Goal: Ask a question: Seek information or help from site administrators or community

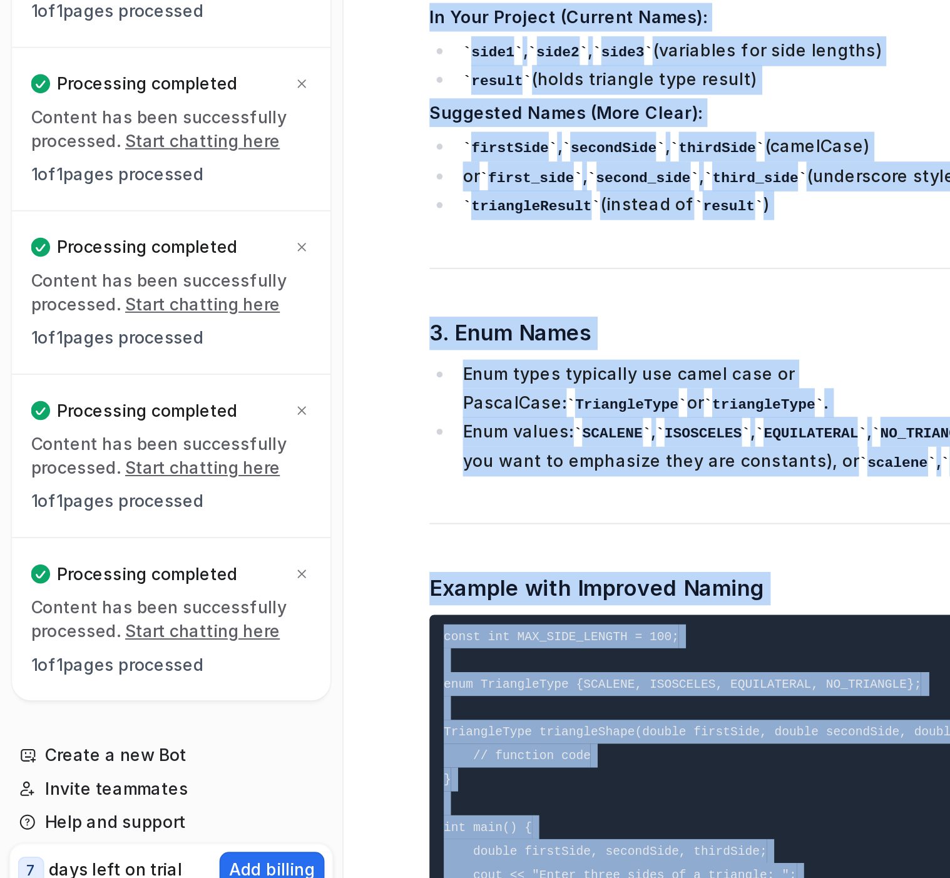
scroll to position [4212, 0]
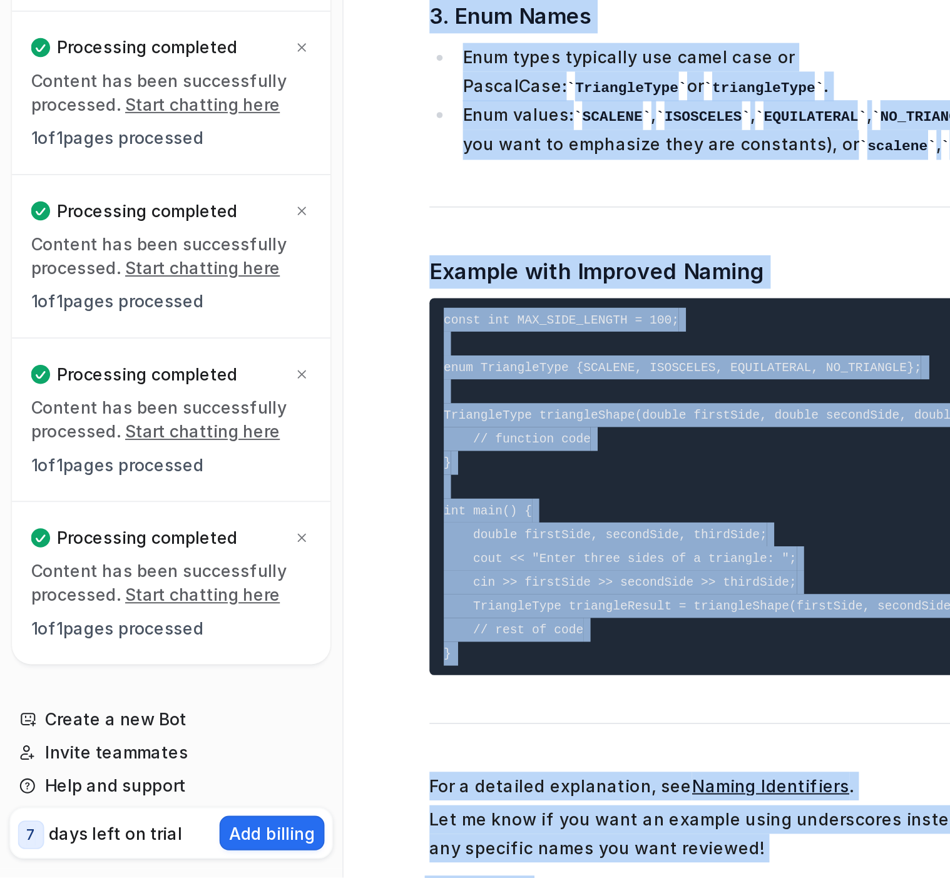
drag, startPoint x: 338, startPoint y: 217, endPoint x: 463, endPoint y: 910, distance: 704.0
click at [463, 877] on html "D Default Bot Chat History Reports Articles Customize Integrations PDF Files Ex…" at bounding box center [475, 439] width 950 height 878
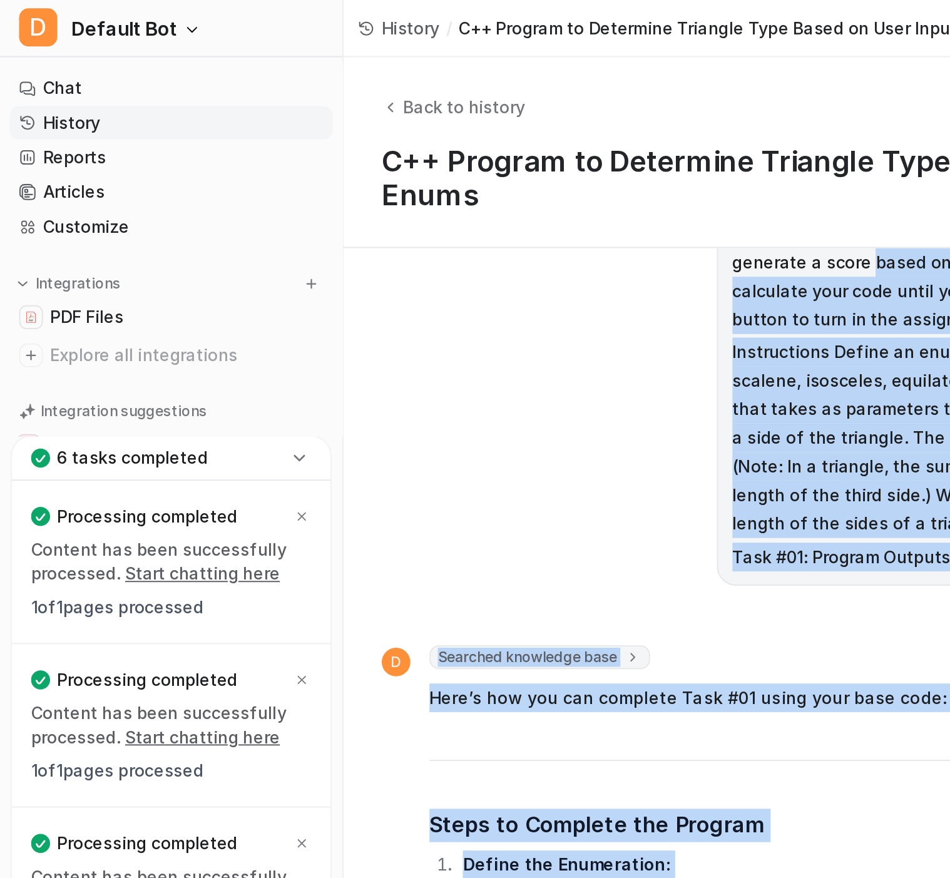
scroll to position [0, 0]
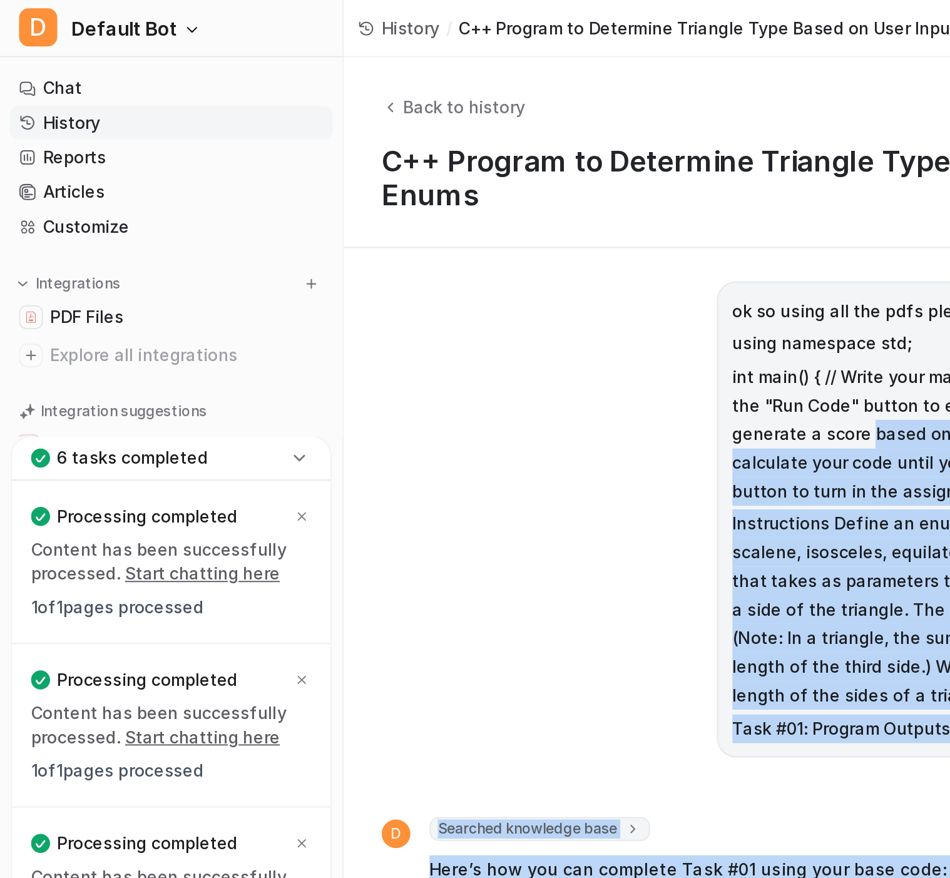
drag, startPoint x: 285, startPoint y: 573, endPoint x: 243, endPoint y: 226, distance: 349.2
click at [243, 0] on html "D Default Bot Chat History Reports Articles Customize Integrations PDF Files Ex…" at bounding box center [475, 439] width 950 height 878
click at [38, 68] on link "History" at bounding box center [90, 65] width 170 height 18
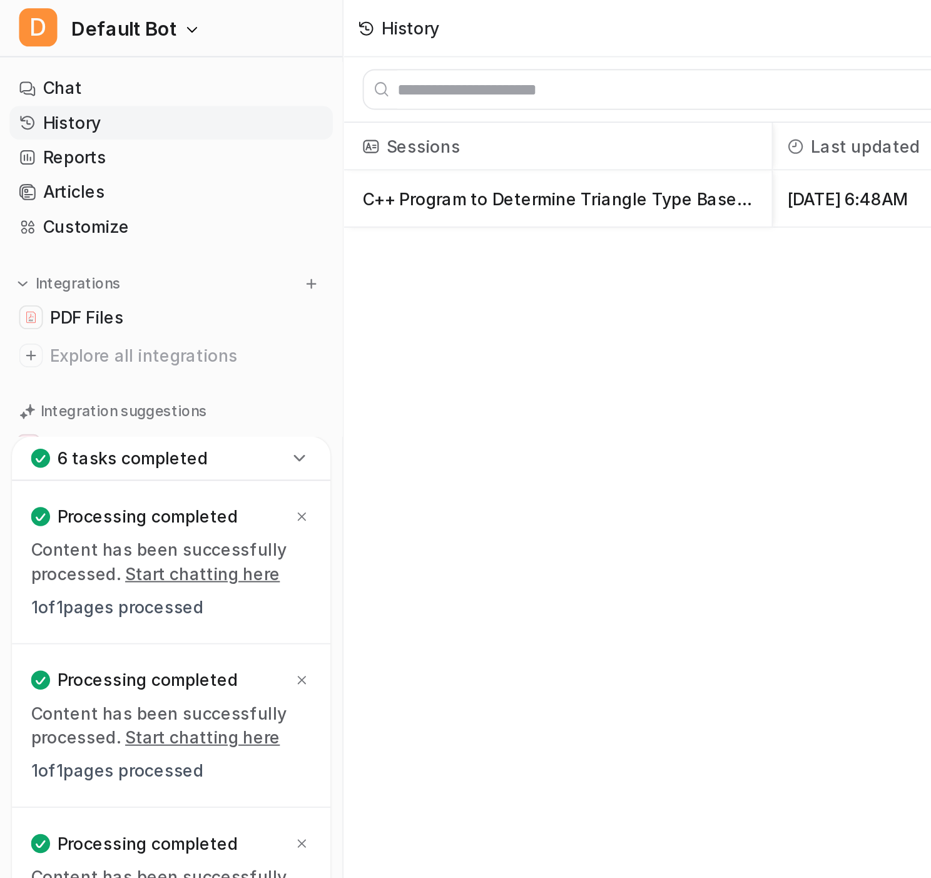
click at [283, 103] on p "C++ Program to Determine Triangle Type Based on User Input Using Enums" at bounding box center [292, 104] width 205 height 30
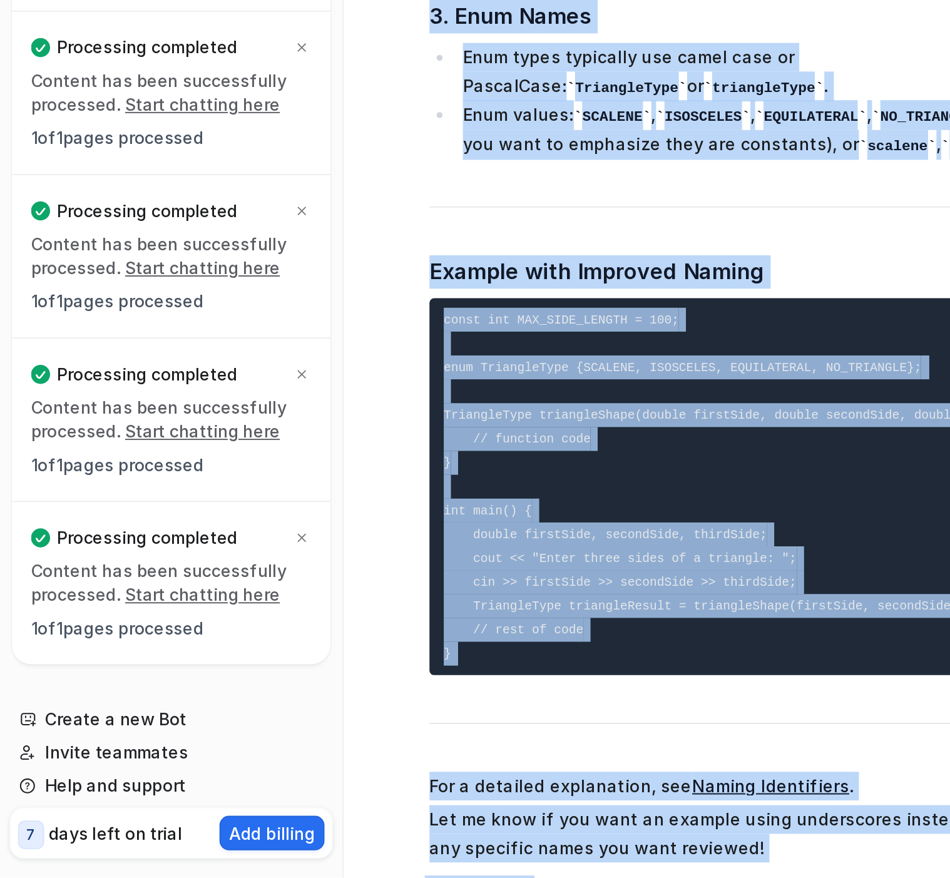
drag, startPoint x: 297, startPoint y: 180, endPoint x: 448, endPoint y: 892, distance: 728.0
click at [448, 877] on html "D Default Bot Chat History Reports Articles Customize Integrations PDF Files Ex…" at bounding box center [475, 439] width 950 height 878
click at [417, 840] on p "Let me know if you want an example using underscores instead, or if you have an…" at bounding box center [408, 855] width 366 height 30
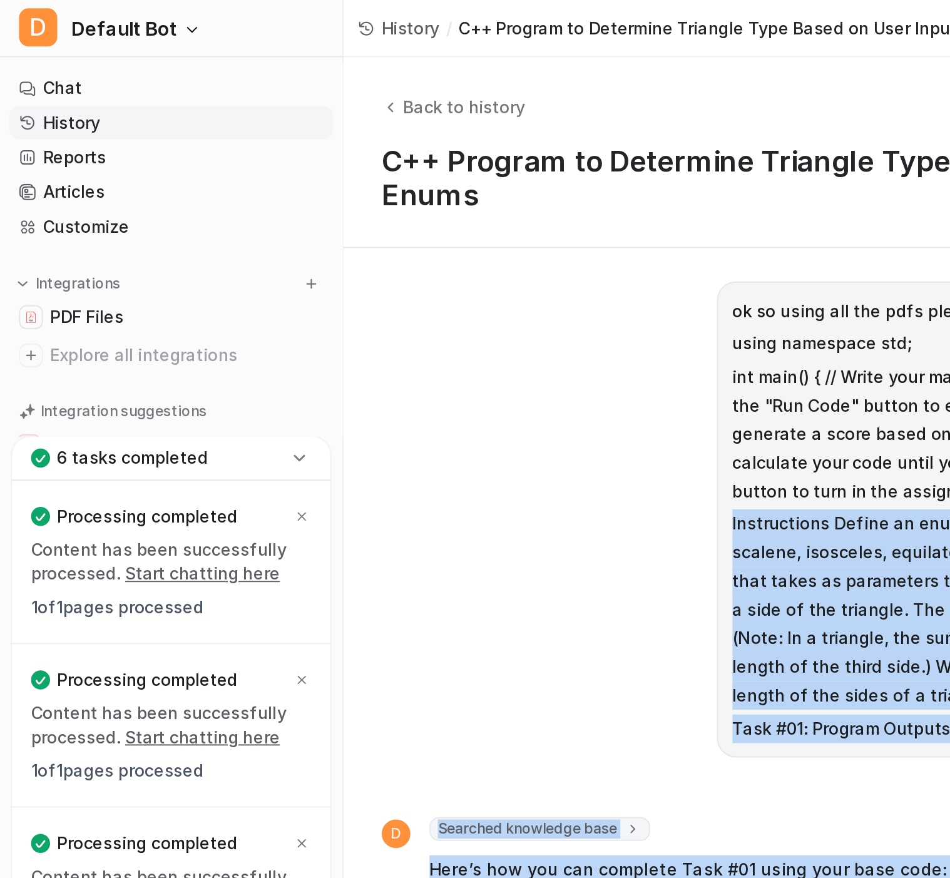
drag, startPoint x: 395, startPoint y: 757, endPoint x: 311, endPoint y: 271, distance: 492.8
click at [311, 0] on html "D Default Bot Chat History Reports Articles Customize Integrations PDF Files Ex…" at bounding box center [475, 439] width 950 height 878
click at [30, 44] on link "Chat" at bounding box center [90, 47] width 170 height 18
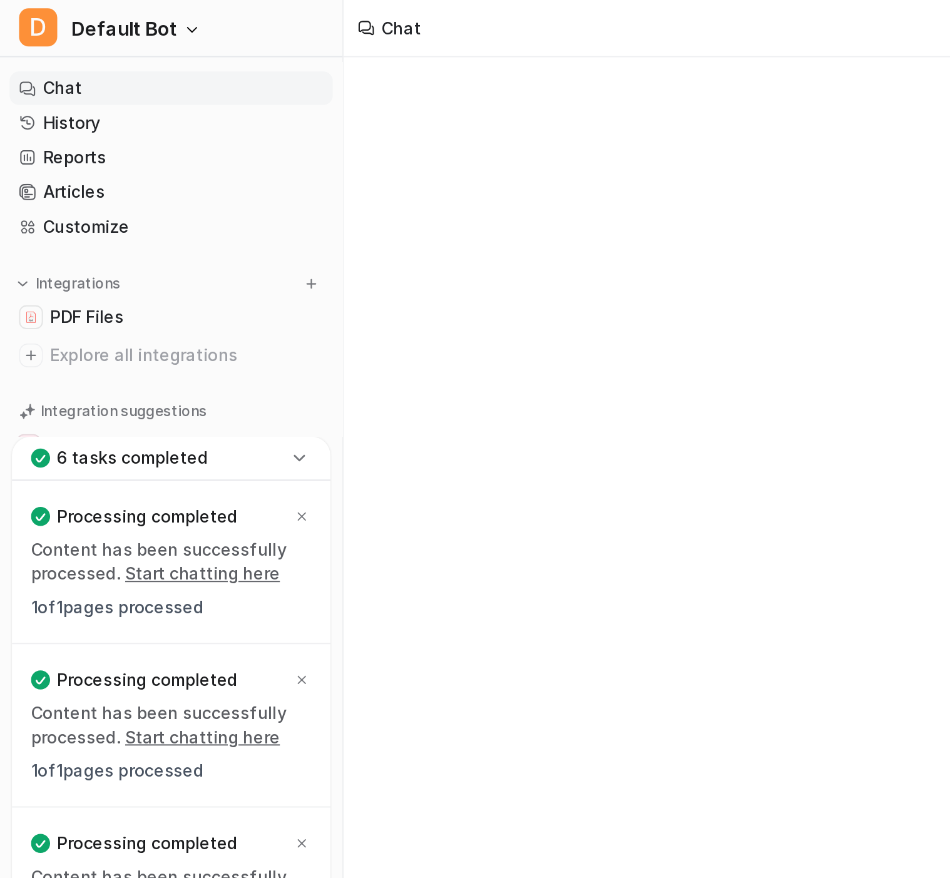
type textarea "**********"
click at [30, 49] on link "Chat" at bounding box center [90, 47] width 170 height 18
click at [34, 71] on link "History" at bounding box center [90, 65] width 170 height 18
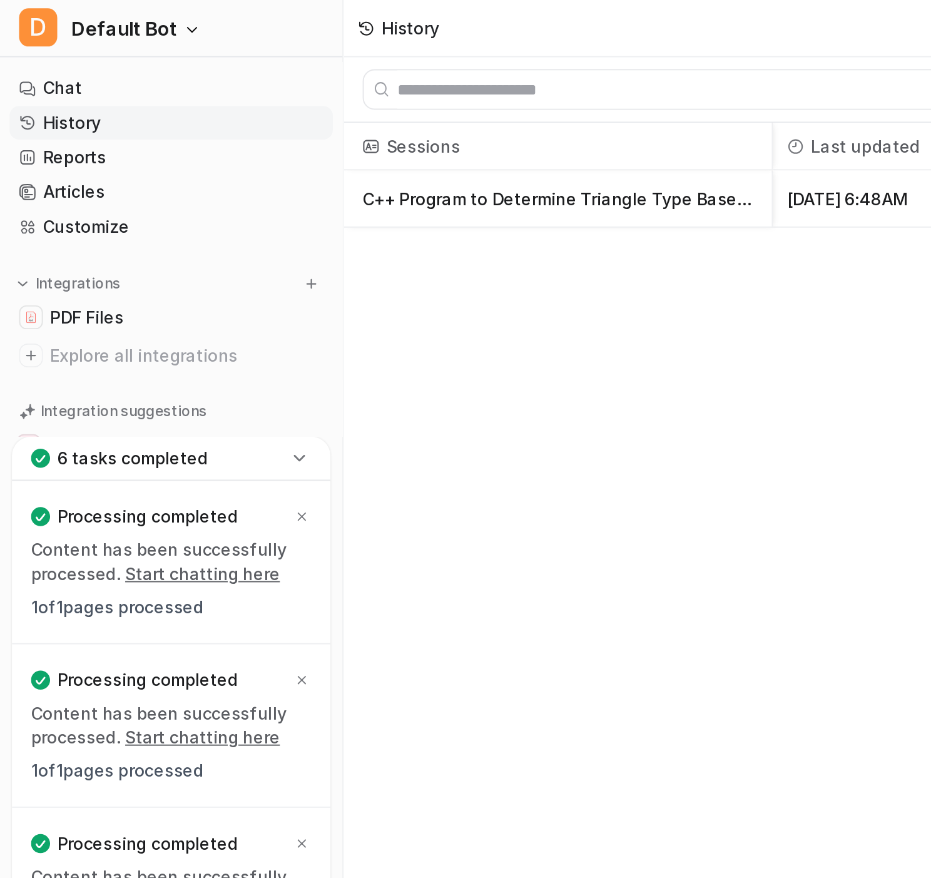
click at [268, 104] on p "C++ Program to Determine Triangle Type Based on User Input Using Enums" at bounding box center [292, 104] width 205 height 30
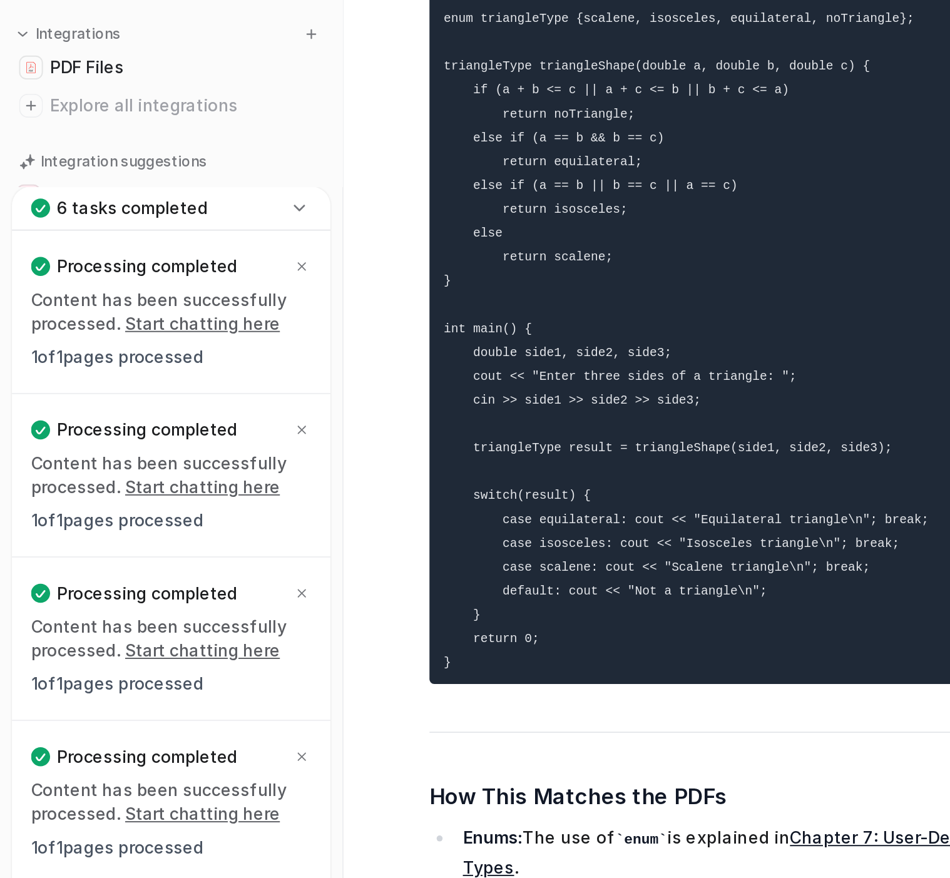
scroll to position [2426, 0]
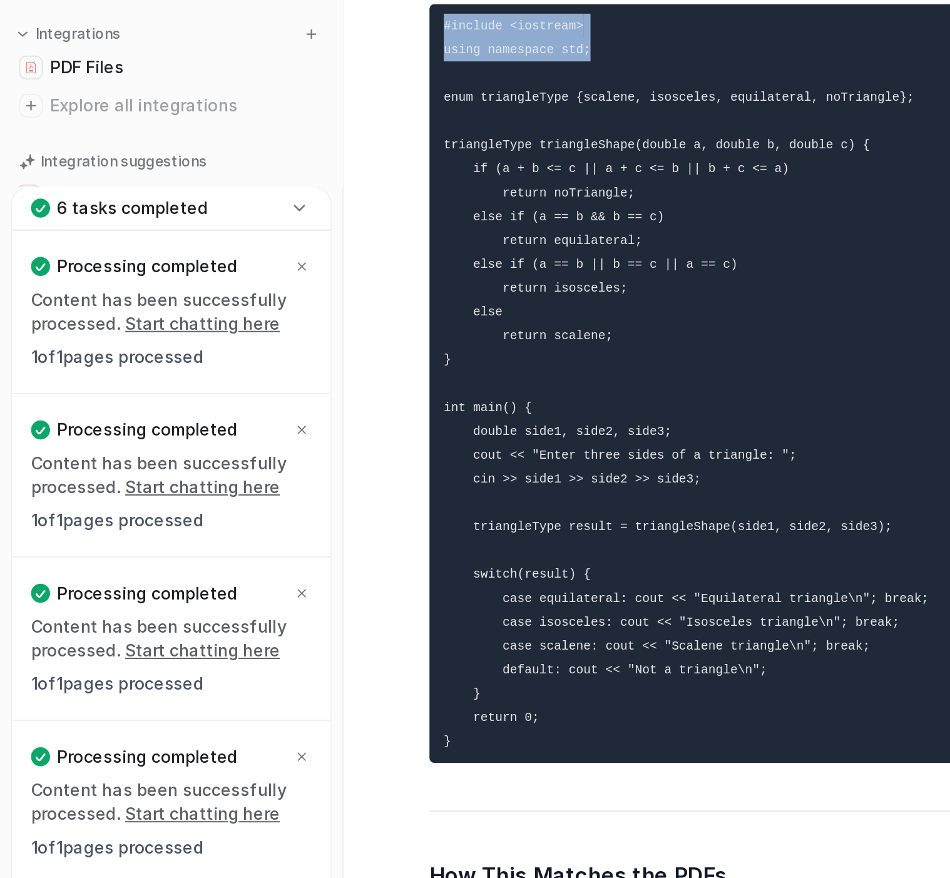
drag, startPoint x: 408, startPoint y: 228, endPoint x: 444, endPoint y: 161, distance: 75.9
click at [386, 297] on pre "#include <iostream> using namespace std; enum triangleType {scalene, isosceles,…" at bounding box center [408, 332] width 366 height 398
click at [48, 165] on span "PDF Files" at bounding box center [45, 166] width 38 height 13
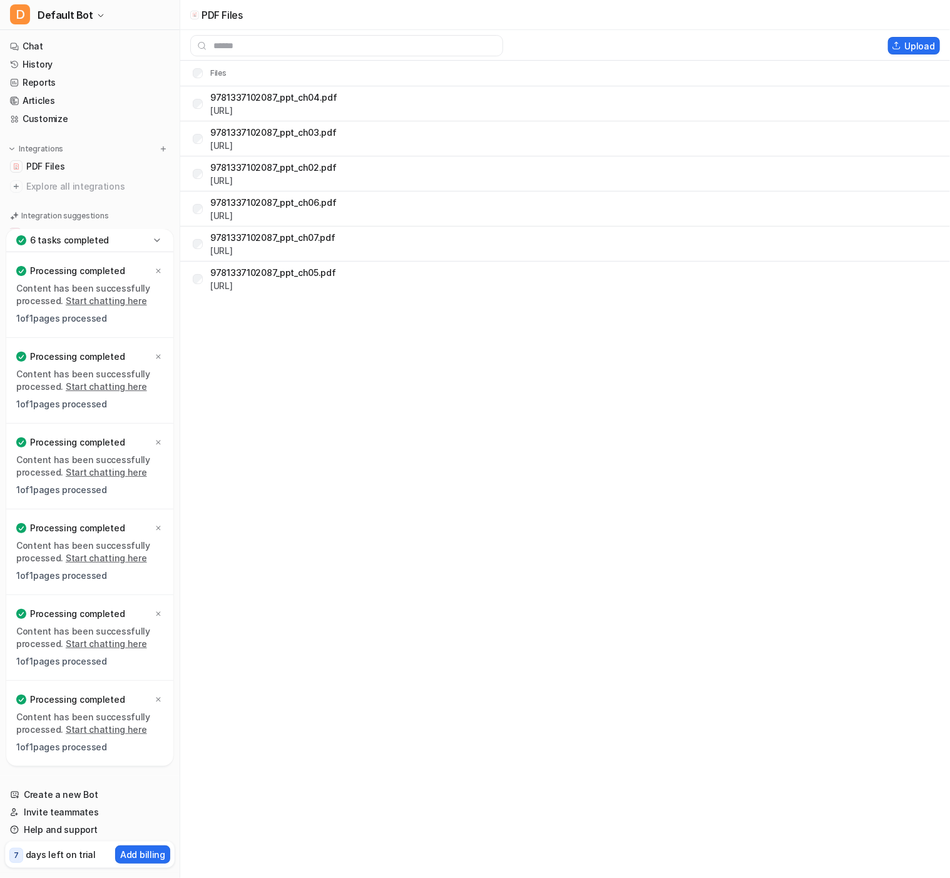
click at [71, 45] on link "Chat" at bounding box center [90, 47] width 170 height 18
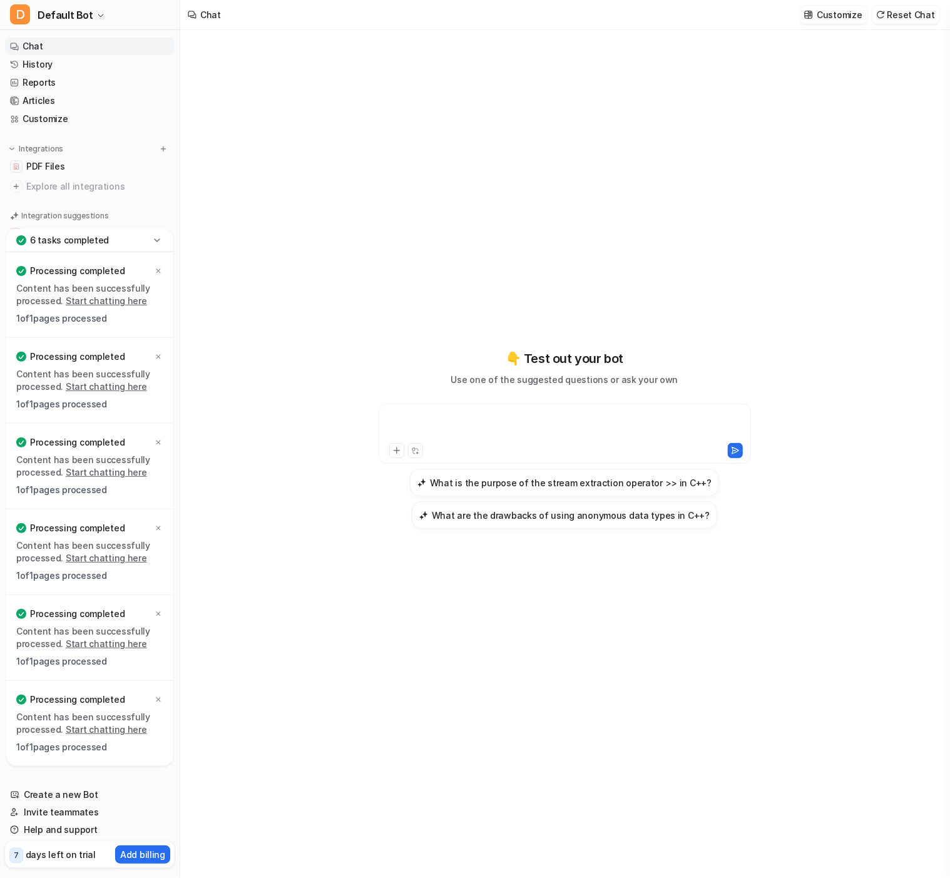
click at [454, 436] on div at bounding box center [564, 426] width 365 height 29
paste div
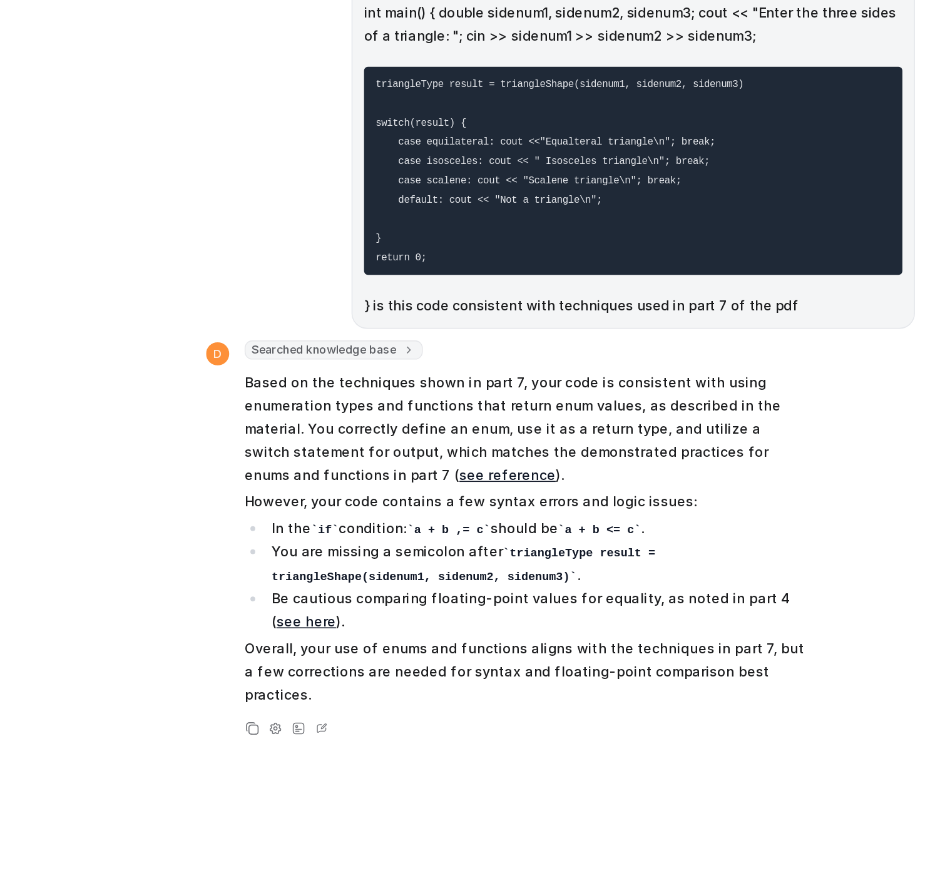
click at [554, 414] on p "Based on the techniques shown in part 7, your code is consistent with using enu…" at bounding box center [542, 429] width 366 height 75
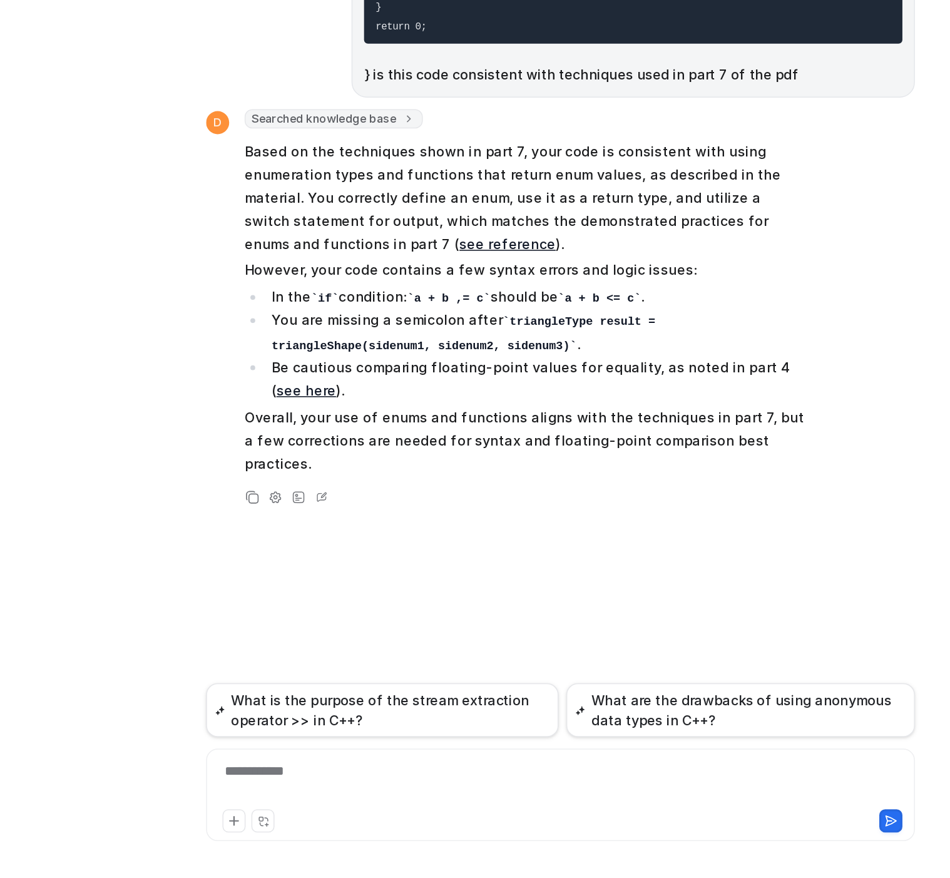
scroll to position [0, 0]
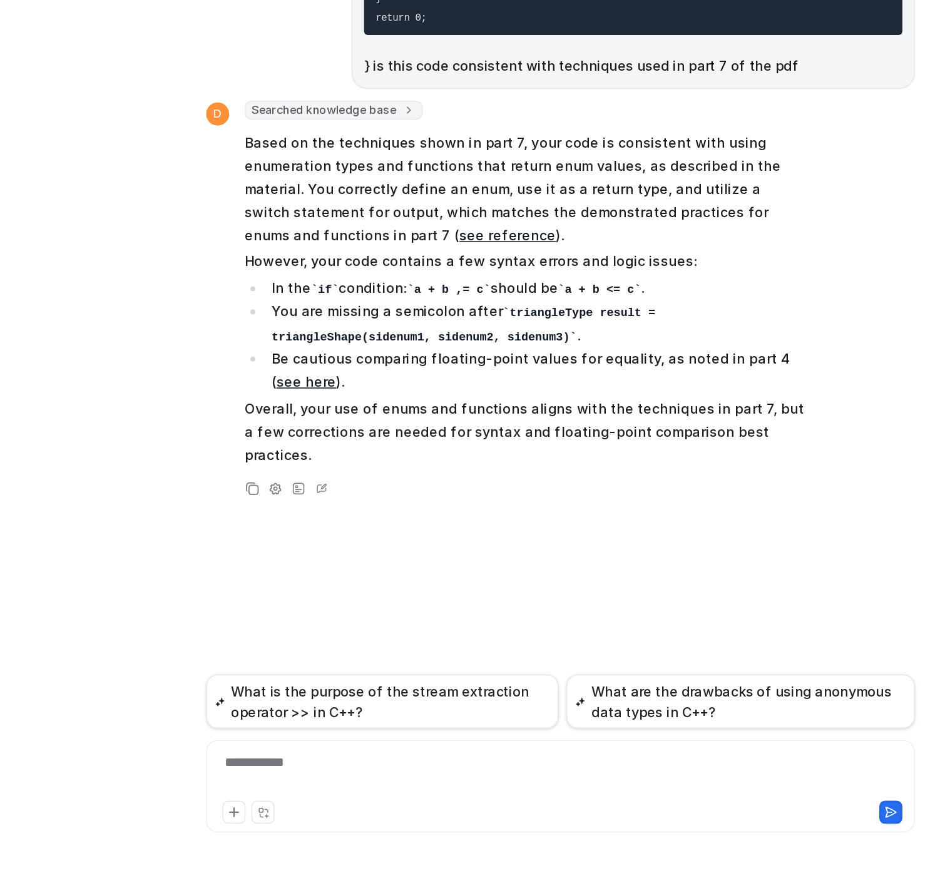
click at [416, 814] on div "**********" at bounding box center [564, 810] width 454 height 29
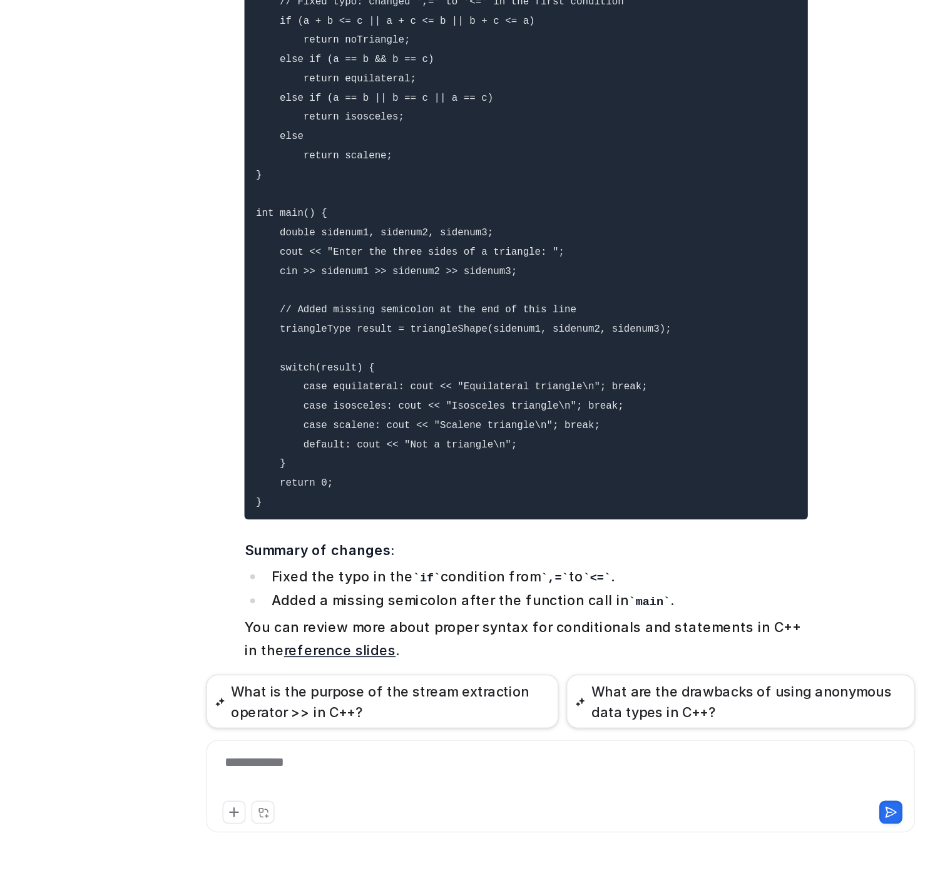
scroll to position [456, 0]
click at [412, 819] on div at bounding box center [564, 810] width 454 height 29
click at [585, 800] on div "**********" at bounding box center [564, 810] width 454 height 29
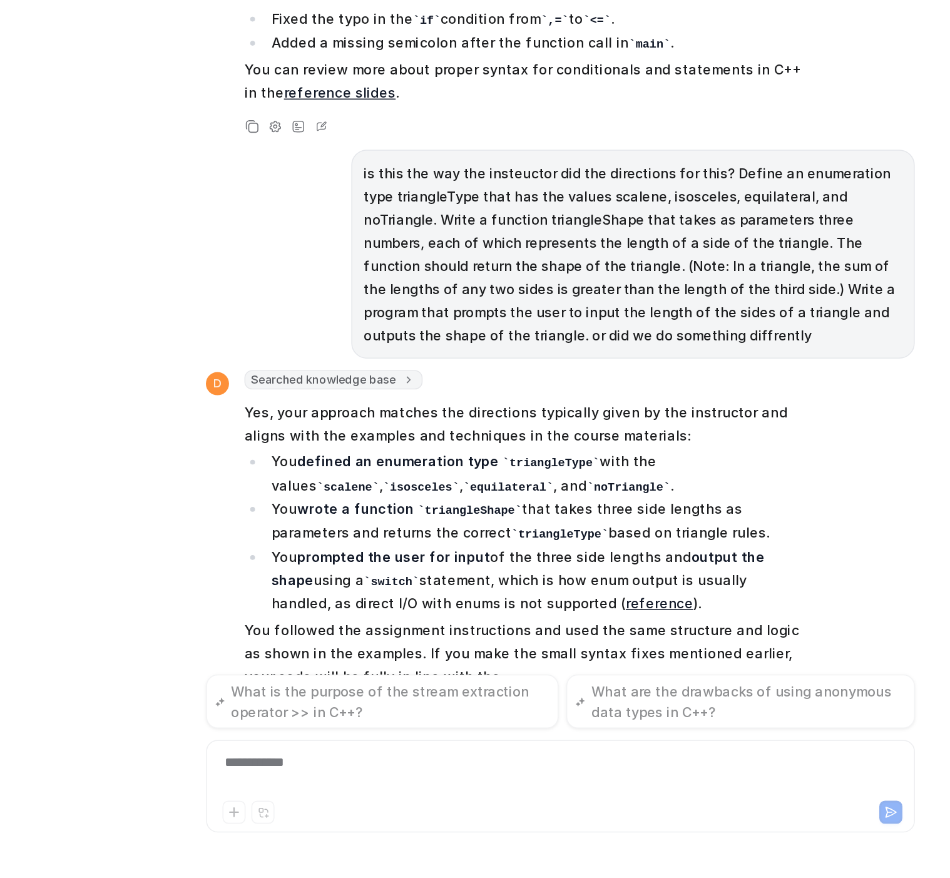
scroll to position [834, 0]
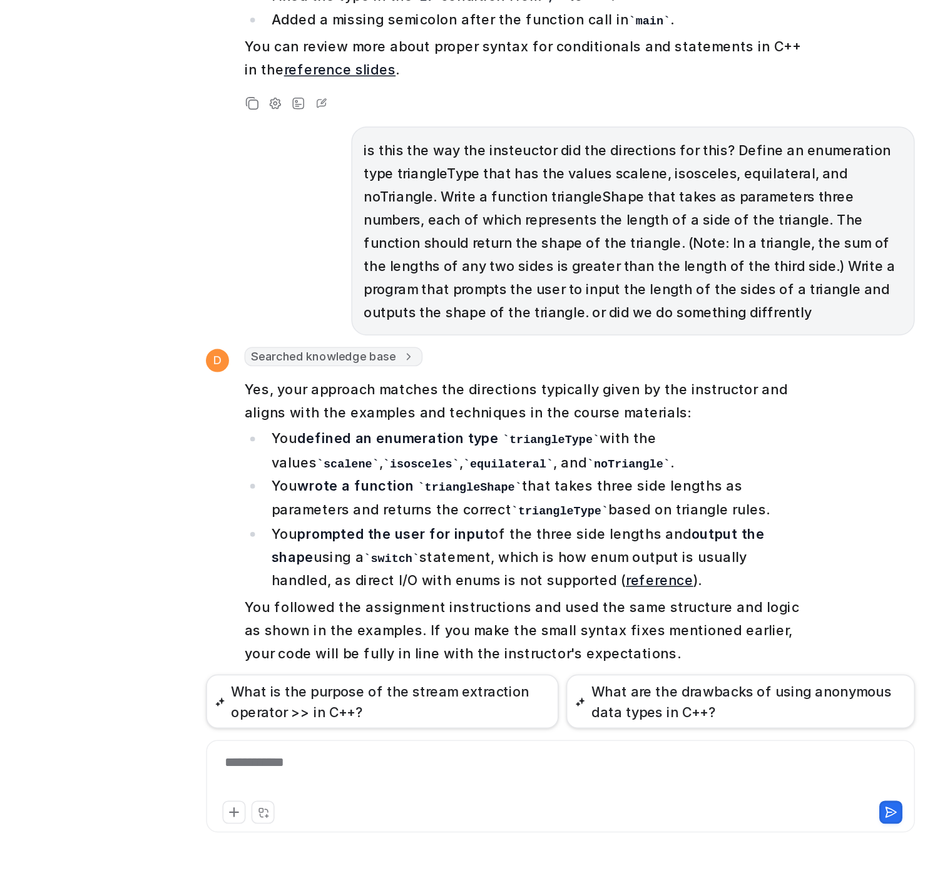
click at [386, 805] on div "**********" at bounding box center [564, 810] width 454 height 29
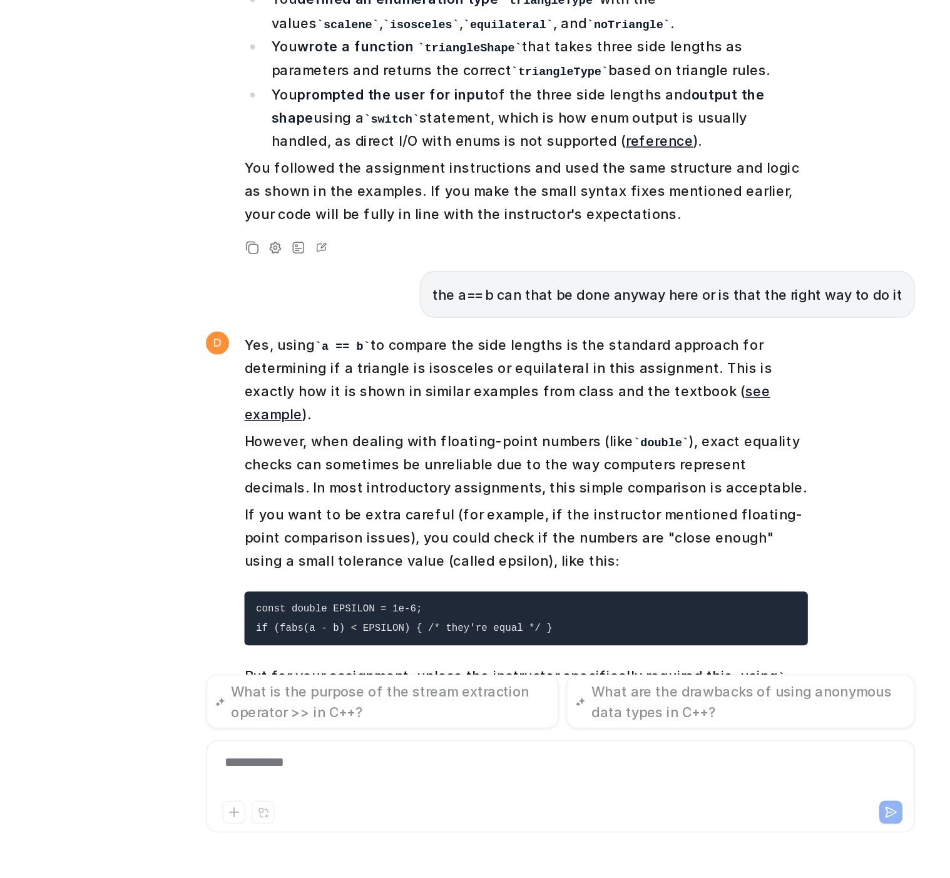
scroll to position [1134, 0]
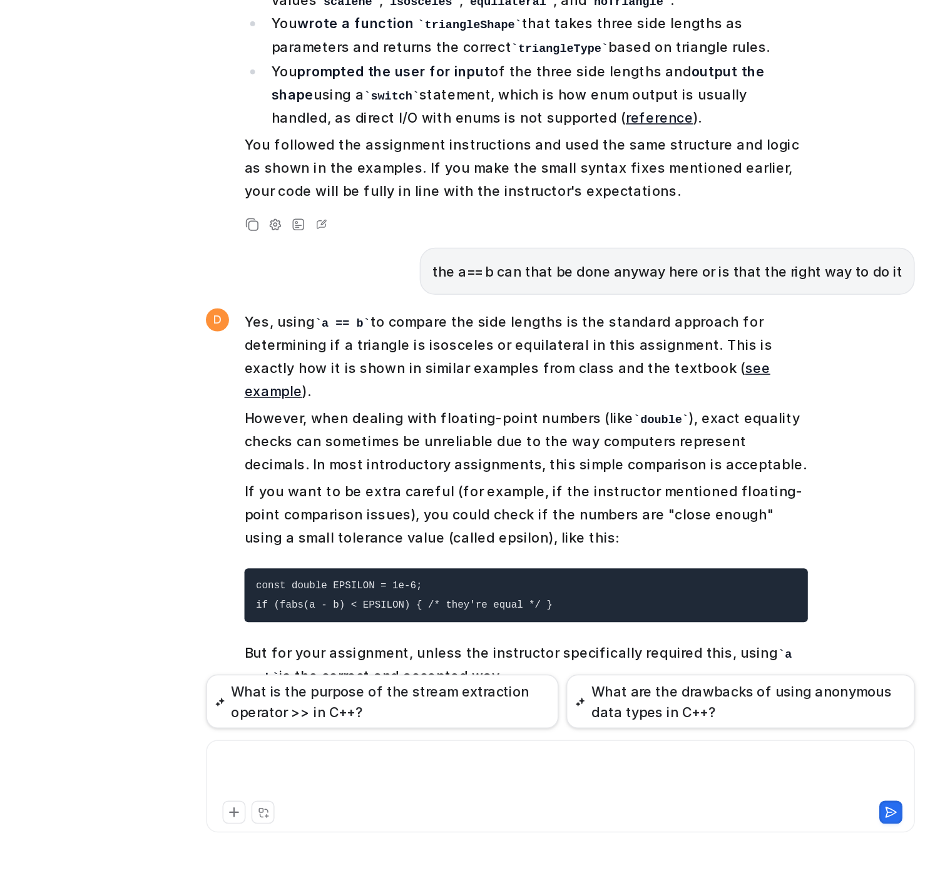
click at [386, 805] on div at bounding box center [564, 810] width 454 height 29
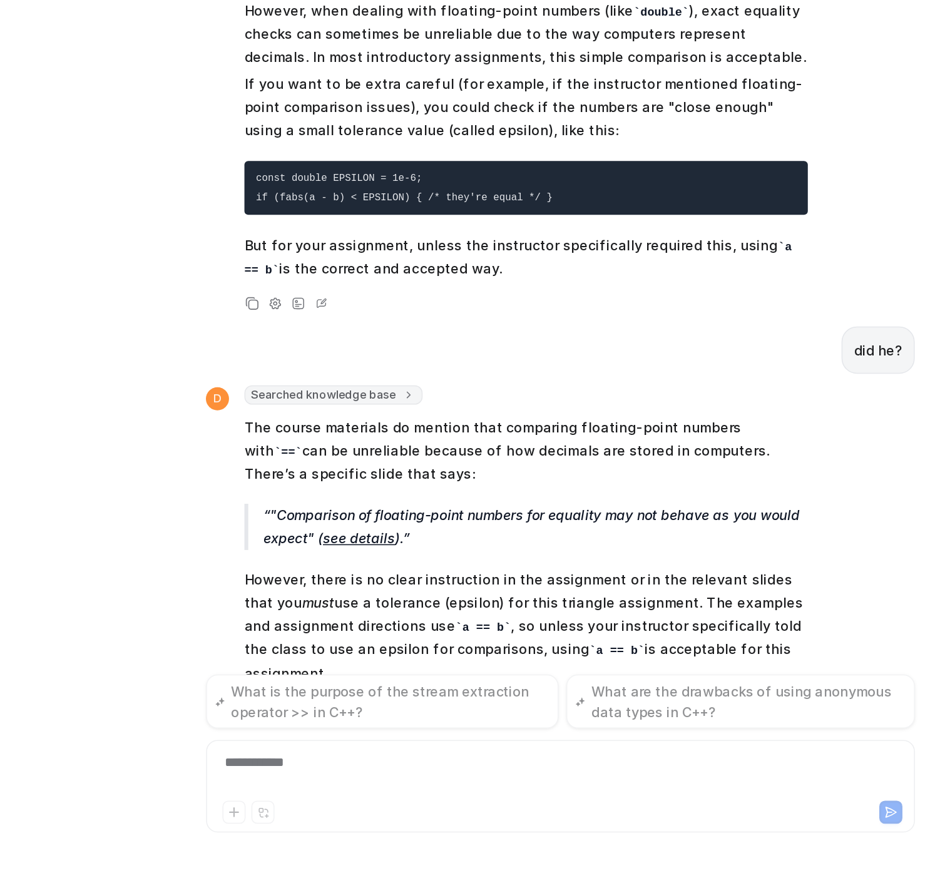
scroll to position [1414, 0]
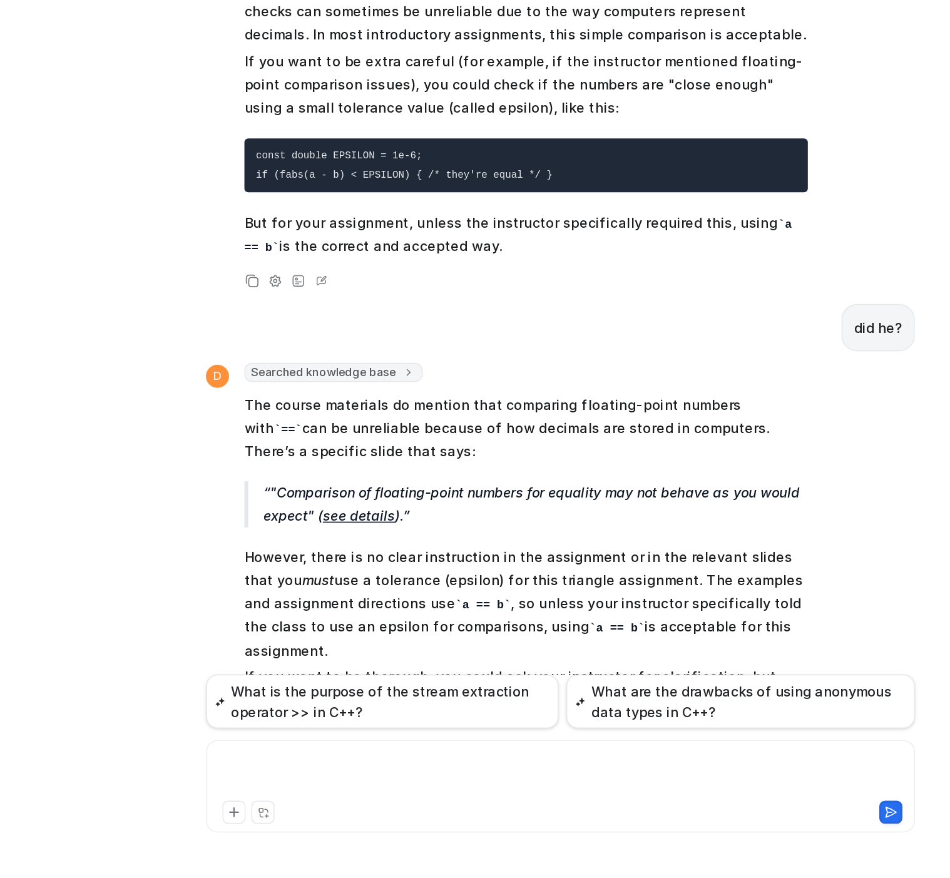
click at [476, 818] on div at bounding box center [564, 810] width 454 height 29
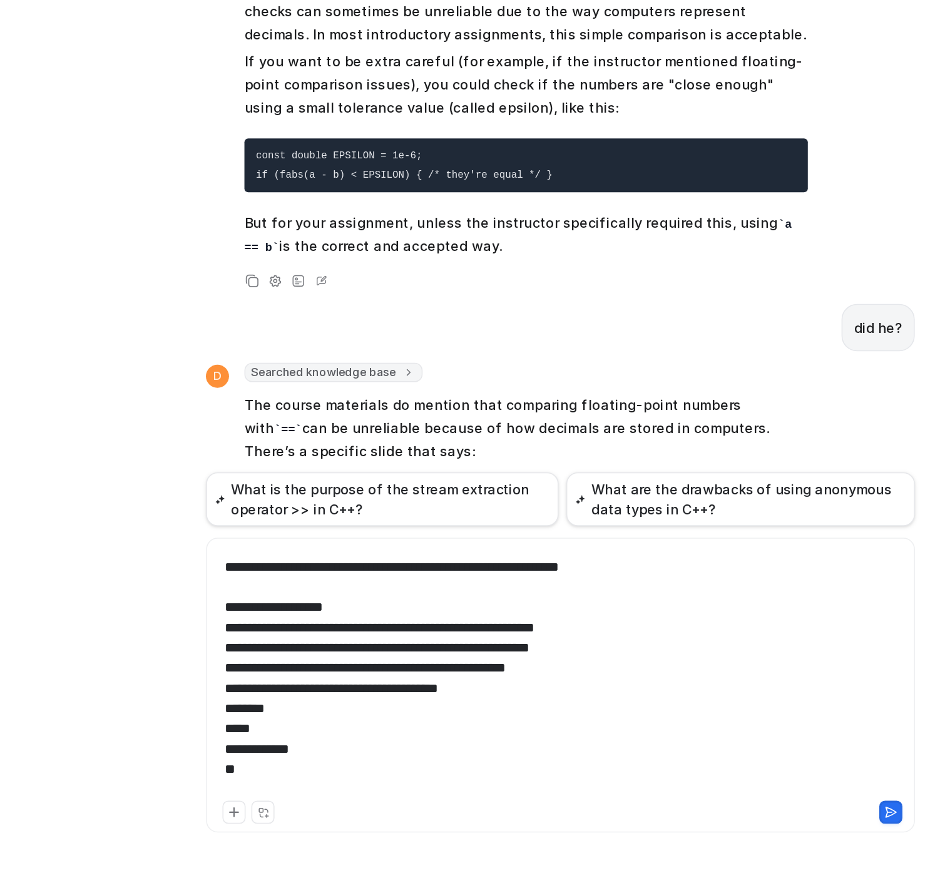
click at [781, 834] on icon at bounding box center [779, 835] width 7 height 6
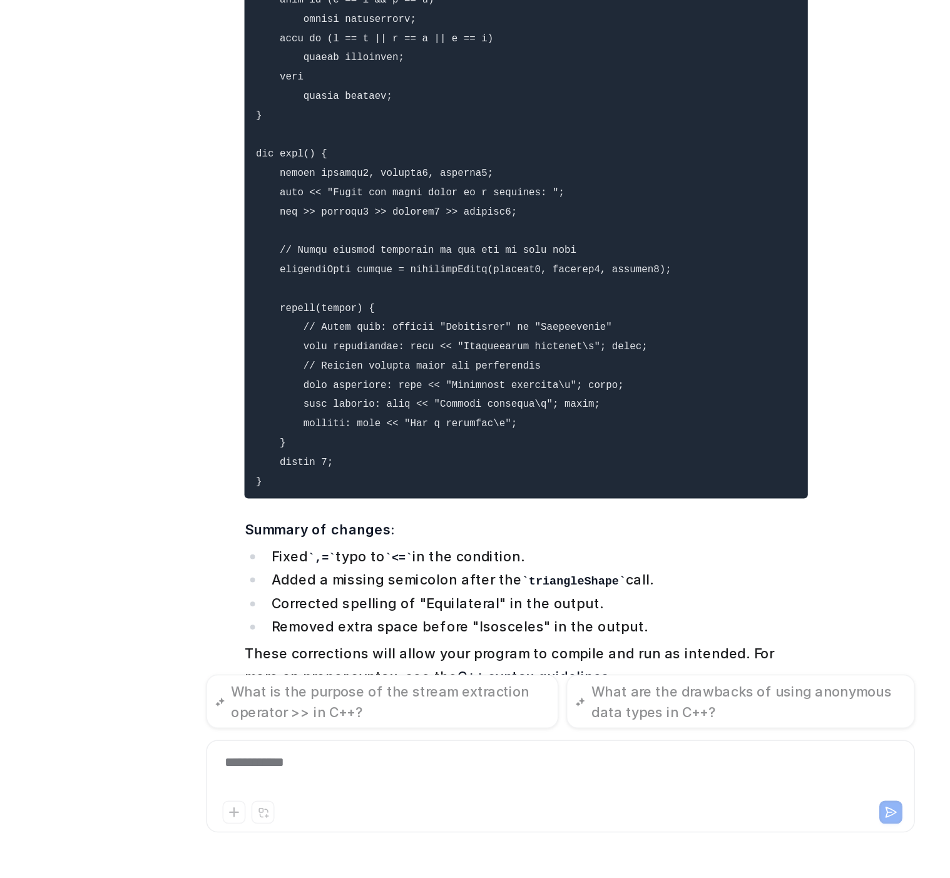
scroll to position [2387, 0]
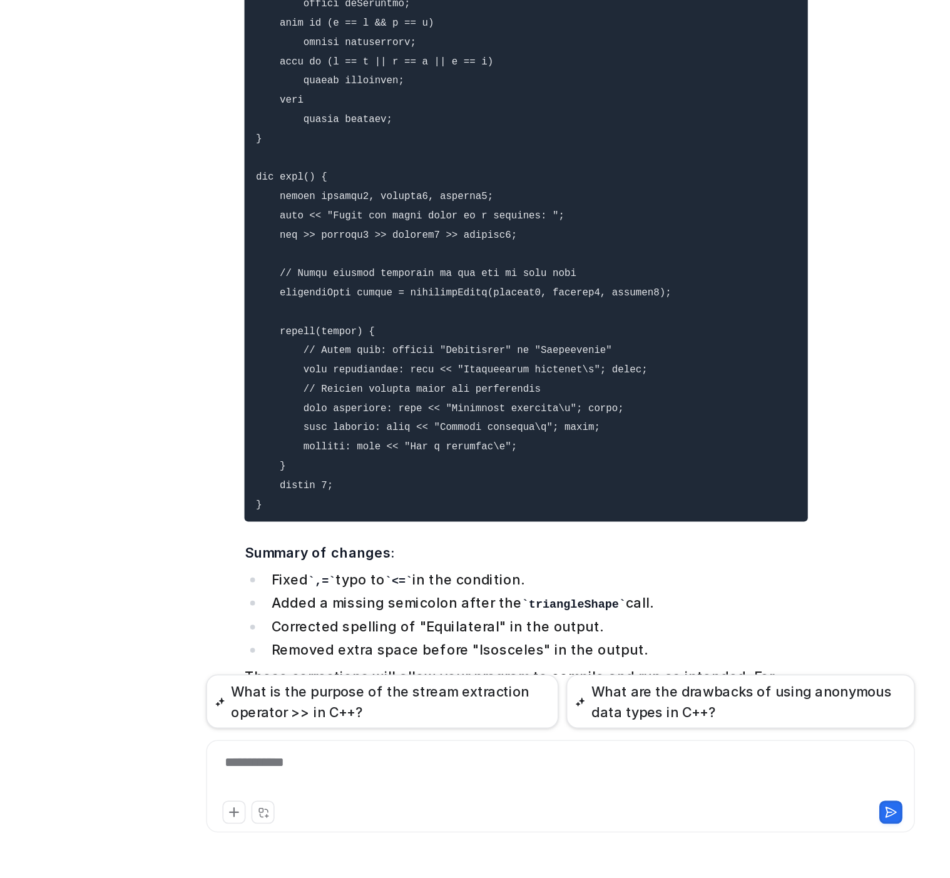
click at [441, 483] on code at bounding box center [502, 421] width 270 height 433
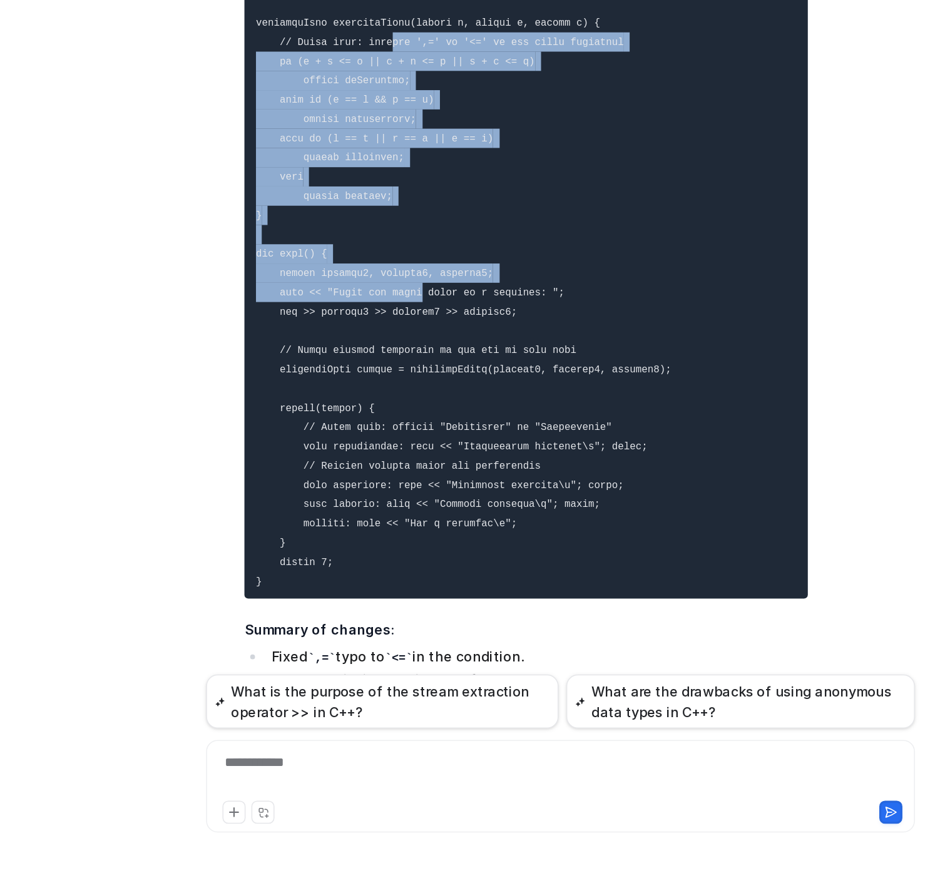
scroll to position [0, 0]
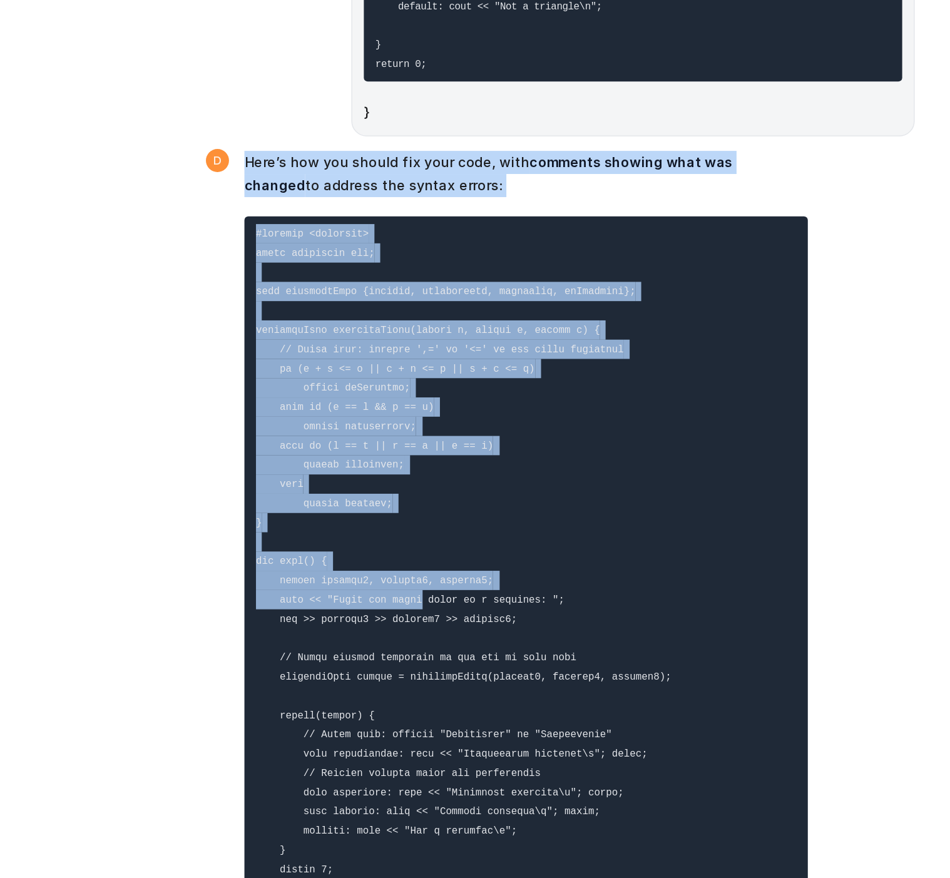
drag, startPoint x: 466, startPoint y: 430, endPoint x: 453, endPoint y: 123, distance: 307.5
click at [453, 123] on div "#include using namespace std; enum triangleType {scalene, equilateral, isoscele…" at bounding box center [564, 387] width 461 height 715
click at [522, 270] on code at bounding box center [502, 471] width 270 height 433
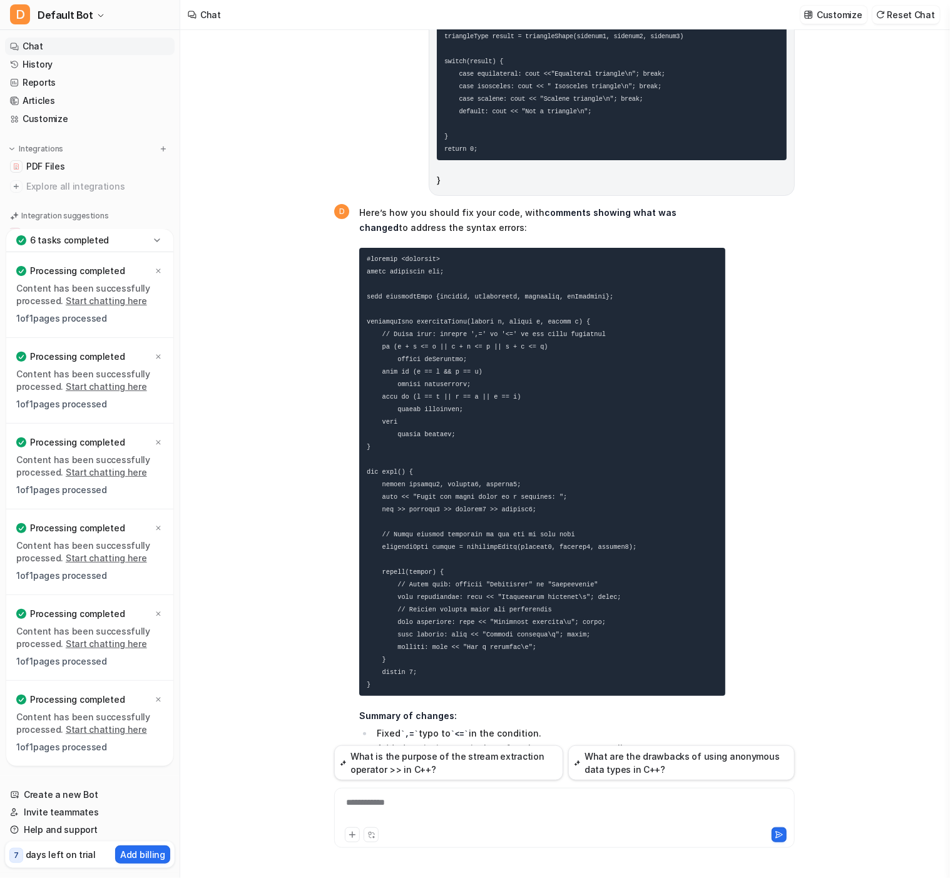
click at [461, 796] on div "**********" at bounding box center [564, 810] width 454 height 29
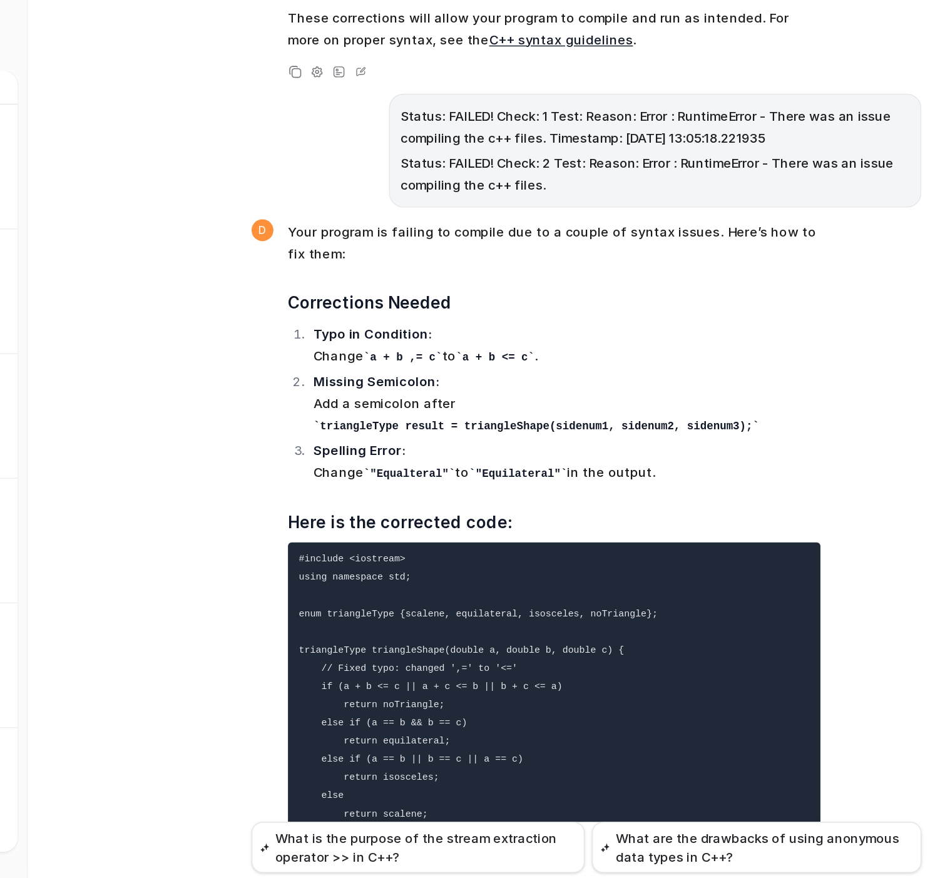
scroll to position [2934, 0]
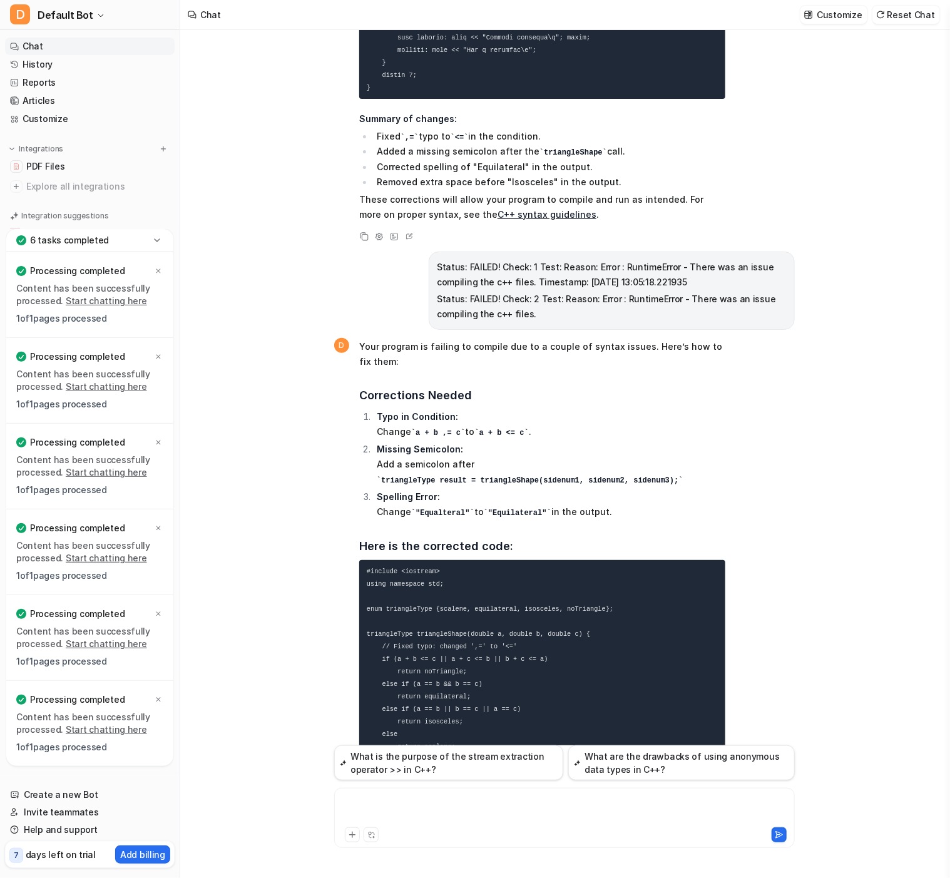
click at [418, 797] on div at bounding box center [564, 810] width 454 height 29
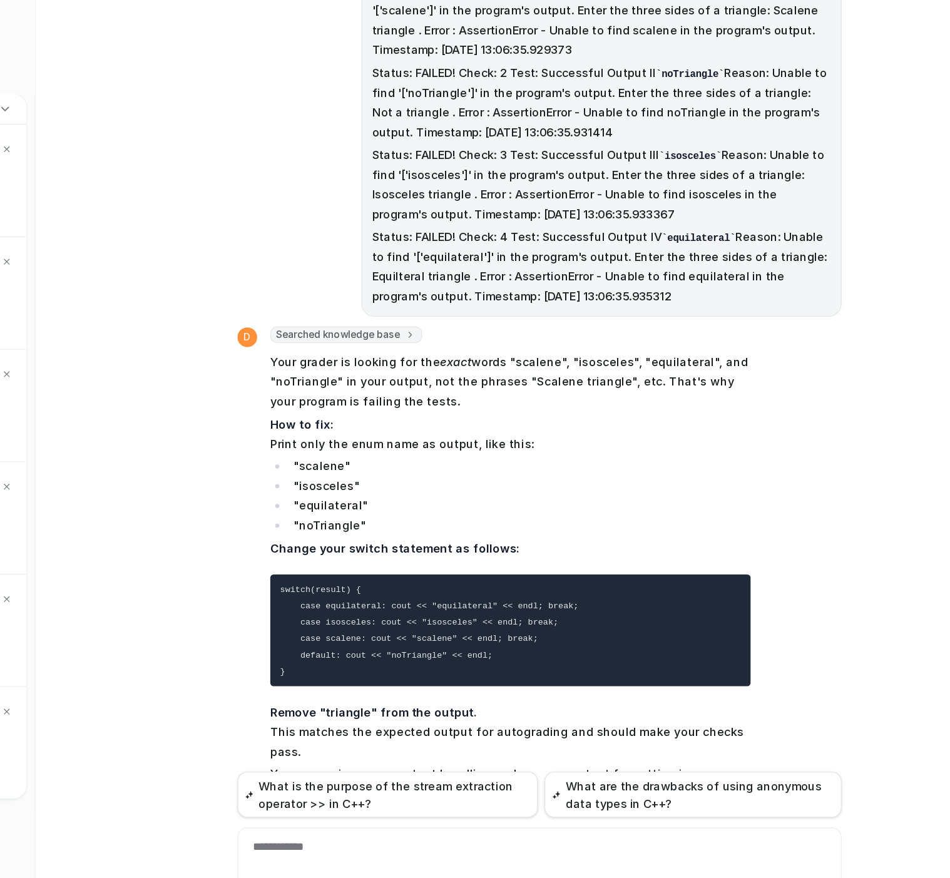
scroll to position [3852, 0]
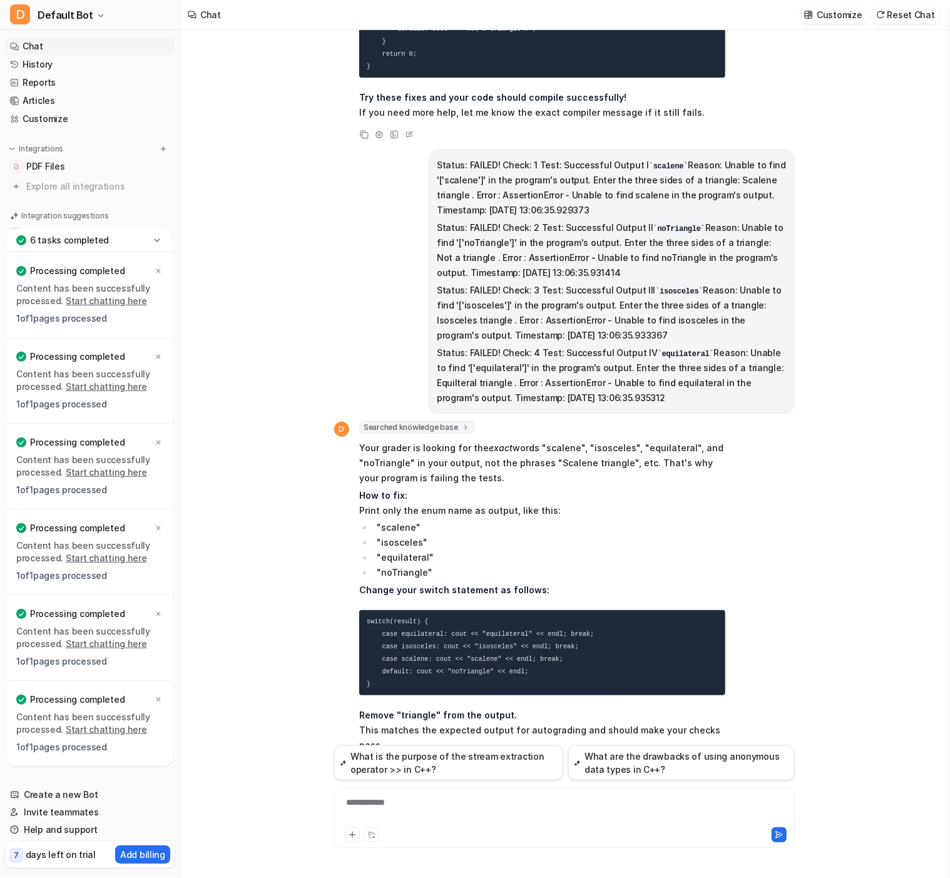
click at [429, 821] on div "**********" at bounding box center [564, 810] width 454 height 29
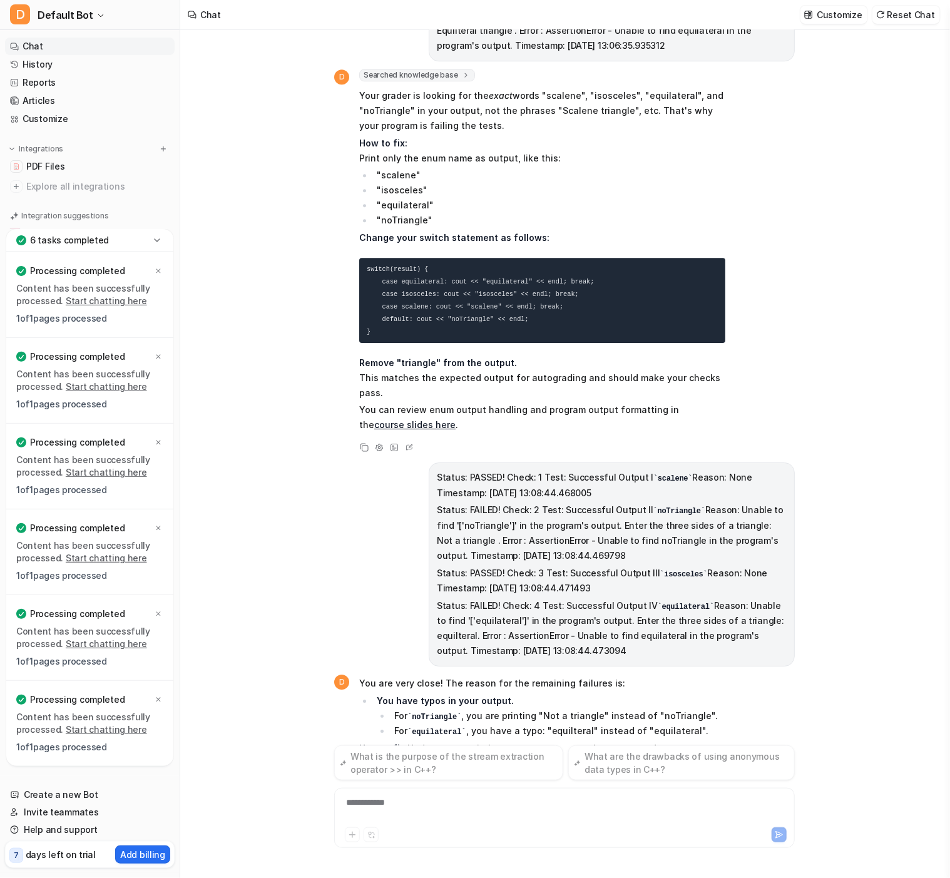
scroll to position [4366, 0]
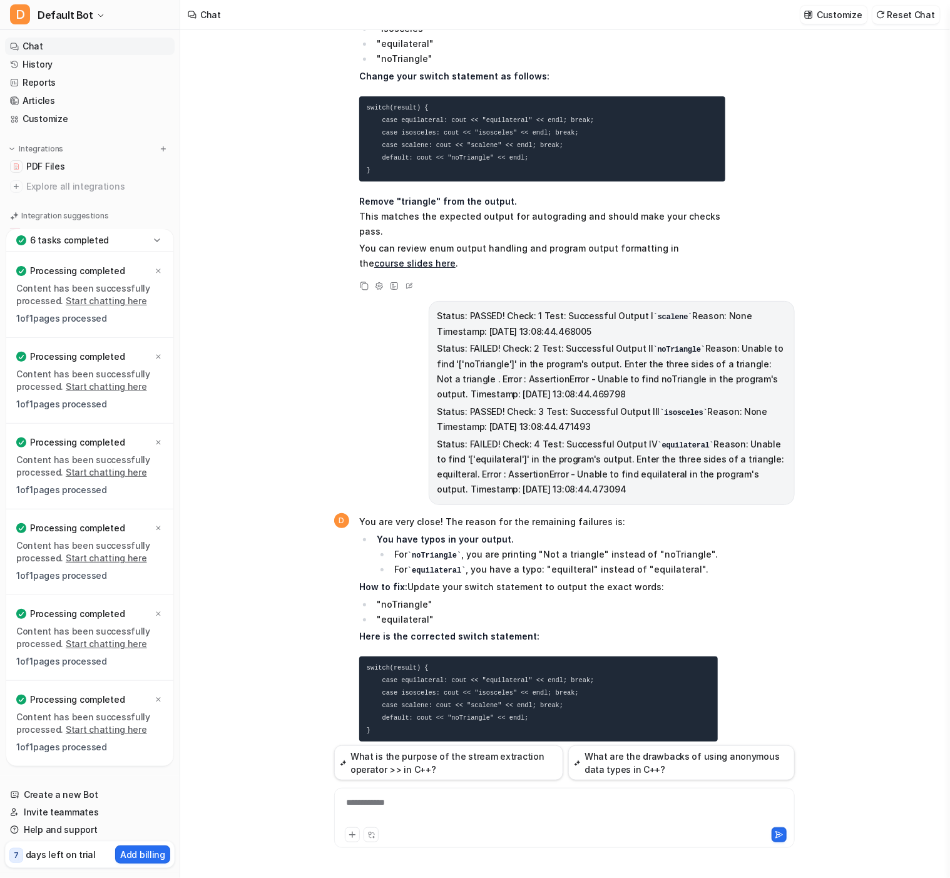
click at [431, 800] on div "**********" at bounding box center [564, 810] width 454 height 29
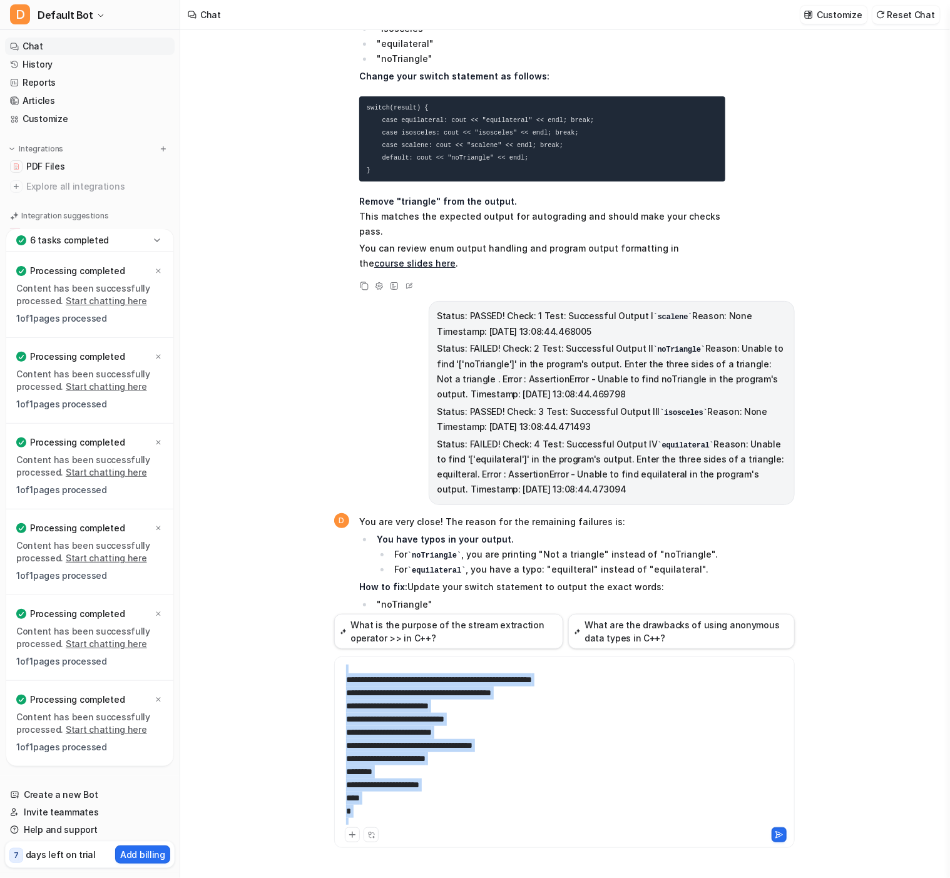
scroll to position [0, 0]
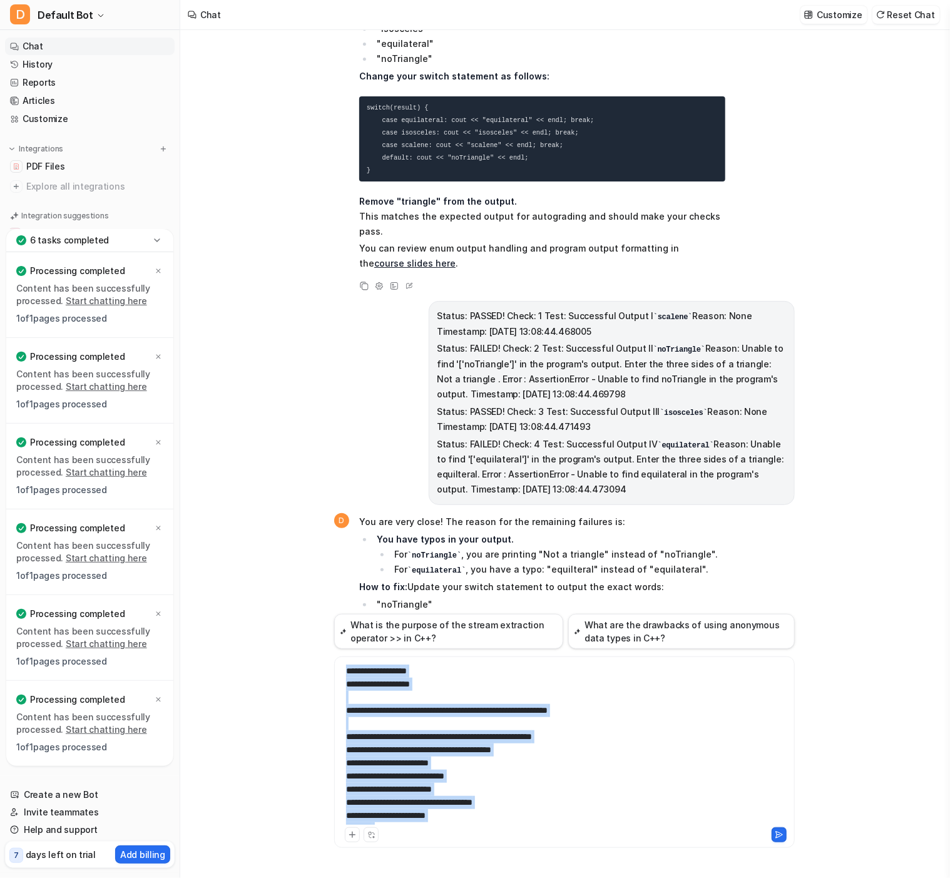
drag, startPoint x: 457, startPoint y: 800, endPoint x: 297, endPoint y: 613, distance: 246.3
click at [297, 613] on div "#include using namespace std; enum triangleType {scalene, equilateral, isoscele…" at bounding box center [564, 454] width 769 height 848
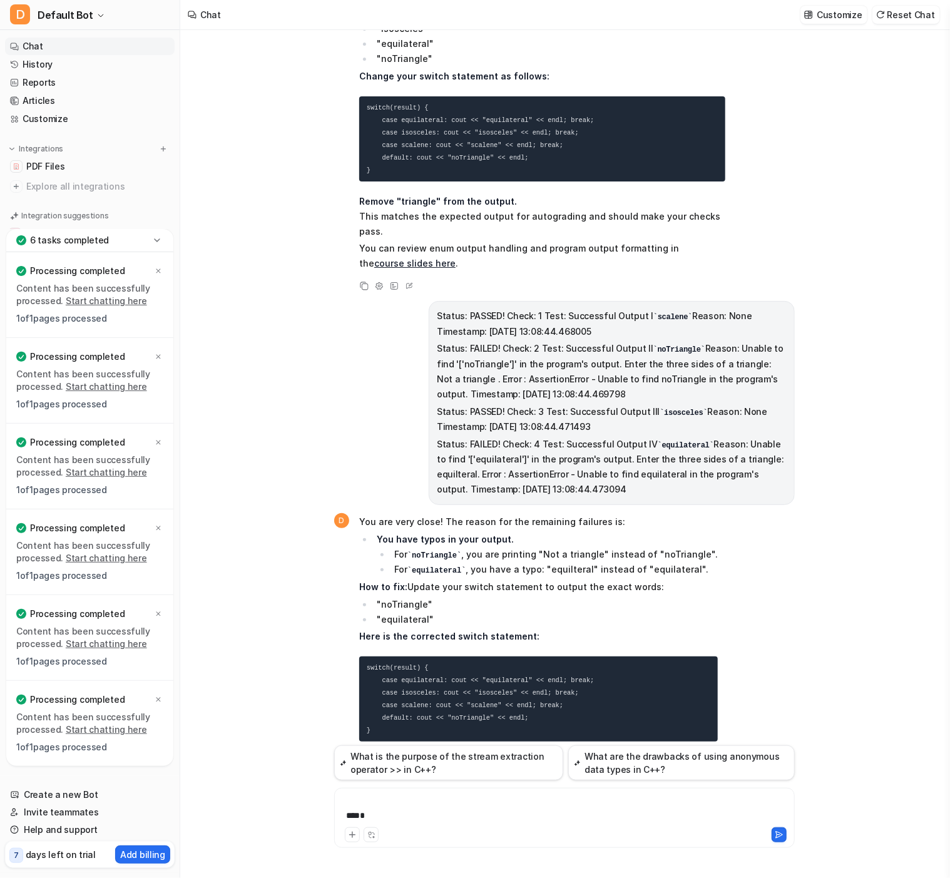
click at [408, 801] on div "*" at bounding box center [564, 810] width 454 height 29
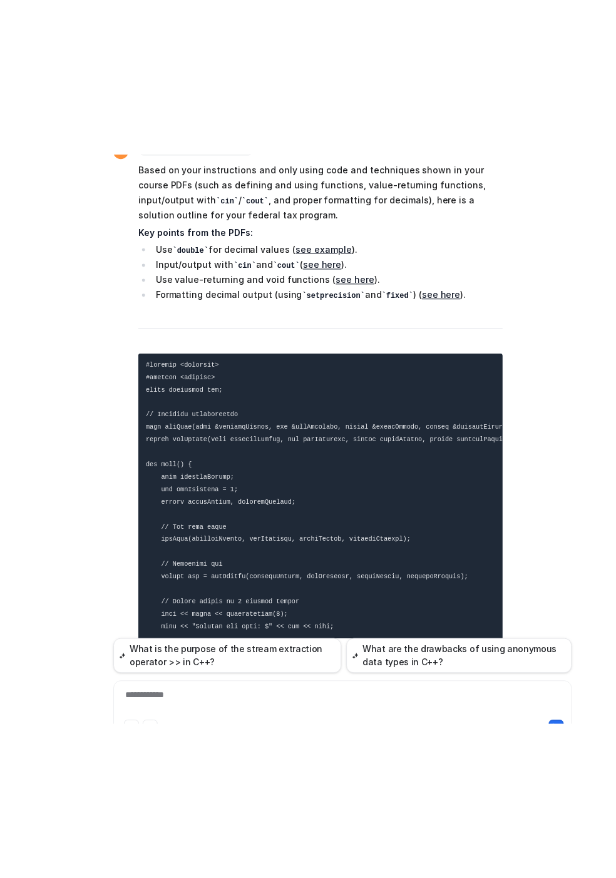
scroll to position [5392, 0]
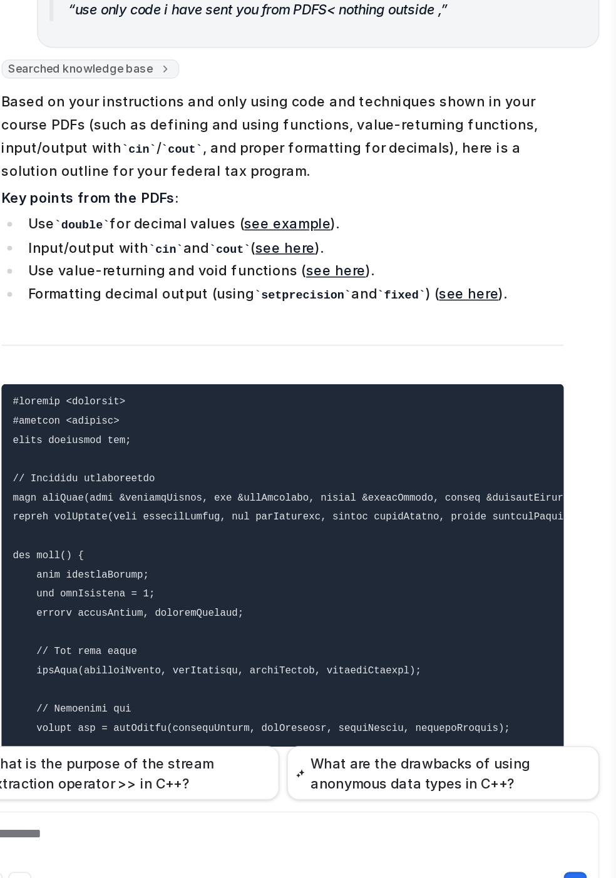
click at [265, 800] on div "**********" at bounding box center [396, 810] width 407 height 29
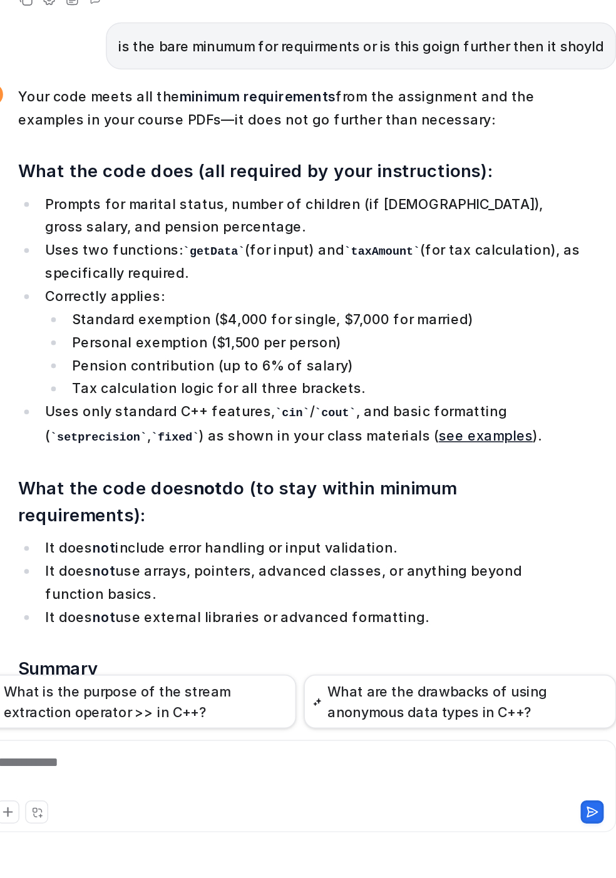
scroll to position [6699, 0]
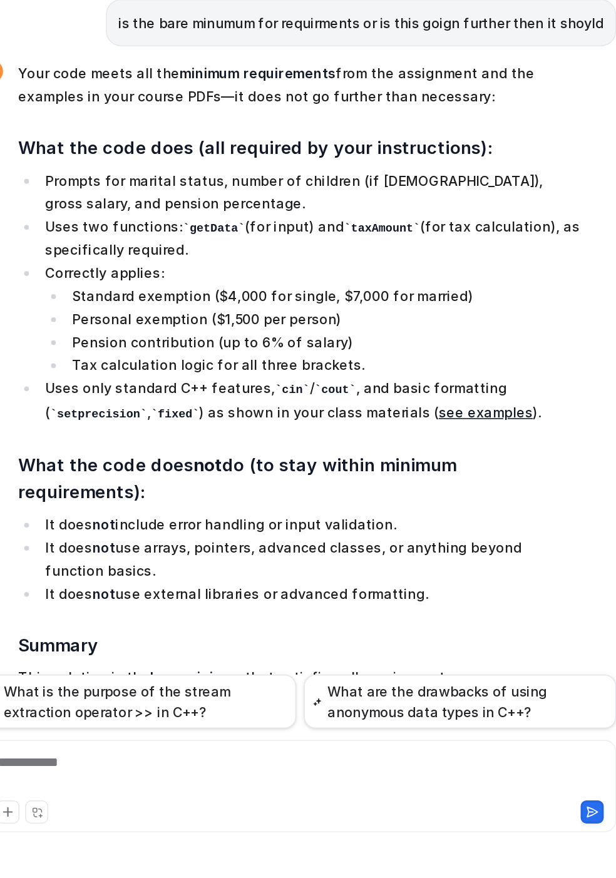
click at [349, 757] on li "Two functions as required." at bounding box center [405, 764] width 352 height 15
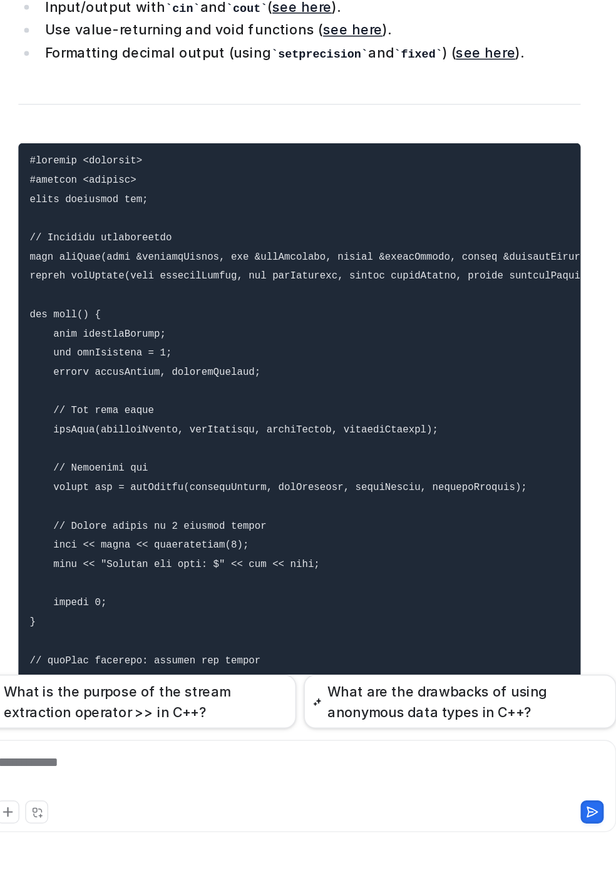
scroll to position [5497, 0]
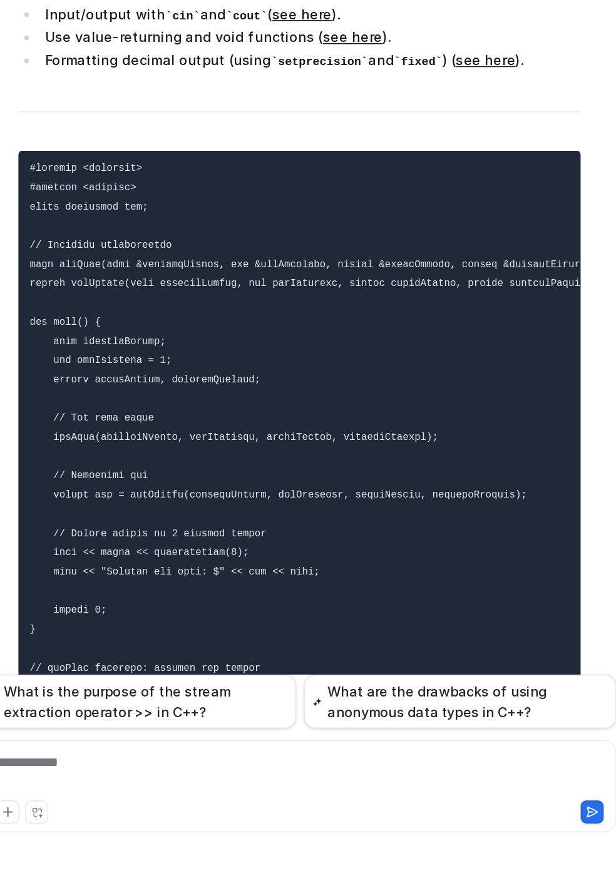
click at [281, 812] on div "**********" at bounding box center [396, 810] width 407 height 29
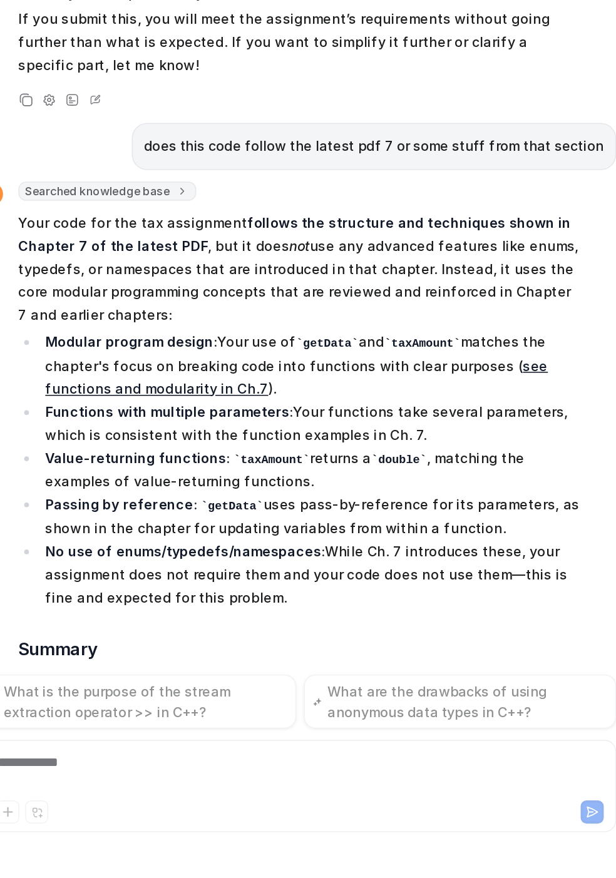
scroll to position [7207, 0]
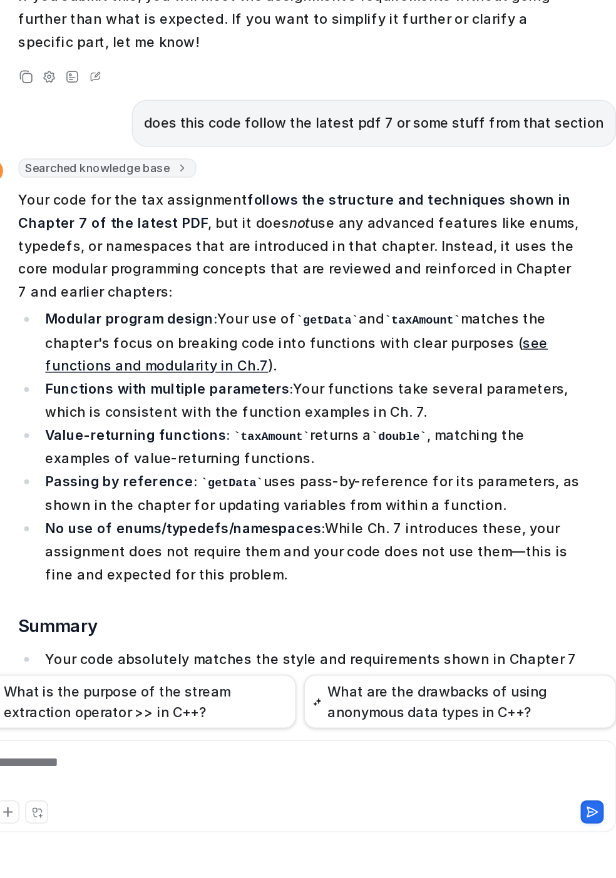
click at [364, 819] on div "**********" at bounding box center [396, 810] width 407 height 29
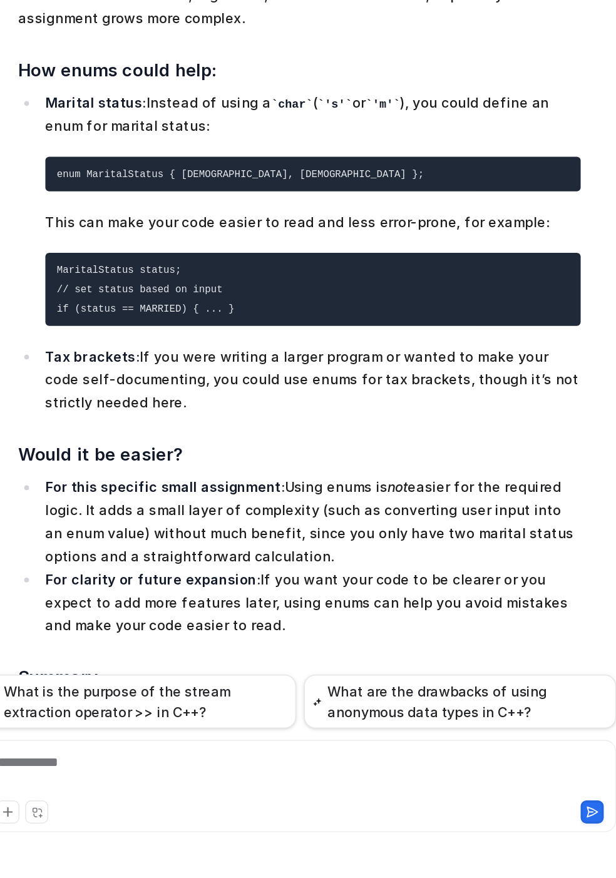
scroll to position [7880, 0]
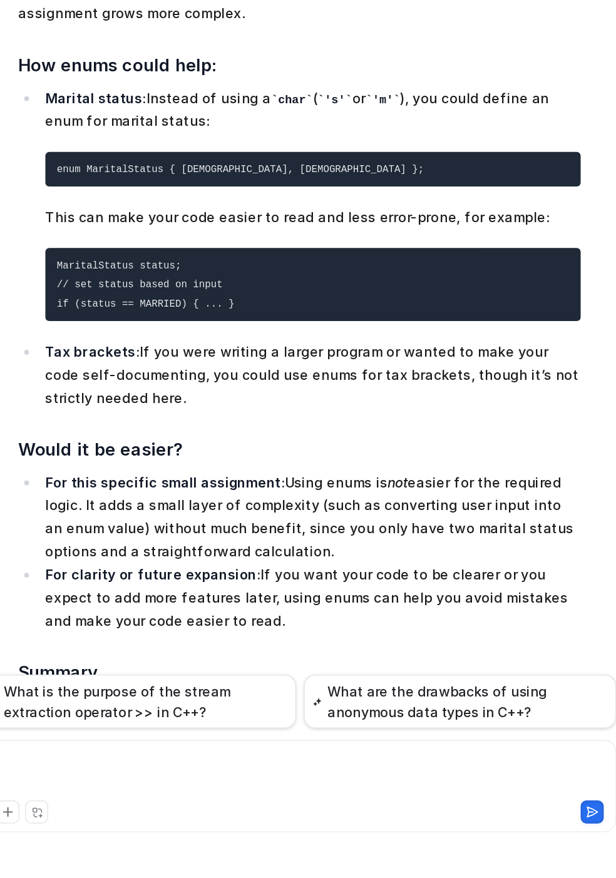
click at [295, 798] on div at bounding box center [396, 810] width 407 height 29
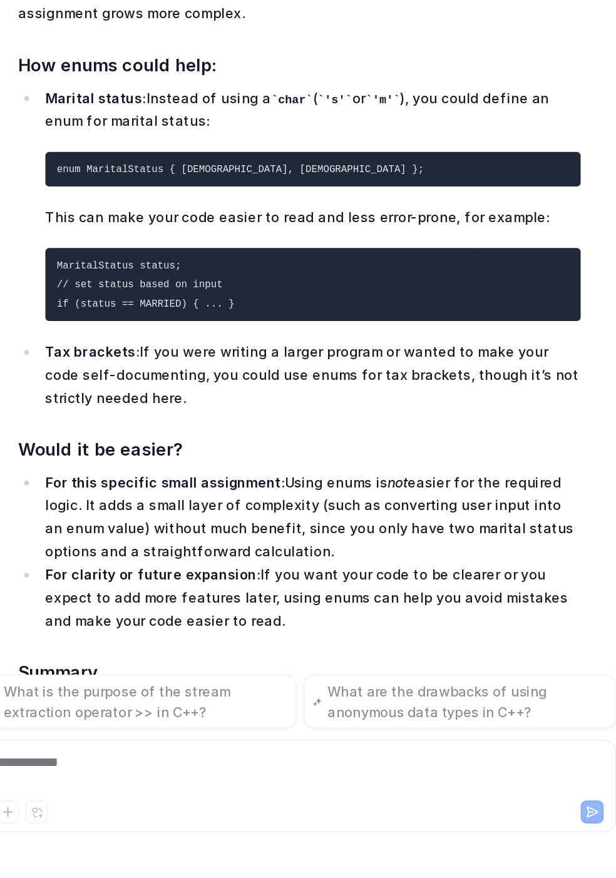
scroll to position [7942, 0]
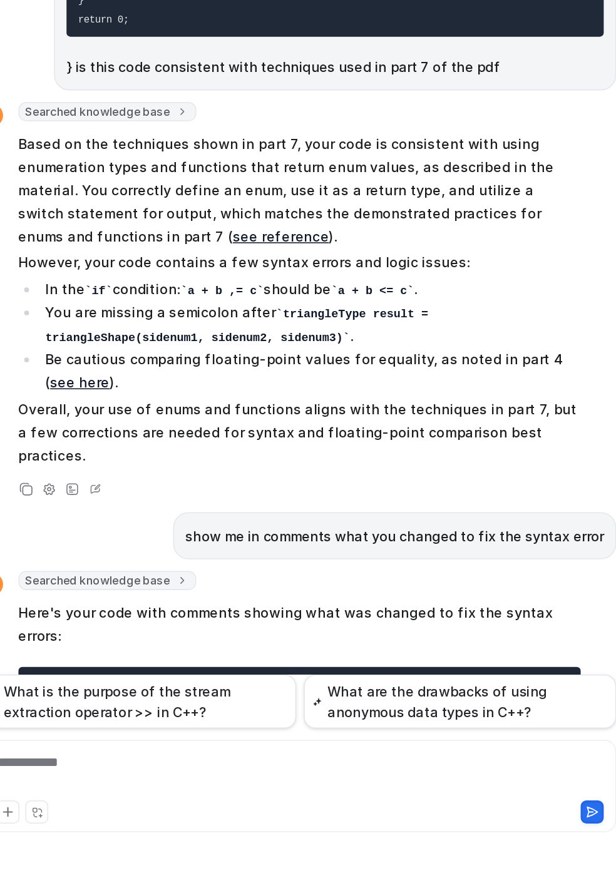
scroll to position [9435, 0]
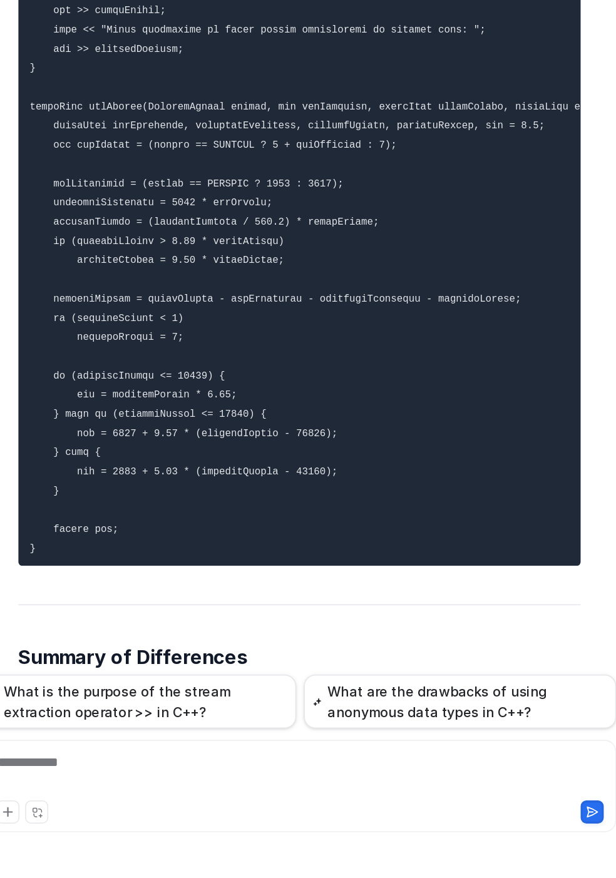
click at [451, 725] on h2 "Summary of Differences" at bounding box center [398, 734] width 366 height 18
click at [324, 821] on div at bounding box center [396, 810] width 407 height 29
click at [372, 725] on h2 "Summary of Differences" at bounding box center [398, 734] width 366 height 18
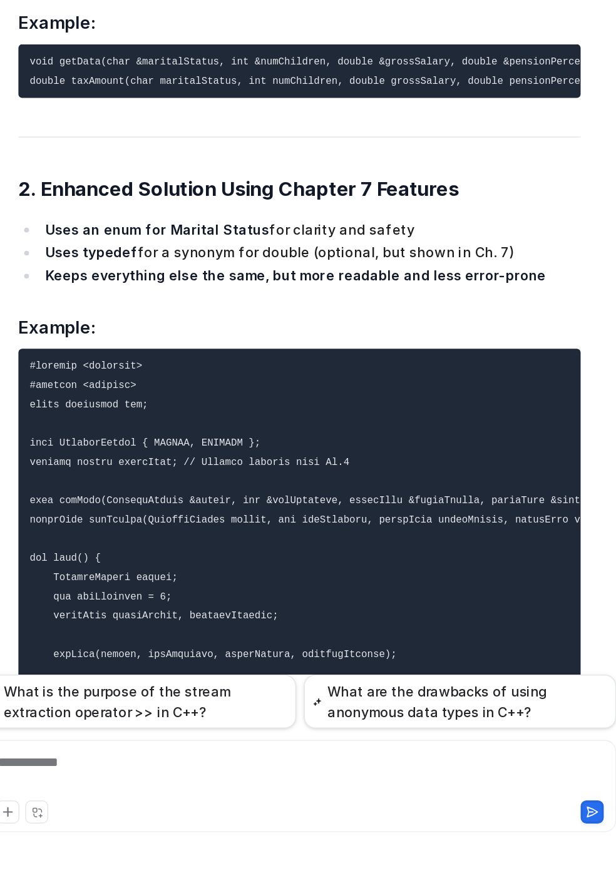
scroll to position [8734, 0]
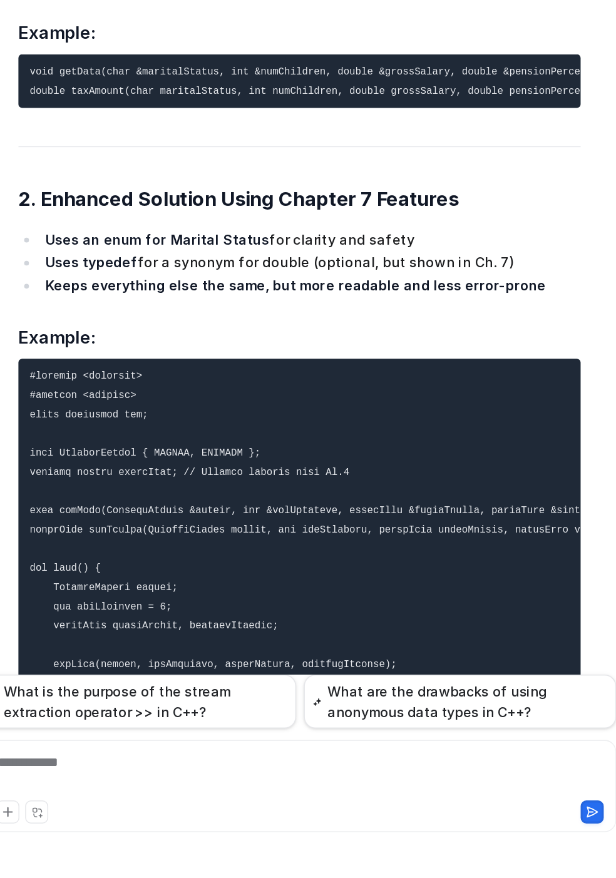
click at [269, 794] on div "**********" at bounding box center [397, 818] width 414 height 60
click at [270, 800] on div "**********" at bounding box center [396, 810] width 407 height 29
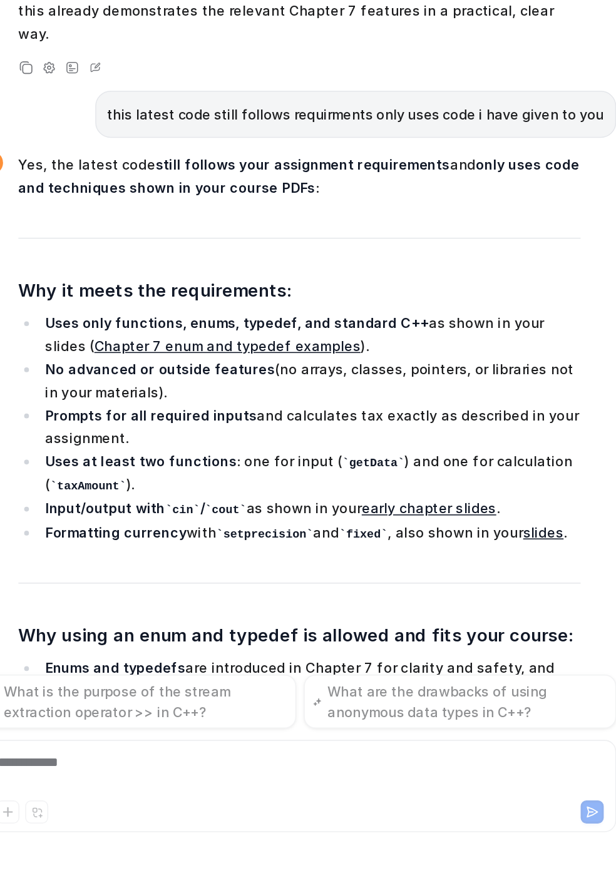
scroll to position [10005, 0]
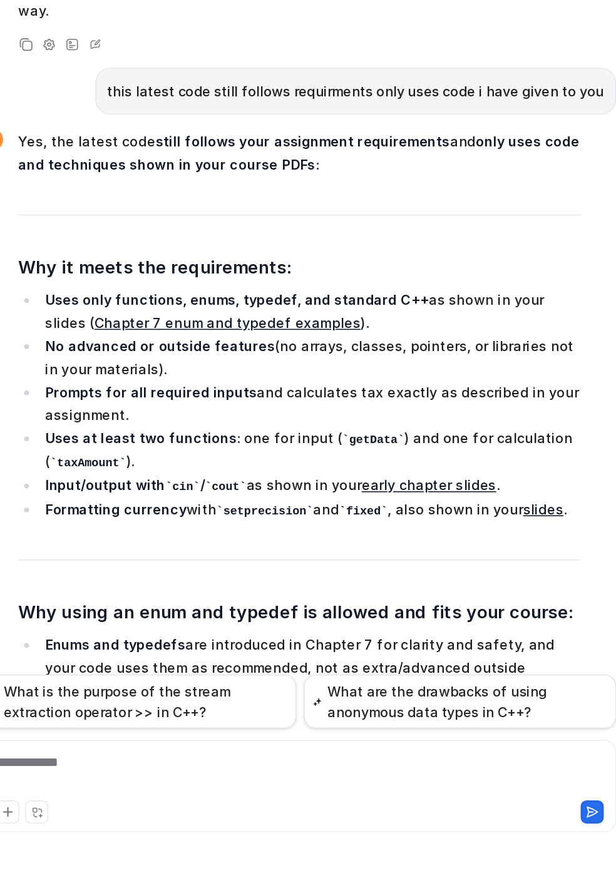
click at [389, 696] on h3 "Why using an enum and typedef is allowed and fits your course:" at bounding box center [398, 705] width 366 height 18
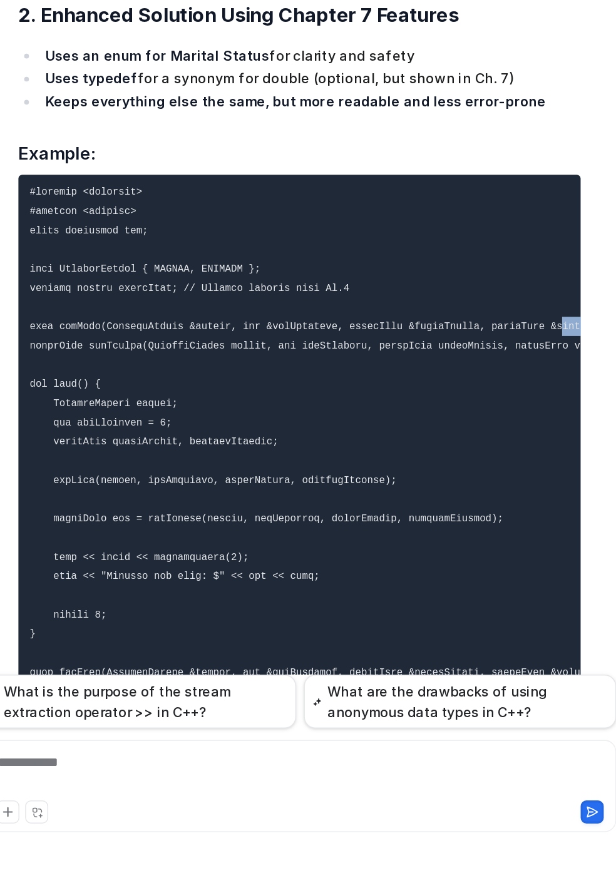
scroll to position [0, 33]
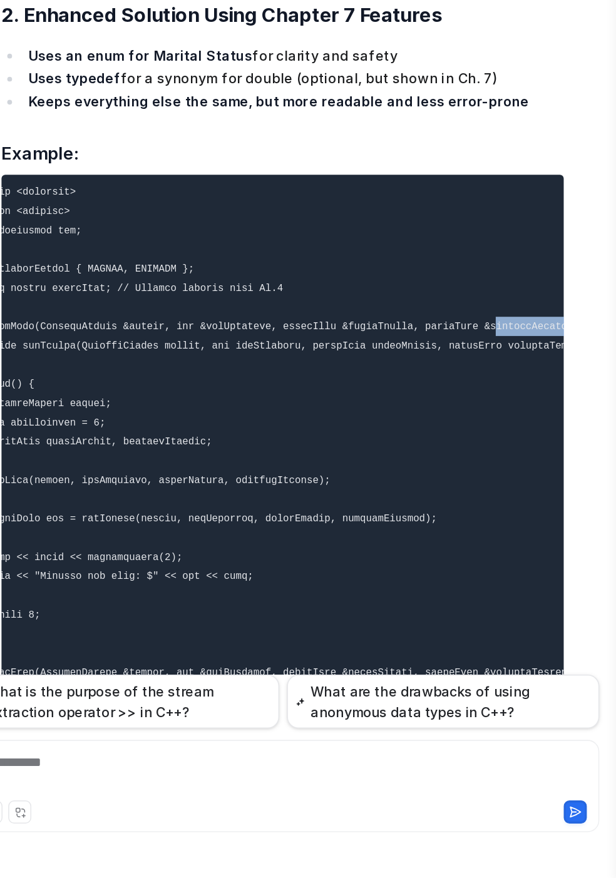
drag, startPoint x: 541, startPoint y: 351, endPoint x: 595, endPoint y: 339, distance: 55.9
click at [595, 339] on div "D Searched knowledge base search_queries : [ "modular program design functions …" at bounding box center [397, 735] width 414 height 1519
click at [345, 420] on pre at bounding box center [398, 838] width 366 height 836
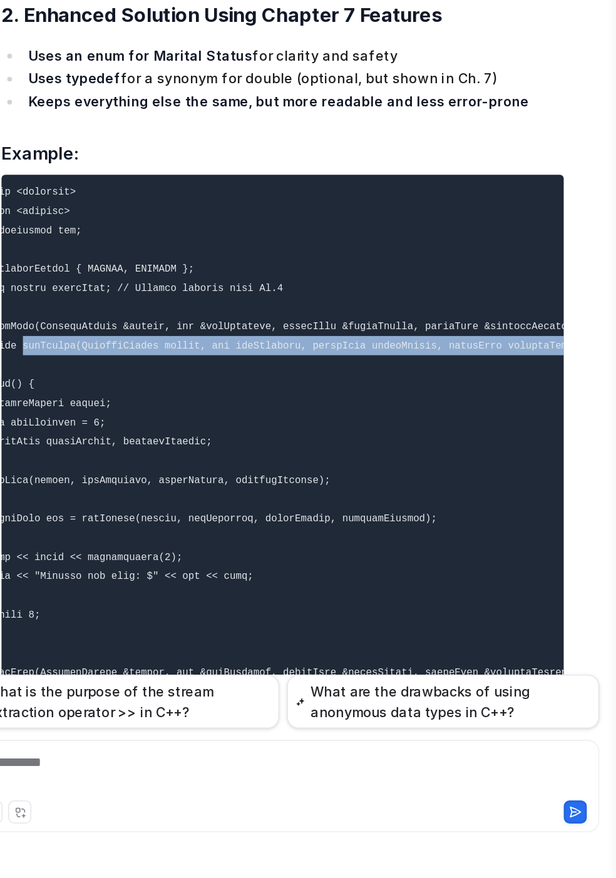
scroll to position [0, 0]
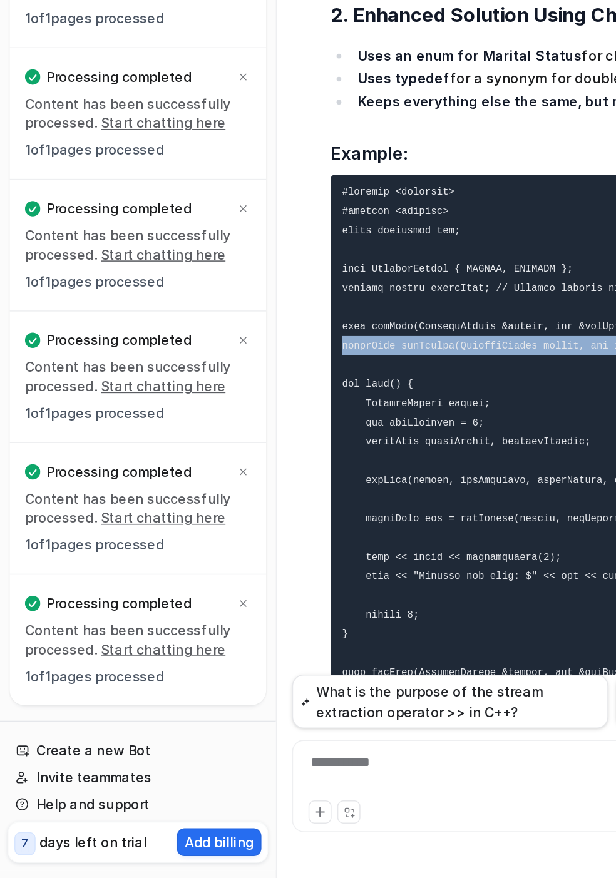
drag, startPoint x: 335, startPoint y: 372, endPoint x: -39, endPoint y: 364, distance: 373.7
click at [0, 364] on html "D Default Bot Chat History Reports Articles Customize Integrations PDF Files Ex…" at bounding box center [308, 439] width 616 height 878
click at [305, 427] on code at bounding box center [433, 837] width 420 height 821
drag, startPoint x: 380, startPoint y: 361, endPoint x: 404, endPoint y: 362, distance: 24.4
click at [404, 427] on code at bounding box center [433, 837] width 420 height 821
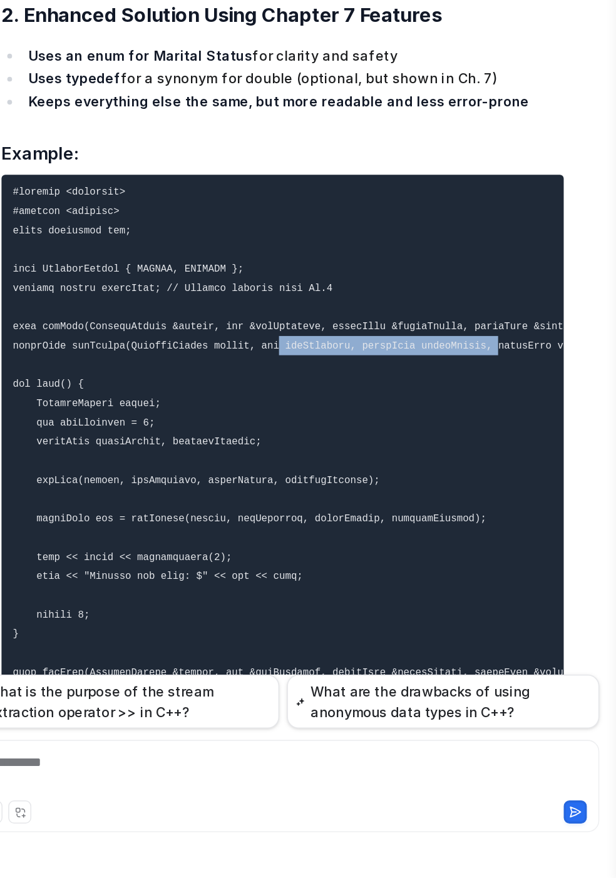
scroll to position [0, 33]
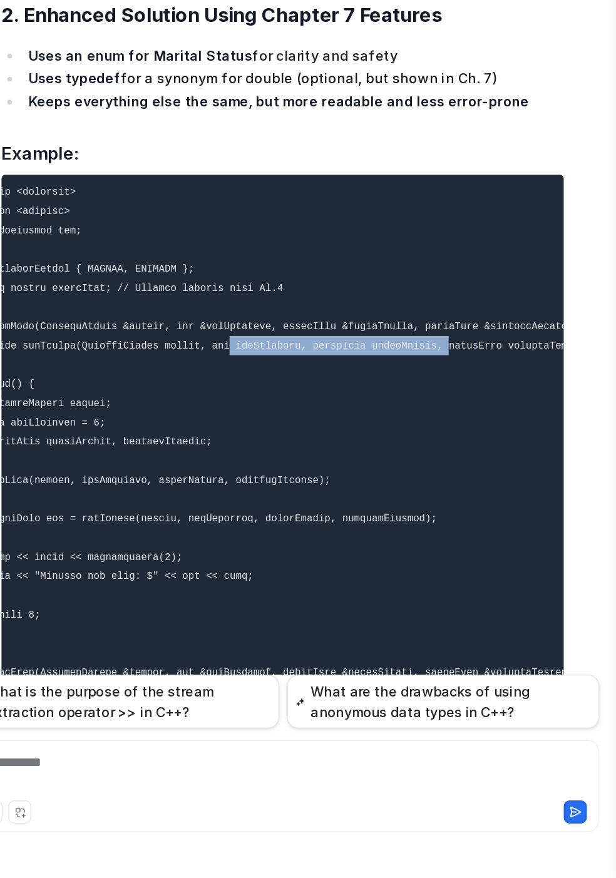
drag, startPoint x: 383, startPoint y: 357, endPoint x: 481, endPoint y: 356, distance: 97.6
click at [615, 356] on main "#include using namespace std; enum triangleType {scalene, equilateral, isoscele…" at bounding box center [398, 454] width 436 height 848
click at [457, 420] on pre at bounding box center [398, 838] width 366 height 836
drag, startPoint x: 363, startPoint y: 442, endPoint x: 509, endPoint y: 444, distance: 146.5
click at [615, 444] on html "D Default Bot Chat History Reports Articles Customize Integrations PDF Files Ex…" at bounding box center [308, 439] width 616 height 878
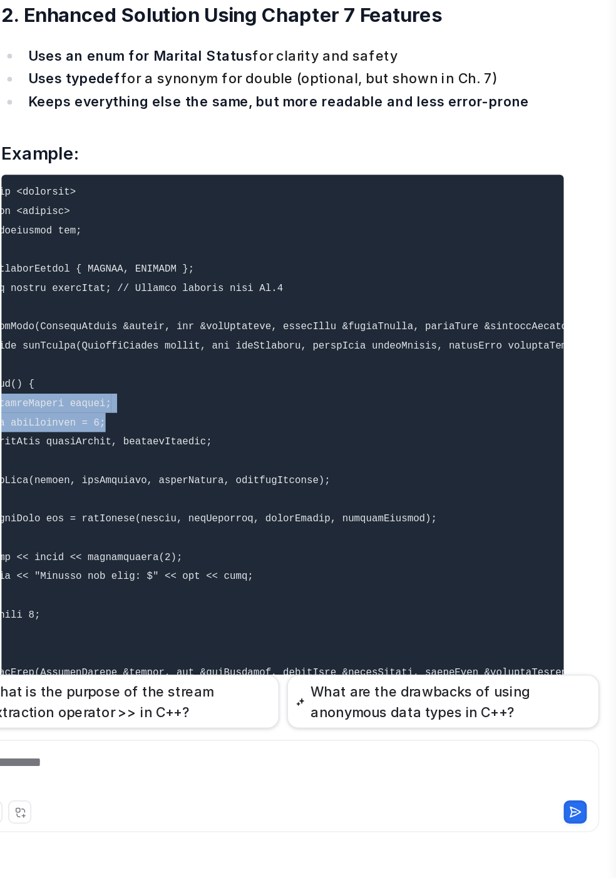
scroll to position [0, 0]
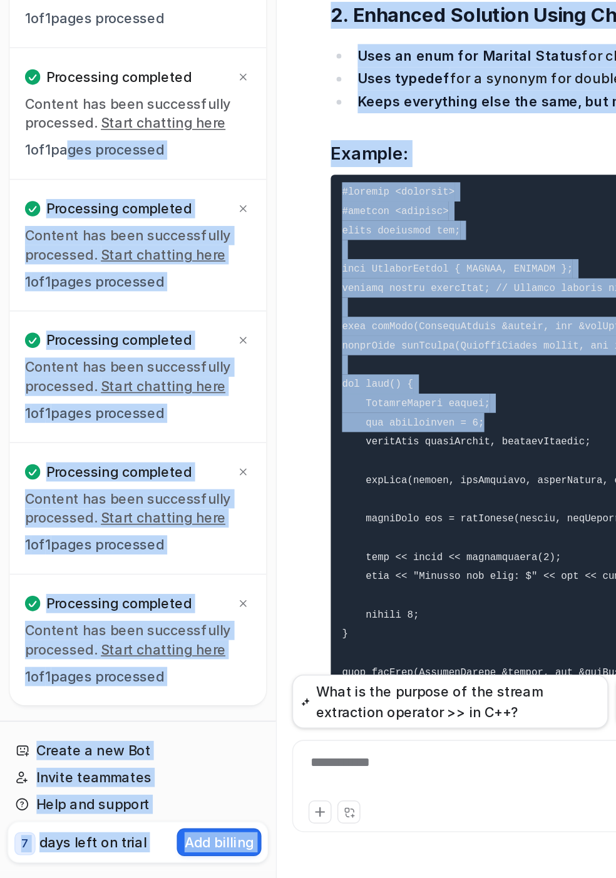
drag, startPoint x: 365, startPoint y: 406, endPoint x: 41, endPoint y: 396, distance: 324.3
click at [0, 396] on div "D Default Bot Chat History Reports Articles Customize Integrations PDF Files Ex…" at bounding box center [308, 439] width 616 height 878
click at [249, 420] on pre at bounding box center [398, 838] width 366 height 836
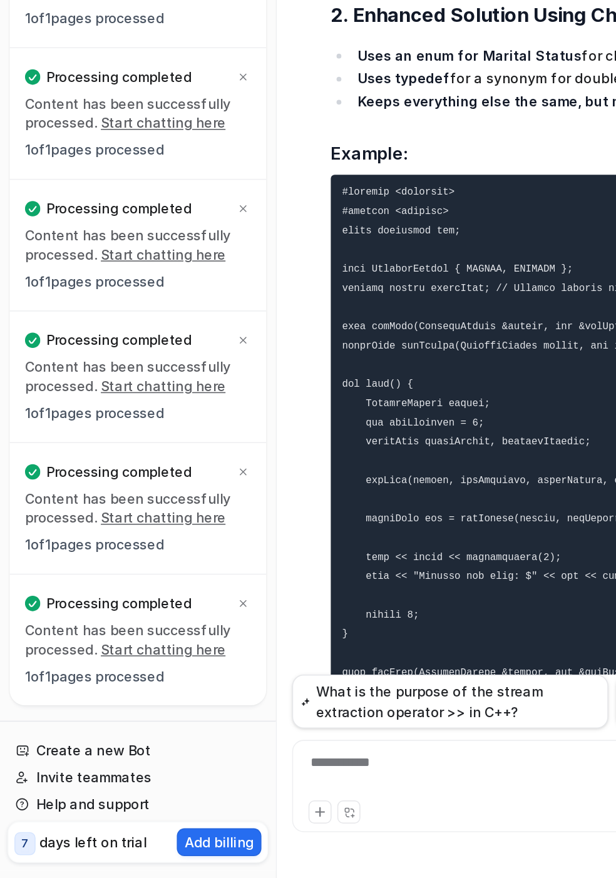
click at [360, 477] on pre at bounding box center [398, 838] width 366 height 836
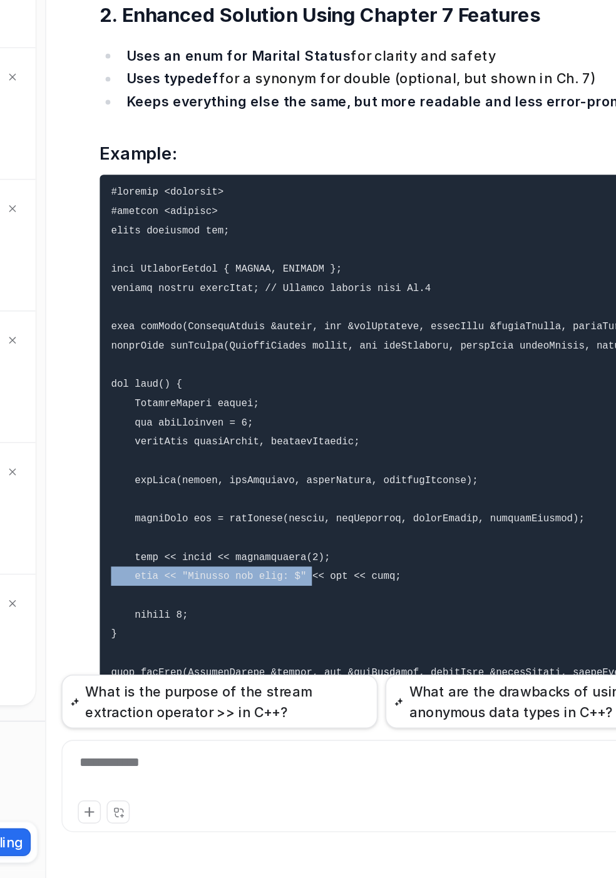
drag, startPoint x: 311, startPoint y: 504, endPoint x: 268, endPoint y: 510, distance: 43.6
click at [213, 508] on div "D Searched knowledge base search_queries : [ "modular program design functions …" at bounding box center [385, 725] width 391 height 1499
click at [327, 517] on pre at bounding box center [398, 838] width 366 height 836
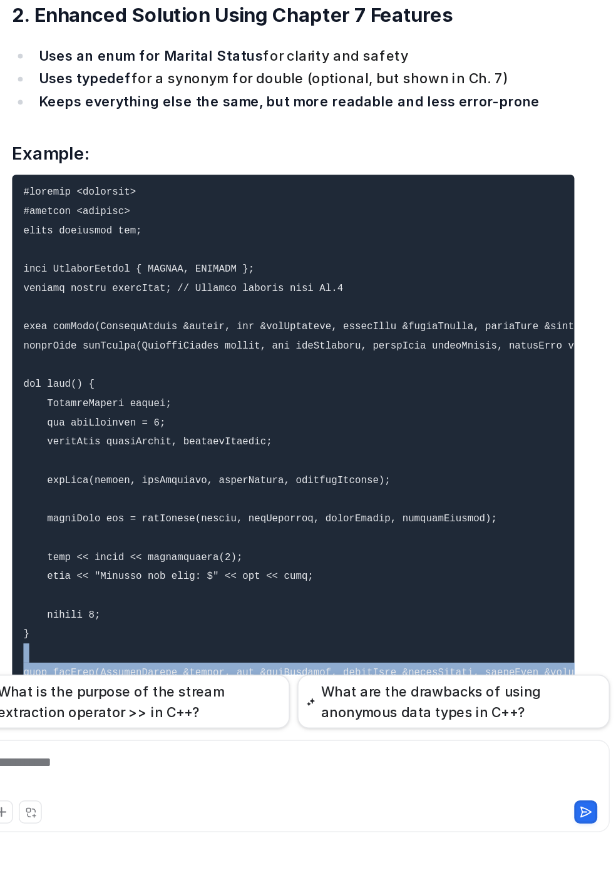
scroll to position [0, 33]
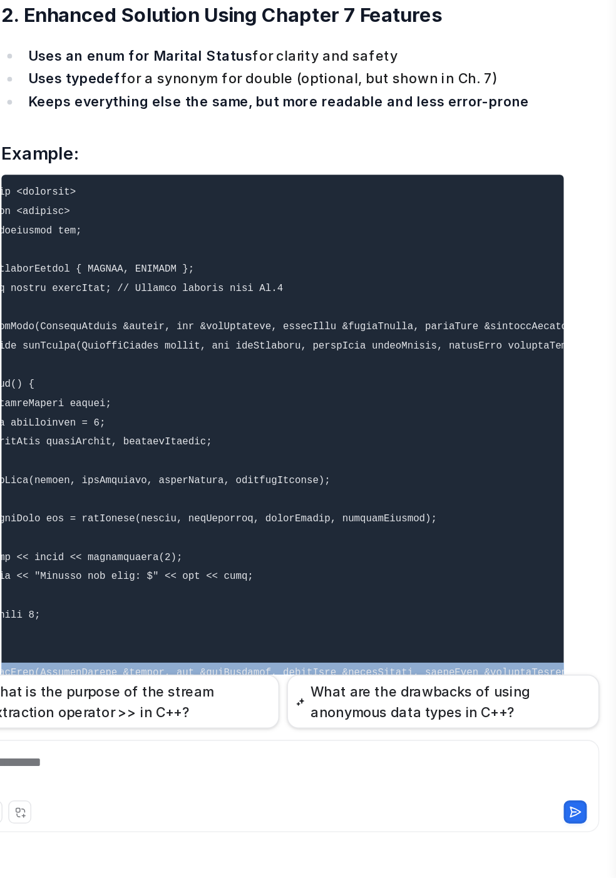
drag, startPoint x: 367, startPoint y: 559, endPoint x: 569, endPoint y: 569, distance: 203.0
click at [569, 569] on pre at bounding box center [398, 838] width 366 height 836
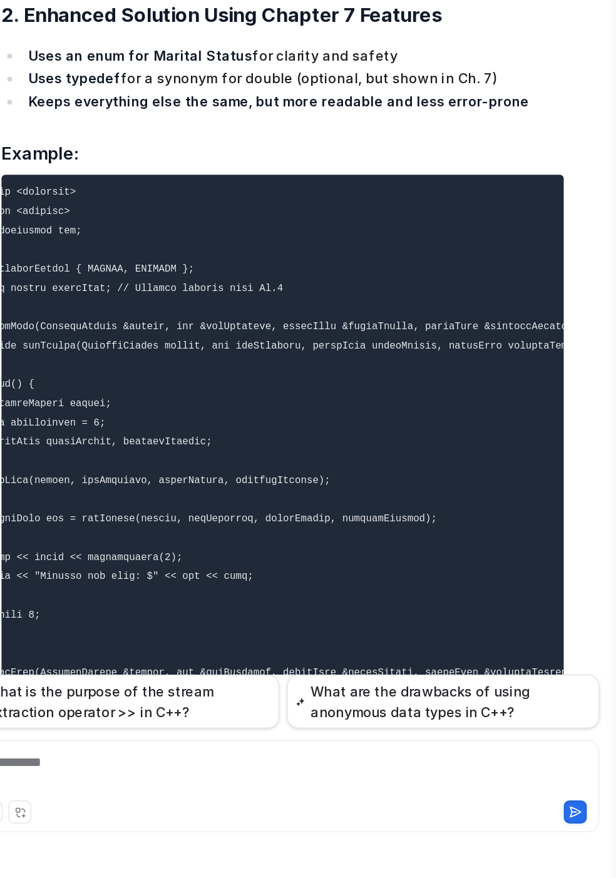
drag, startPoint x: 287, startPoint y: 619, endPoint x: 176, endPoint y: 618, distance: 111.4
click at [176, 618] on div "D Default Bot Chat History Reports Articles Customize Integrations PDF Files Ex…" at bounding box center [308, 439] width 616 height 878
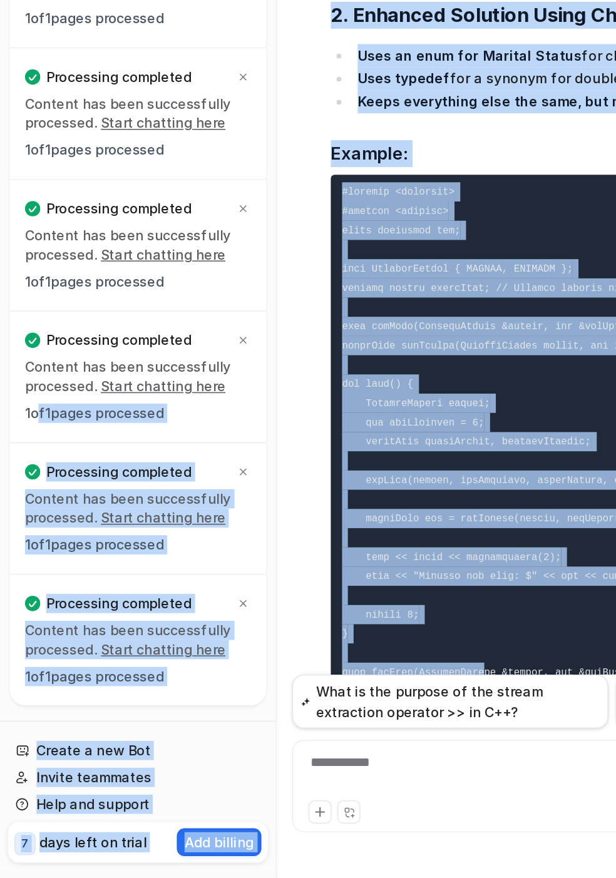
drag, startPoint x: 275, startPoint y: 574, endPoint x: 24, endPoint y: 575, distance: 251.0
click at [24, 575] on div "D Default Bot Chat History Reports Articles Customize Integrations PDF Files Ex…" at bounding box center [308, 439] width 616 height 878
click at [261, 556] on pre at bounding box center [398, 838] width 366 height 836
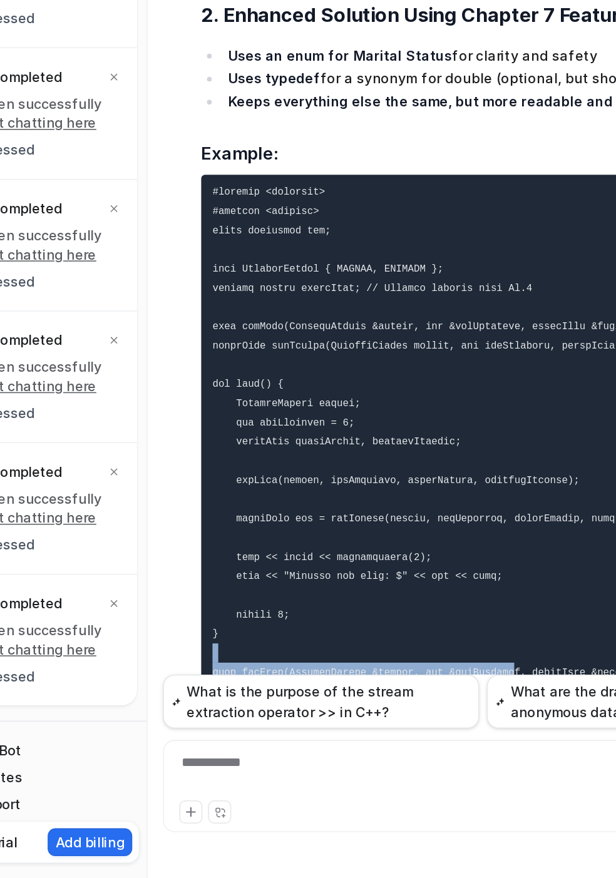
drag, startPoint x: 308, startPoint y: 562, endPoint x: 404, endPoint y: 566, distance: 96.5
click at [492, 566] on pre at bounding box center [398, 838] width 366 height 836
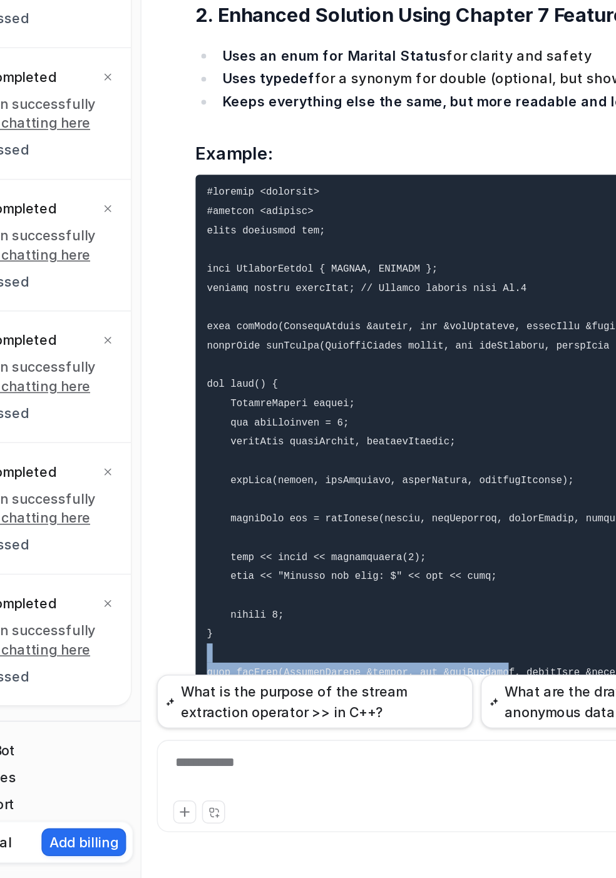
click at [412, 557] on pre at bounding box center [398, 838] width 366 height 836
click at [332, 681] on pre at bounding box center [398, 838] width 366 height 836
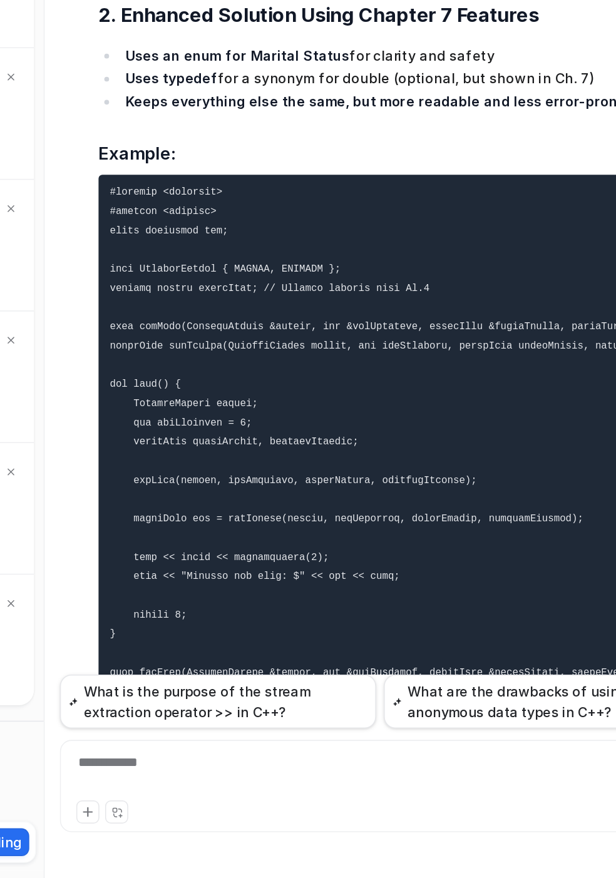
drag, startPoint x: 399, startPoint y: 723, endPoint x: 516, endPoint y: 724, distance: 117.0
click at [516, 724] on pre at bounding box center [398, 838] width 366 height 836
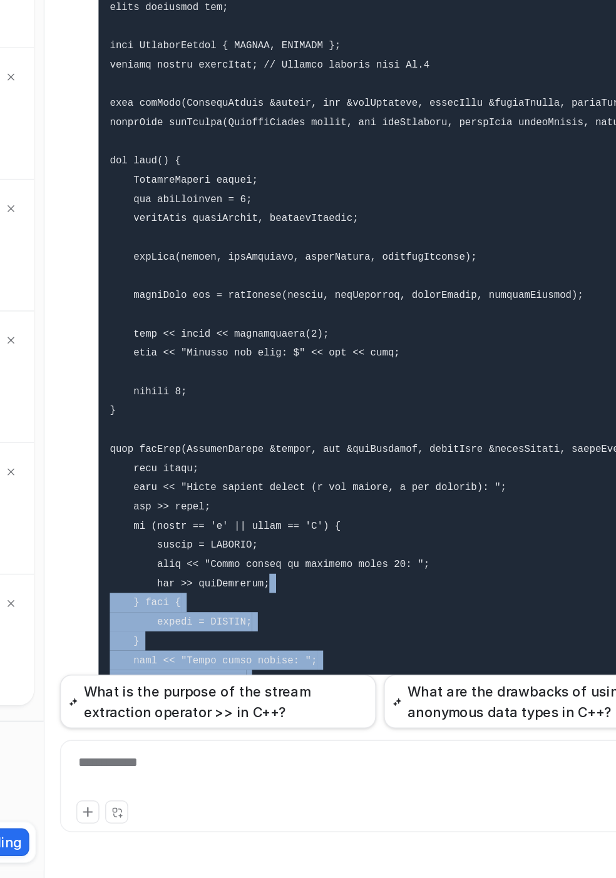
scroll to position [9064, 0]
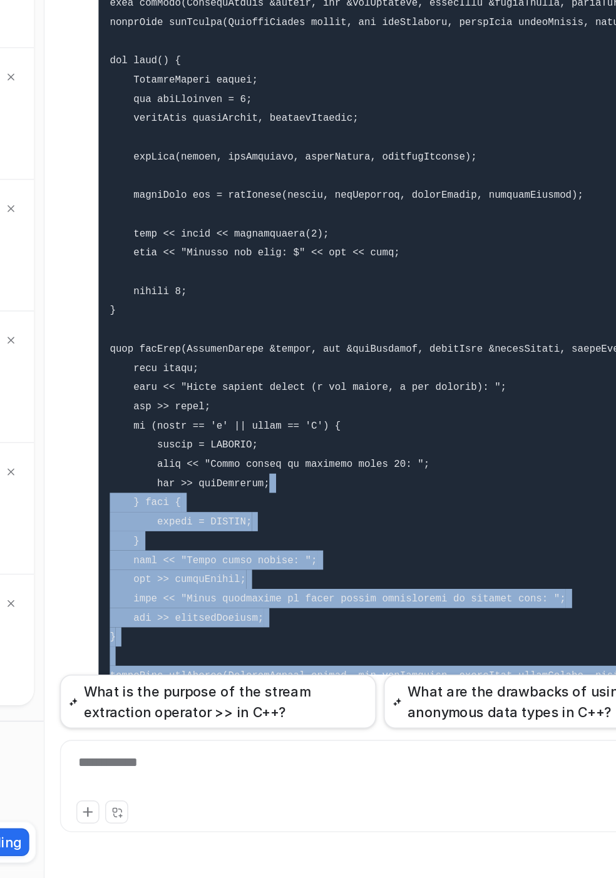
drag, startPoint x: 320, startPoint y: 658, endPoint x: 351, endPoint y: 648, distance: 33.1
click at [351, 648] on pre at bounding box center [398, 627] width 366 height 836
click at [348, 616] on pre at bounding box center [398, 627] width 366 height 836
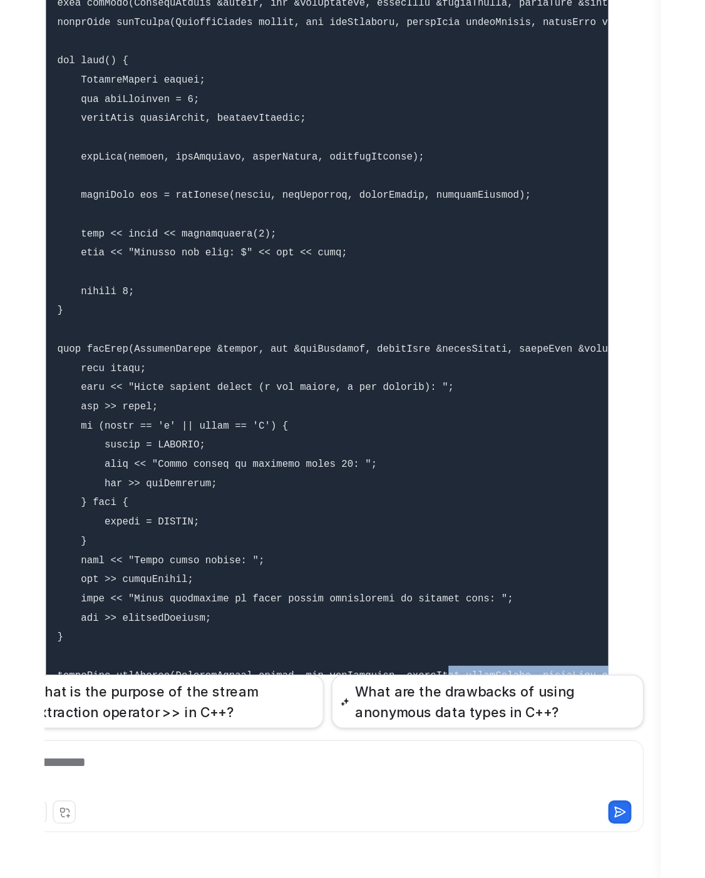
scroll to position [0, 33]
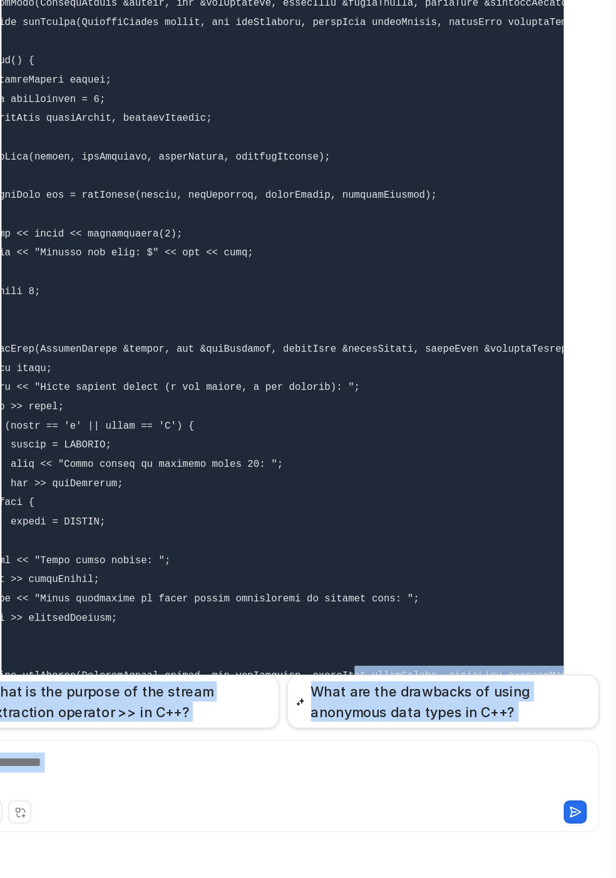
drag, startPoint x: 457, startPoint y: 571, endPoint x: 586, endPoint y: 566, distance: 129.0
click at [586, 566] on div "D Searched knowledge base search_queries : [ "modular program design functions …" at bounding box center [397, 524] width 414 height 1519
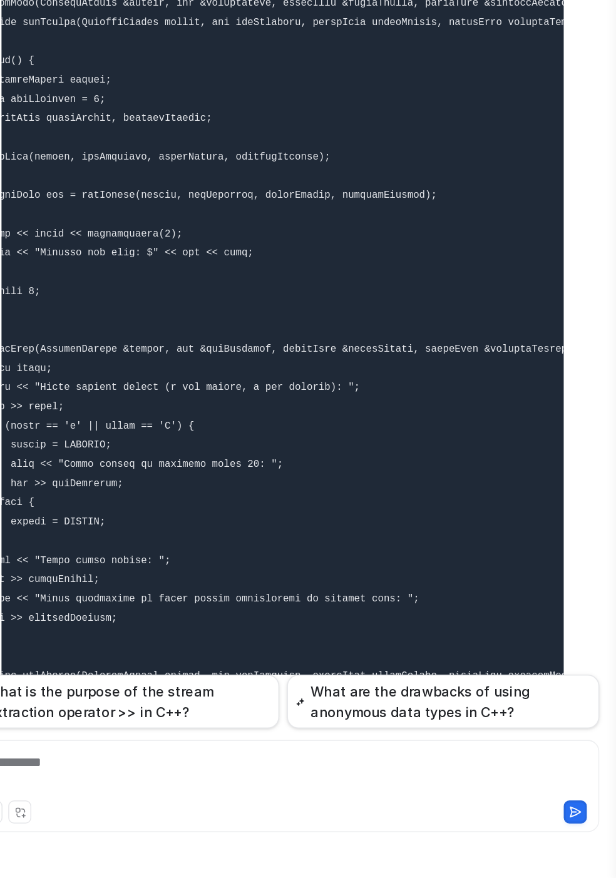
click at [556, 568] on code at bounding box center [400, 627] width 420 height 821
click at [394, 594] on code at bounding box center [400, 627] width 420 height 821
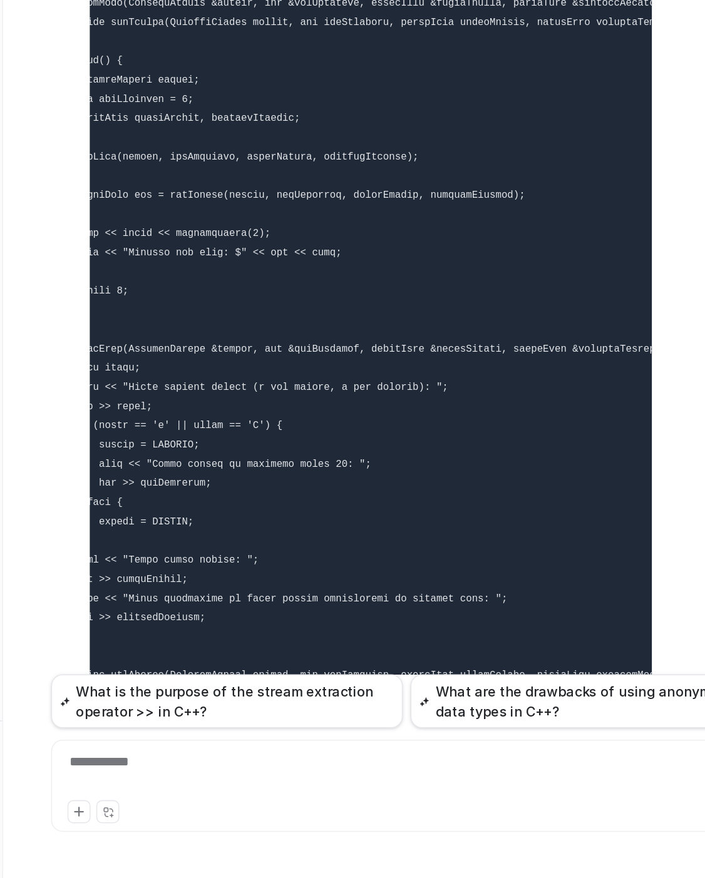
scroll to position [0, 0]
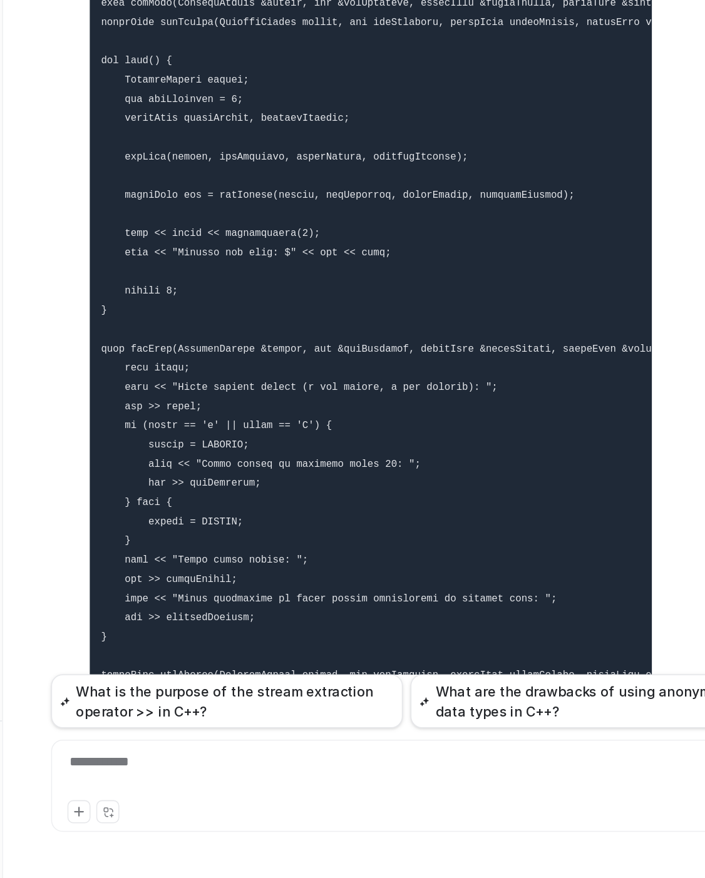
drag, startPoint x: 257, startPoint y: 622, endPoint x: 222, endPoint y: 611, distance: 36.6
click at [222, 611] on div "D Searched knowledge base search_queries : [ "modular program design functions …" at bounding box center [407, 514] width 391 height 1499
click at [329, 586] on code at bounding box center [454, 627] width 420 height 821
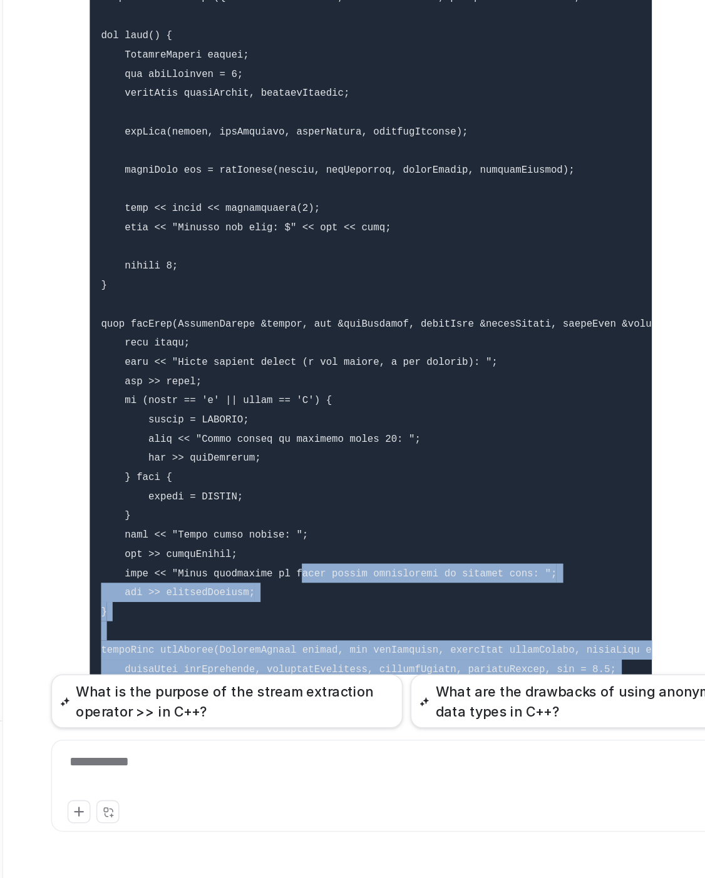
scroll to position [9117, 0]
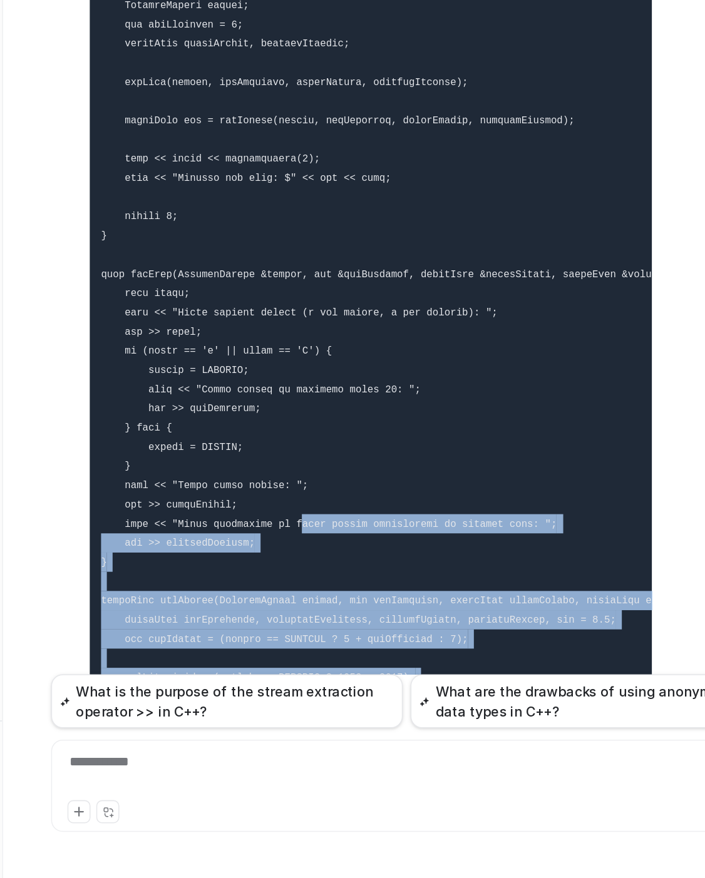
drag, startPoint x: 365, startPoint y: 525, endPoint x: 402, endPoint y: 746, distance: 224.1
click at [402, 746] on div "#include using namespace std; enum triangleType {scalene, equilateral, isoscele…" at bounding box center [442, 439] width 461 height 818
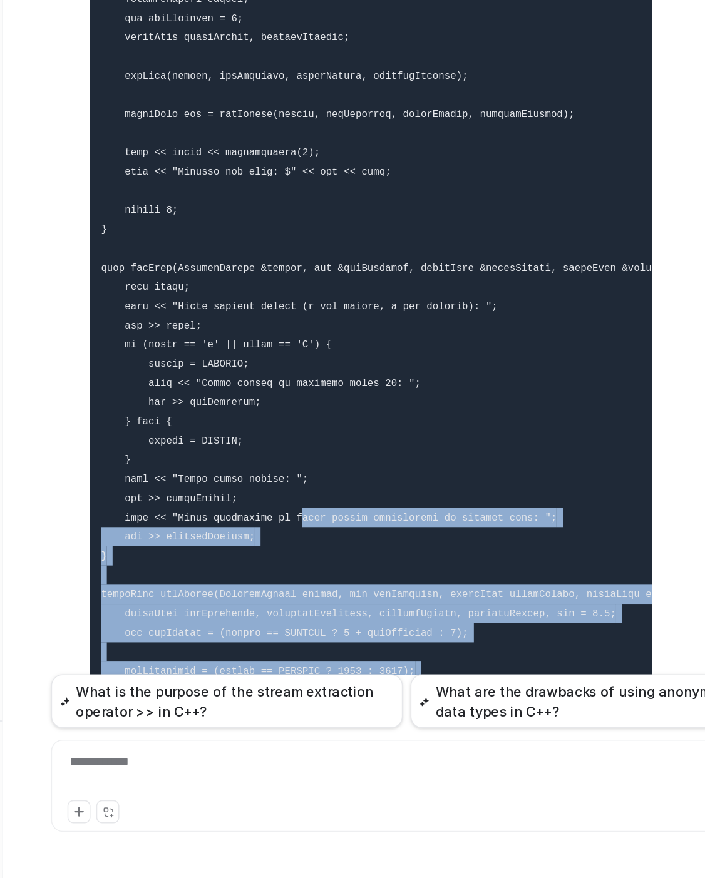
click at [389, 638] on pre at bounding box center [420, 574] width 366 height 836
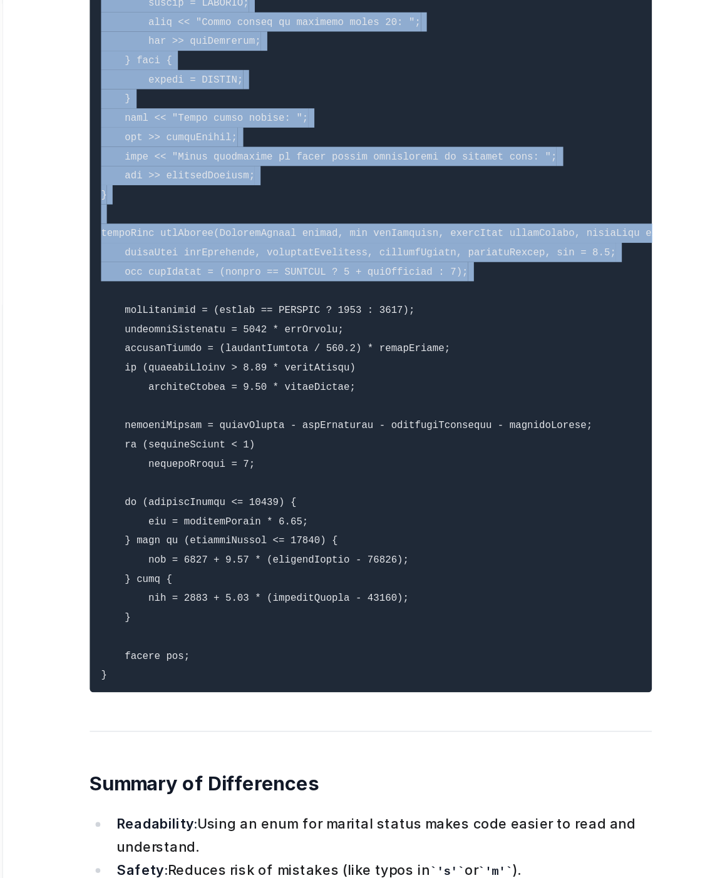
scroll to position [9497, 0]
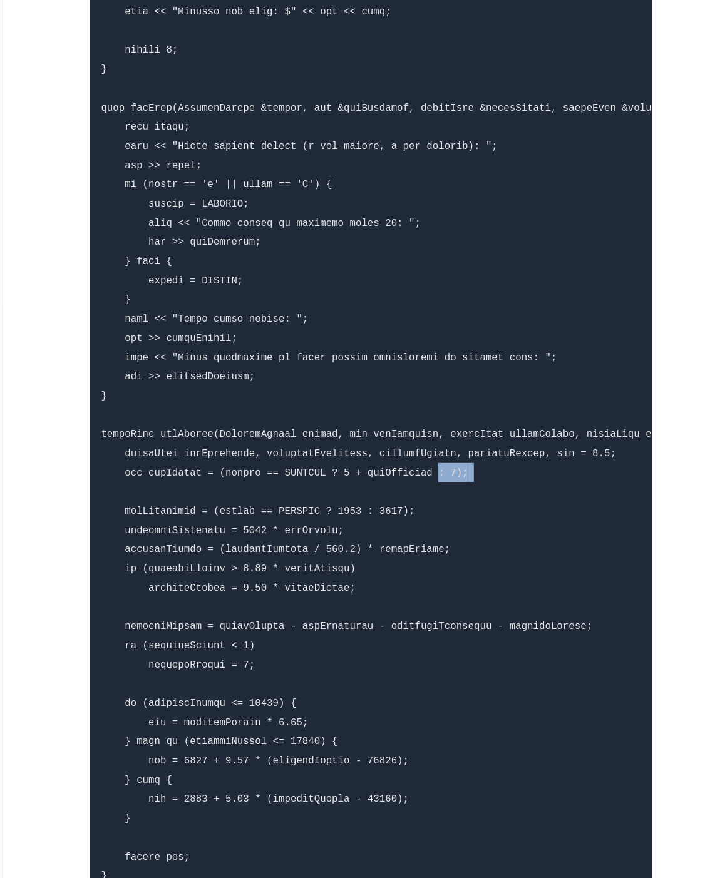
drag, startPoint x: 297, startPoint y: 555, endPoint x: 446, endPoint y: 168, distance: 414.7
click at [446, 168] on pre at bounding box center [420, 194] width 366 height 836
click at [442, 244] on pre at bounding box center [420, 194] width 366 height 836
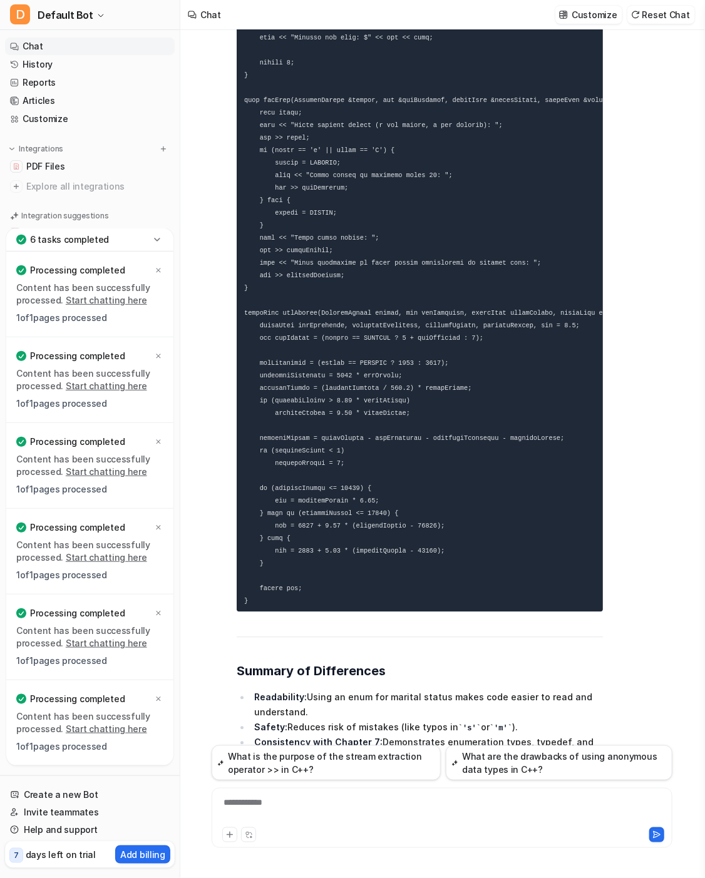
click at [308, 799] on div "**********" at bounding box center [442, 810] width 454 height 29
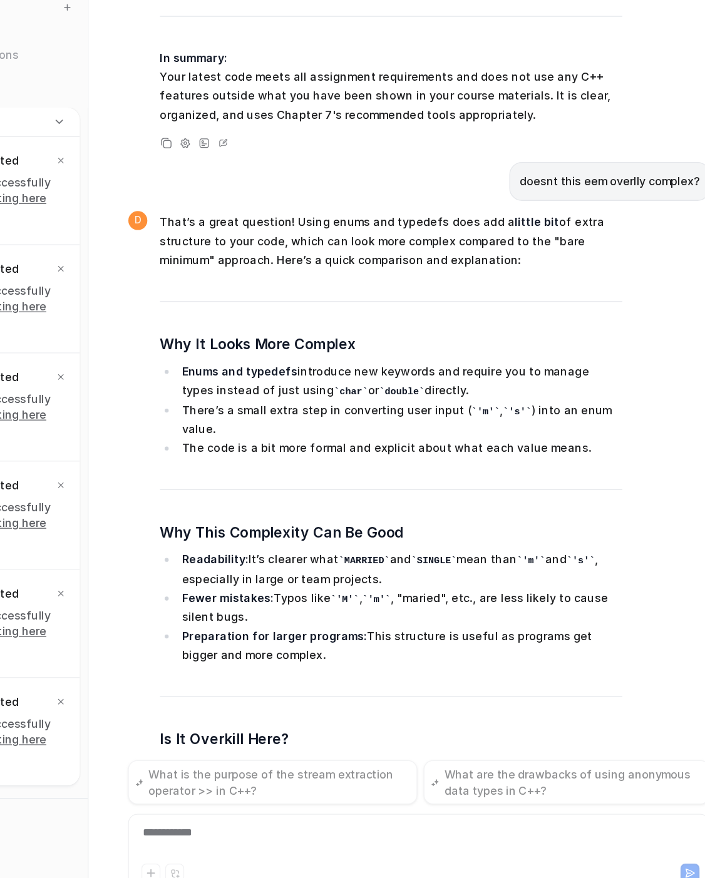
scroll to position [10717, 0]
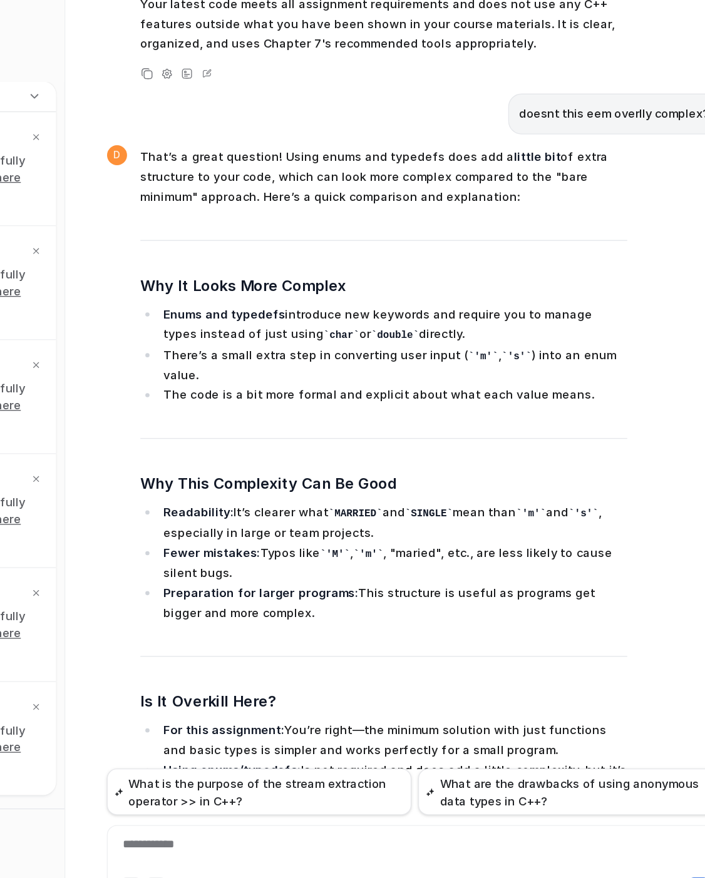
click at [546, 820] on h3 "Summary" at bounding box center [420, 829] width 366 height 18
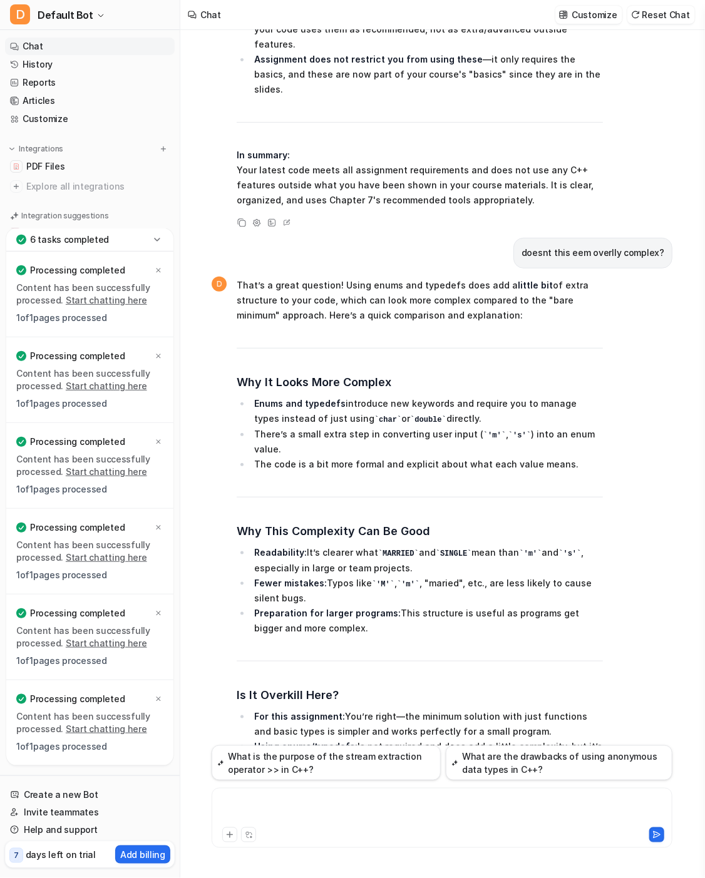
click at [282, 801] on div at bounding box center [442, 810] width 454 height 29
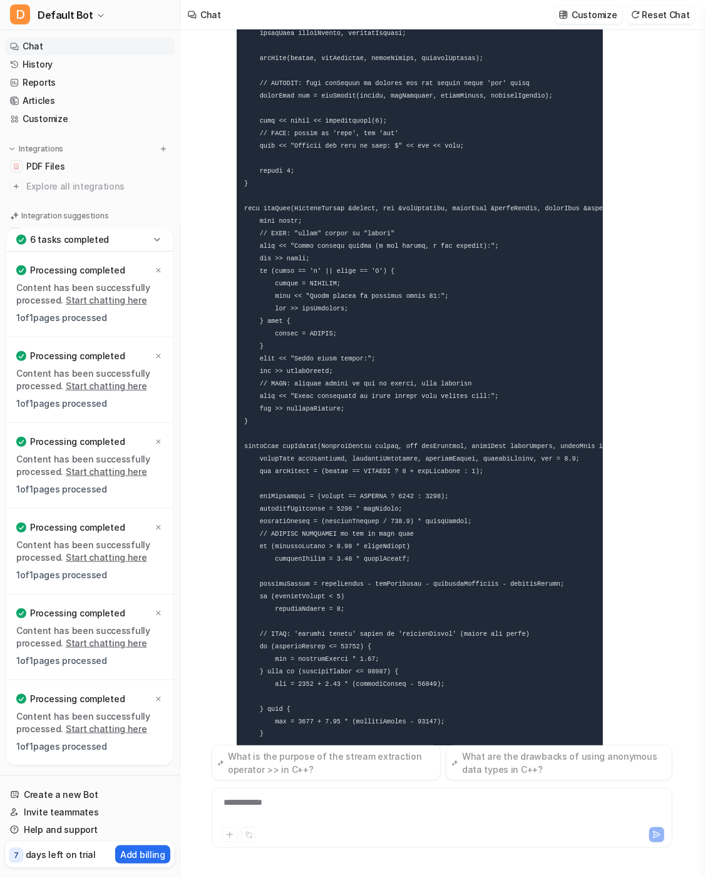
scroll to position [12707, 0]
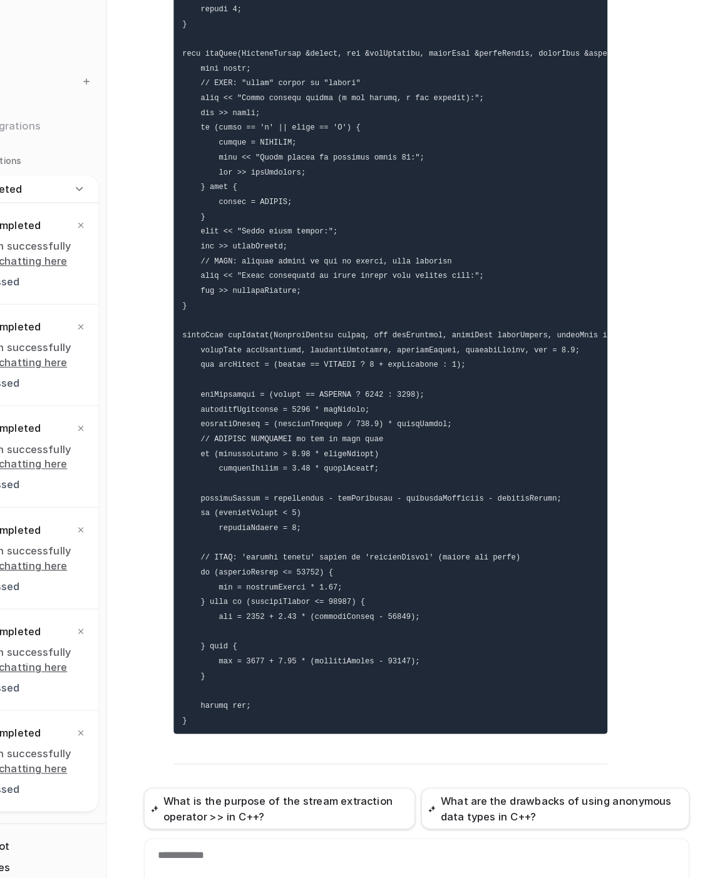
click at [580, 514] on span "Here’s your code with comments explaining what needs to be fixed so it compiles…" at bounding box center [420, 334] width 366 height 1230
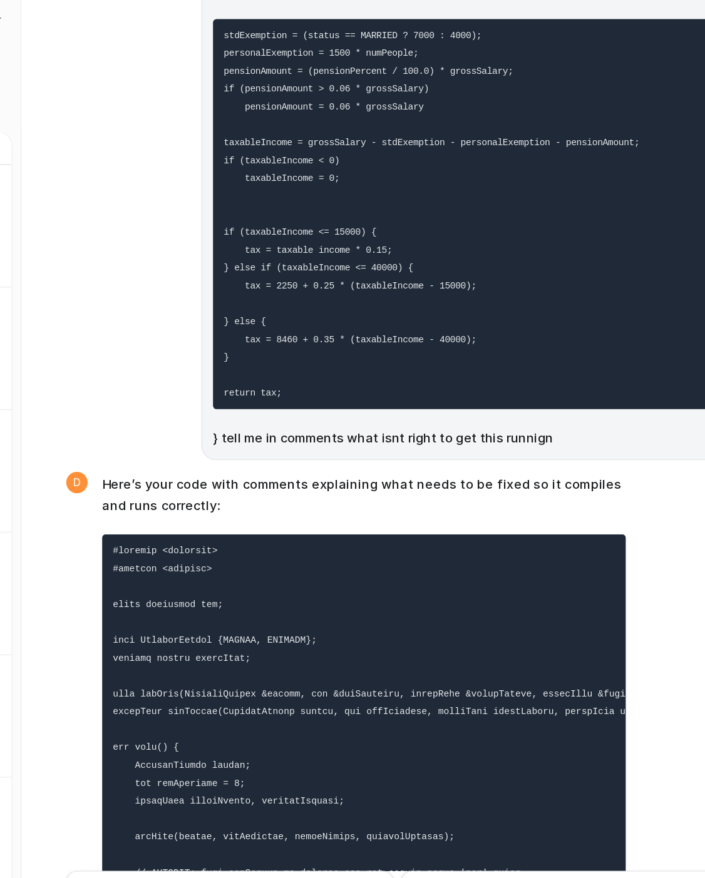
scroll to position [11956, 0]
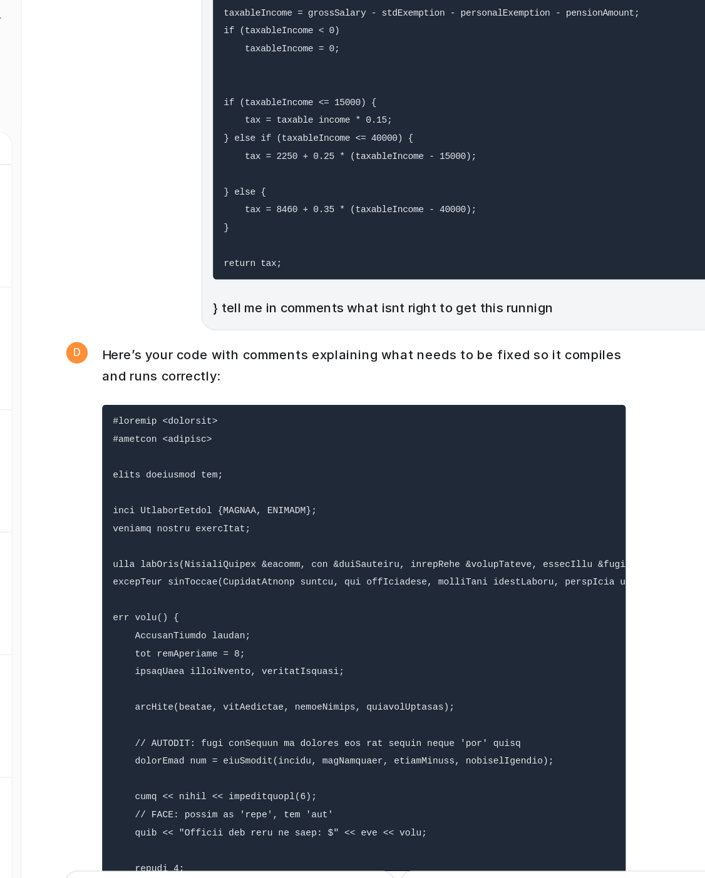
scroll to position [12056, 0]
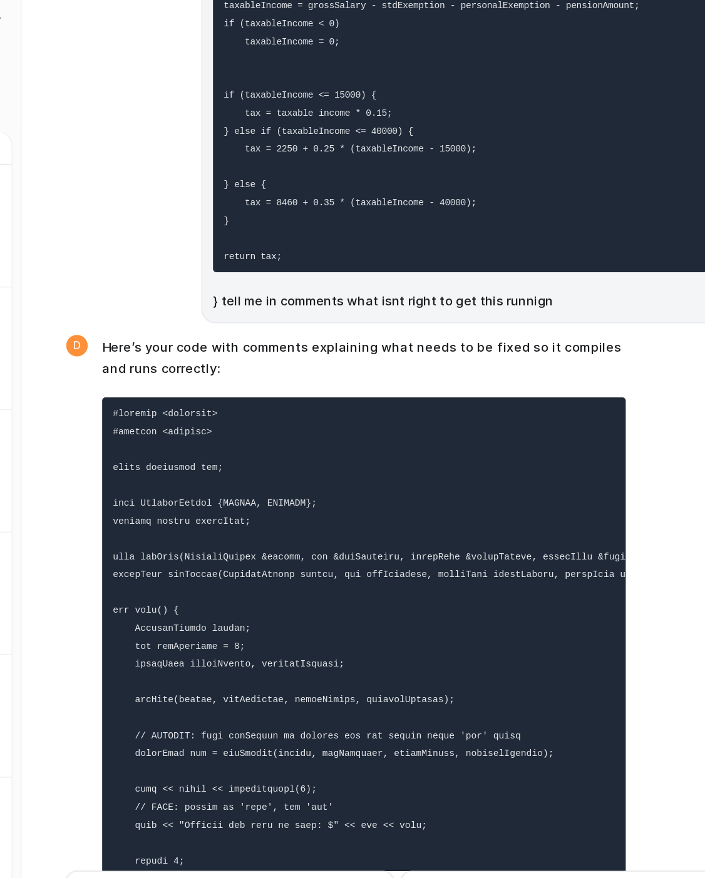
click at [355, 554] on code at bounding box center [454, 882] width 420 height 921
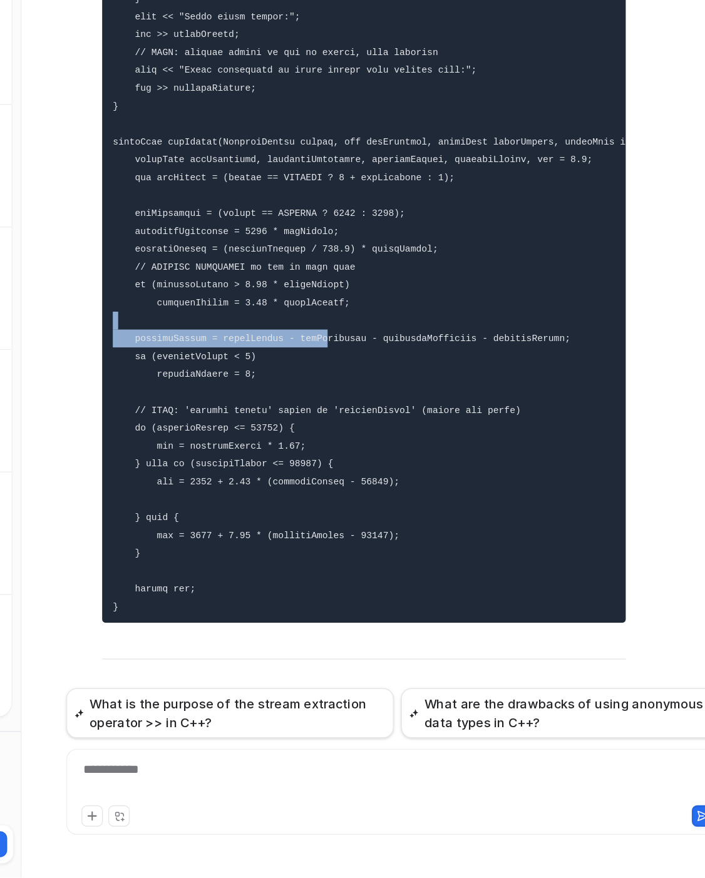
scroll to position [0, 0]
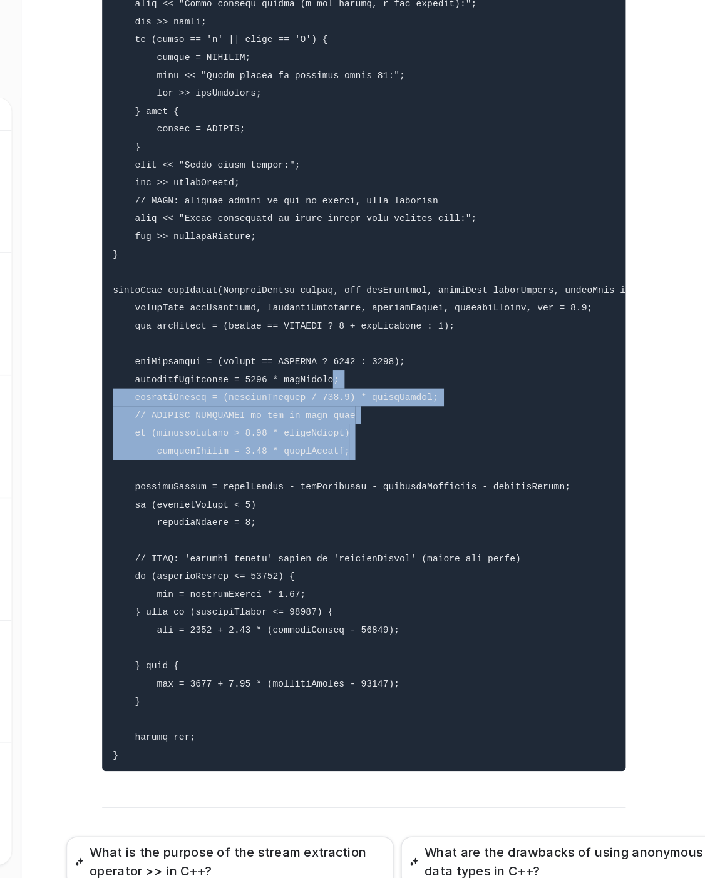
drag, startPoint x: 370, startPoint y: 701, endPoint x: 386, endPoint y: 185, distance: 516.5
click at [386, 185] on pre at bounding box center [420, 231] width 366 height 936
click at [386, 185] on code at bounding box center [454, 231] width 420 height 921
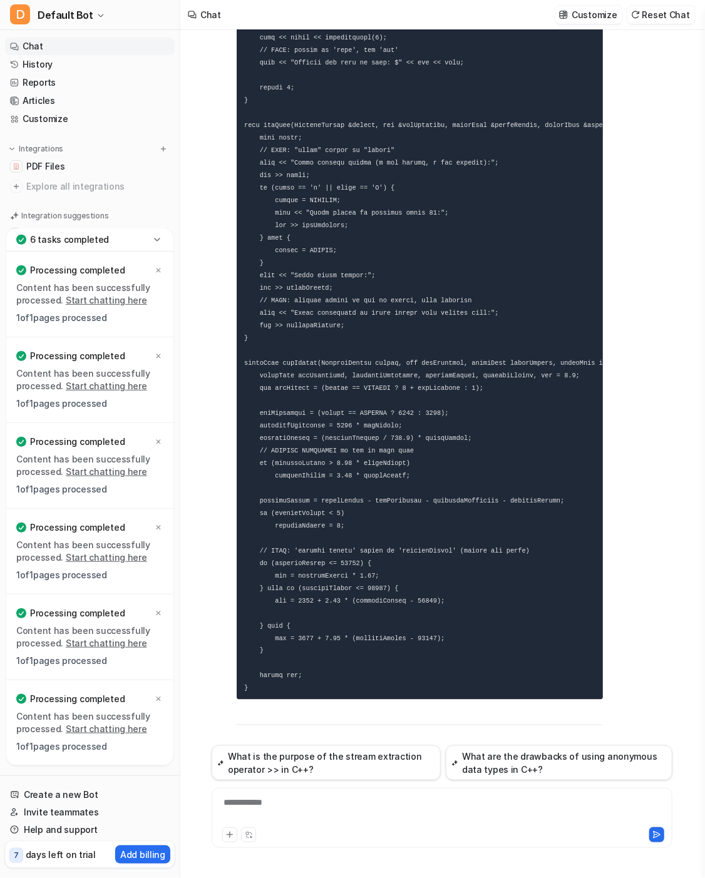
click at [310, 802] on div "**********" at bounding box center [442, 810] width 454 height 29
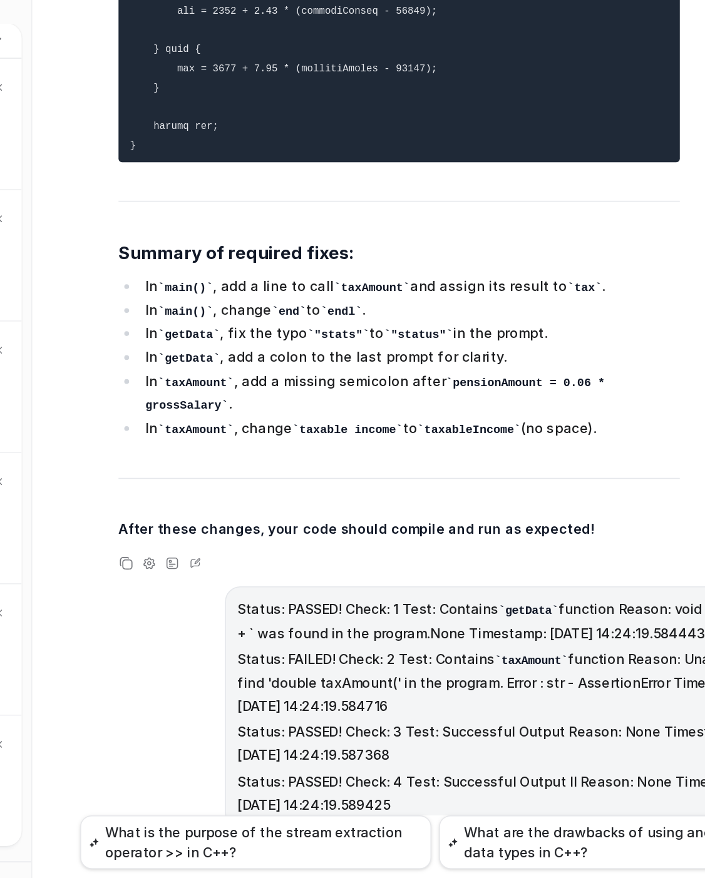
scroll to position [13439, 0]
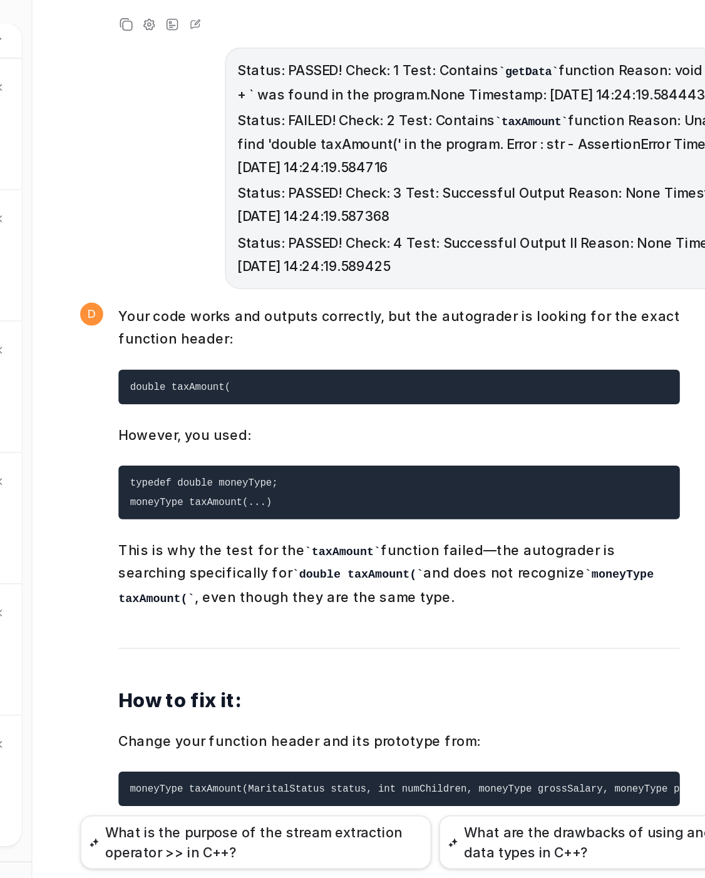
click at [428, 471] on span "Your code works and outputs correctly, but the autograder is looking for the ex…" at bounding box center [420, 669] width 366 height 520
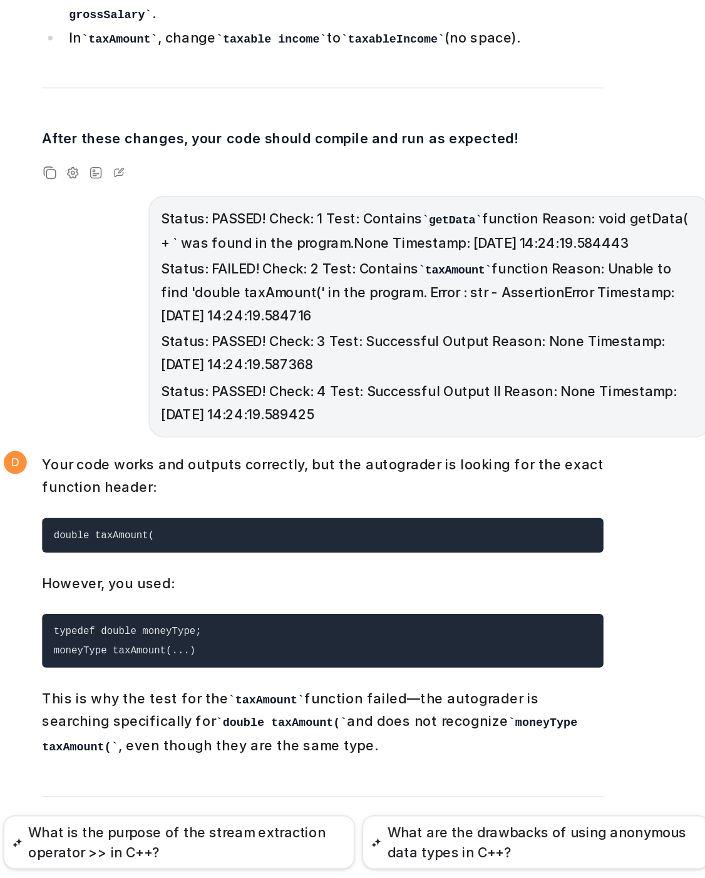
scroll to position [13339, 0]
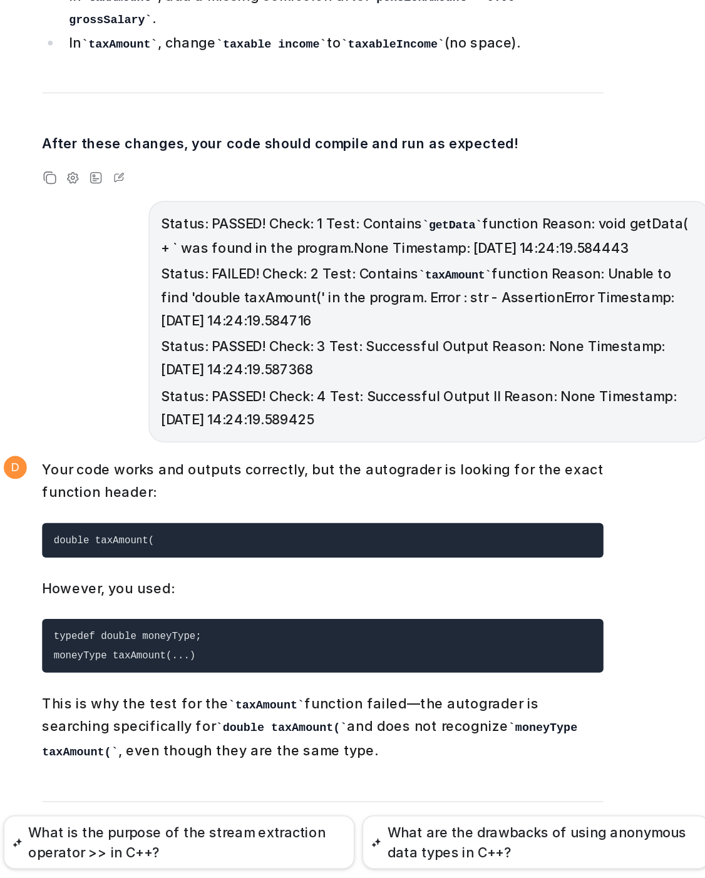
drag, startPoint x: 457, startPoint y: 670, endPoint x: 592, endPoint y: 663, distance: 134.7
click at [592, 877] on pre "double taxAmount(MaritalStatus status, int numChildren, double grossSalary, dou…" at bounding box center [420, 890] width 366 height 23
click at [481, 625] on span "Your code works and outputs correctly, but the autograder is looking for the ex…" at bounding box center [420, 769] width 366 height 520
click at [481, 627] on span "Your code works and outputs correctly, but the autograder is looking for the ex…" at bounding box center [420, 769] width 366 height 520
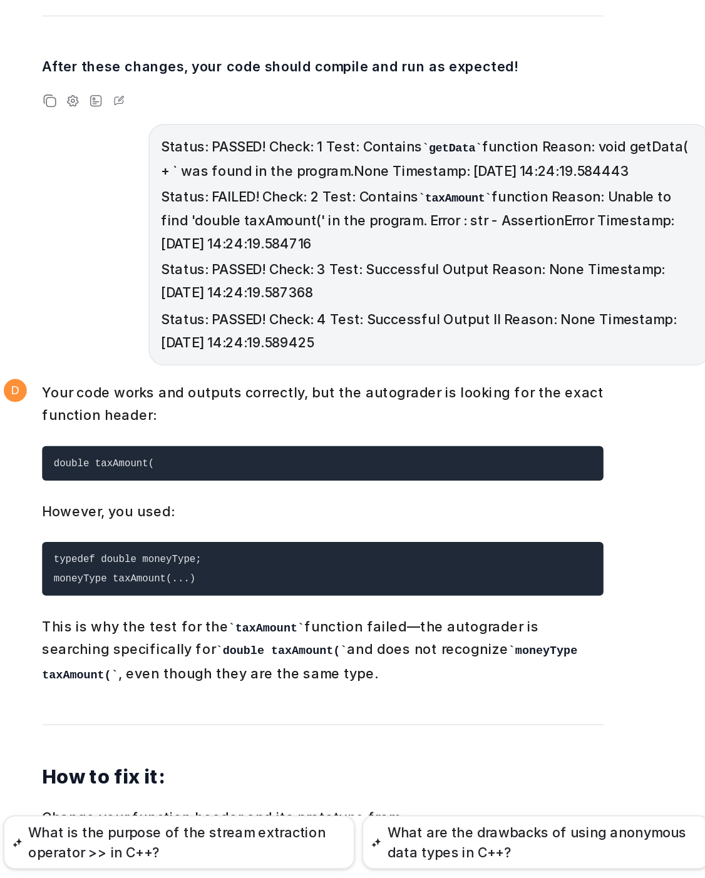
scroll to position [13439, 0]
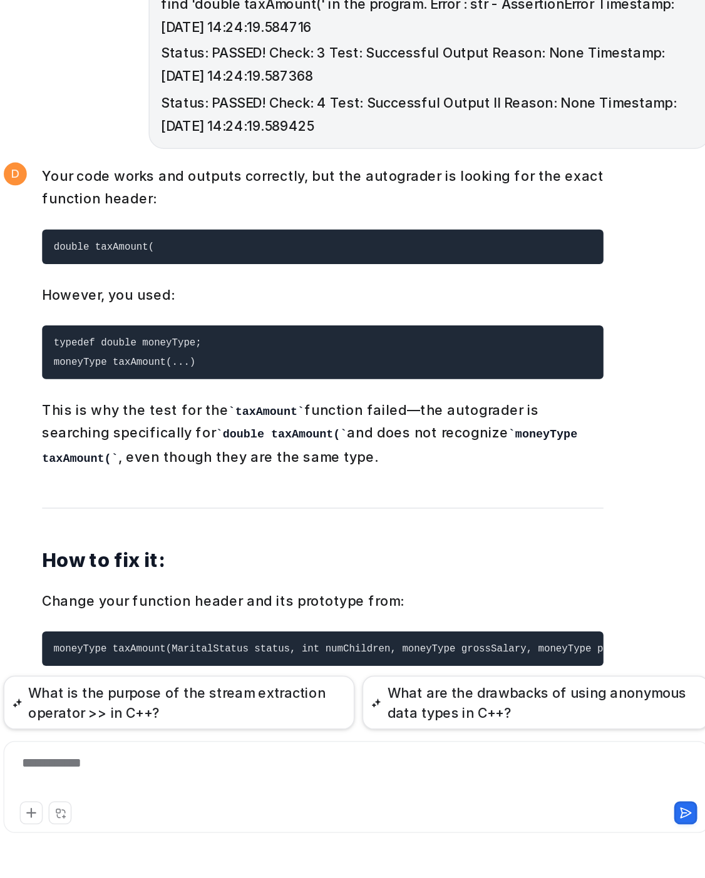
click at [359, 799] on div "**********" at bounding box center [442, 810] width 454 height 29
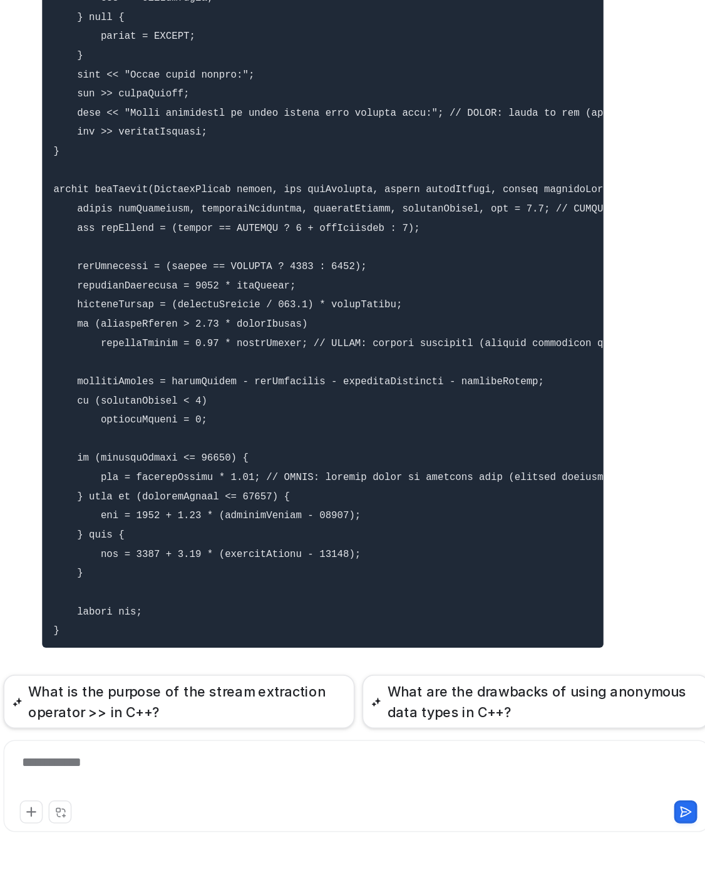
scroll to position [14641, 0]
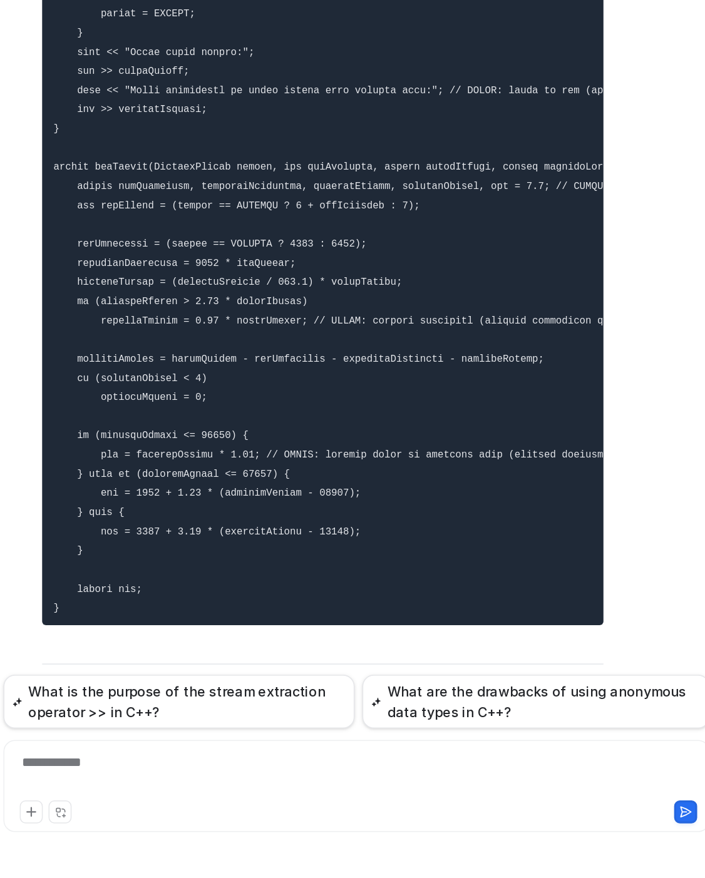
click at [464, 801] on li "Changed all moneyType types to double in function prototypes and definitions." at bounding box center [426, 816] width 352 height 31
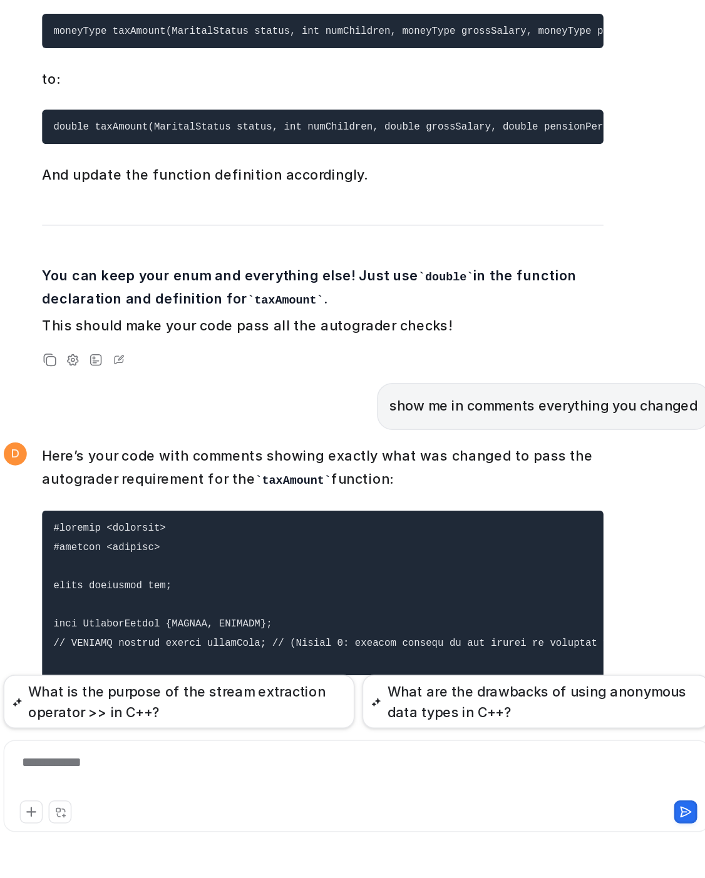
scroll to position [13840, 0]
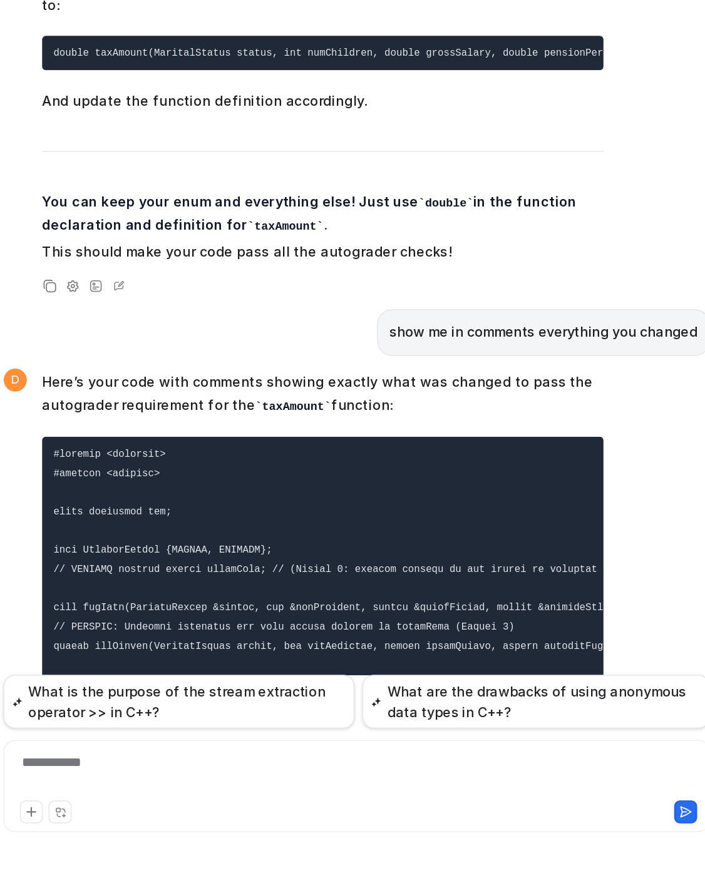
scroll to position [13940, 0]
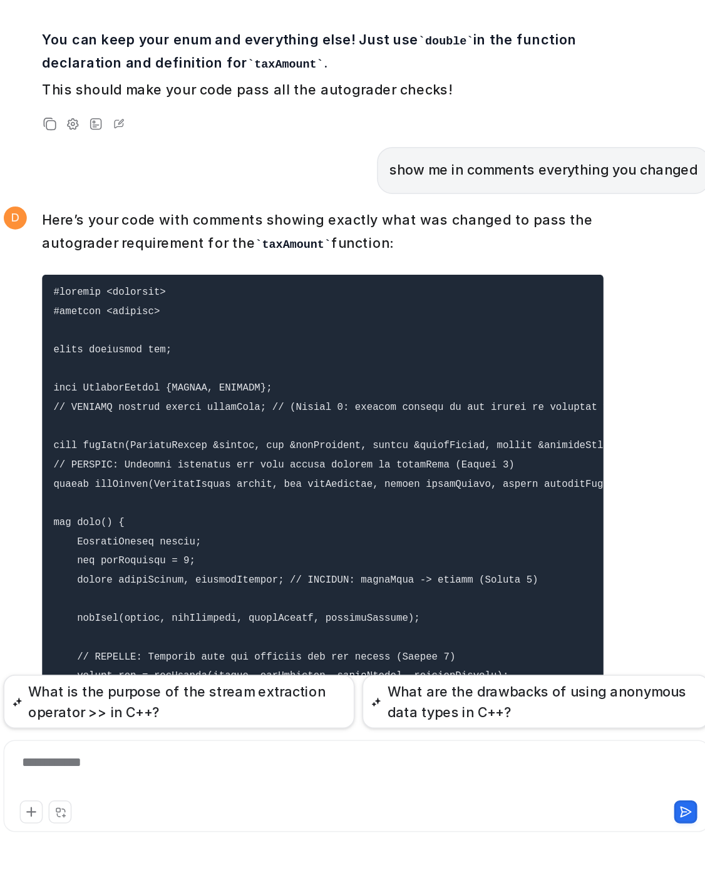
scroll to position [13990, 0]
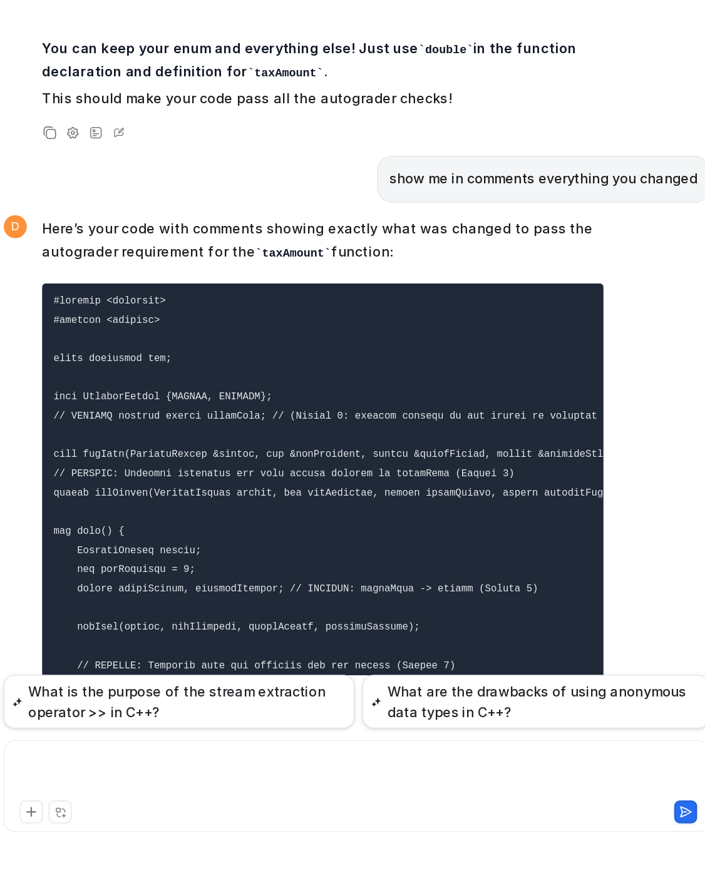
click at [366, 799] on div at bounding box center [442, 810] width 454 height 29
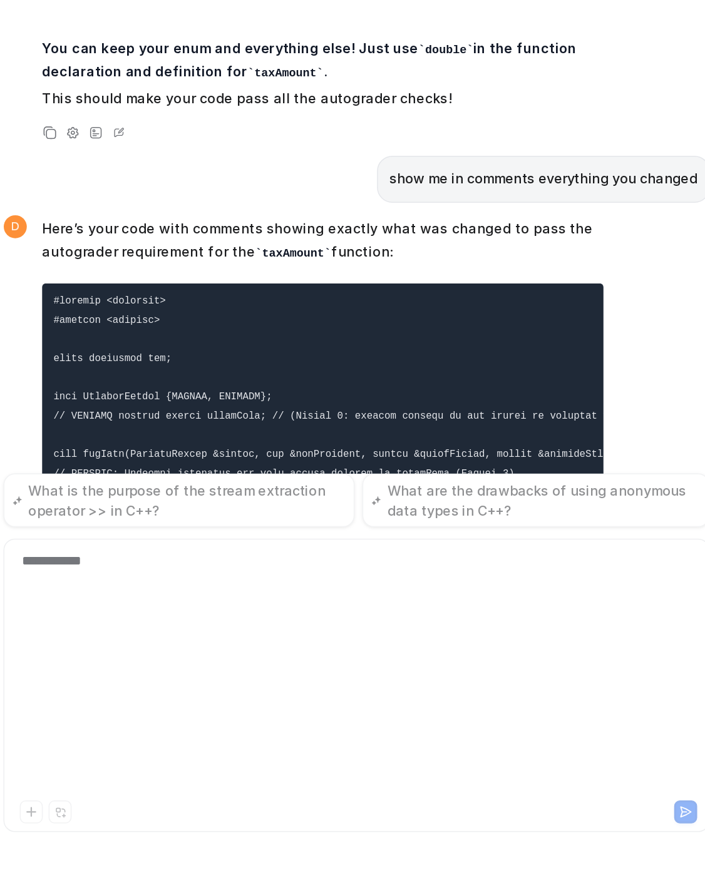
scroll to position [0, 0]
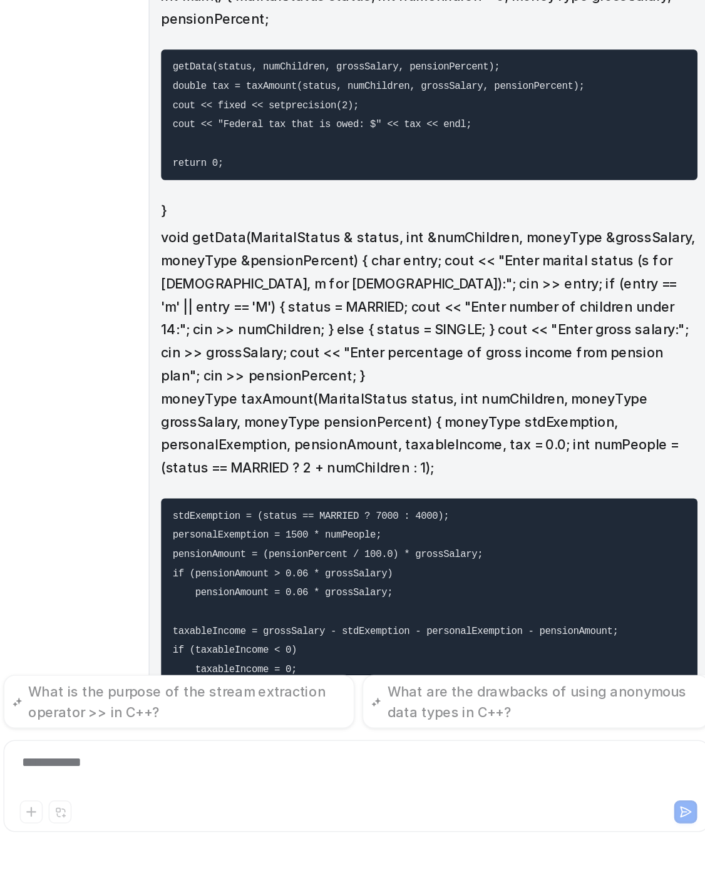
click at [332, 805] on div "**********" at bounding box center [442, 810] width 454 height 29
click at [554, 806] on div "**********" at bounding box center [442, 810] width 454 height 29
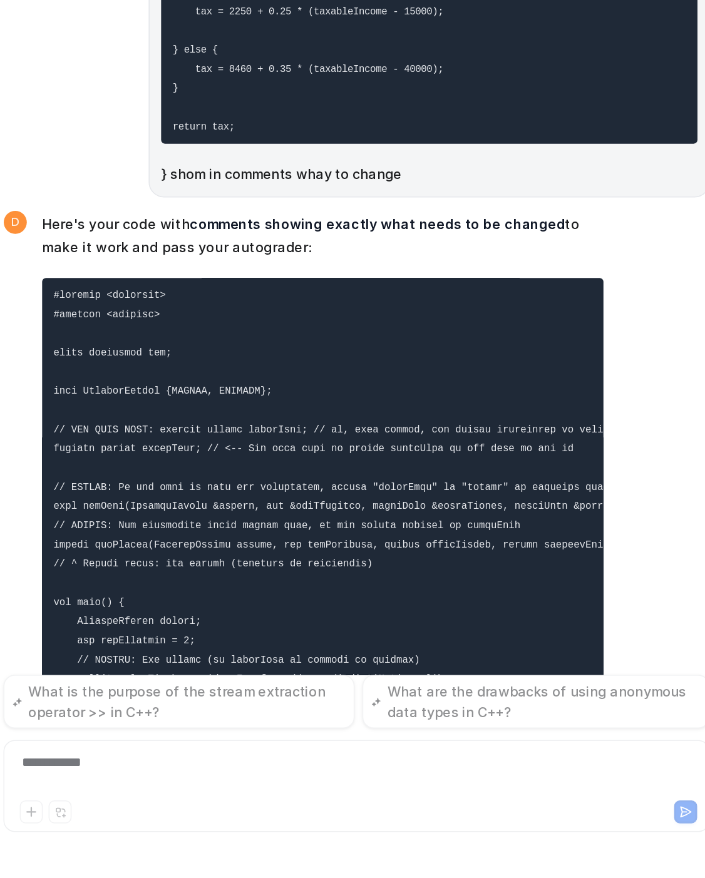
scroll to position [16099, 0]
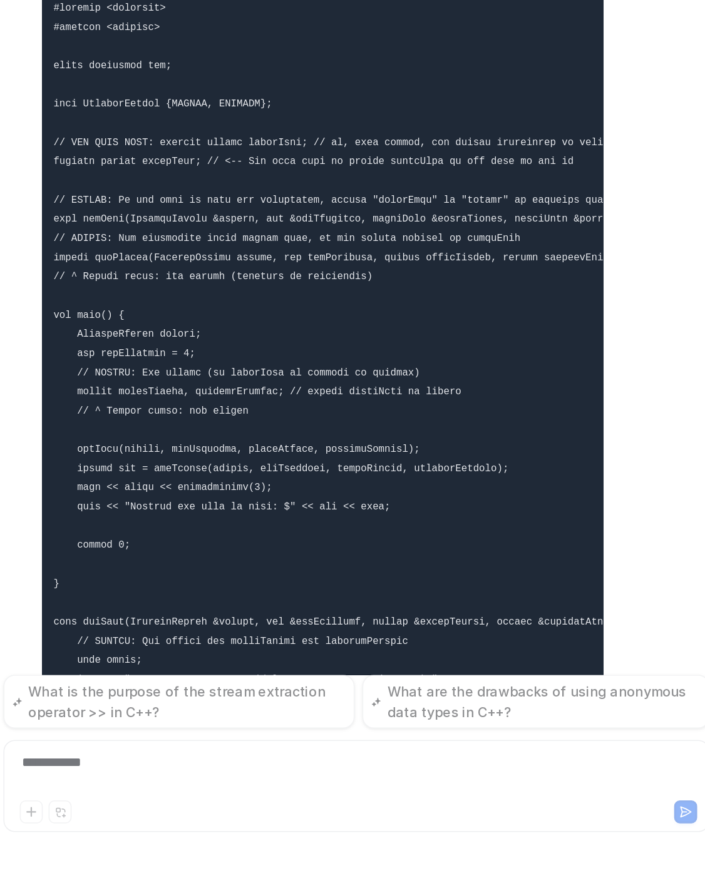
click at [295, 800] on div "**********" at bounding box center [442, 810] width 454 height 29
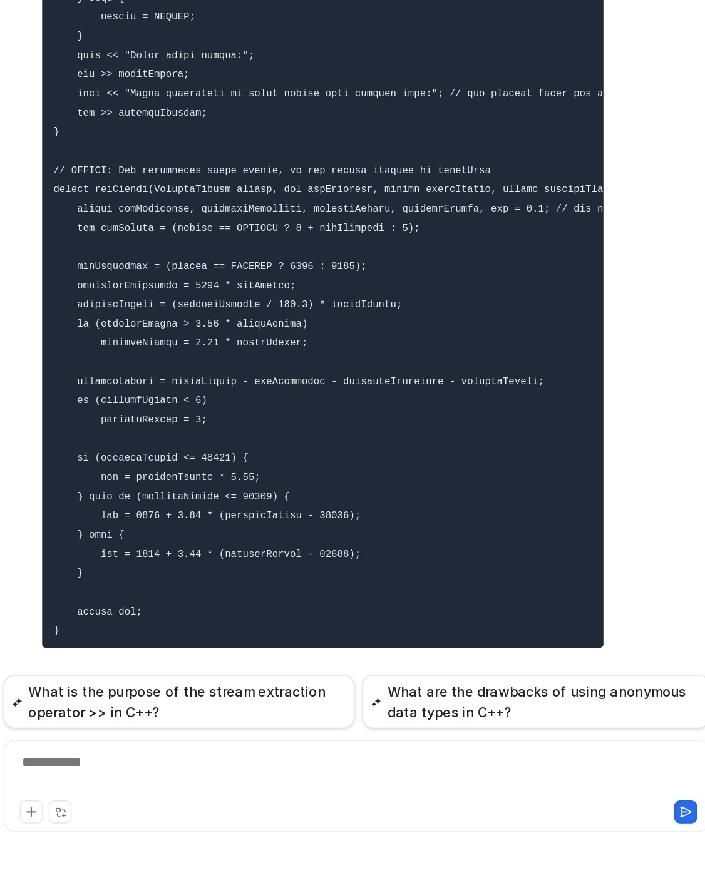
scroll to position [16687, 0]
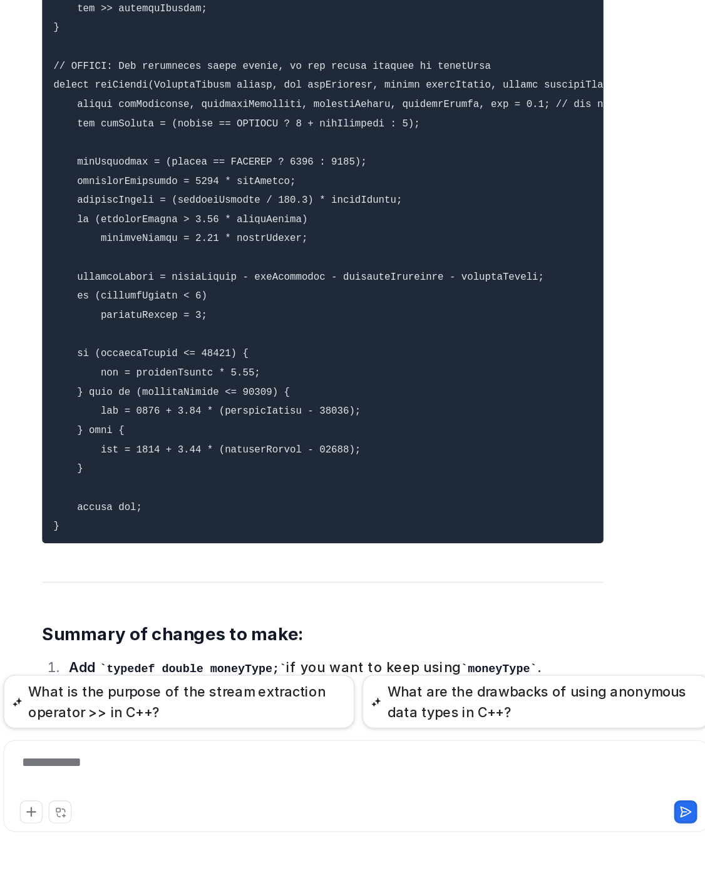
click at [445, 733] on li "Add typedef double moneyType; if you want to keep using moneyType ." at bounding box center [426, 741] width 352 height 16
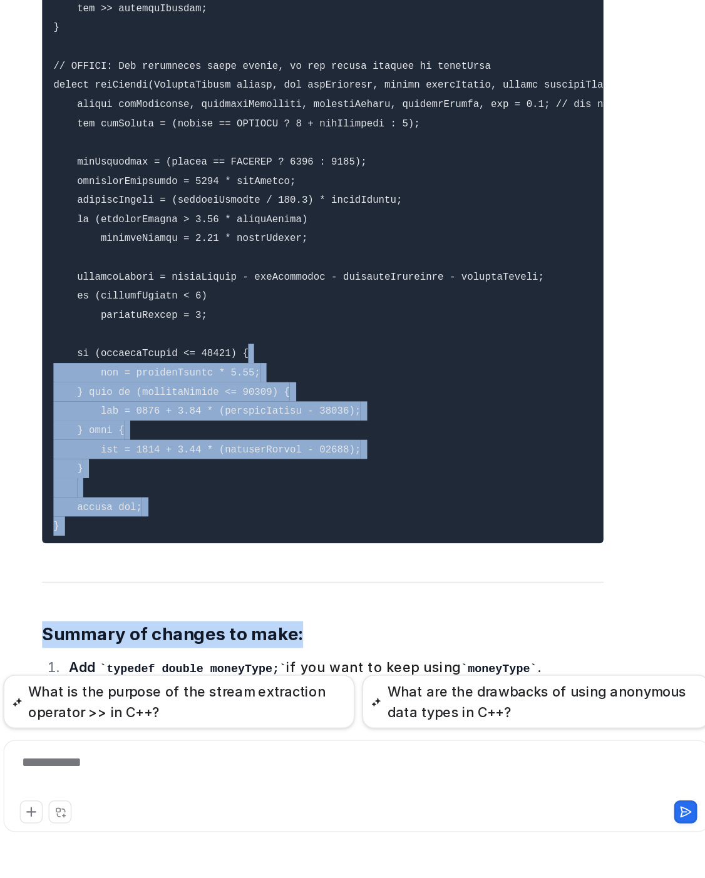
scroll to position [0, 0]
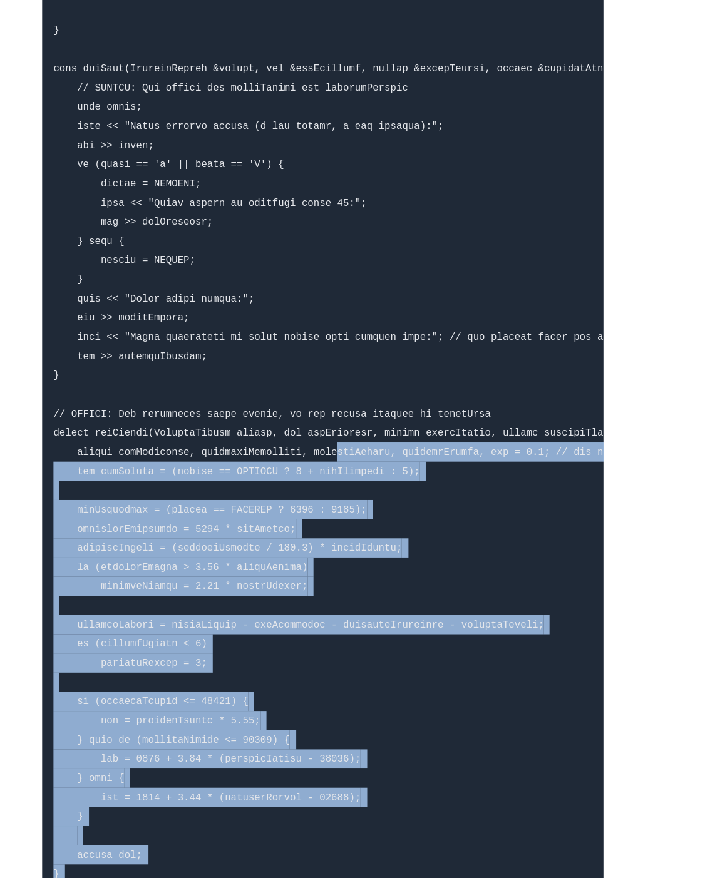
drag, startPoint x: 442, startPoint y: 477, endPoint x: 414, endPoint y: 146, distance: 331.6
click at [414, 146] on span "Here's your code with comments showing exactly what needs to be changed to make…" at bounding box center [420, 302] width 366 height 1272
click at [414, 146] on pre at bounding box center [420, 185] width 366 height 949
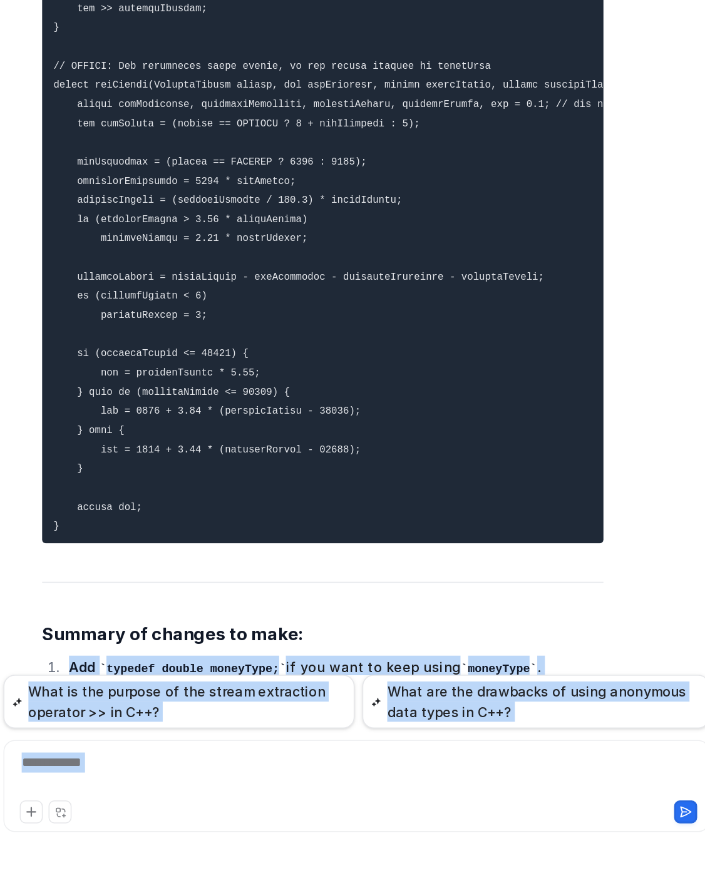
drag, startPoint x: 420, startPoint y: 488, endPoint x: 448, endPoint y: 901, distance: 414.6
click at [448, 877] on html "D Default Bot Chat History Reports Articles Customize Integrations PDF Files Ex…" at bounding box center [352, 439] width 705 height 878
click at [377, 801] on div "**********" at bounding box center [442, 810] width 454 height 29
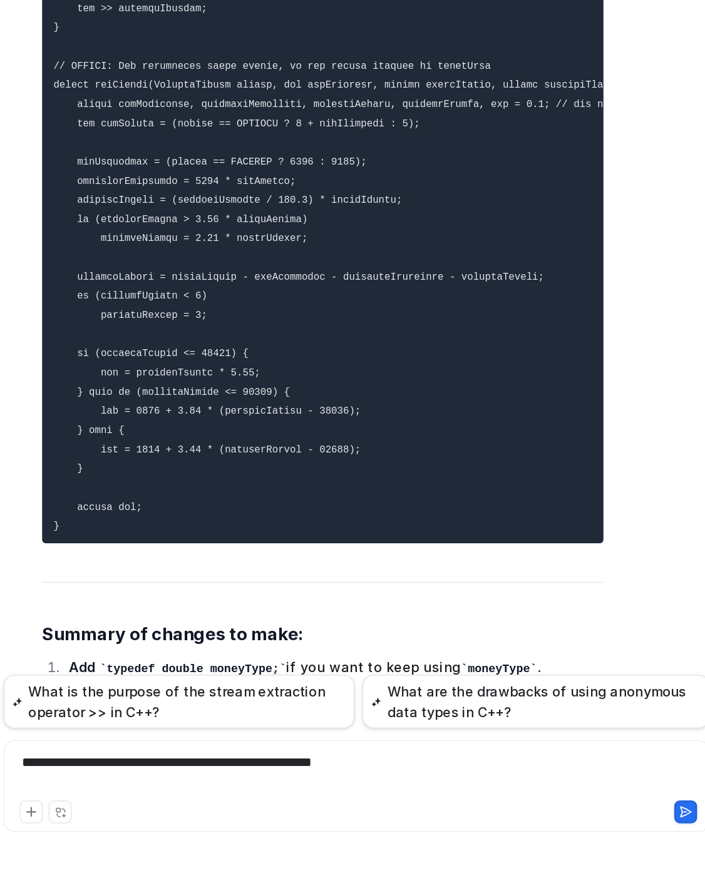
scroll to position [864, 0]
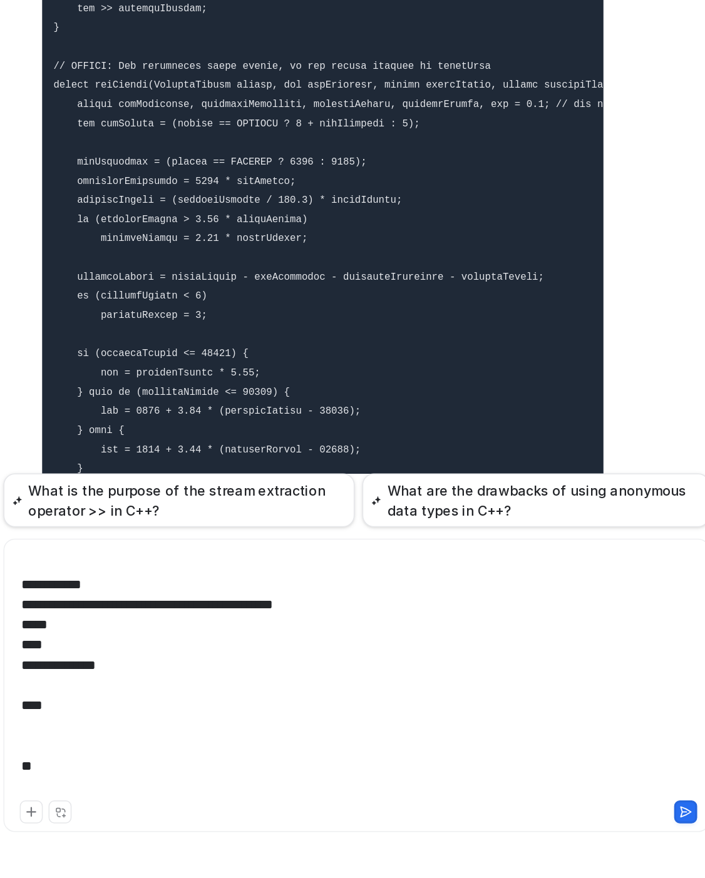
click at [385, 747] on div "**********" at bounding box center [442, 745] width 454 height 160
click at [337, 809] on div "**********" at bounding box center [442, 745] width 454 height 160
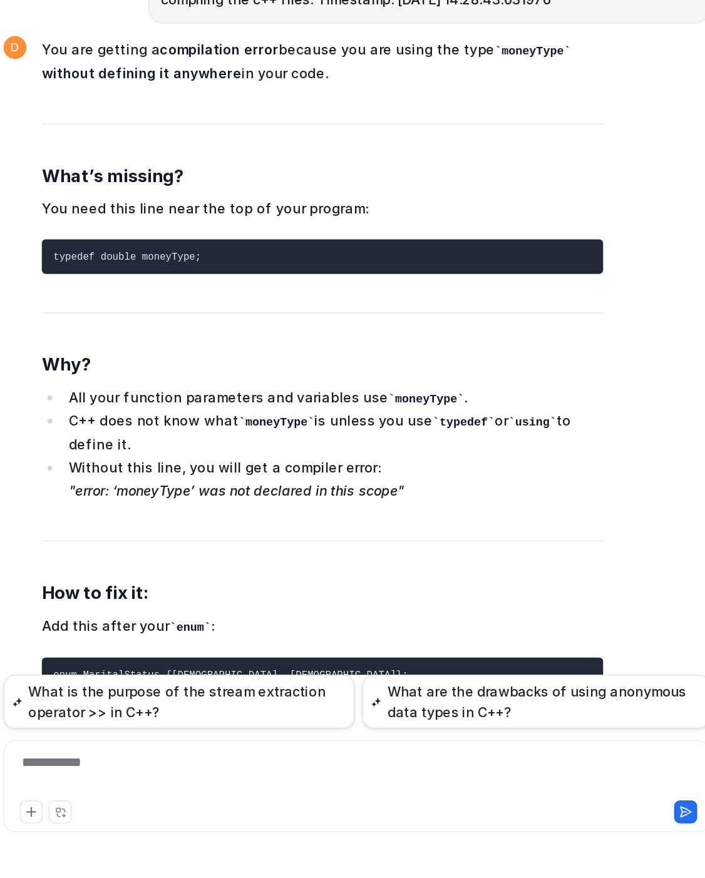
scroll to position [18279, 0]
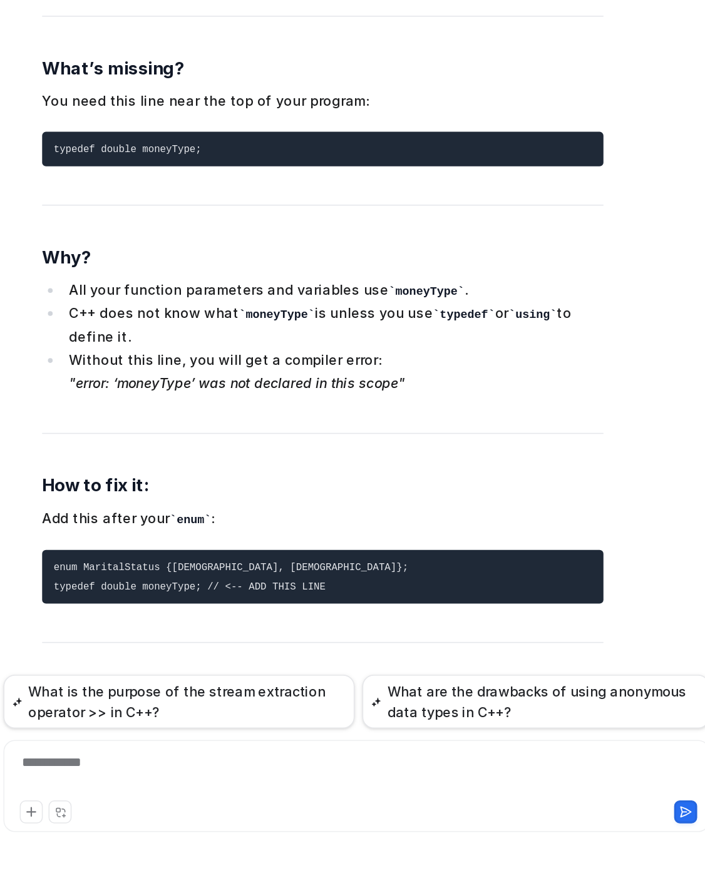
click at [404, 656] on span "You are getting a compilation error because you are using the type moneyType wi…" at bounding box center [420, 605] width 366 height 695
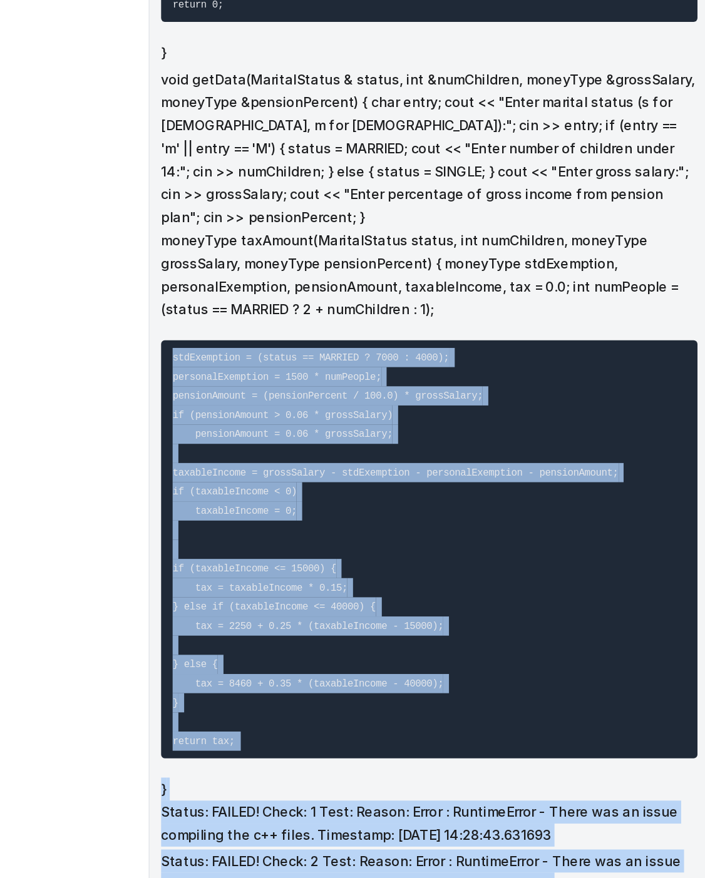
scroll to position [17626, 0]
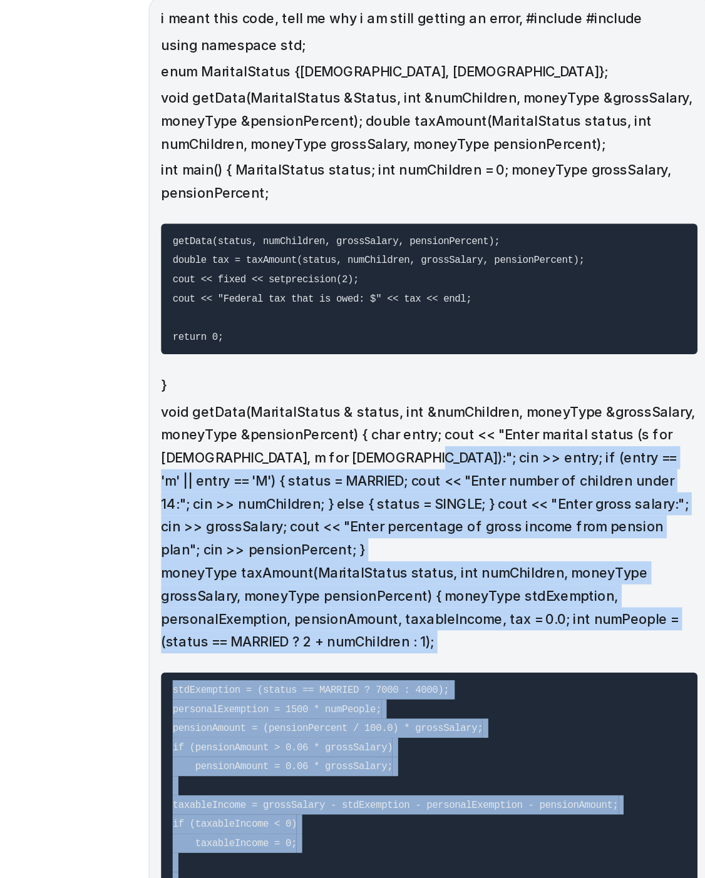
drag, startPoint x: 404, startPoint y: 656, endPoint x: 417, endPoint y: 100, distance: 556.5
click at [417, 100] on div "#include using namespace std; enum triangleType {scalene, equilateral, isoscele…" at bounding box center [442, 387] width 461 height 715
click at [443, 476] on code "stdExemption = (status == MARRIED ? 7000 : 4000); personalExemption = 1500 * nu…" at bounding box center [467, 605] width 291 height 258
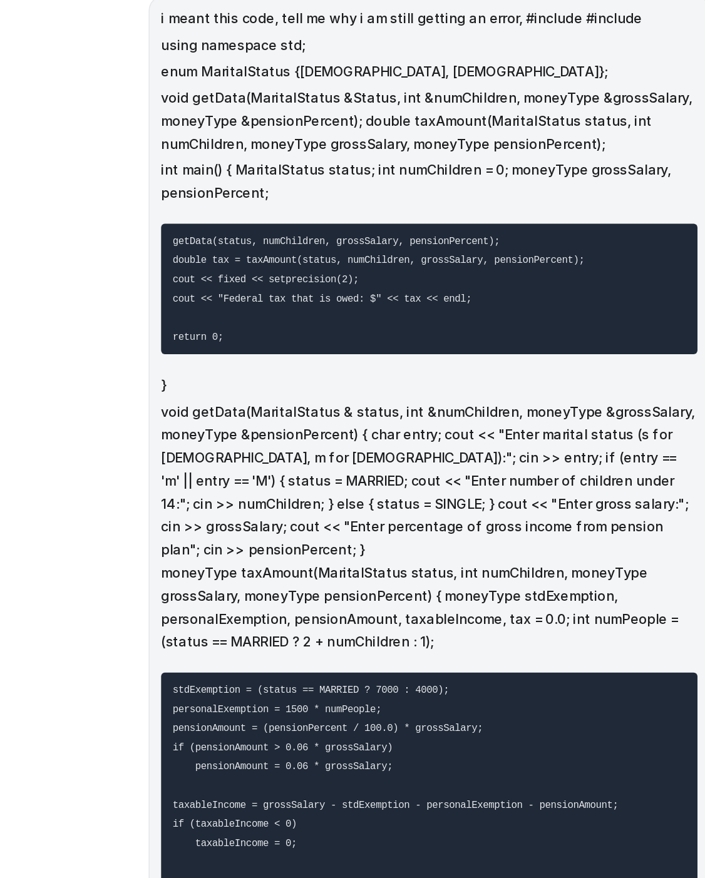
drag, startPoint x: 443, startPoint y: 255, endPoint x: 494, endPoint y: 605, distance: 352.9
click at [494, 605] on span "i meant this code, tell me why i am still getting an error, #include #include u…" at bounding box center [489, 464] width 350 height 861
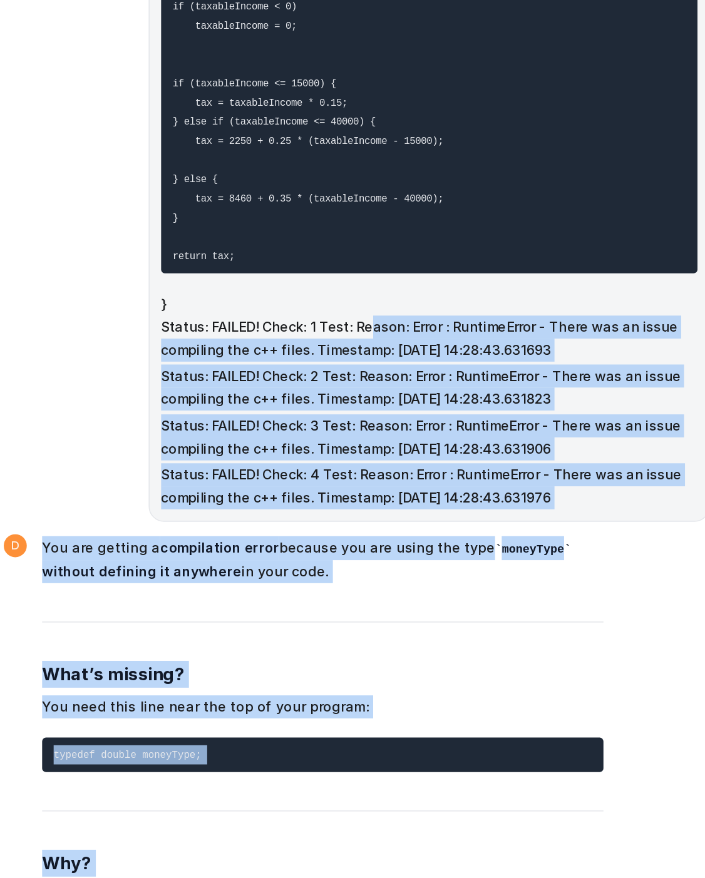
scroll to position [0, 0]
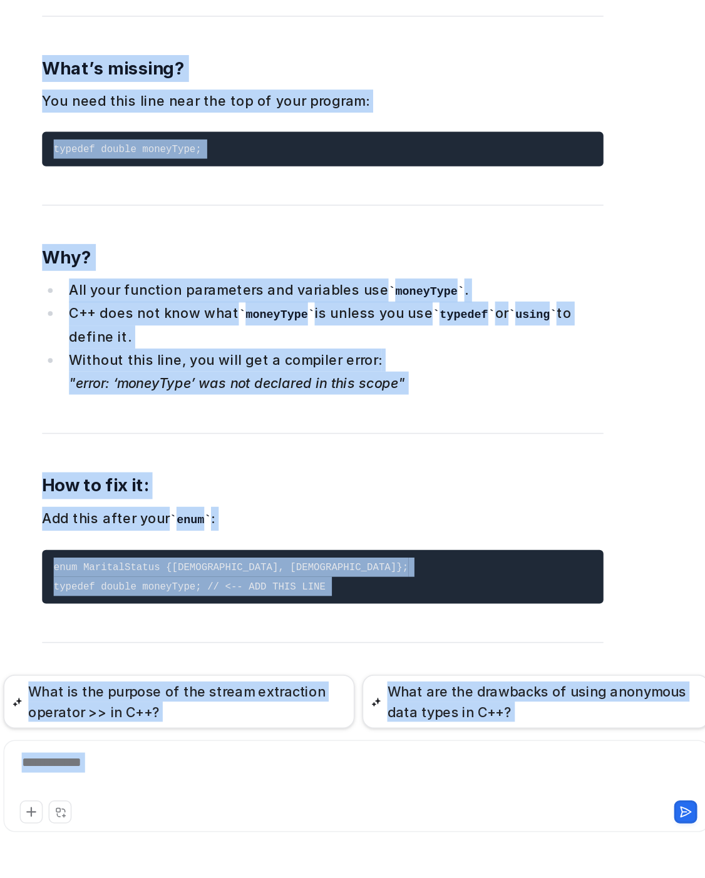
drag, startPoint x: 457, startPoint y: 571, endPoint x: 463, endPoint y: 708, distance: 136.5
click at [504, 877] on html "D Default Bot Chat History Reports Articles Customize Integrations PDF Files Ex…" at bounding box center [352, 439] width 705 height 878
click at [398, 772] on pre "#include <iostream> #include <iomanip> using namespace std; enum MaritalStatus …" at bounding box center [420, 821] width 366 height 98
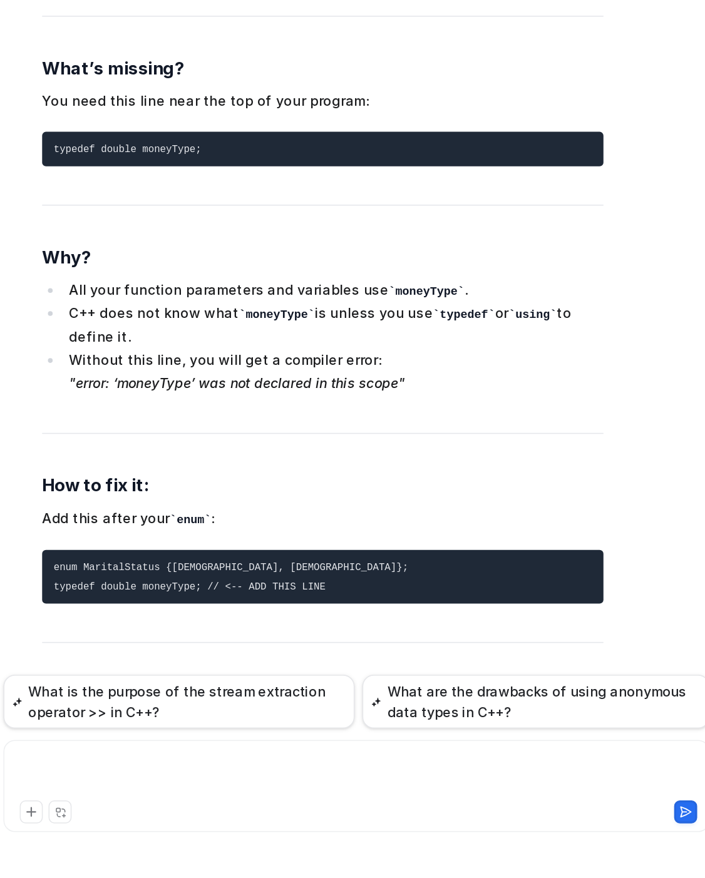
click at [281, 803] on div at bounding box center [442, 810] width 454 height 29
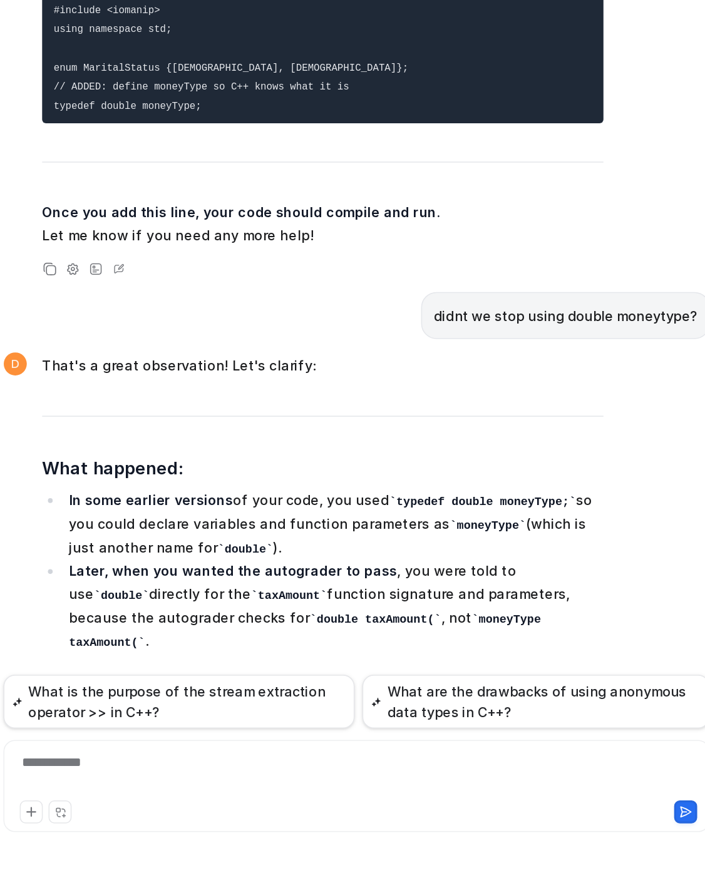
scroll to position [18925, 0]
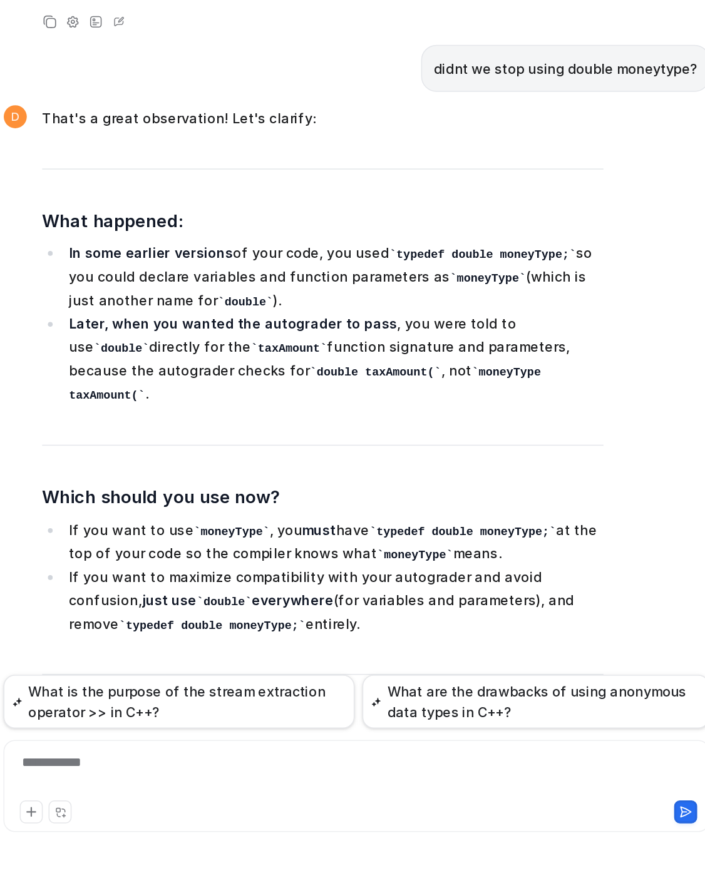
drag, startPoint x: 404, startPoint y: 622, endPoint x: 453, endPoint y: 484, distance: 146.3
click at [453, 484] on span "That's a great observation! Let's clarify: What happened: In some earlier versi…" at bounding box center [420, 678] width 366 height 613
click at [453, 745] on hr at bounding box center [420, 745] width 366 height 1
click at [275, 800] on div at bounding box center [442, 810] width 454 height 29
click at [275, 800] on div "**********" at bounding box center [442, 810] width 454 height 29
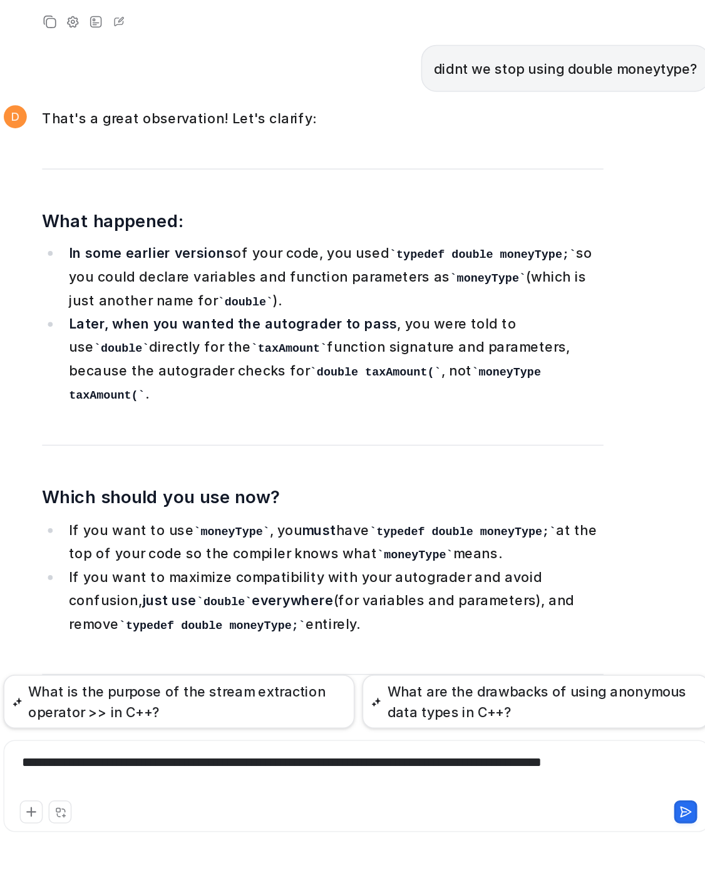
click at [593, 830] on div at bounding box center [553, 834] width 221 height 15
click at [615, 805] on div "**********" at bounding box center [442, 810] width 454 height 29
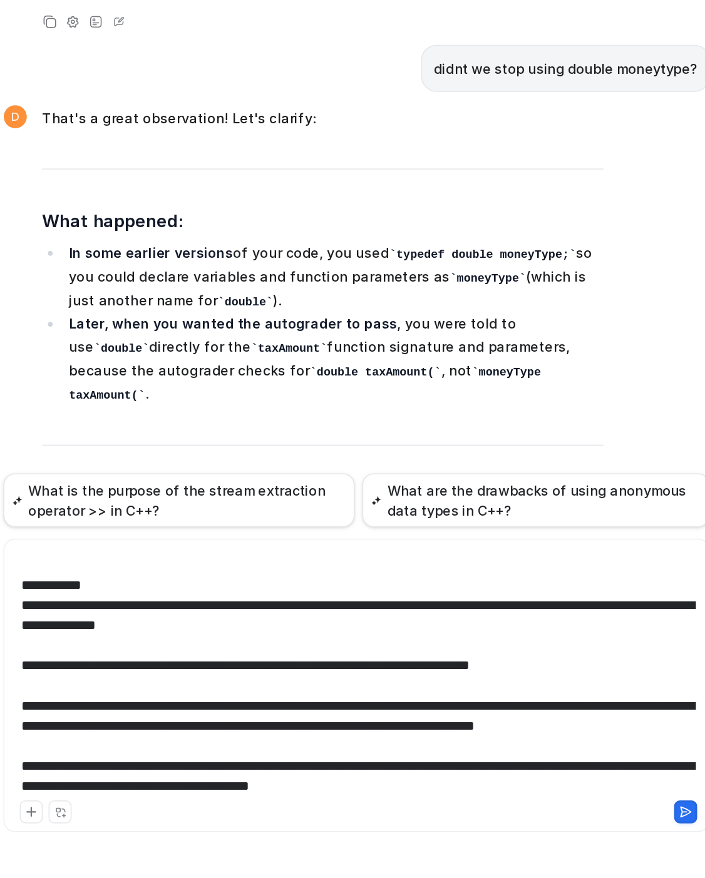
click at [518, 822] on div at bounding box center [442, 745] width 454 height 160
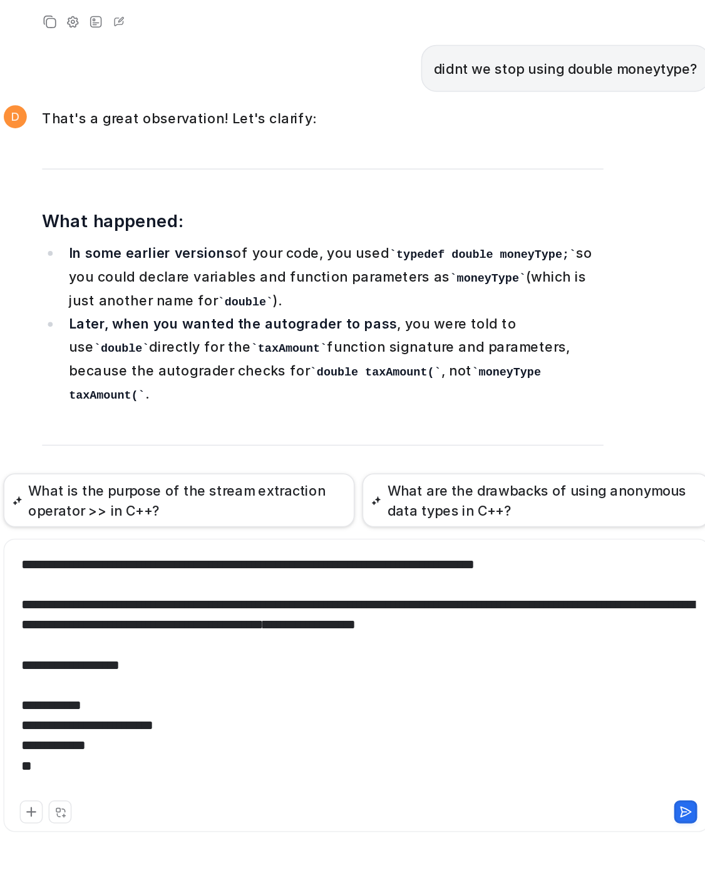
click at [615, 831] on div at bounding box center [553, 834] width 221 height 15
click at [615, 831] on button at bounding box center [656, 834] width 15 height 15
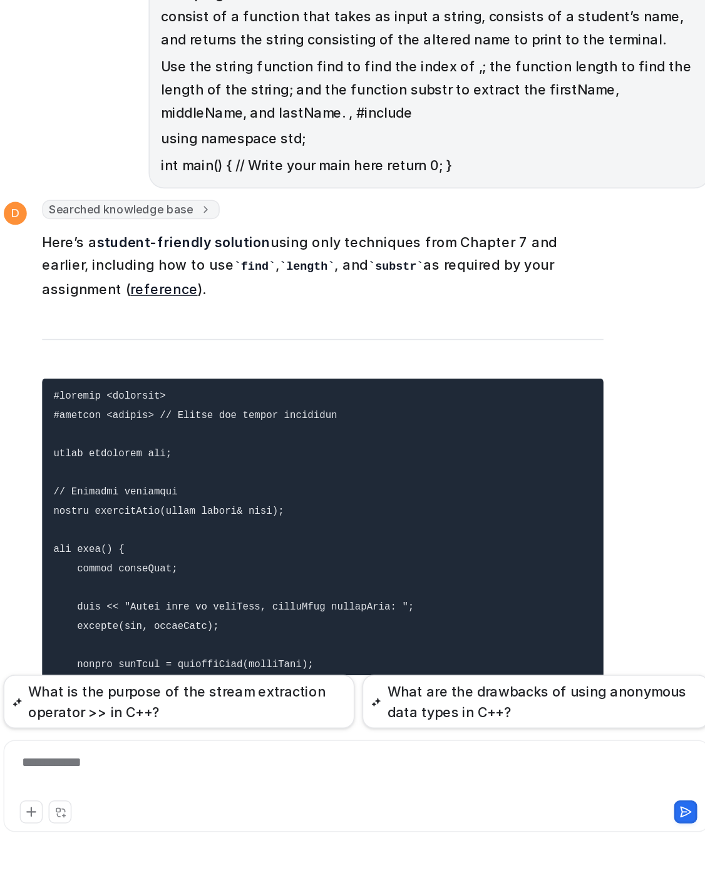
scroll to position [19821, 0]
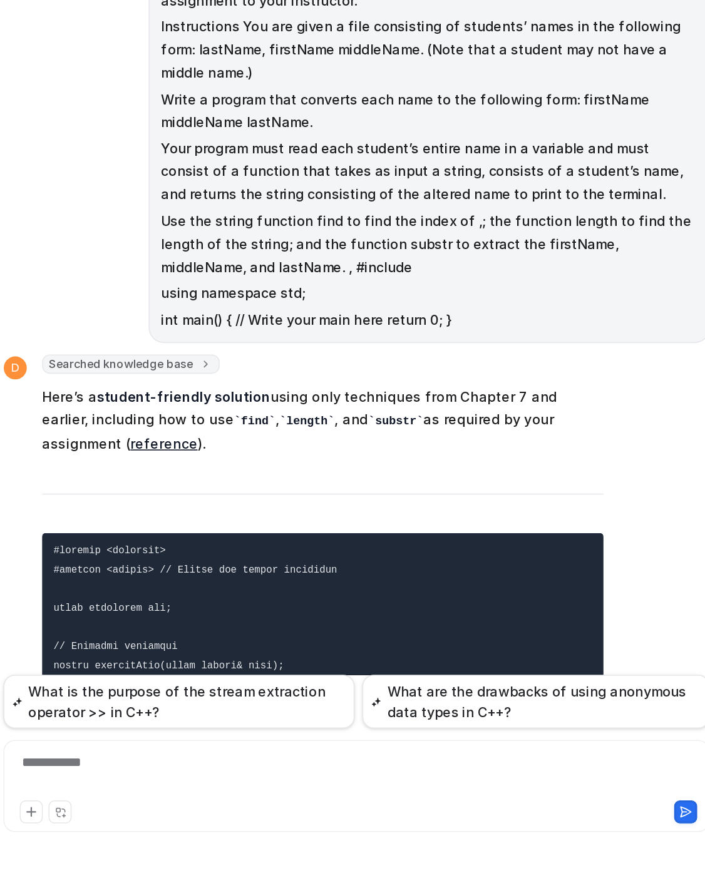
scroll to position [19721, 0]
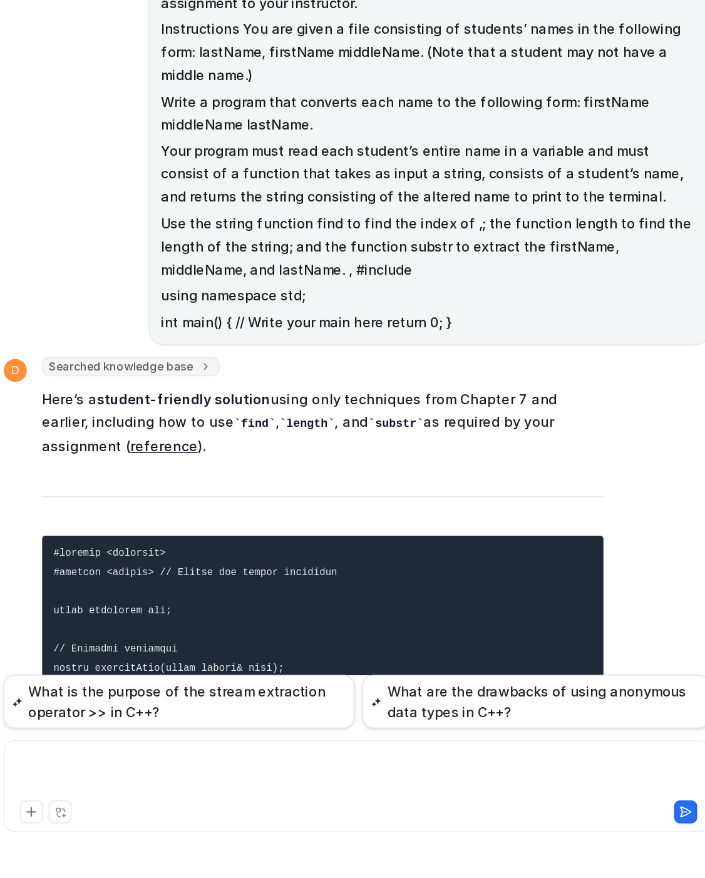
click at [309, 804] on div at bounding box center [442, 810] width 454 height 29
click at [656, 830] on icon at bounding box center [656, 834] width 9 height 9
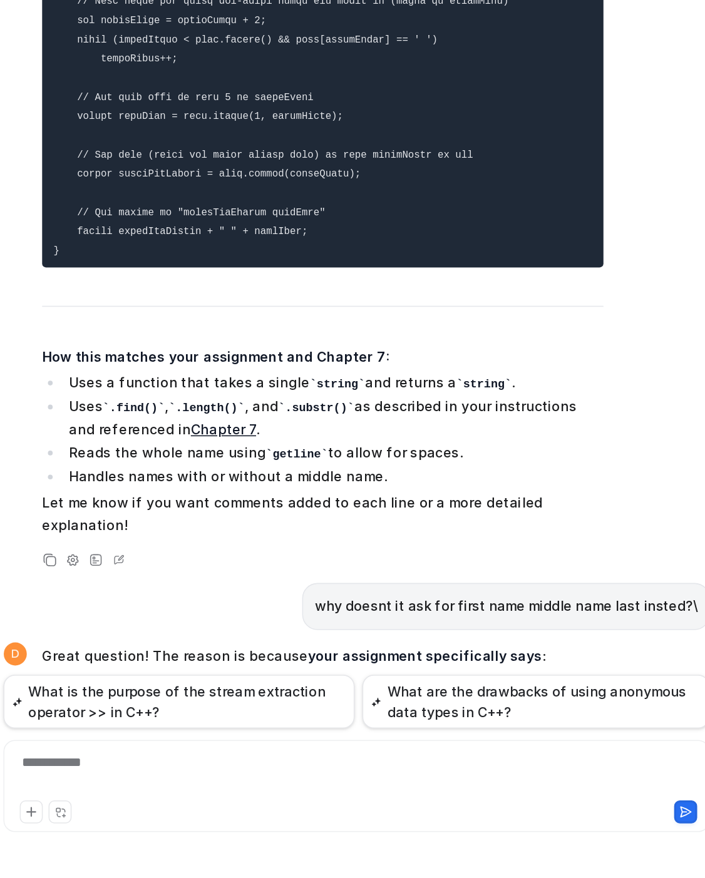
scroll to position [20412, 0]
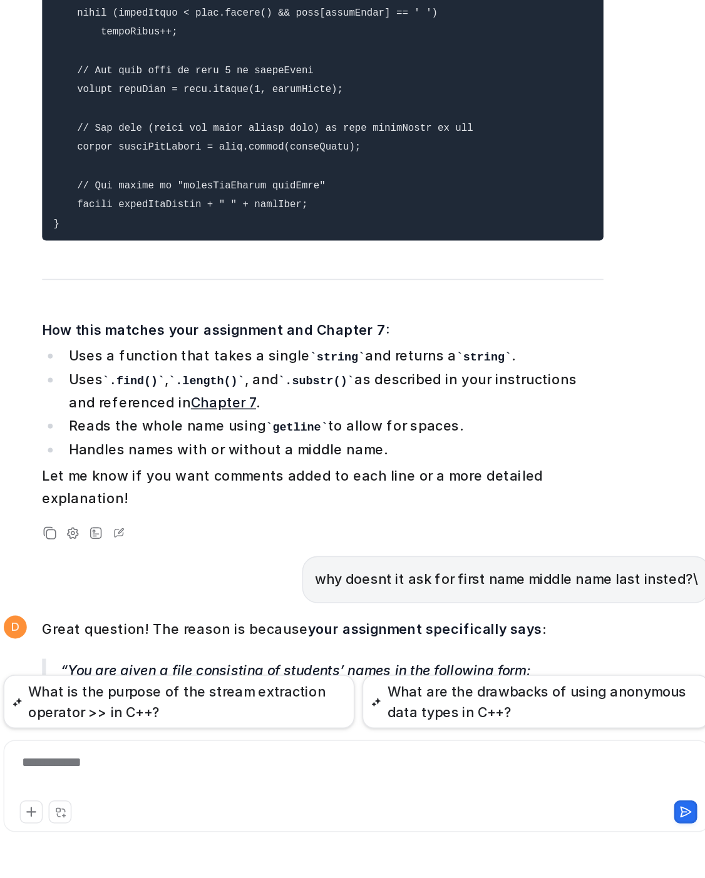
click at [320, 842] on code "firstName middleName lastName" at bounding box center [307, 846] width 140 height 9
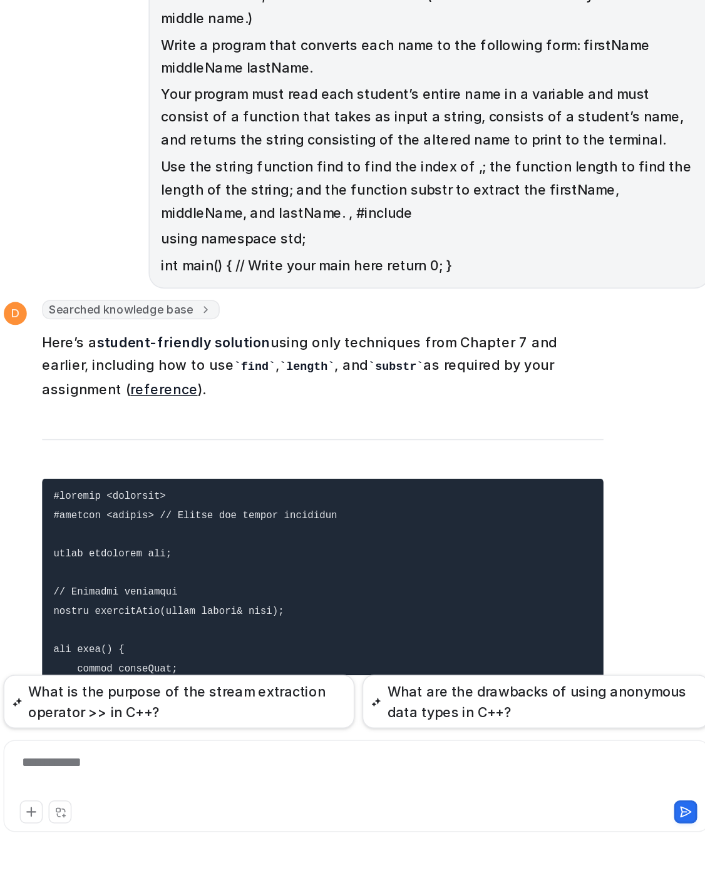
scroll to position [19761, 0]
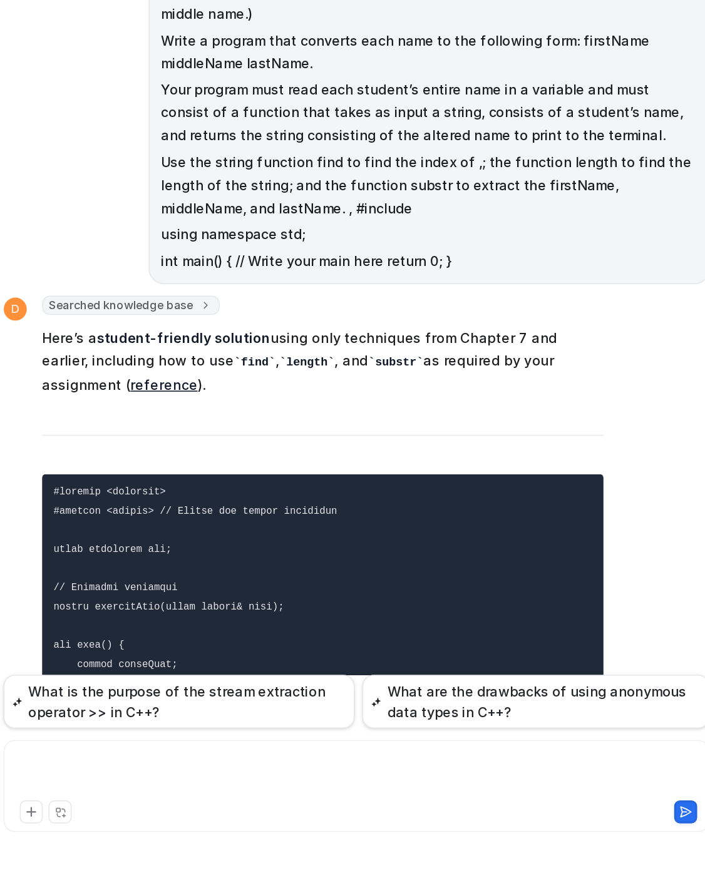
click at [322, 807] on div at bounding box center [442, 810] width 454 height 29
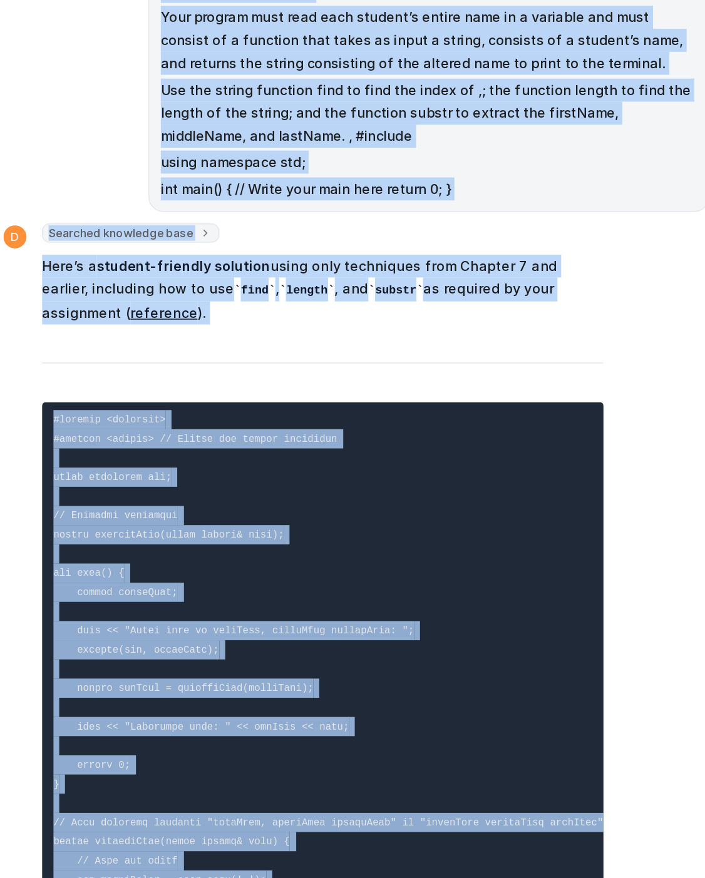
scroll to position [20049, 0]
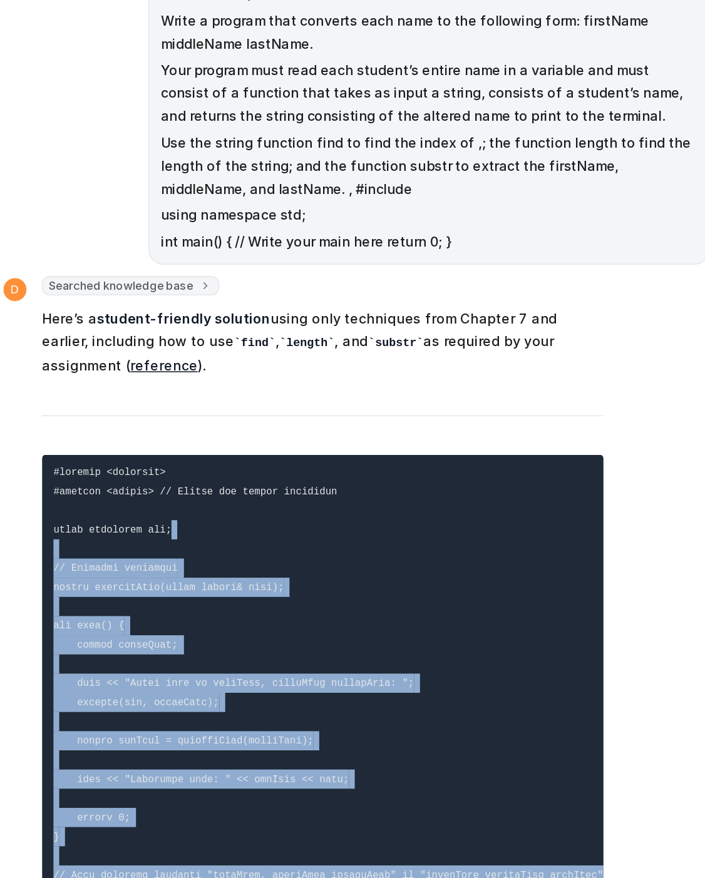
drag, startPoint x: 520, startPoint y: 547, endPoint x: 494, endPoint y: 66, distance: 482.0
click at [494, 66] on div "#include using namespace std; enum triangleType {scalene, equilateral, isoscele…" at bounding box center [442, 387] width 461 height 715
click at [489, 327] on pre at bounding box center [420, 576] width 366 height 498
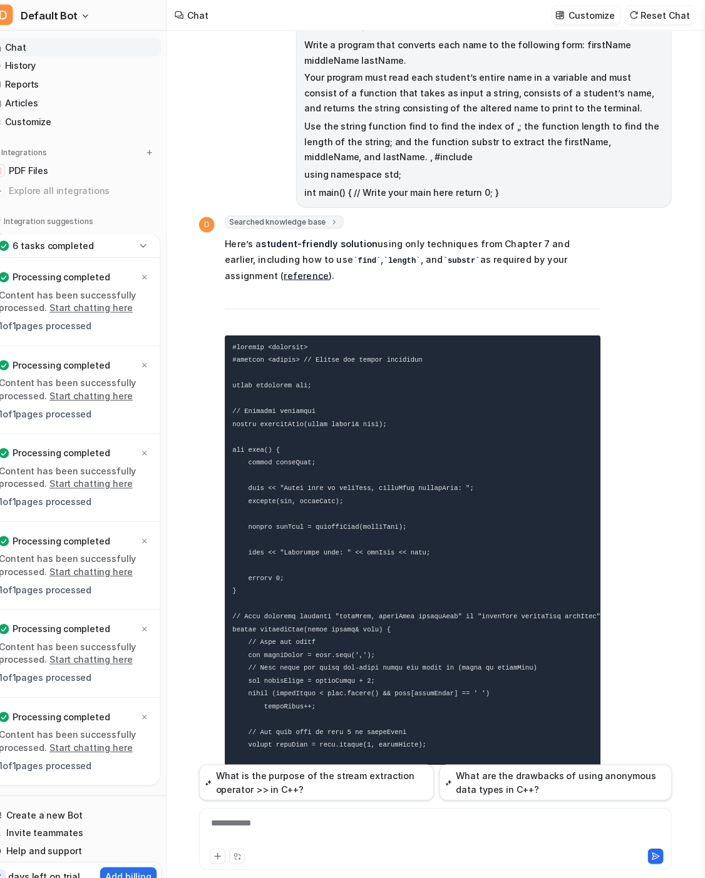
scroll to position [0, 0]
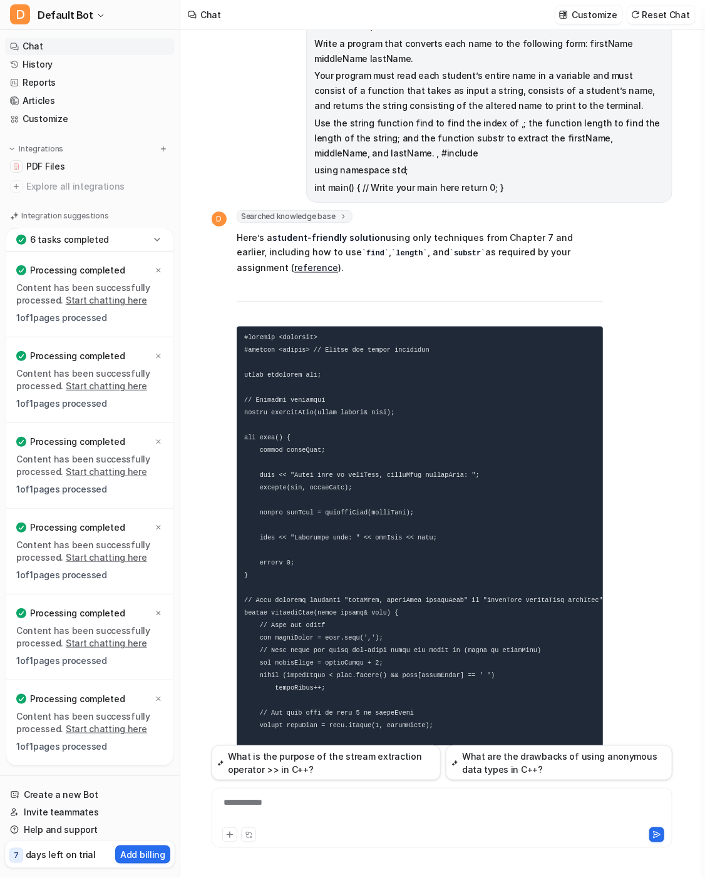
click at [327, 803] on div "**********" at bounding box center [442, 810] width 454 height 29
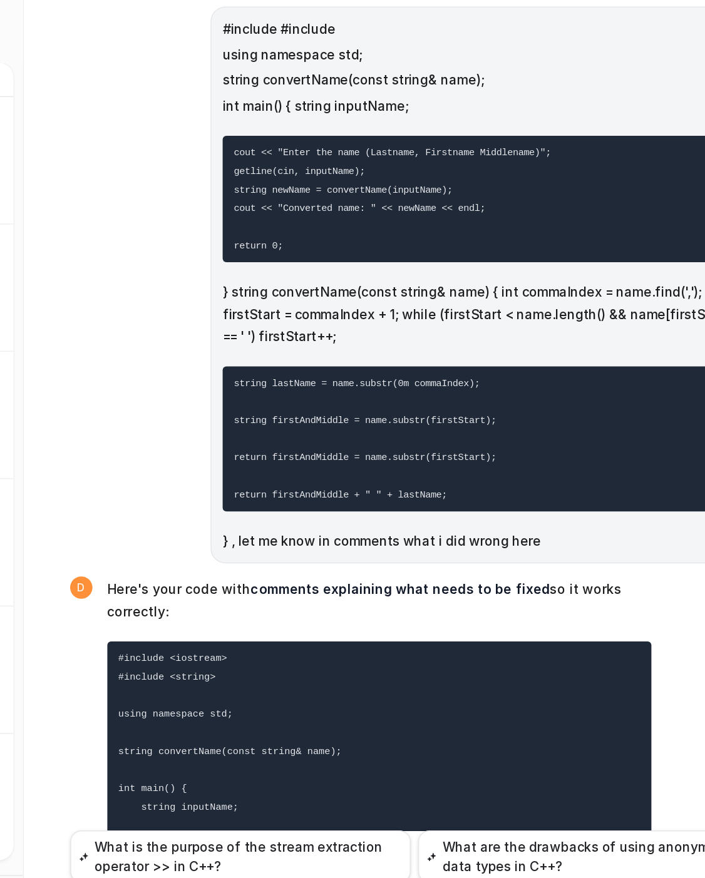
scroll to position [21645, 0]
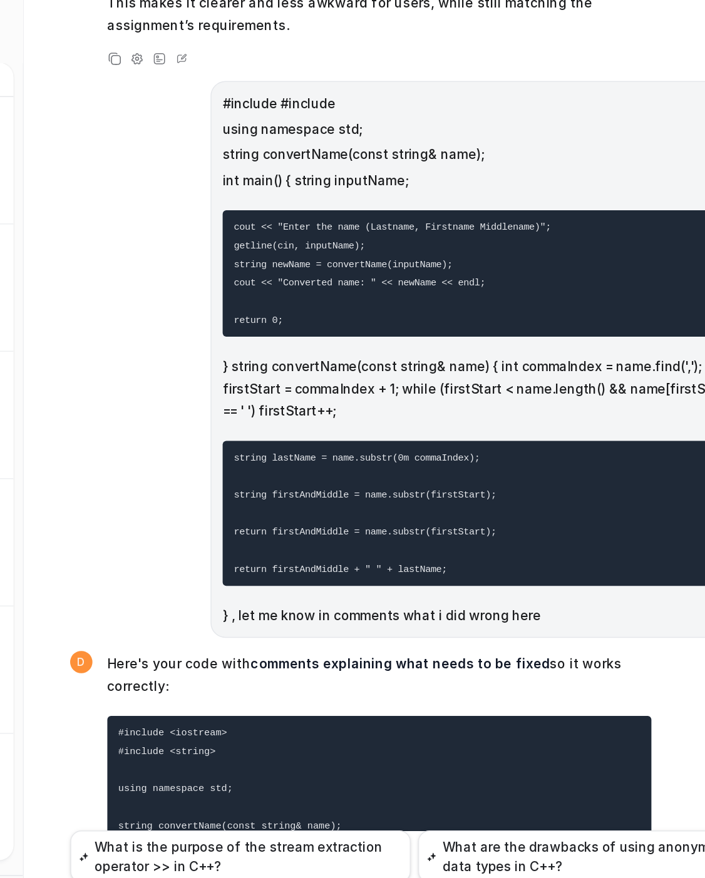
click at [457, 676] on code "#include <iostream> #include <string> using namespace std; string convertName(c…" at bounding box center [462, 886] width 436 height 421
drag, startPoint x: 304, startPoint y: 680, endPoint x: 352, endPoint y: 718, distance: 61.5
click at [352, 718] on pre "#include <iostream> #include <string> using namespace std; string convertName(c…" at bounding box center [420, 886] width 366 height 436
click at [328, 668] on pre "#include <iostream> #include <string> using namespace std; string convertName(c…" at bounding box center [420, 886] width 366 height 436
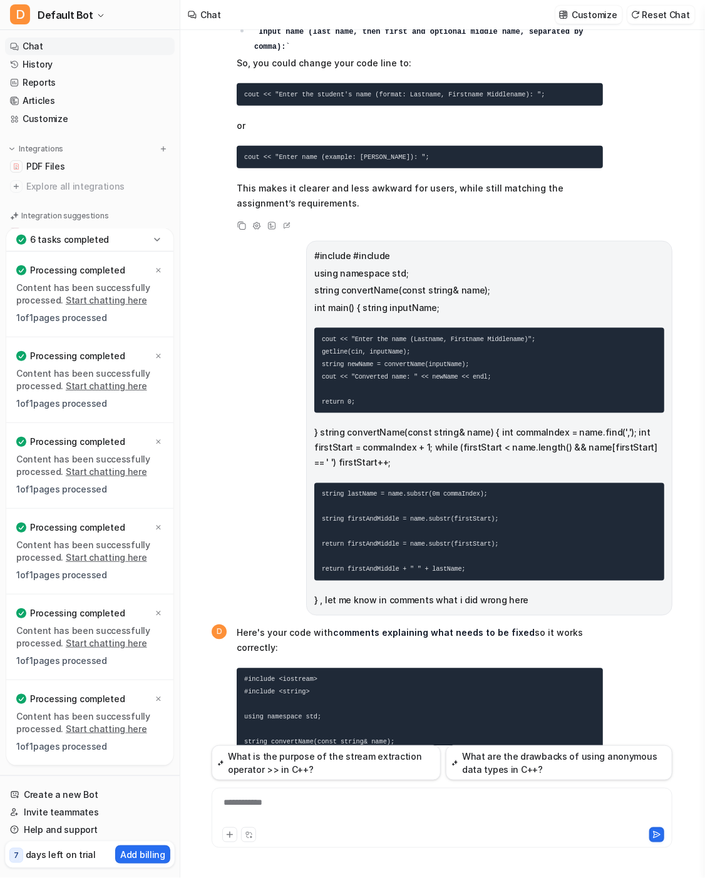
click at [349, 803] on div "**********" at bounding box center [442, 810] width 454 height 29
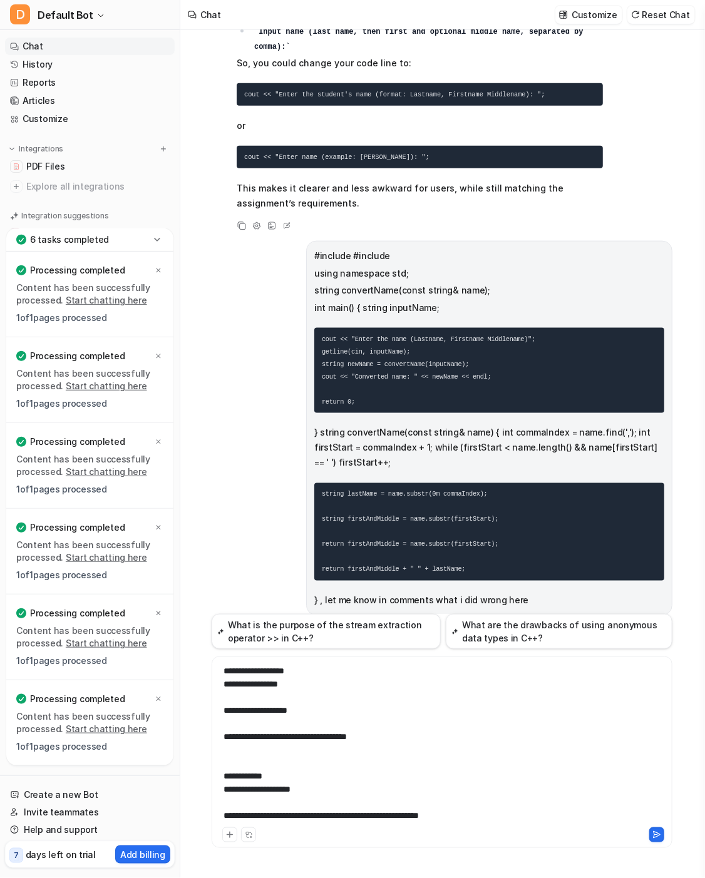
scroll to position [246, 0]
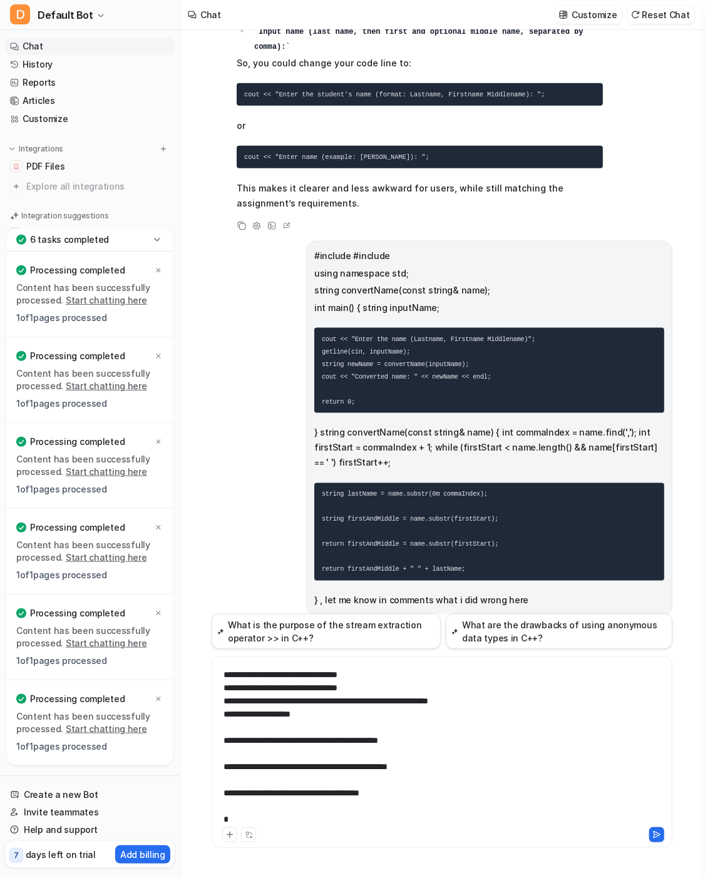
click at [646, 833] on div at bounding box center [553, 834] width 221 height 15
click at [655, 833] on icon at bounding box center [656, 834] width 9 height 9
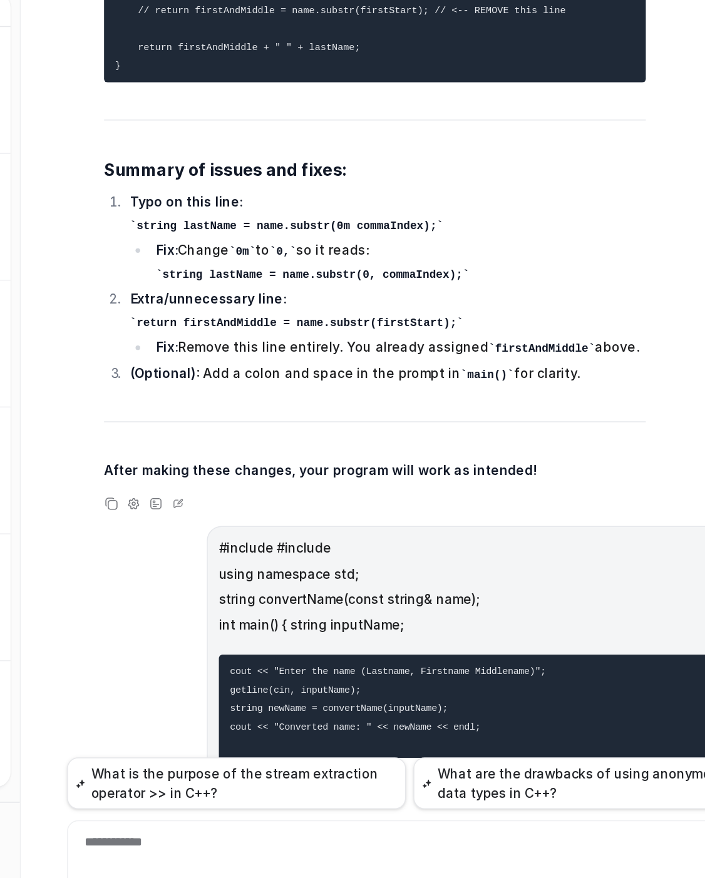
scroll to position [22620, 0]
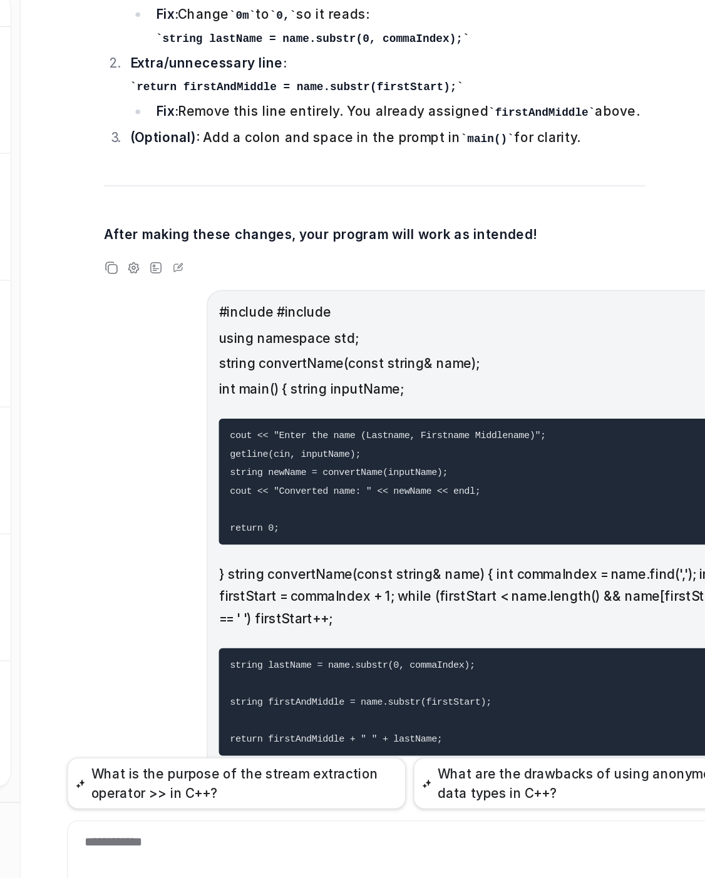
click at [295, 804] on div "**********" at bounding box center [442, 810] width 454 height 29
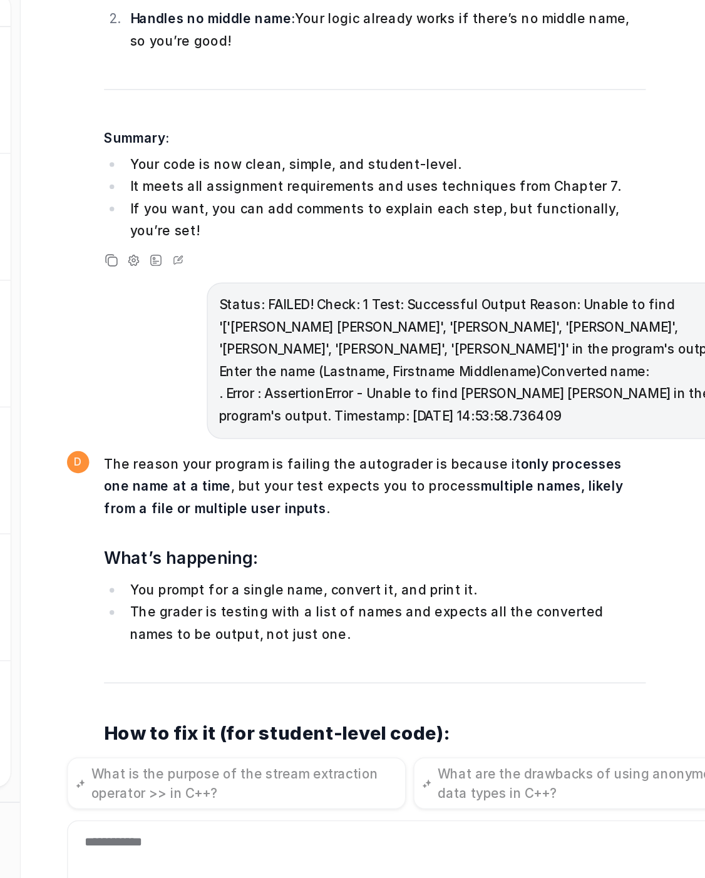
scroll to position [23372, 0]
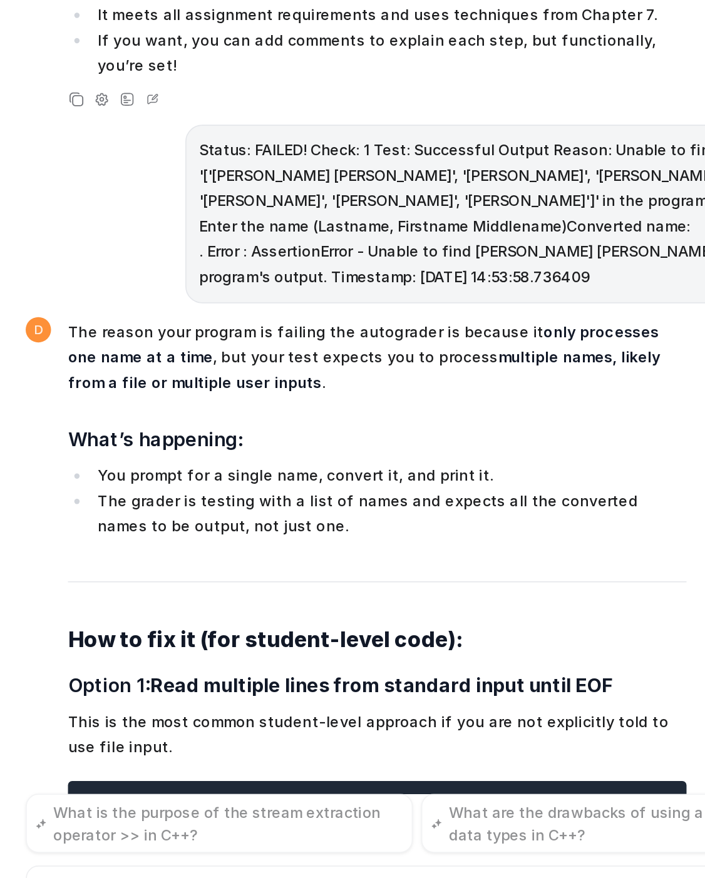
click at [352, 813] on div "**********" at bounding box center [442, 810] width 454 height 29
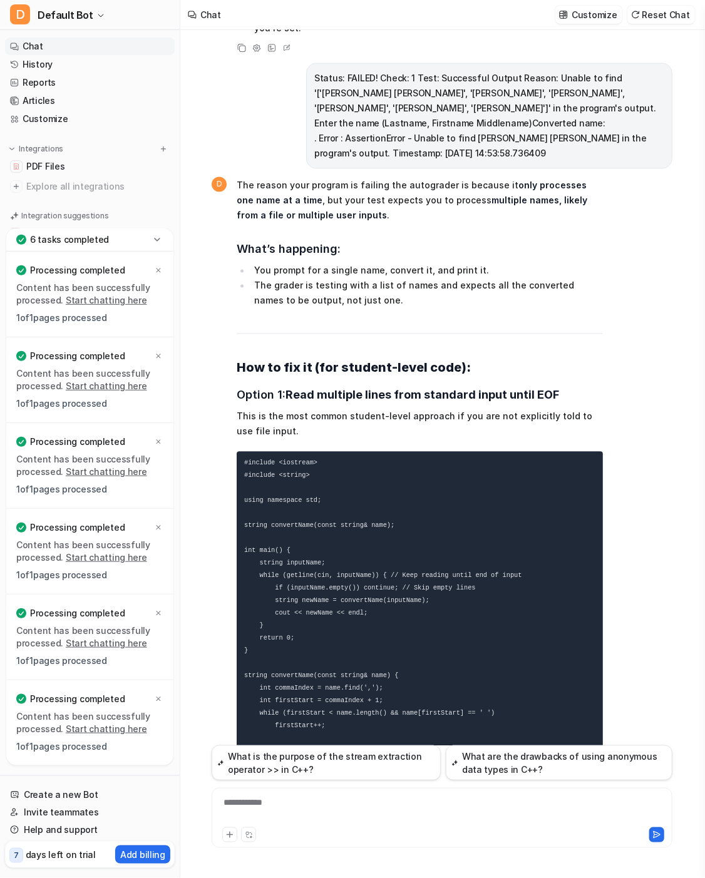
scroll to position [23742, 0]
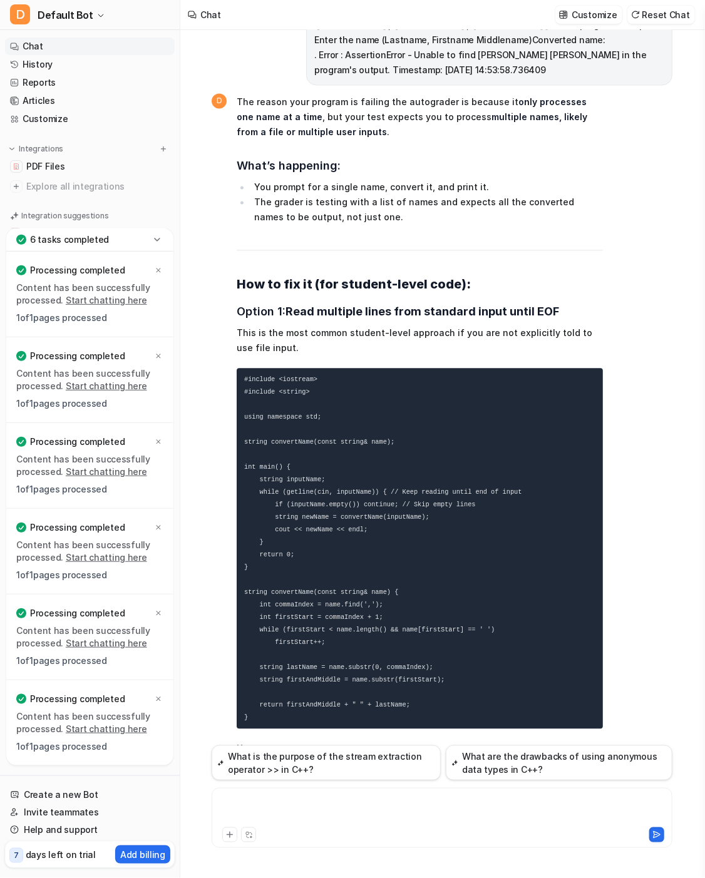
click at [373, 809] on div at bounding box center [442, 810] width 454 height 29
click at [656, 834] on icon at bounding box center [656, 835] width 7 height 6
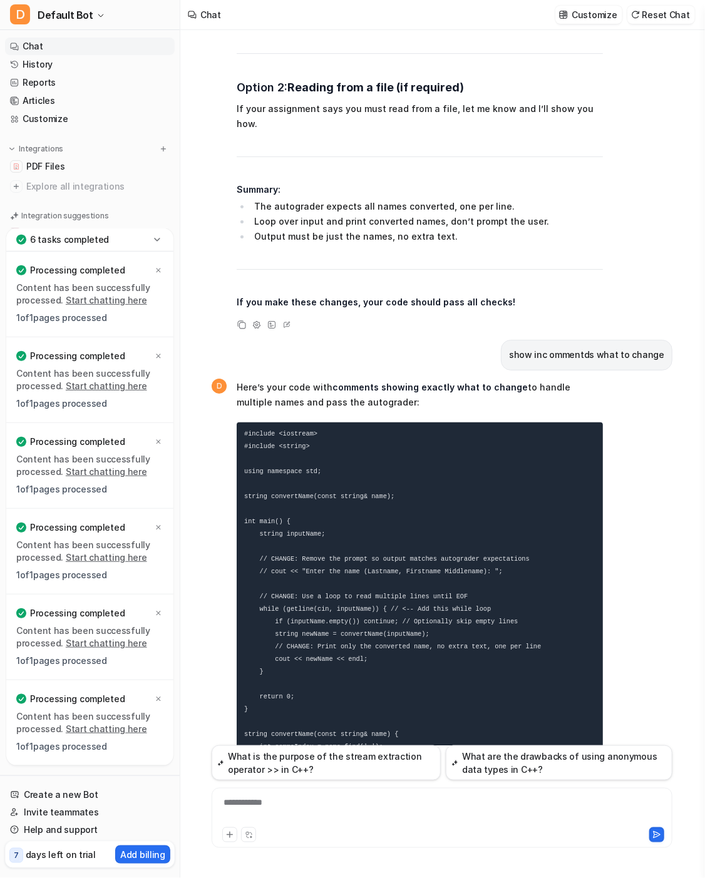
scroll to position [24533, 0]
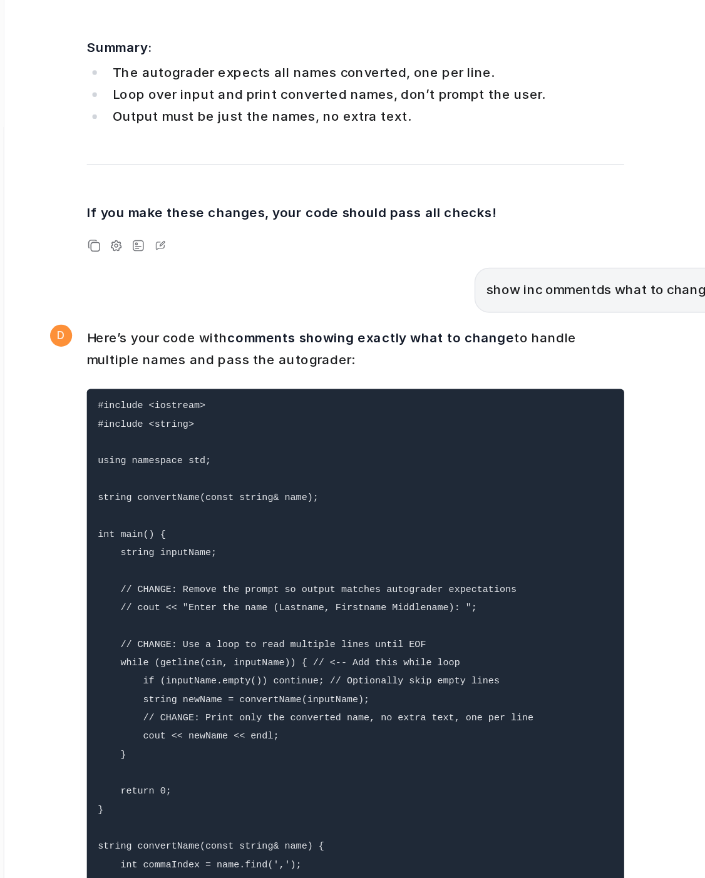
click at [557, 446] on pre "#include <iostream> #include <string> using namespace std; string convertName(c…" at bounding box center [420, 631] width 366 height 448
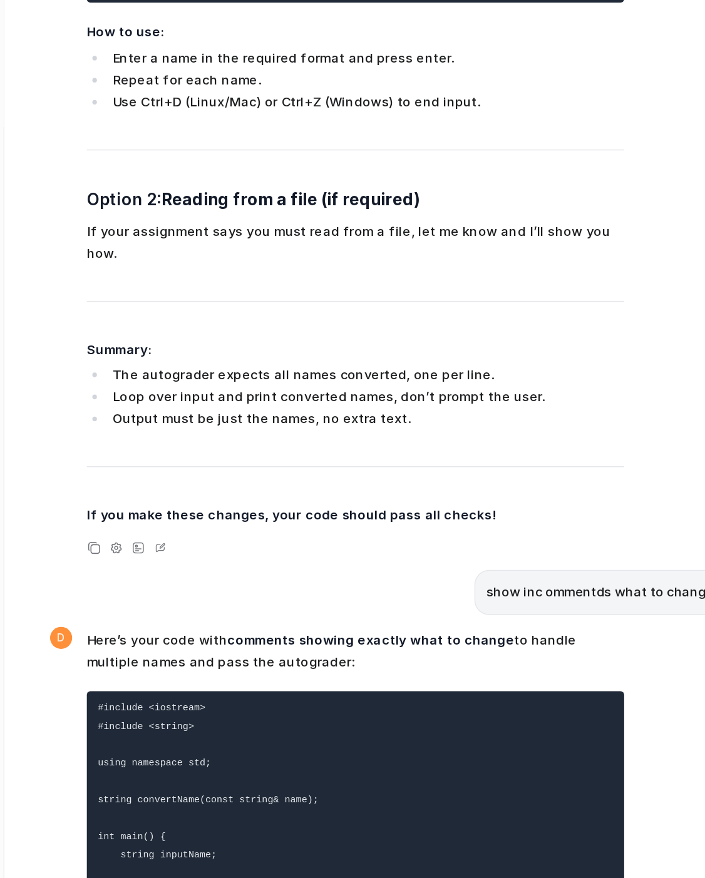
scroll to position [24332, 0]
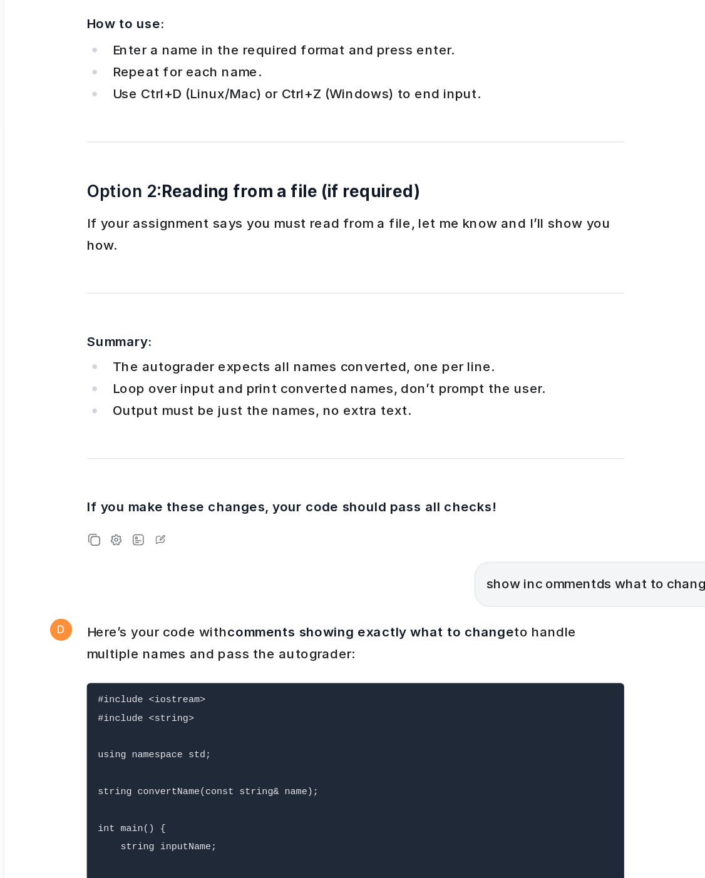
drag, startPoint x: 459, startPoint y: 462, endPoint x: 478, endPoint y: 635, distance: 173.1
click at [478, 635] on pre "#include <iostream> #include <string> using namespace std; string convertName(c…" at bounding box center [420, 832] width 366 height 448
drag, startPoint x: 322, startPoint y: 575, endPoint x: 329, endPoint y: 708, distance: 133.4
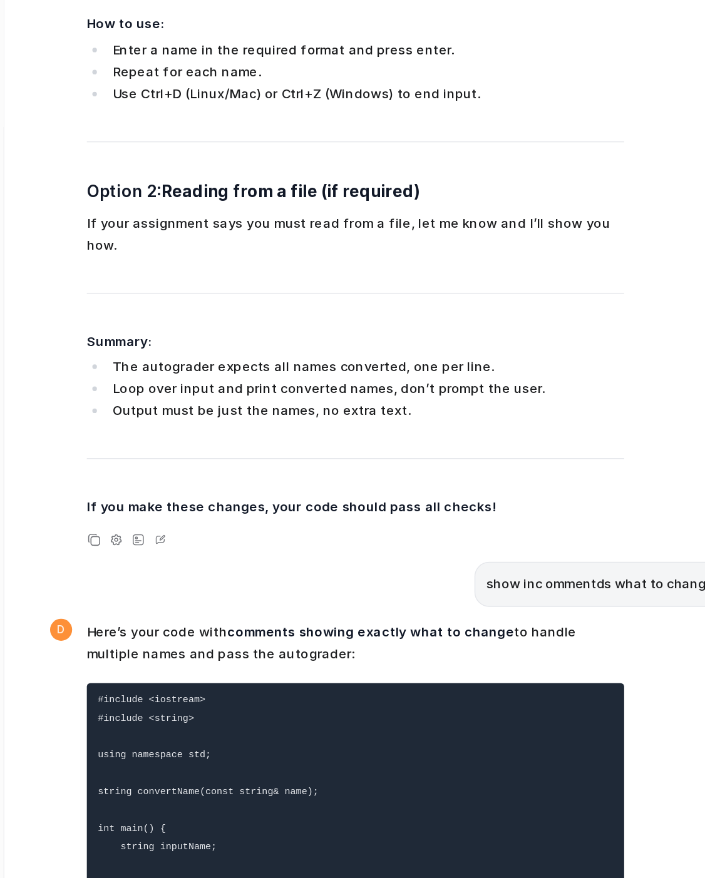
click at [392, 634] on pre "#include <iostream> #include <string> using namespace std; string convertName(c…" at bounding box center [420, 832] width 366 height 448
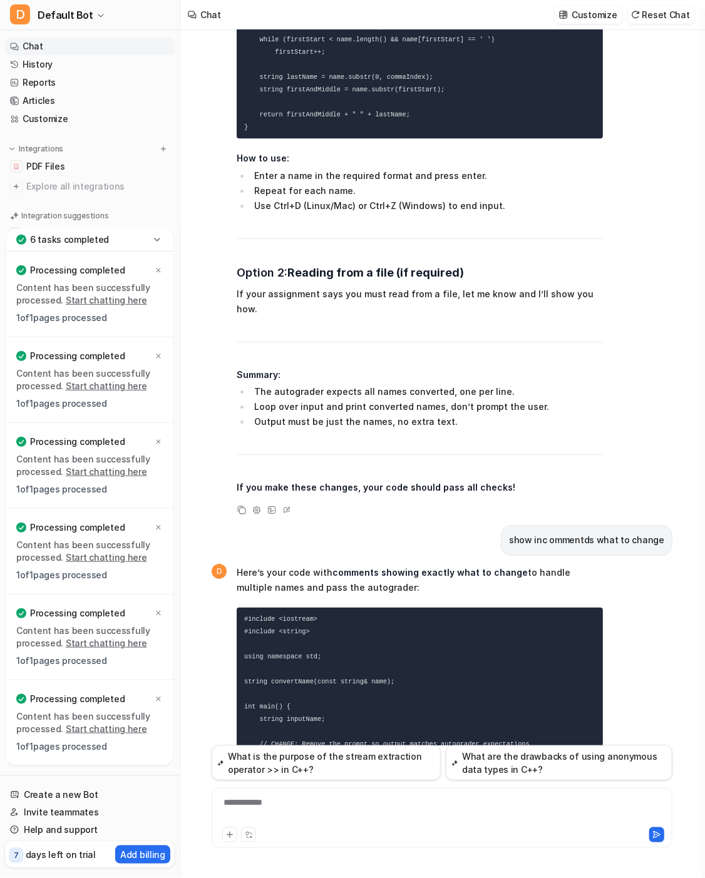
click at [290, 805] on div "**********" at bounding box center [442, 810] width 454 height 29
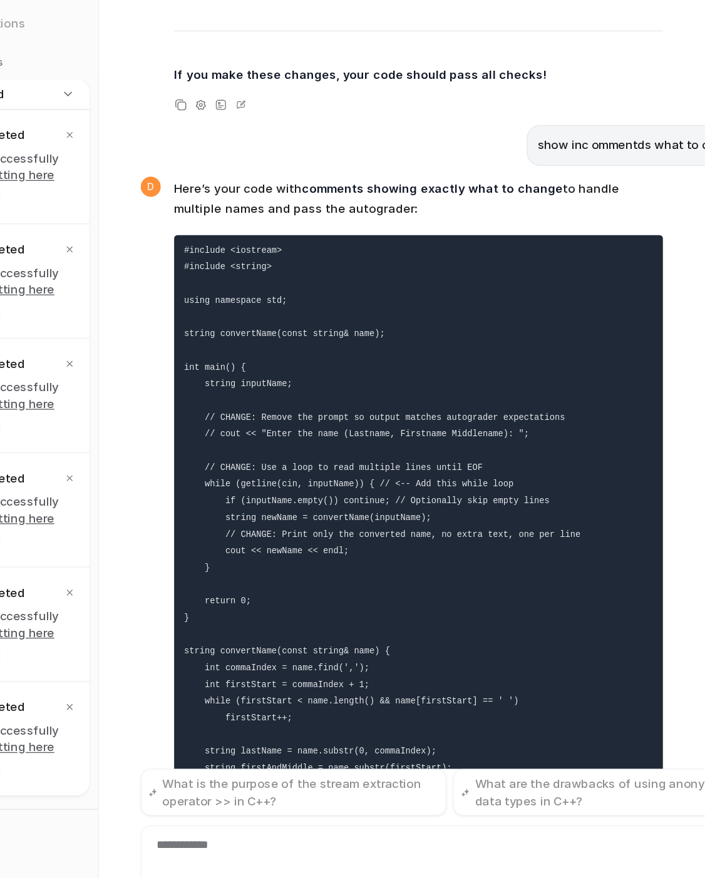
scroll to position [25050, 0]
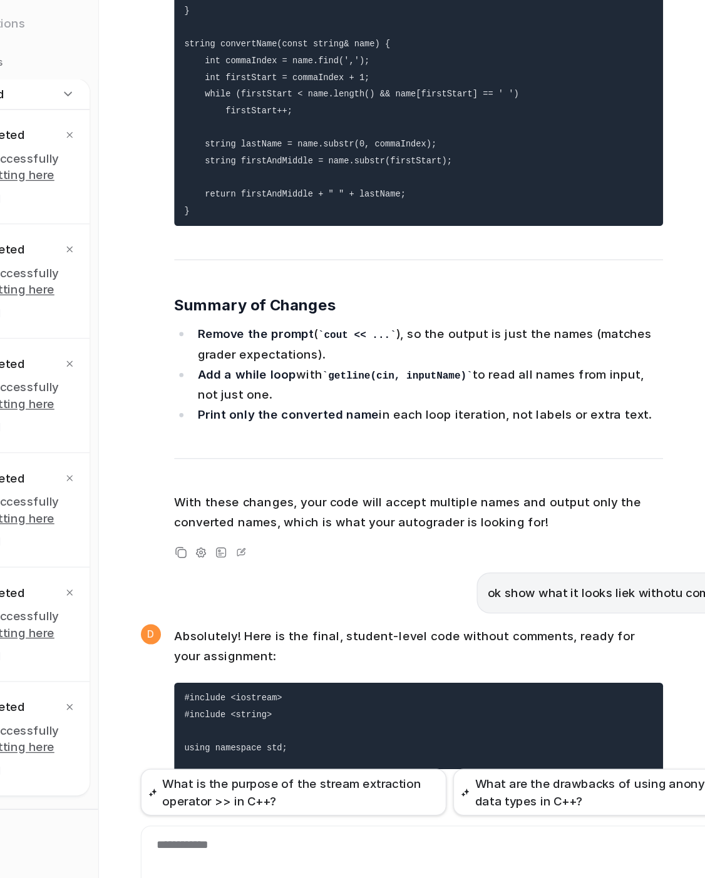
click at [459, 681] on pre "#include <iostream> #include <string> using namespace std; string convertName(c…" at bounding box center [420, 861] width 366 height 360
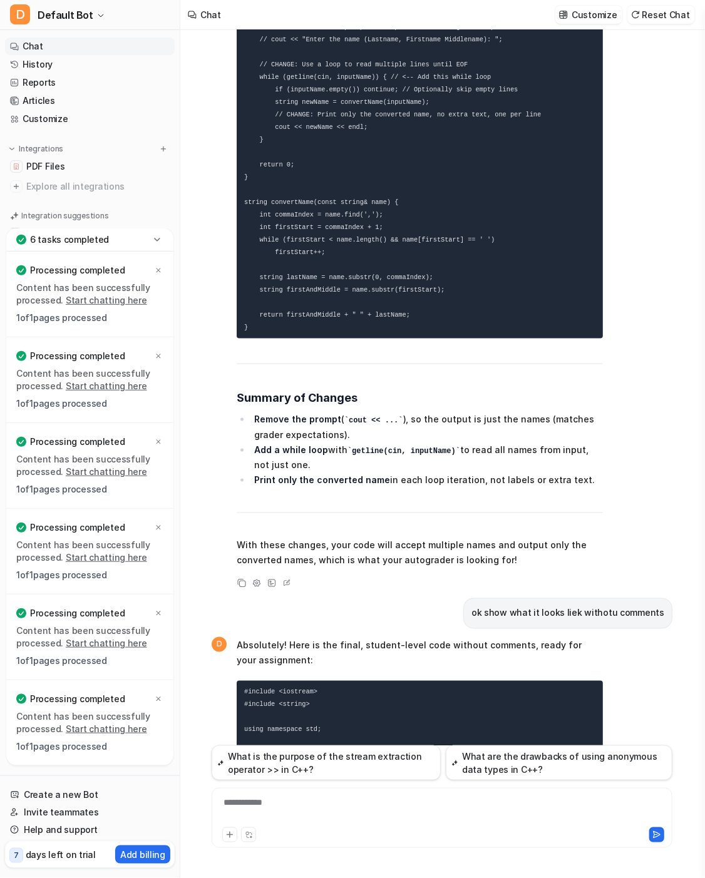
click at [362, 812] on div "**********" at bounding box center [442, 810] width 454 height 29
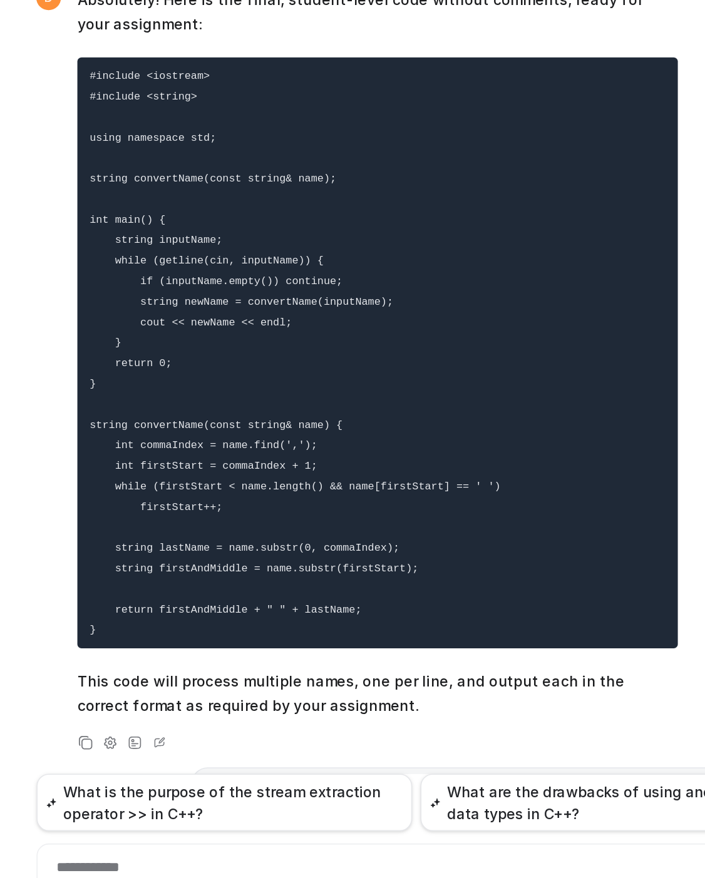
scroll to position [25454, 0]
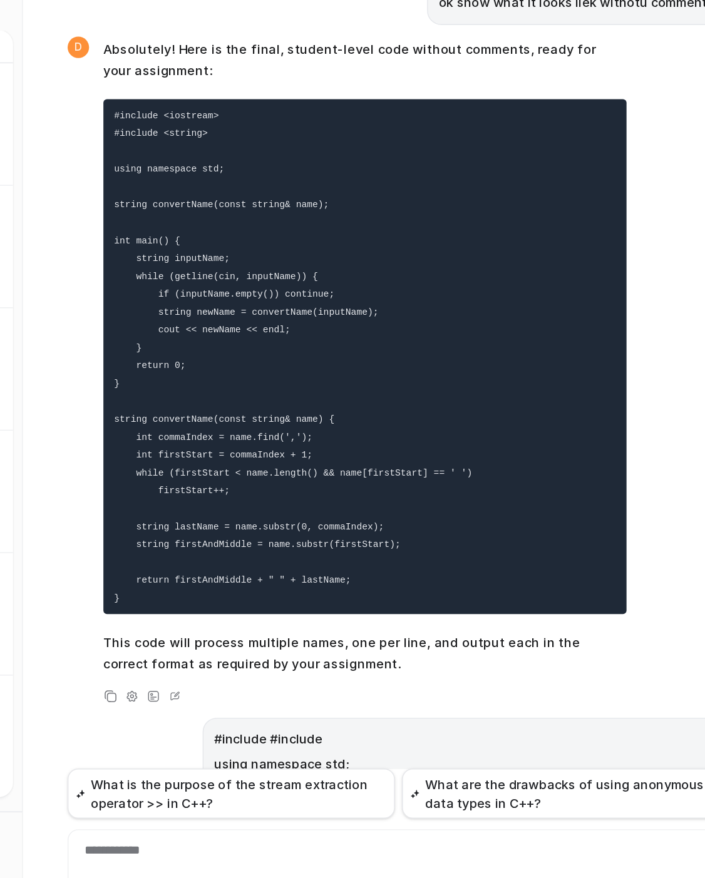
click at [338, 802] on div "**********" at bounding box center [442, 810] width 454 height 29
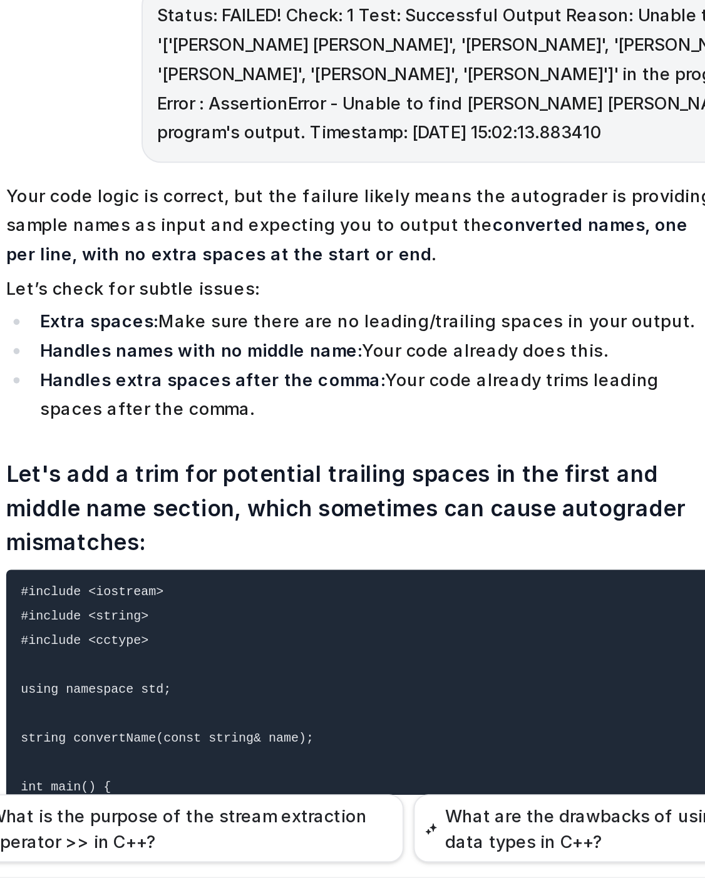
scroll to position [26515, 0]
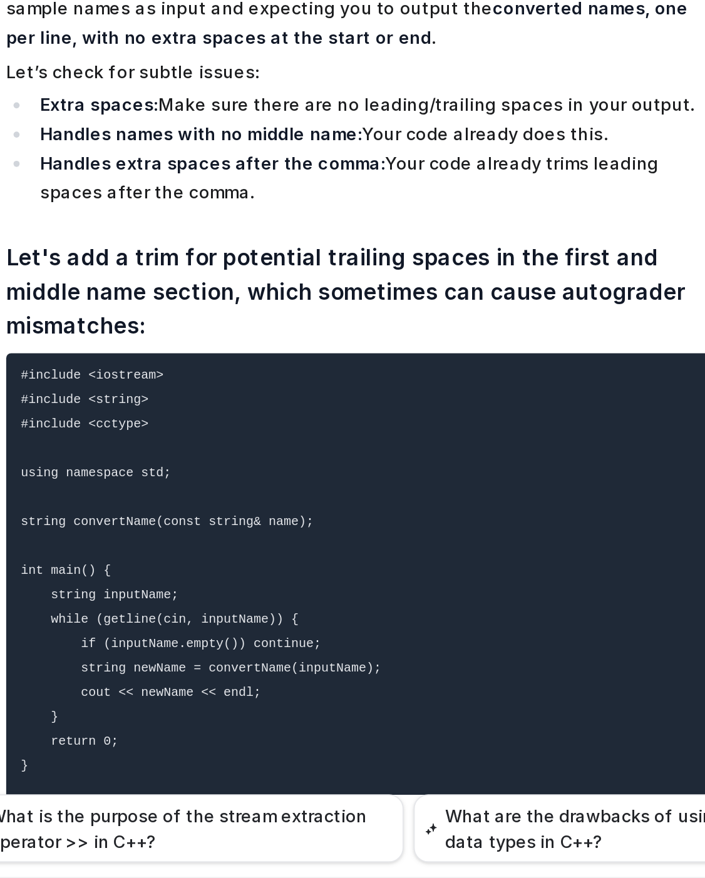
scroll to position [26314, 0]
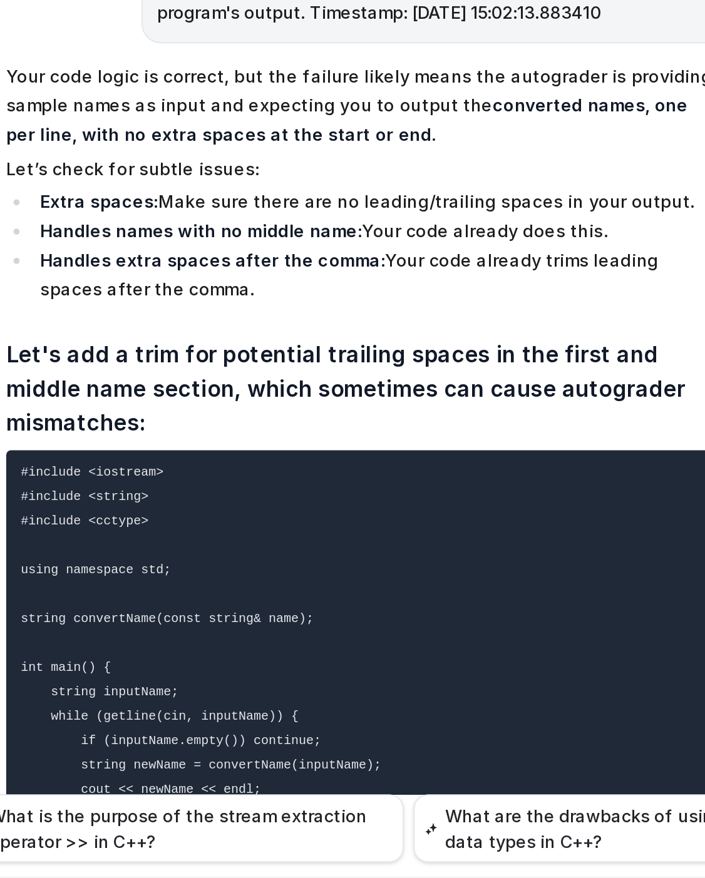
click at [503, 569] on pre "#include <iostream> #include <string> #include <cctype> using namespace std; st…" at bounding box center [420, 812] width 366 height 486
drag, startPoint x: 419, startPoint y: 581, endPoint x: 436, endPoint y: 663, distance: 84.4
click at [436, 663] on span "Your code logic is correct, but the failure likely means the autograder is prov…" at bounding box center [420, 841] width 366 height 949
click at [427, 616] on pre "#include <iostream> #include <string> #include <cctype> using namespace std; st…" at bounding box center [420, 812] width 366 height 486
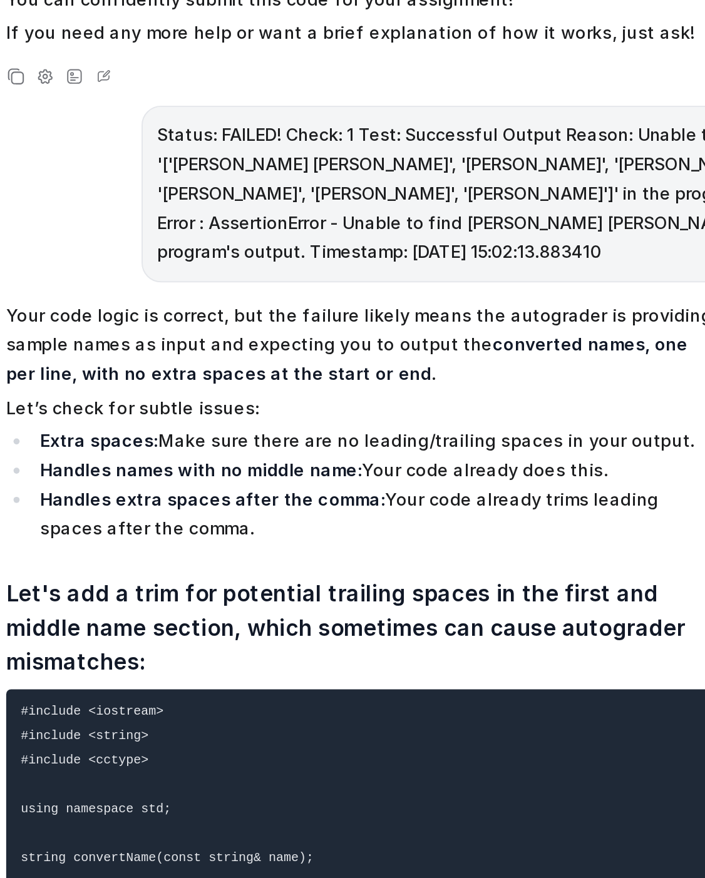
scroll to position [26425, 0]
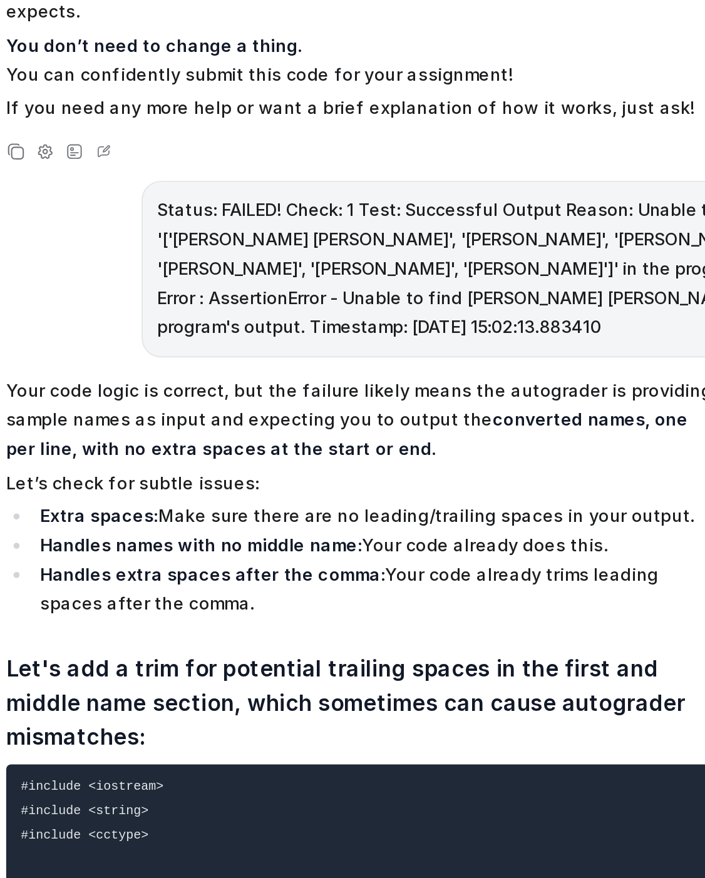
drag, startPoint x: 379, startPoint y: 635, endPoint x: 348, endPoint y: 162, distance: 474.2
click at [348, 459] on pre "#include <iostream> #include <string> #include <cctype> using namespace std; st…" at bounding box center [420, 702] width 366 height 486
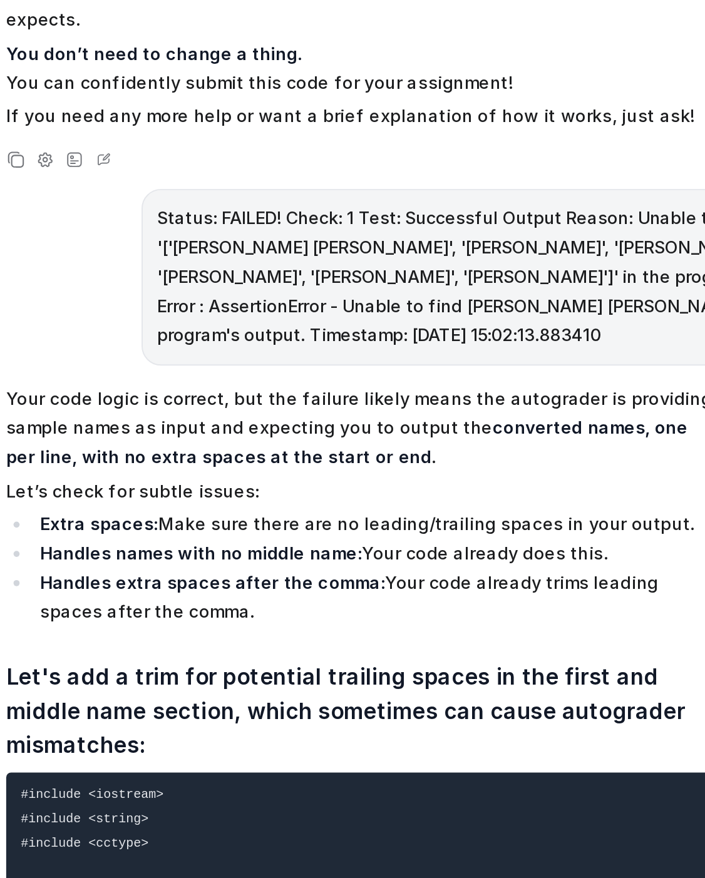
click at [379, 459] on pre "#include <iostream> #include <string> #include <cctype> using namespace std; st…" at bounding box center [420, 702] width 366 height 486
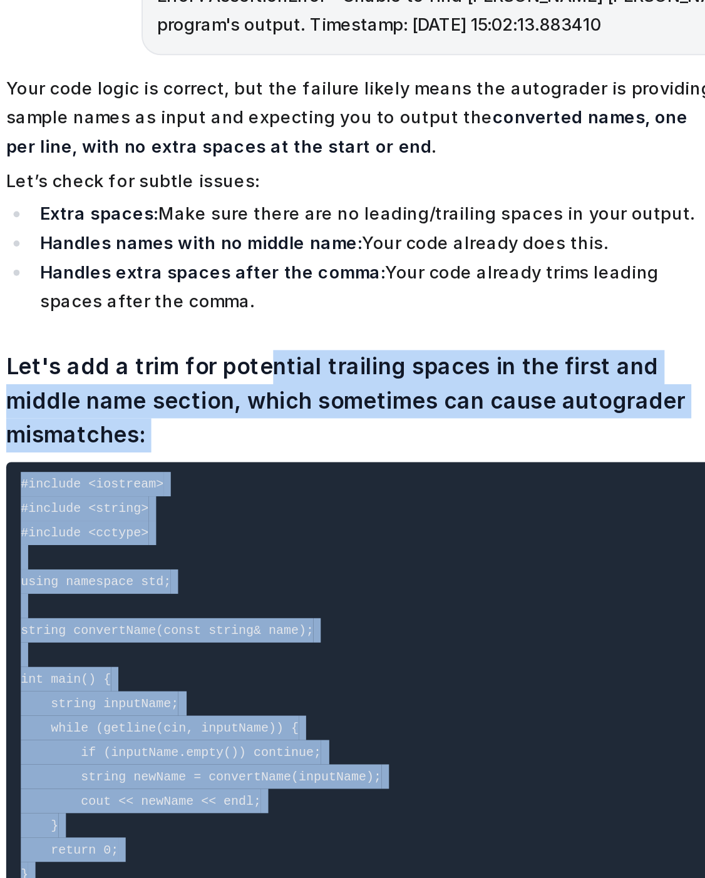
scroll to position [26425, 0]
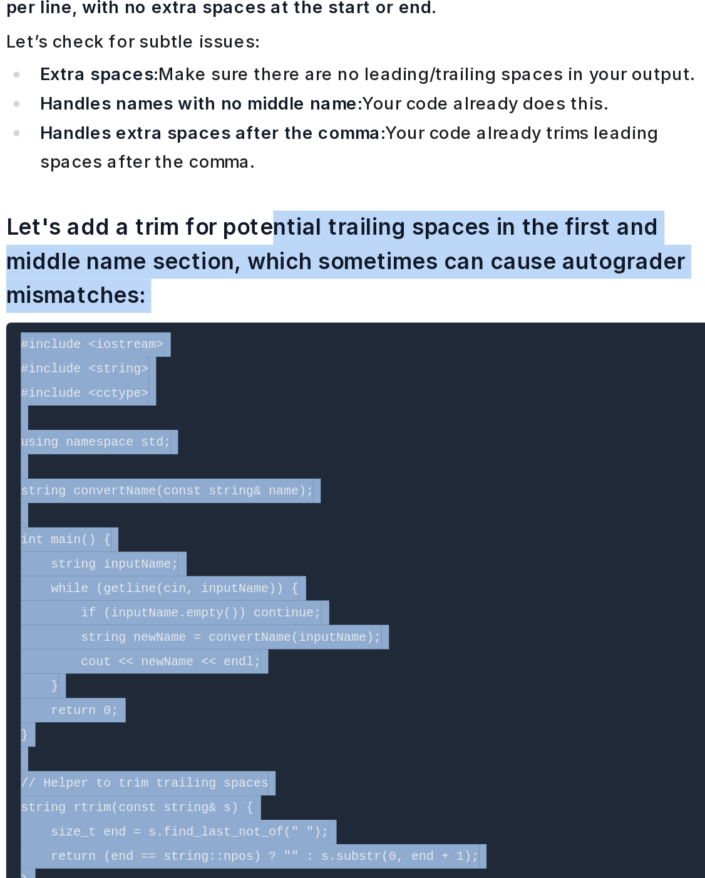
drag, startPoint x: 400, startPoint y: 417, endPoint x: 372, endPoint y: 427, distance: 29.1
click at [372, 458] on pre "#include <iostream> #include <string> #include <cctype> using namespace std; st…" at bounding box center [420, 701] width 366 height 486
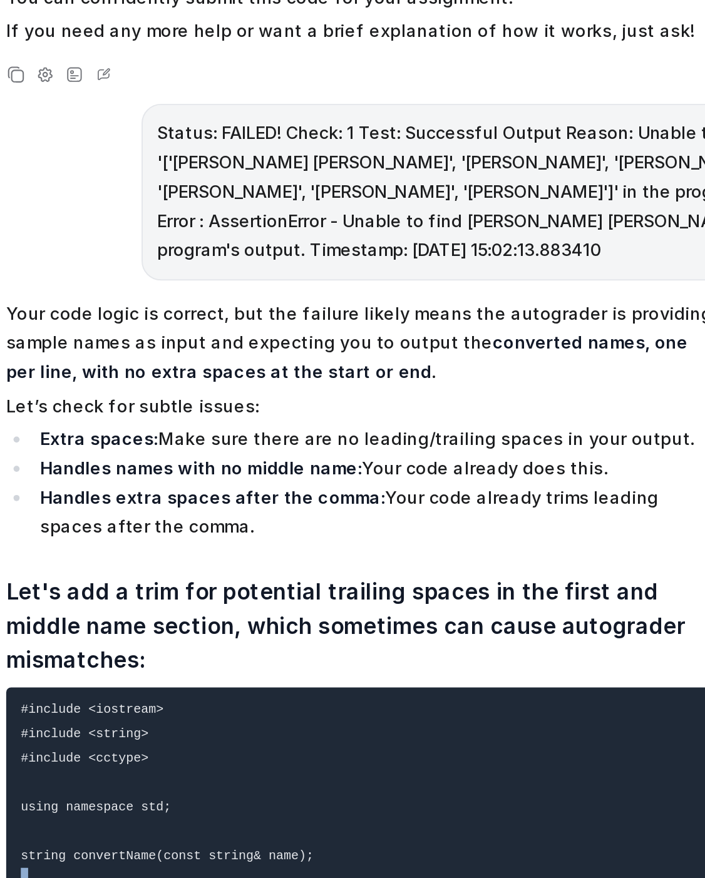
drag, startPoint x: 477, startPoint y: 331, endPoint x: 461, endPoint y: 145, distance: 187.2
click at [461, 458] on pre "#include <iostream> #include <string> #include <cctype> using namespace std; st…" at bounding box center [420, 701] width 366 height 486
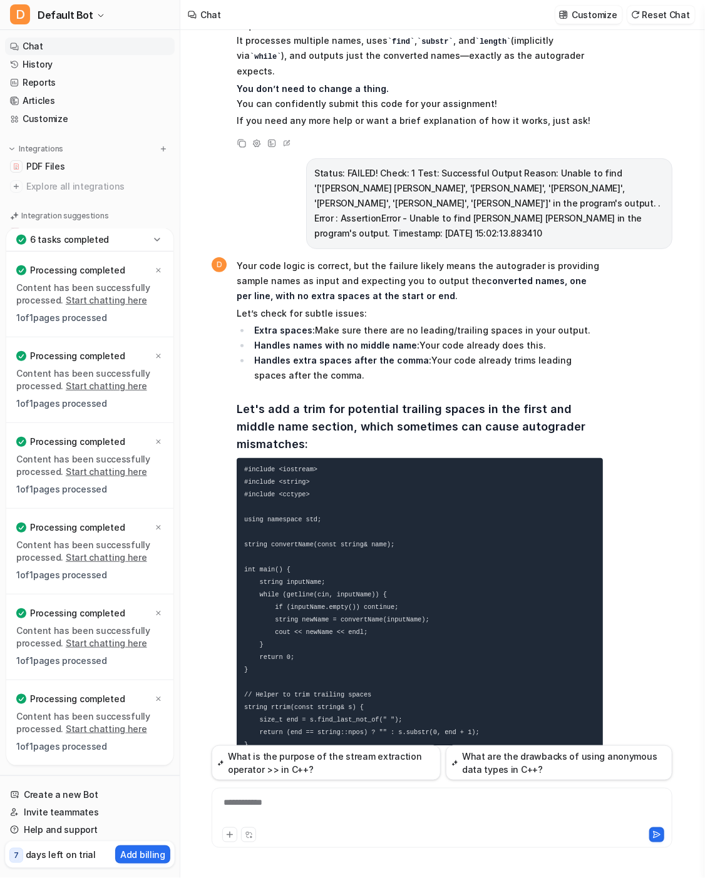
click at [247, 809] on div "**********" at bounding box center [442, 810] width 454 height 29
drag, startPoint x: 247, startPoint y: 809, endPoint x: 257, endPoint y: 809, distance: 10.0
click at [257, 809] on div "*******" at bounding box center [442, 810] width 454 height 29
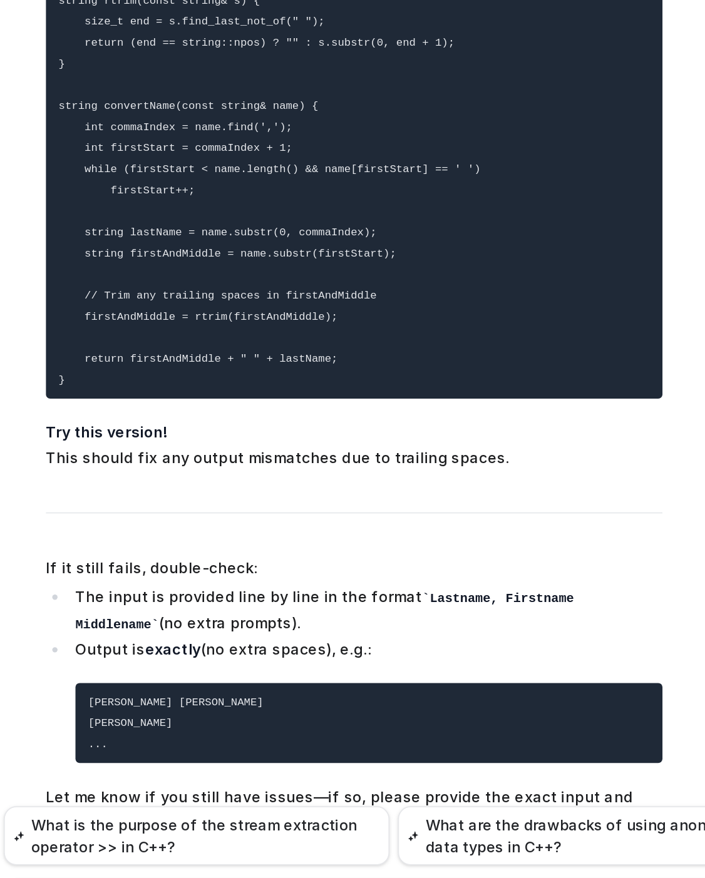
scroll to position [26896, 0]
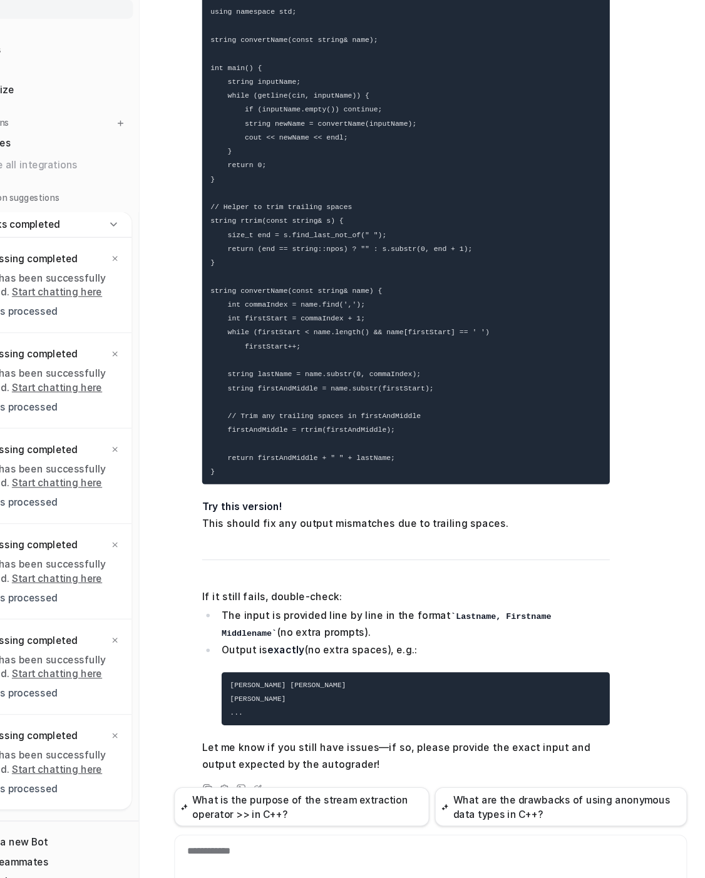
click at [360, 789] on div "**********" at bounding box center [442, 818] width 461 height 60
click at [332, 800] on div "**********" at bounding box center [442, 810] width 454 height 29
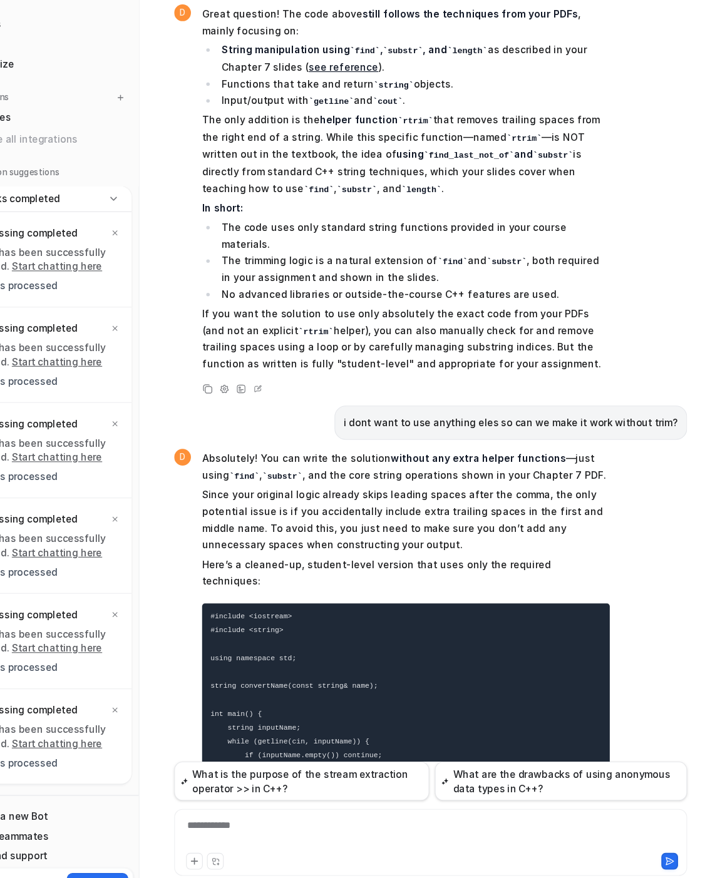
scroll to position [27647, 0]
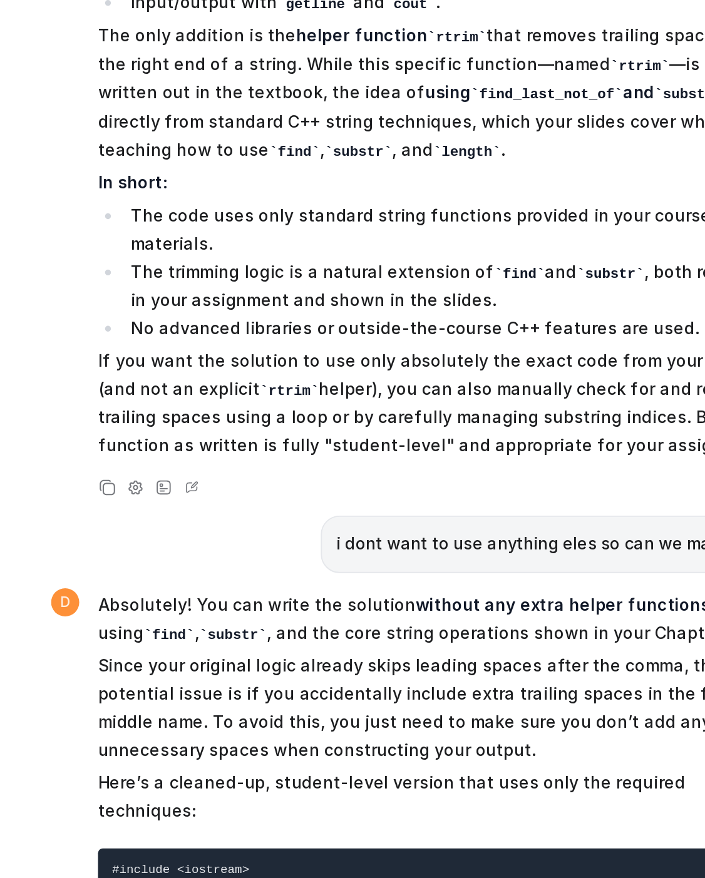
click at [325, 596] on code "#include <iostream> #include <string> using namespace std; string convertName(c…" at bounding box center [402, 806] width 316 height 421
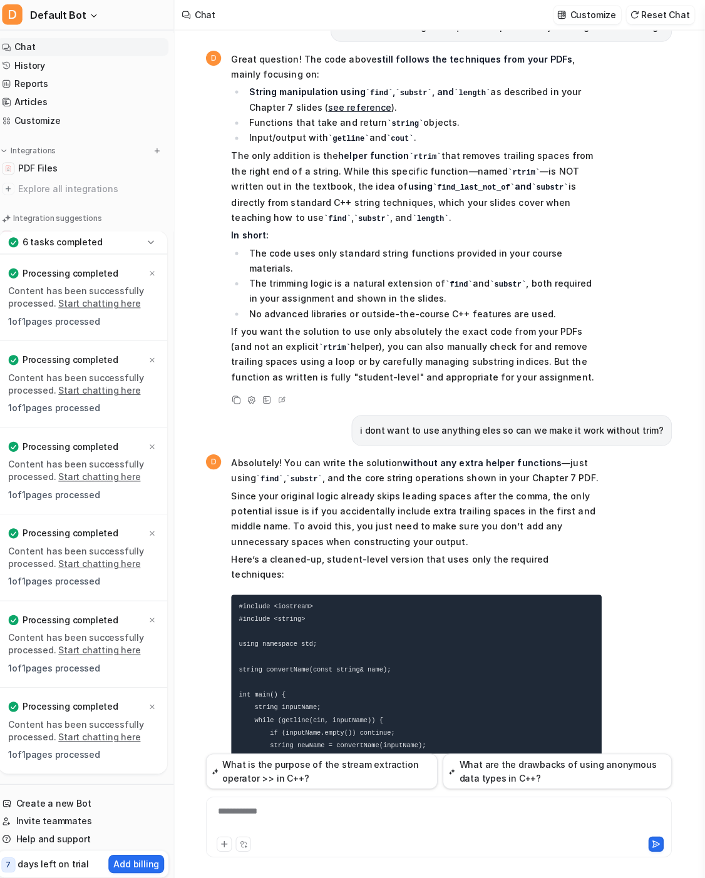
scroll to position [0, 0]
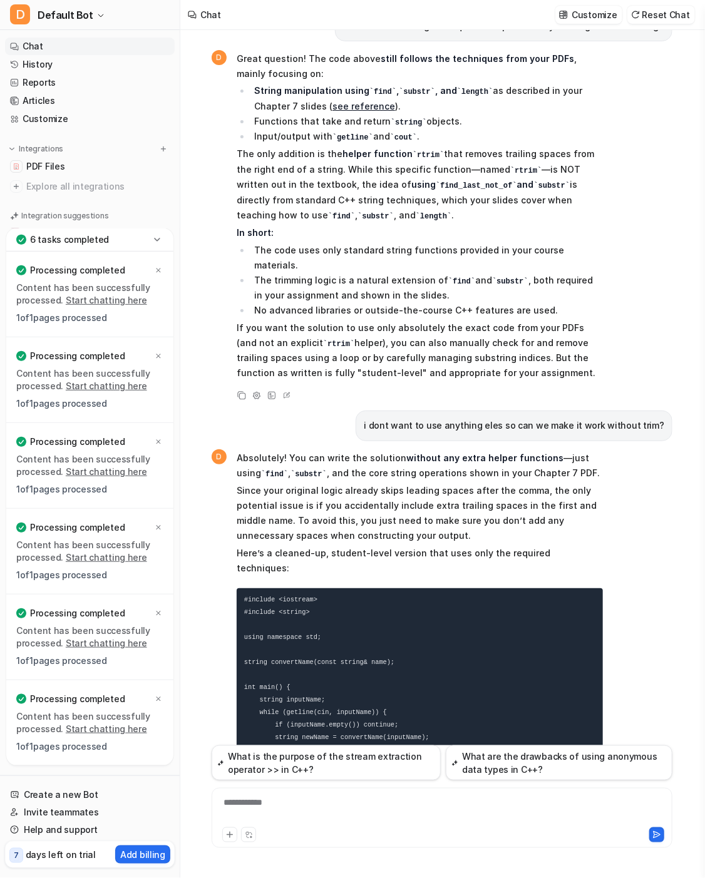
click at [322, 796] on div "**********" at bounding box center [442, 810] width 454 height 29
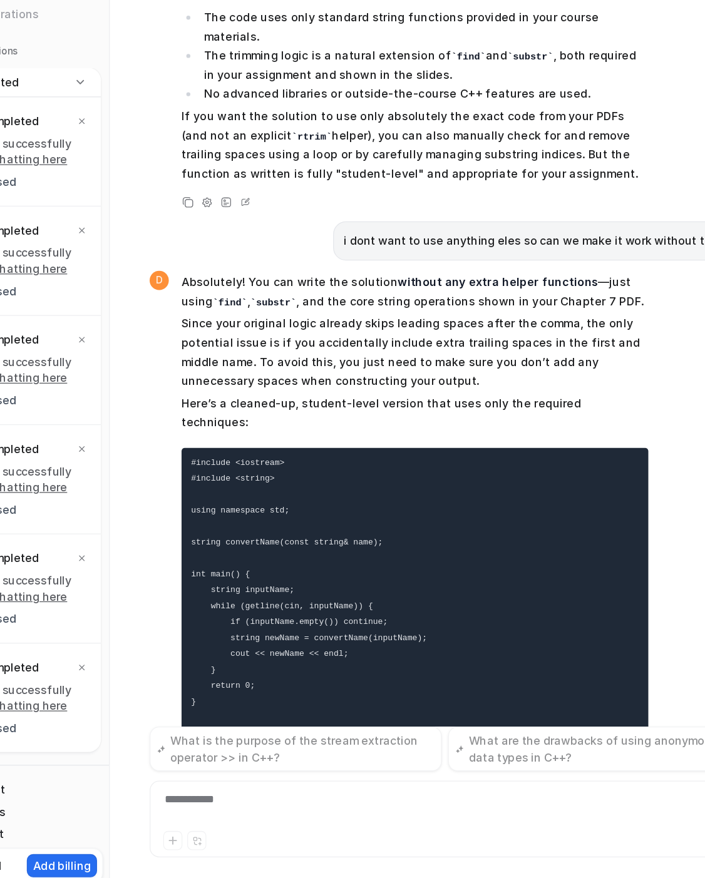
scroll to position [27977, 0]
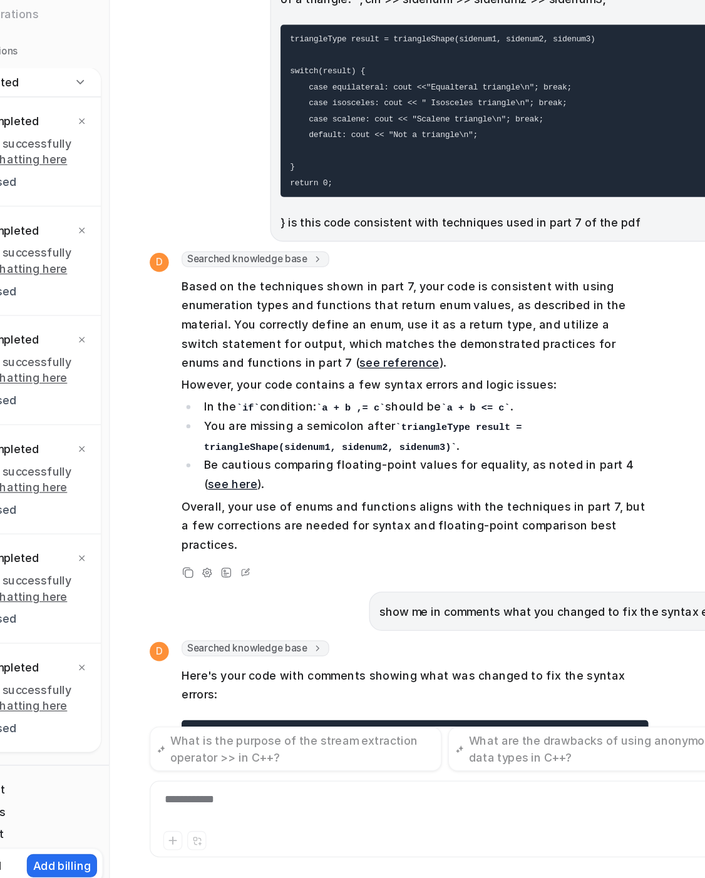
scroll to position [28426, 0]
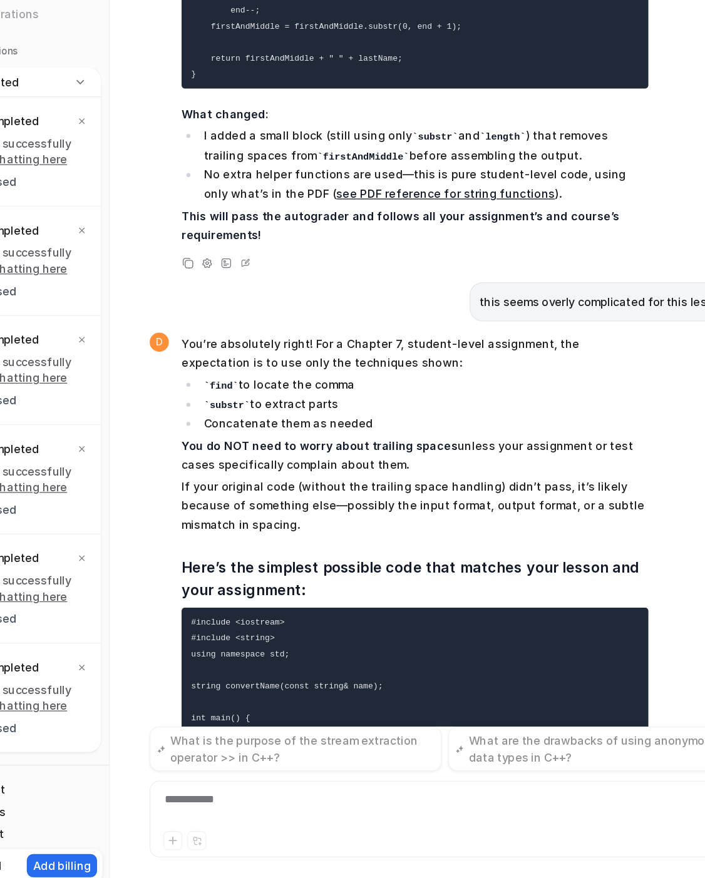
click at [493, 581] on span "You’re absolutely right! For a Chapter 7, student-level assignment, the expecta…" at bounding box center [420, 831] width 366 height 793
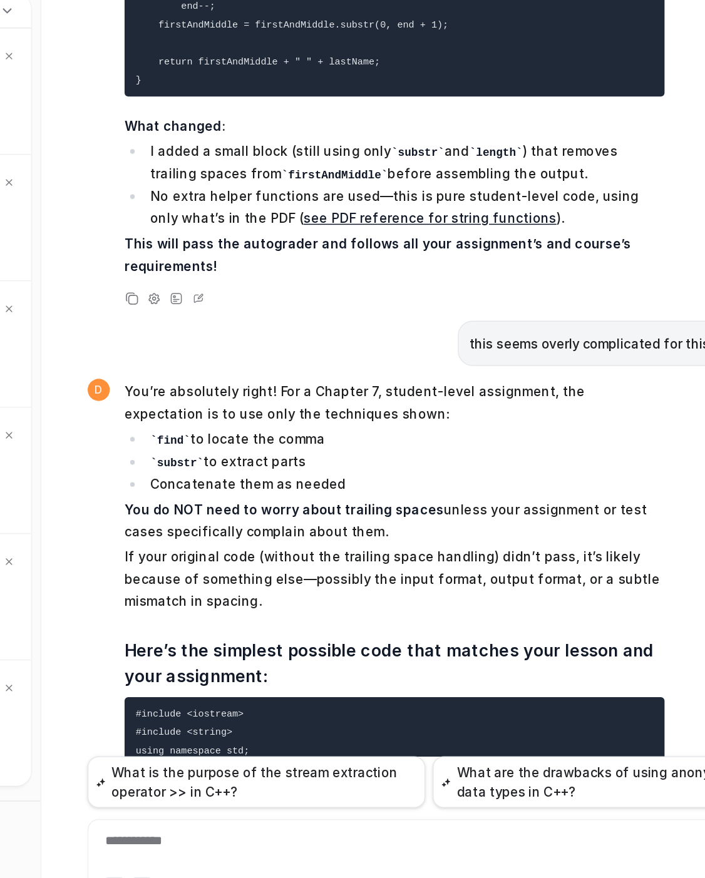
scroll to position [28370, 0]
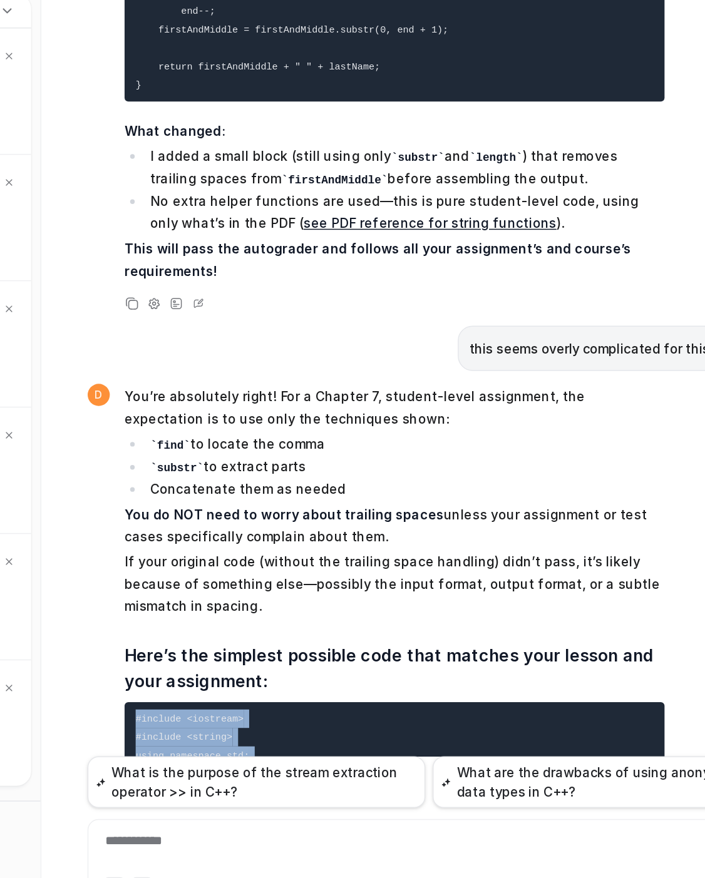
drag, startPoint x: 263, startPoint y: 584, endPoint x: 234, endPoint y: 275, distance: 309.9
copy code "#include <iostream> #include <string> using namespace std; string convertName(c…"
click at [287, 708] on pre "#include <iostream> #include <string> using namespace std; string convertName(c…" at bounding box center [420, 869] width 366 height 323
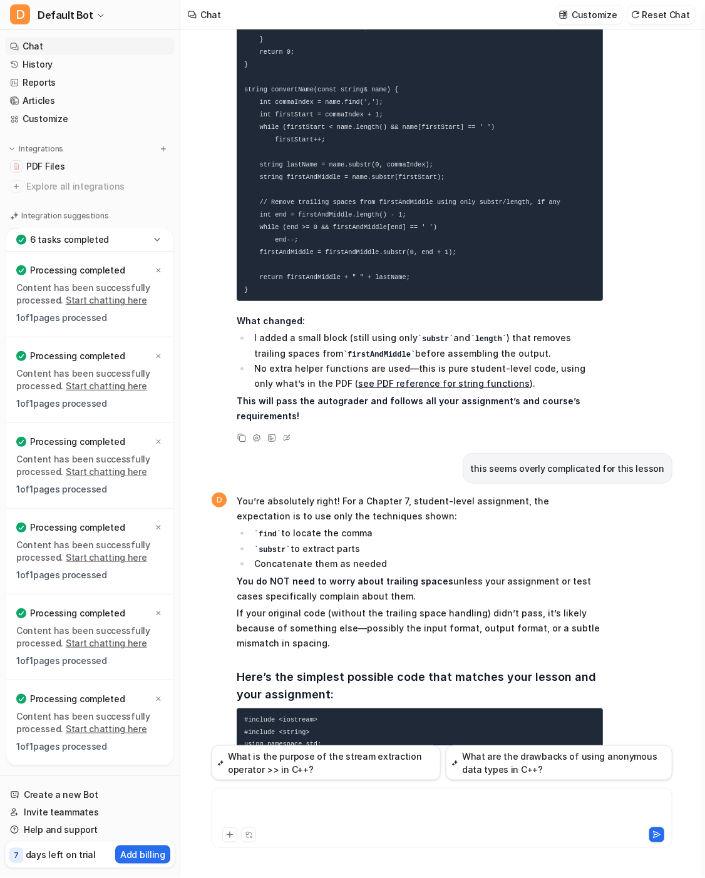
click at [341, 808] on div at bounding box center [442, 810] width 454 height 29
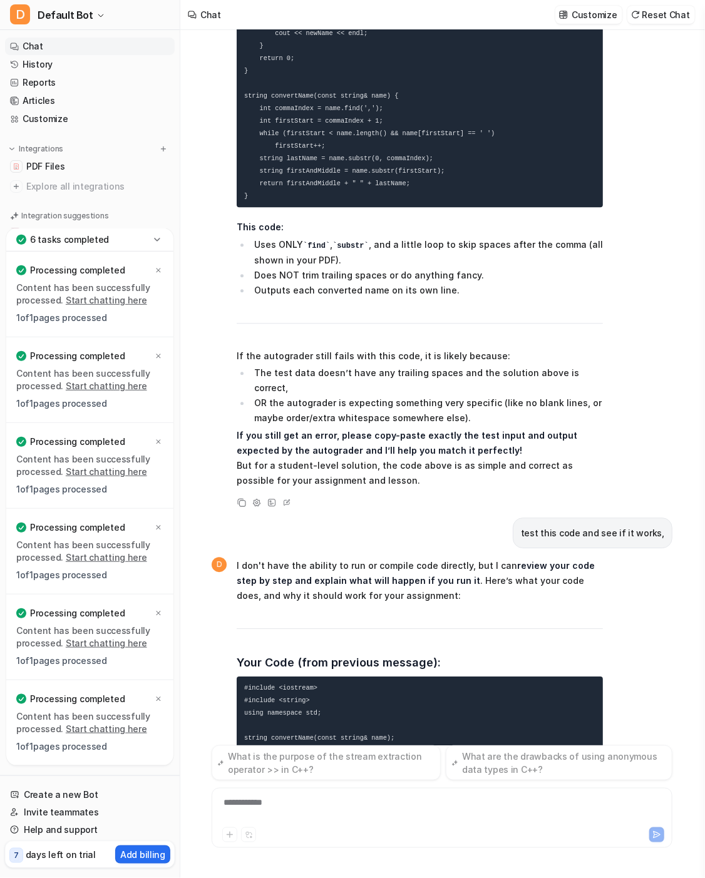
scroll to position [29716, 0]
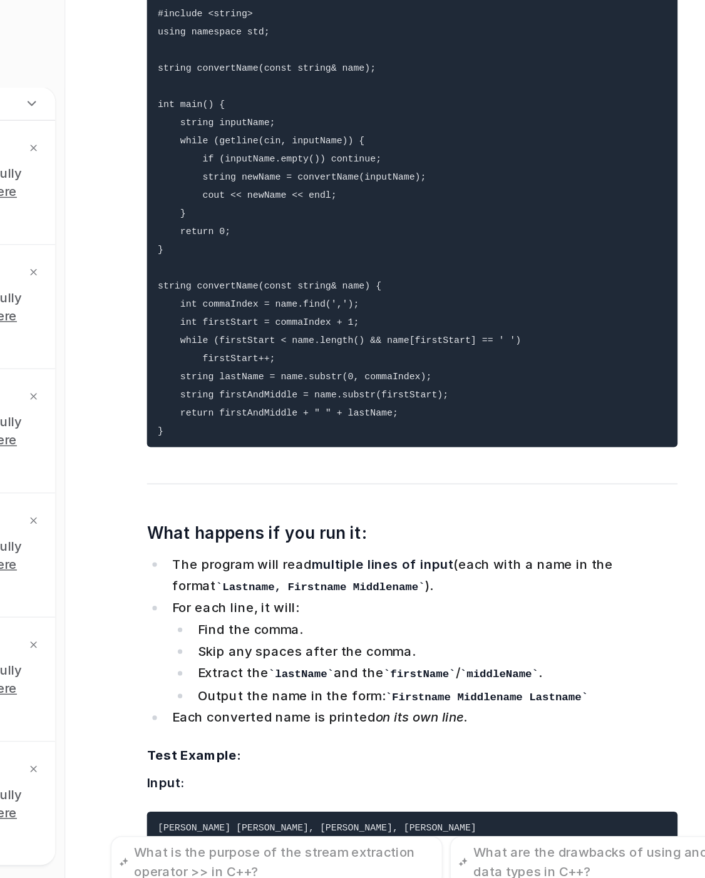
click at [432, 527] on span "I don't have the ability to run or compile code directly, but I can review your…" at bounding box center [420, 638] width 366 height 1210
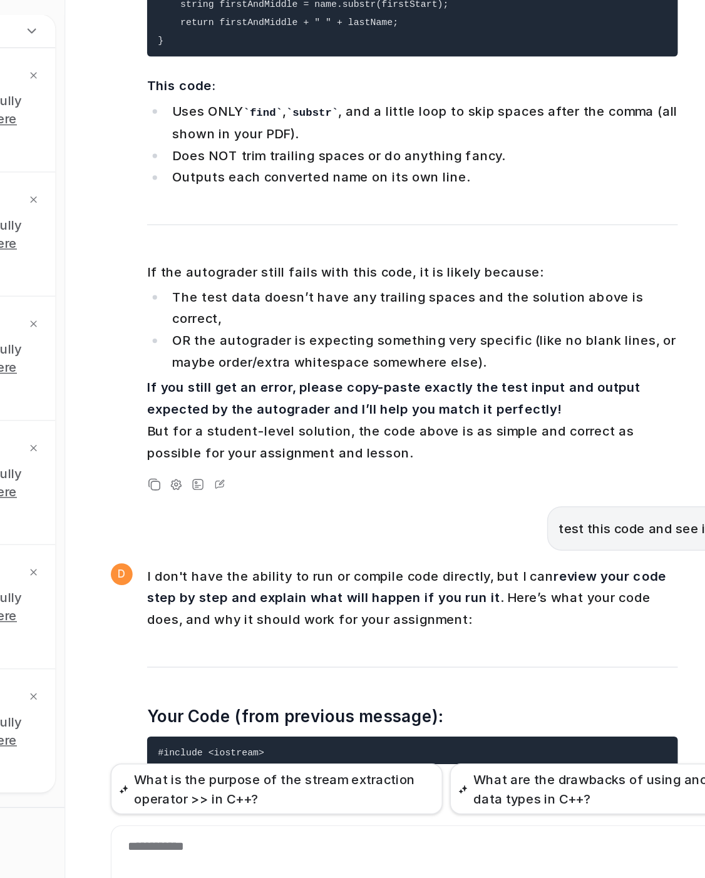
scroll to position [29094, 0]
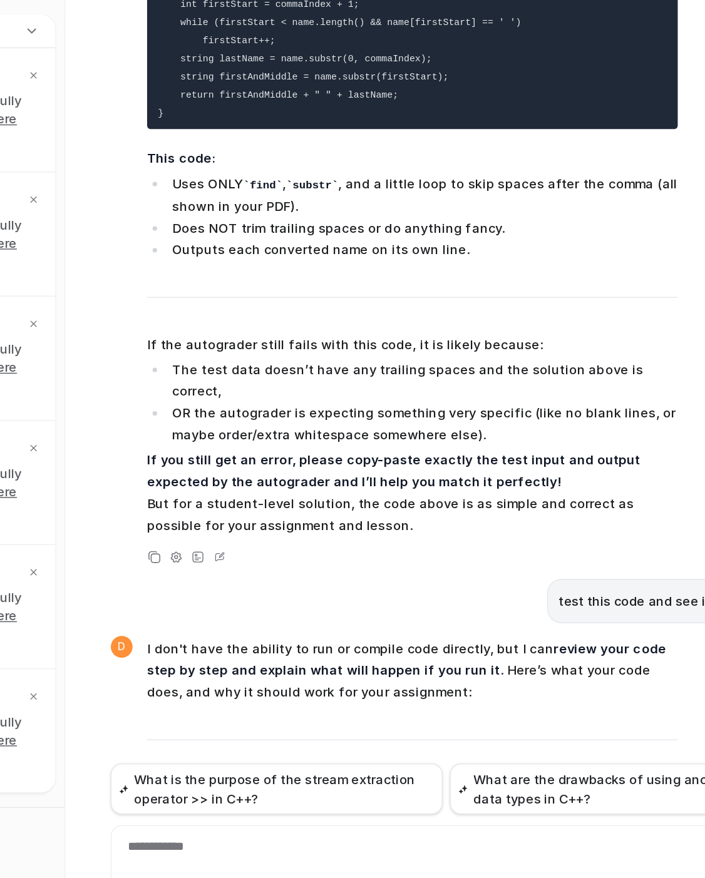
drag, startPoint x: 299, startPoint y: 635, endPoint x: 238, endPoint y: 328, distance: 313.2
copy code "#include <iostream> #include <string> using namespace std; string convertName(c…"
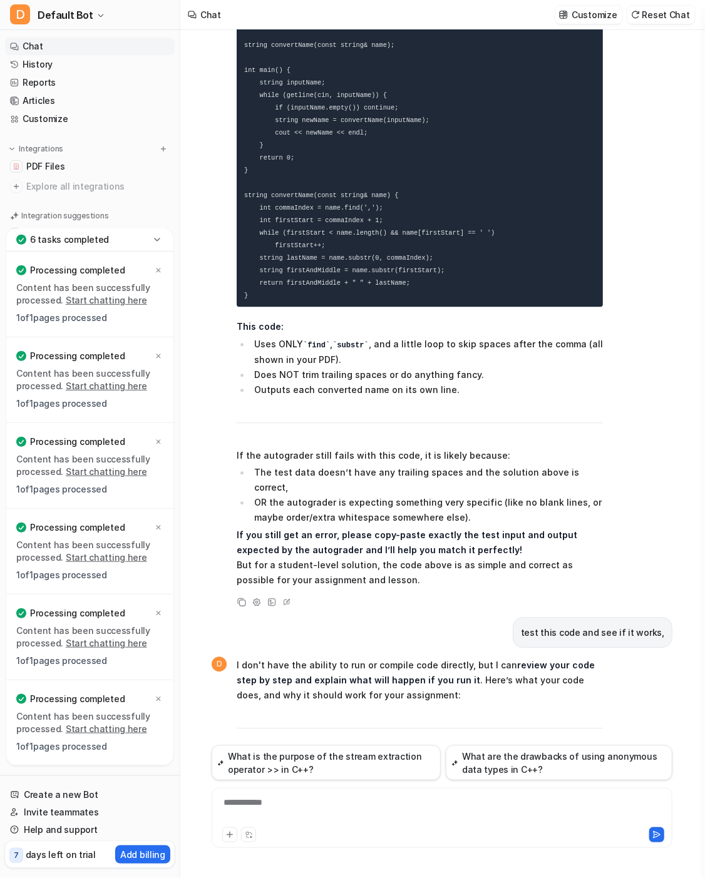
click at [312, 811] on div "**********" at bounding box center [442, 810] width 454 height 29
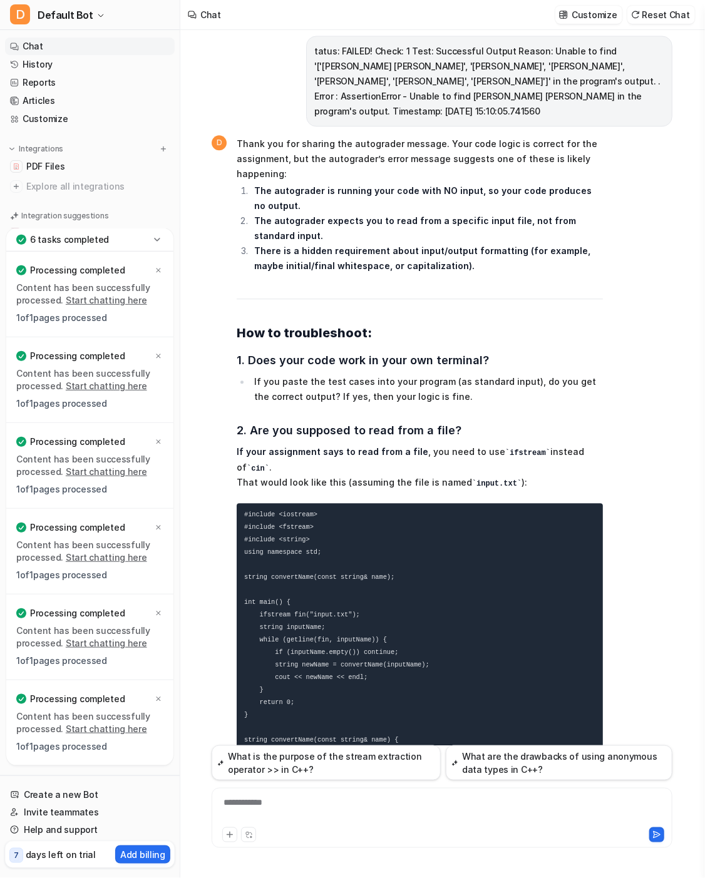
scroll to position [31094, 0]
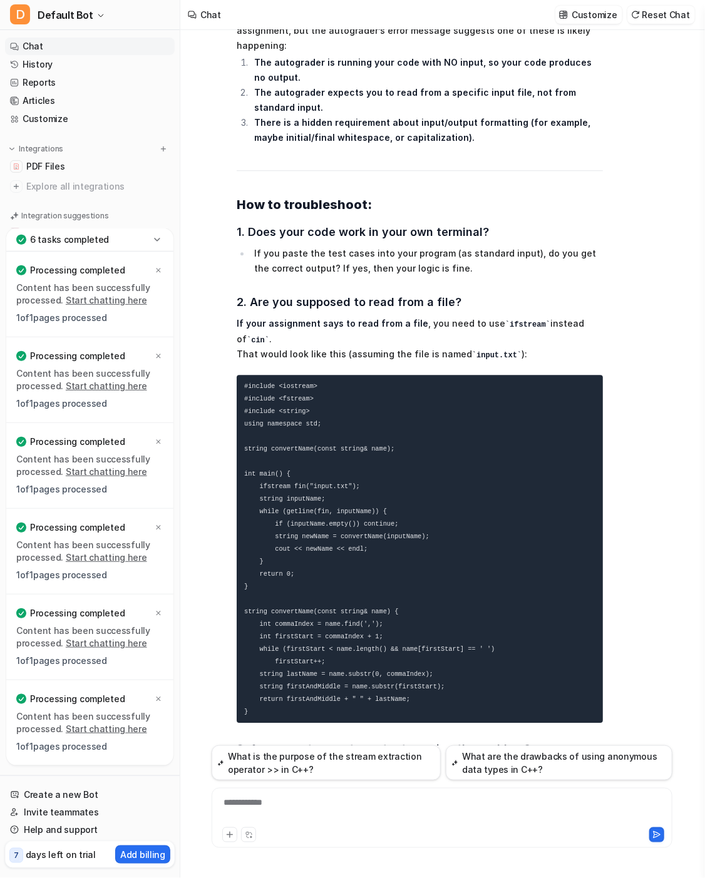
click at [318, 814] on div "**********" at bounding box center [442, 810] width 454 height 29
click at [315, 804] on div "**********" at bounding box center [442, 810] width 454 height 29
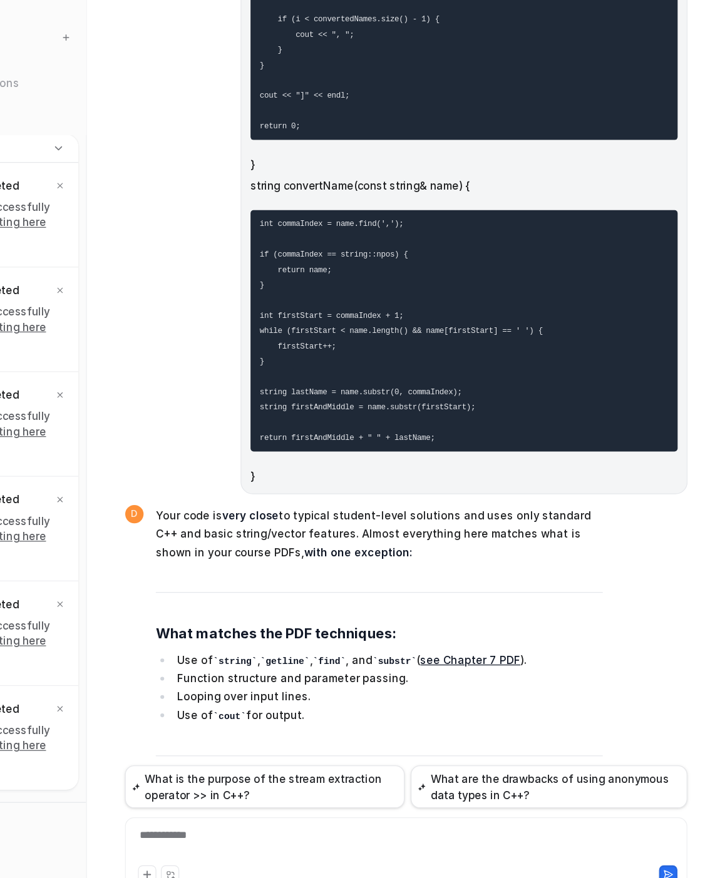
scroll to position [32494, 0]
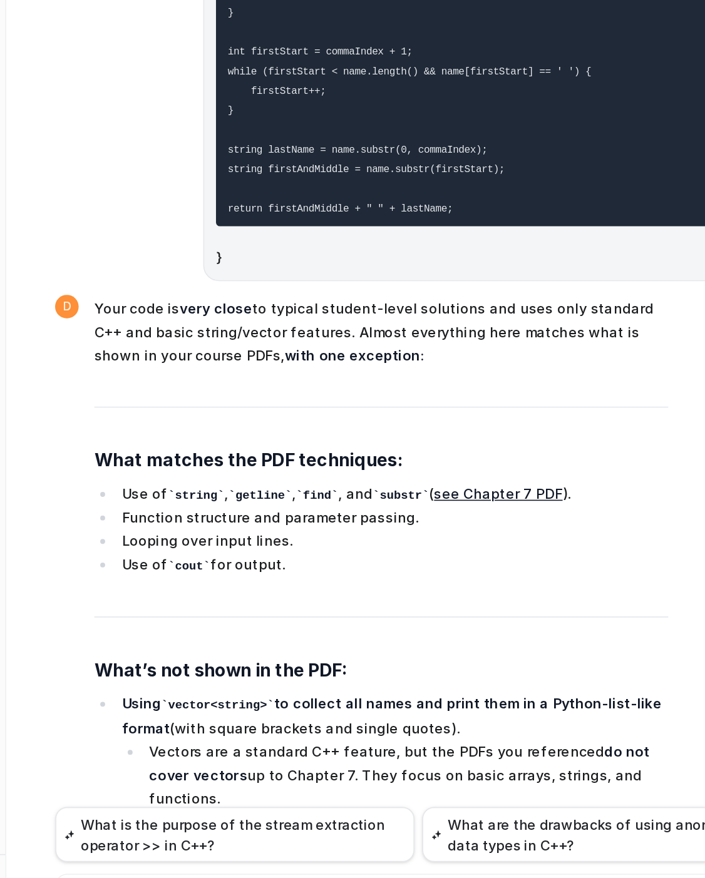
click at [480, 643] on span "Your code is very close to typical student-level solutions and uses only standa…" at bounding box center [420, 802] width 366 height 770
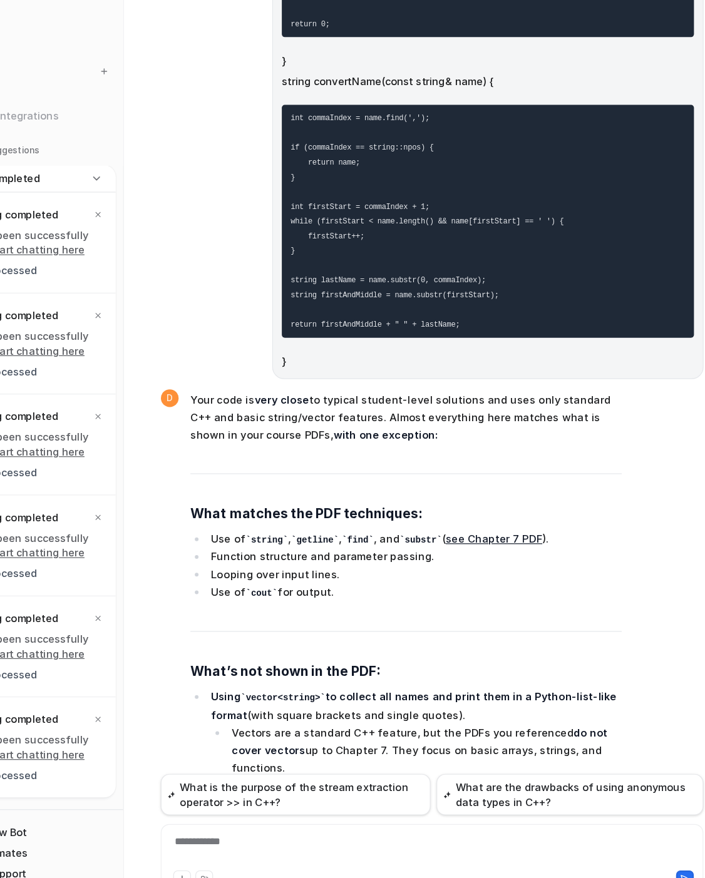
click at [392, 802] on div "**********" at bounding box center [442, 810] width 454 height 29
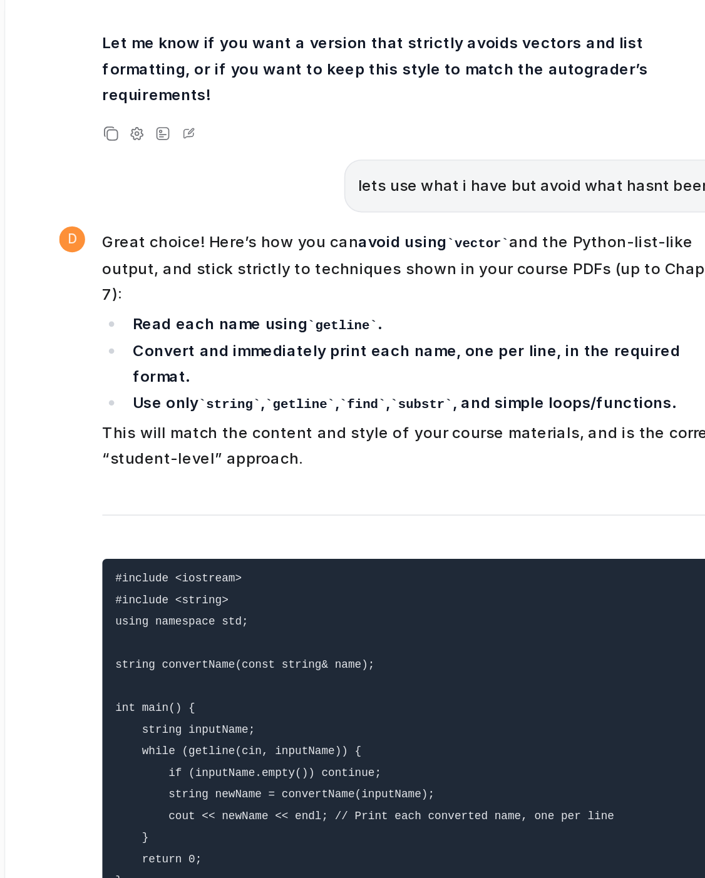
scroll to position [33429, 0]
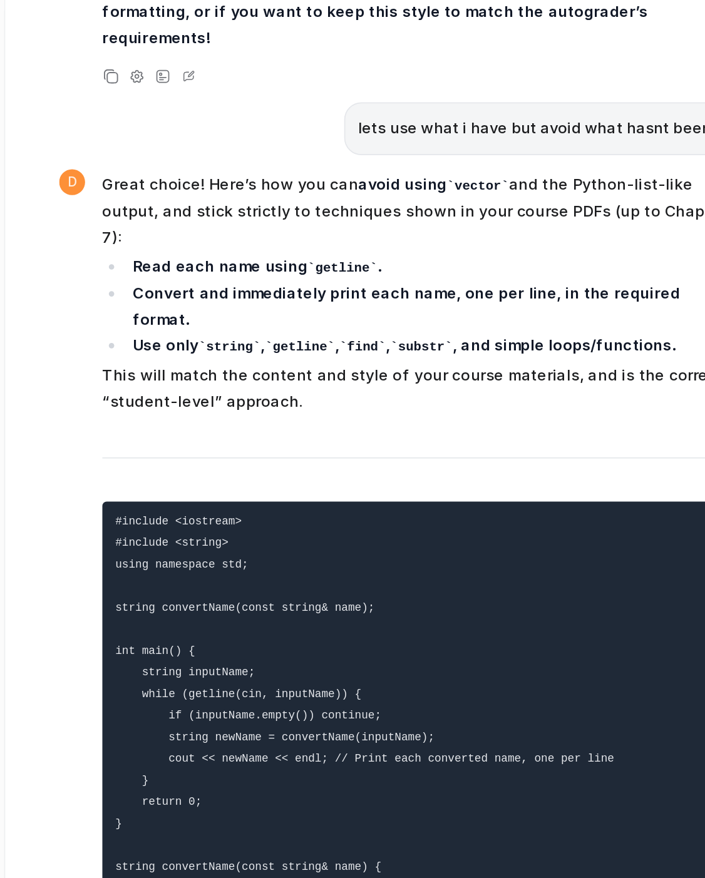
click at [369, 495] on span "Great choice! Here’s how you can avoid using vector and the Python-list-like ou…" at bounding box center [420, 770] width 366 height 901
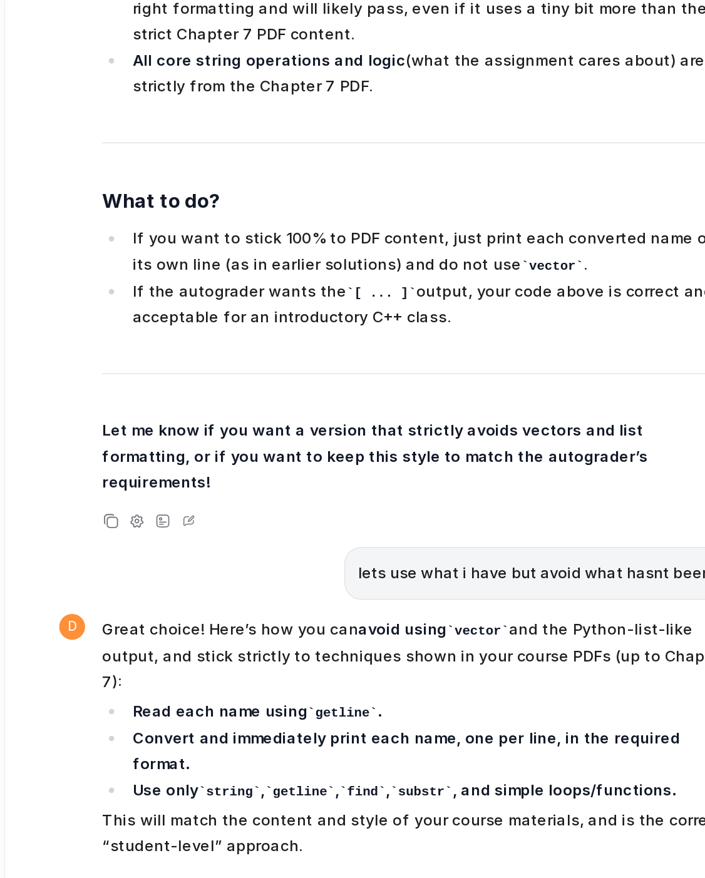
scroll to position [33178, 0]
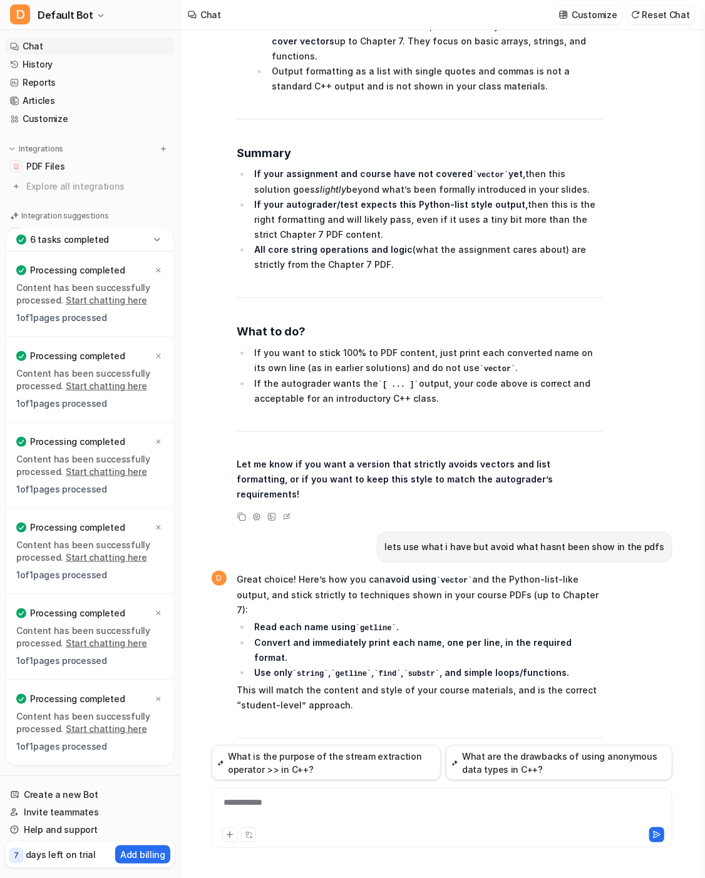
click at [283, 812] on div "**********" at bounding box center [442, 810] width 454 height 29
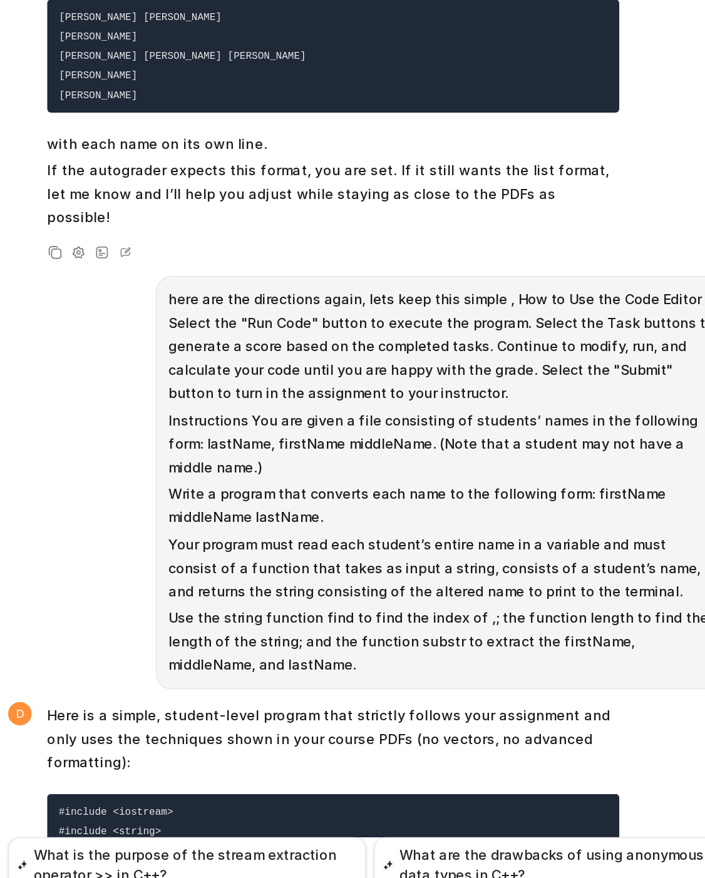
scroll to position [34341, 0]
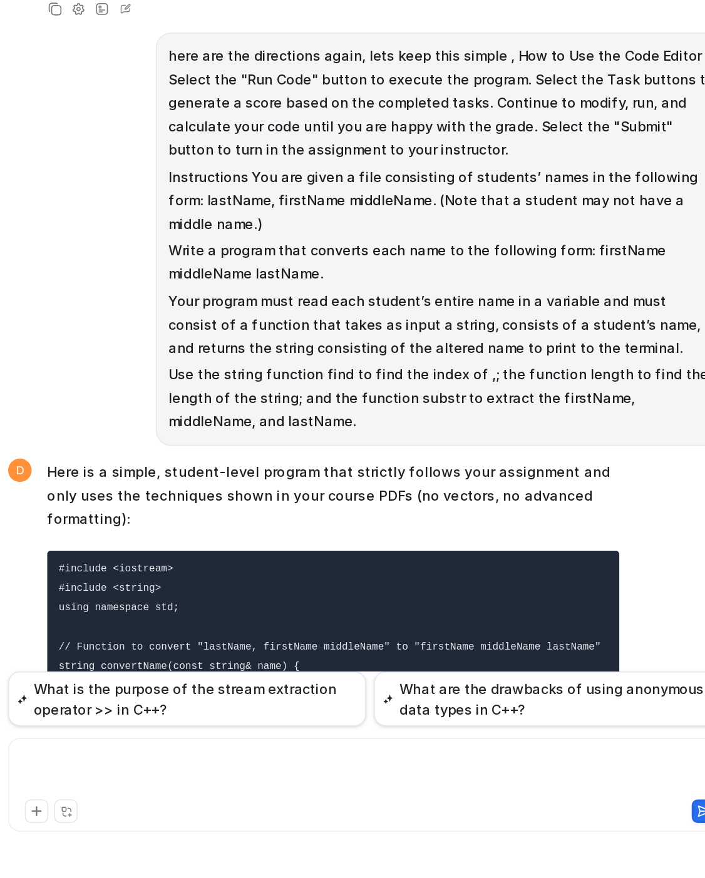
click at [349, 799] on div at bounding box center [442, 810] width 454 height 29
click at [507, 804] on div "**********" at bounding box center [442, 810] width 454 height 29
click at [521, 802] on div "**********" at bounding box center [442, 810] width 454 height 29
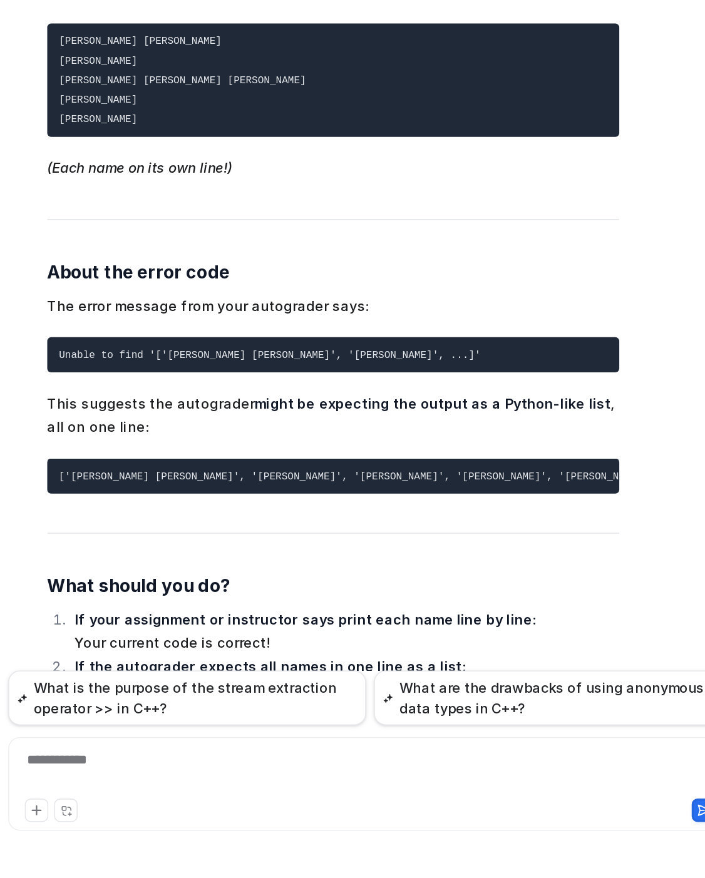
scroll to position [35669, 0]
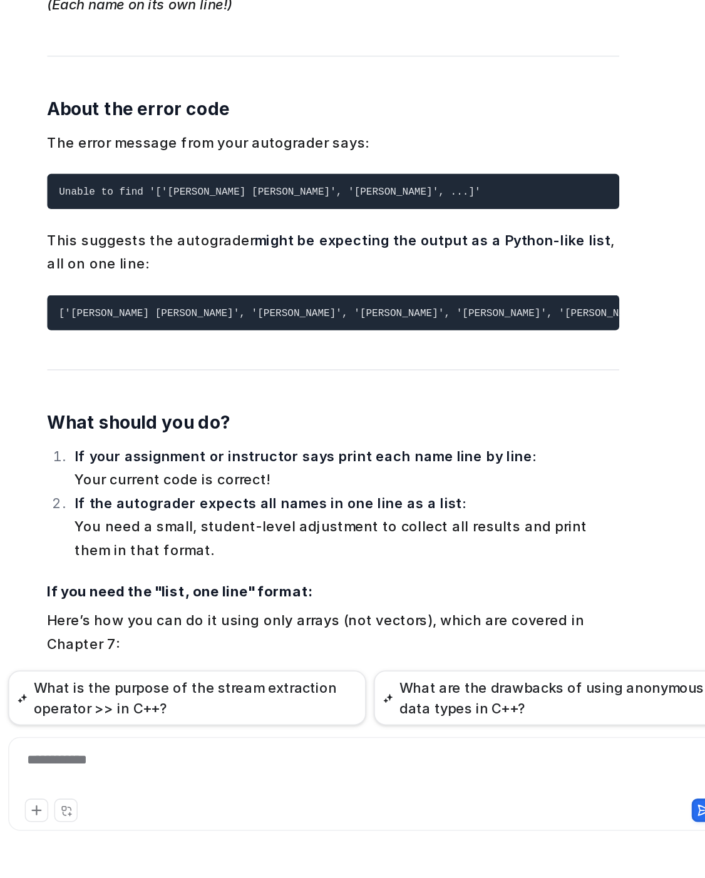
click at [329, 817] on div "**********" at bounding box center [442, 810] width 454 height 29
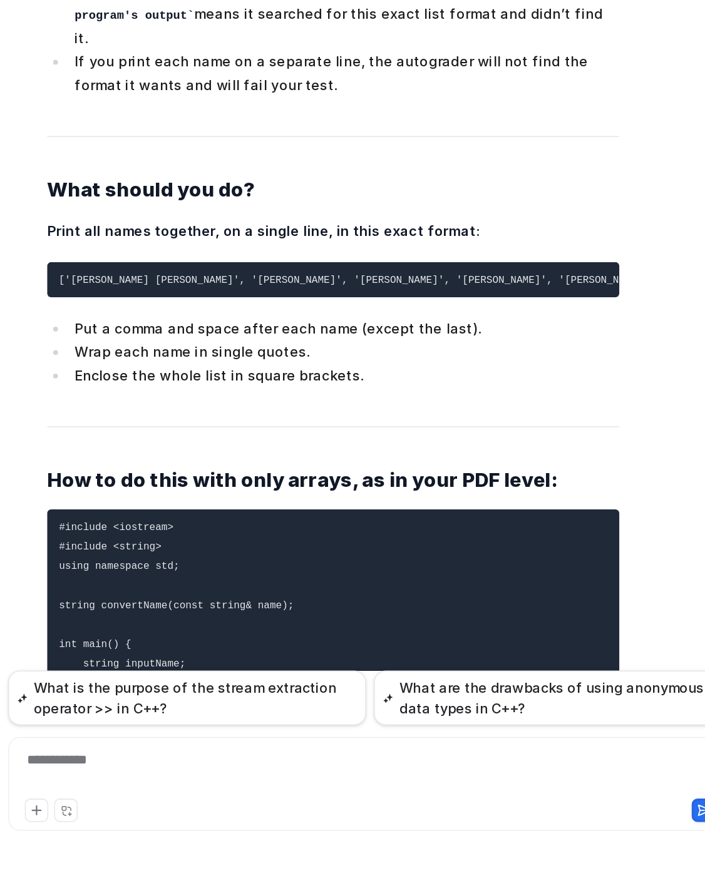
scroll to position [0, 0]
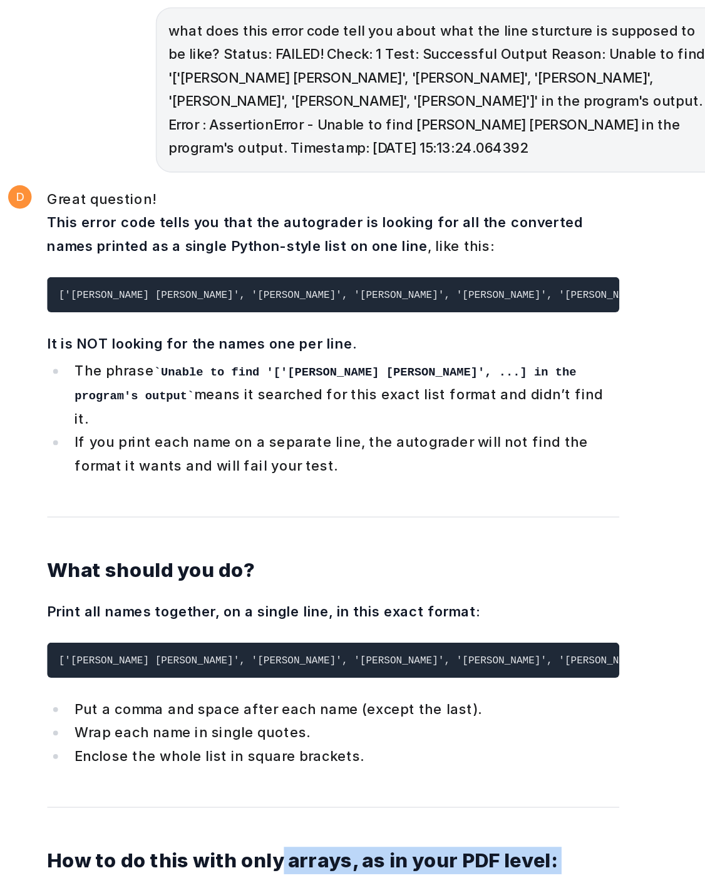
drag, startPoint x: 379, startPoint y: 367, endPoint x: 381, endPoint y: 171, distance: 195.3
click at [381, 190] on span "Great question! This error code tells you that the autograder is looking for al…" at bounding box center [420, 731] width 366 height 1083
click at [381, 616] on strong "How to do this with only arrays, as in your PDF level:" at bounding box center [400, 623] width 327 height 15
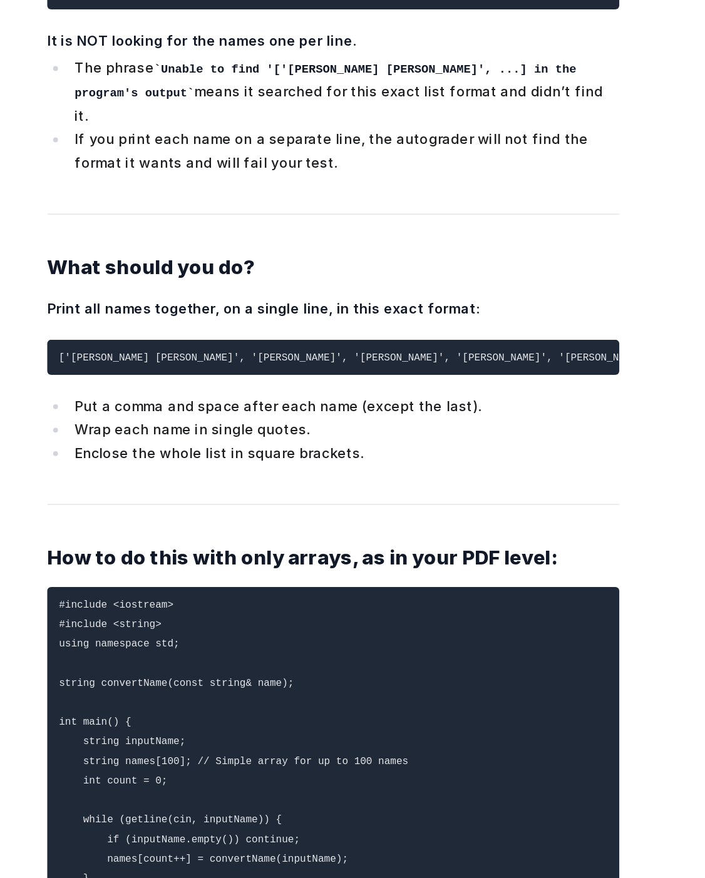
scroll to position [37086, 0]
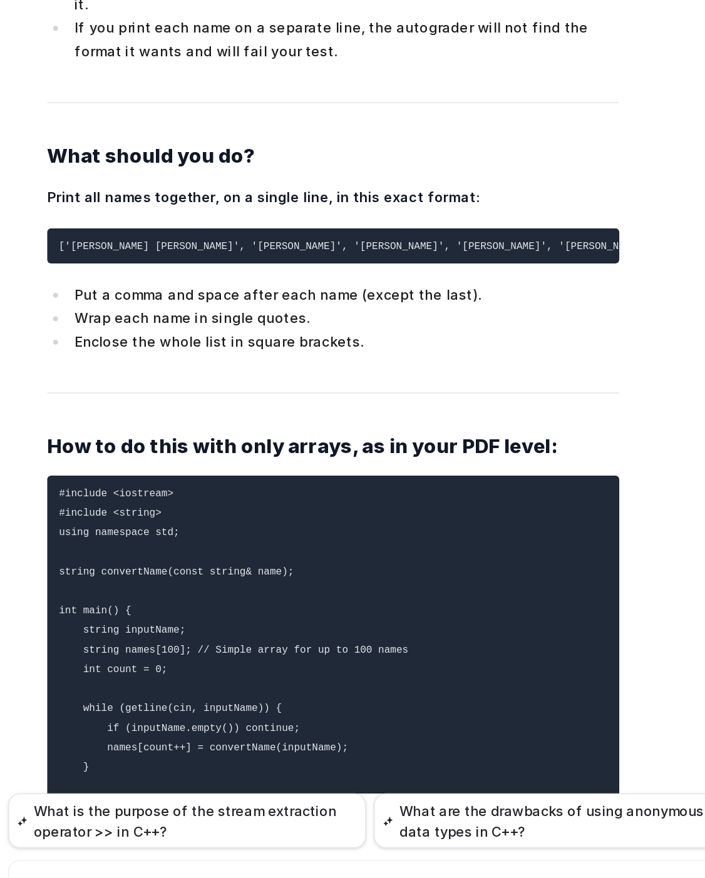
drag, startPoint x: 415, startPoint y: 427, endPoint x: 435, endPoint y: 743, distance: 317.3
click at [435, 743] on div "#include using namespace std; enum triangleType {scalene, equilateral, isoscele…" at bounding box center [442, 439] width 461 height 818
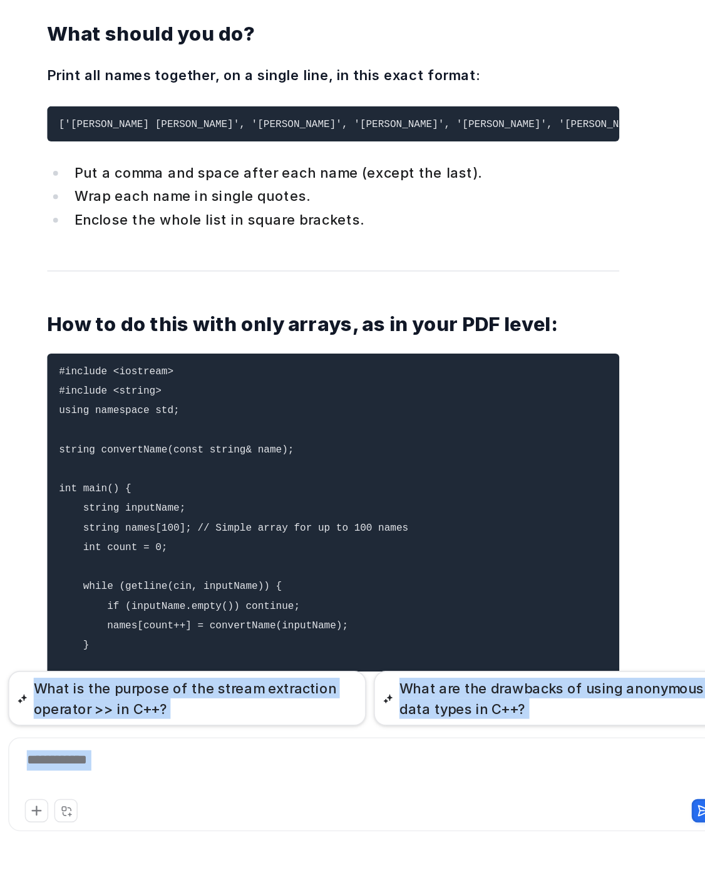
scroll to position [0, 0]
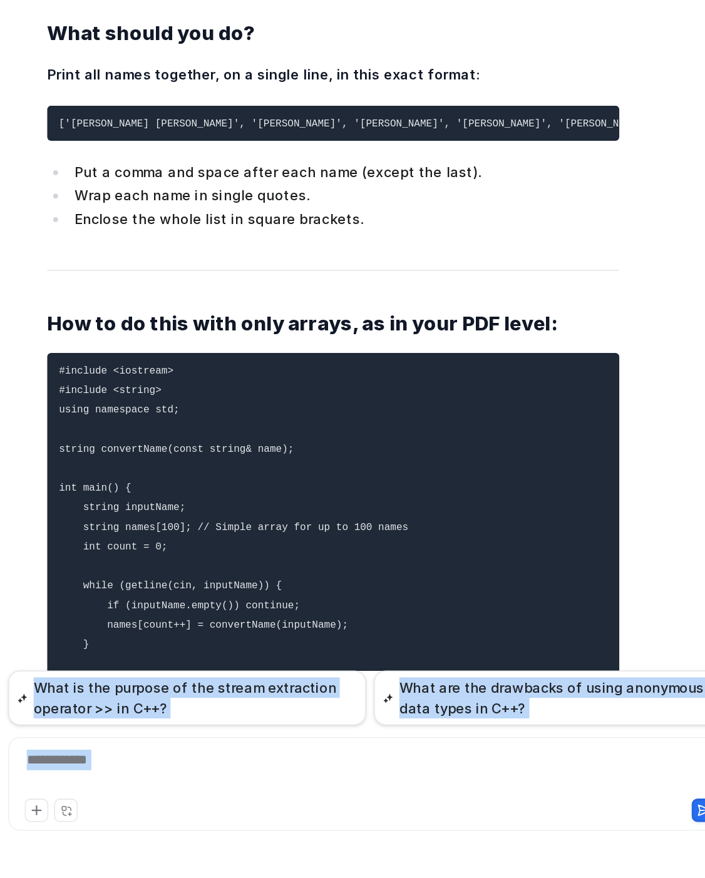
drag, startPoint x: 441, startPoint y: 642, endPoint x: 481, endPoint y: 872, distance: 233.2
click at [481, 872] on div "#include using namespace std; enum triangleType {scalene, equilateral, isoscele…" at bounding box center [442, 454] width 481 height 848
click at [445, 819] on div at bounding box center [442, 810] width 454 height 29
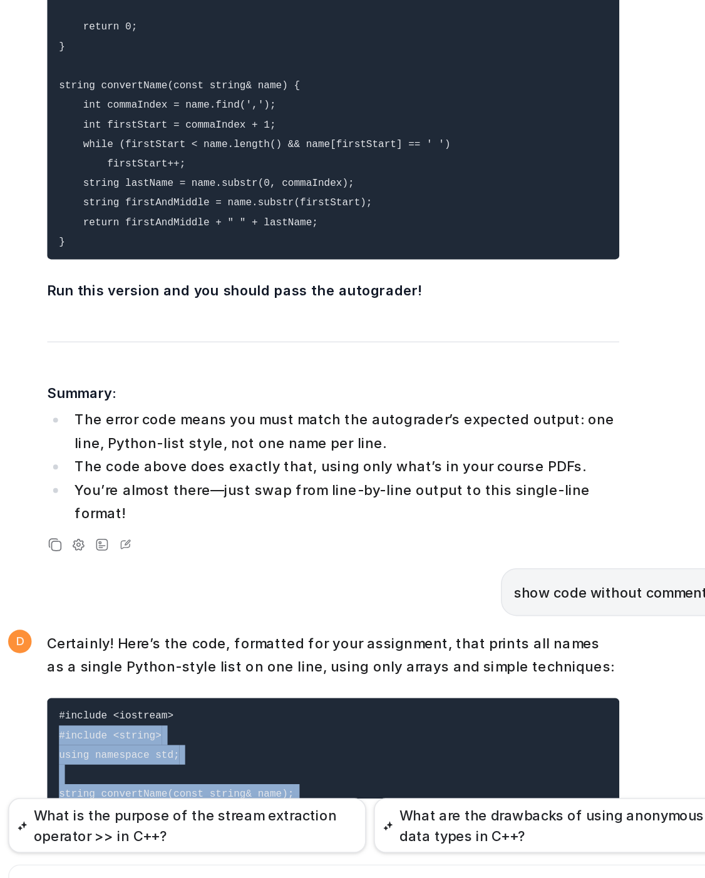
drag, startPoint x: 297, startPoint y: 669, endPoint x: 240, endPoint y: 245, distance: 427.4
copy code "#include <string> using namespace std; string convertName(const string& name); …"
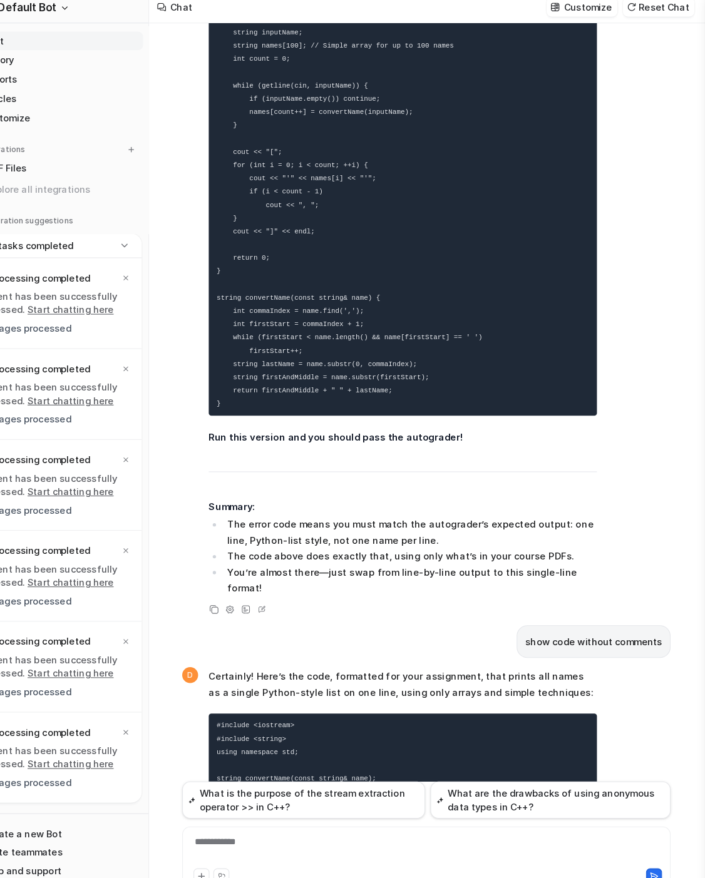
click at [377, 796] on div "**********" at bounding box center [442, 810] width 454 height 29
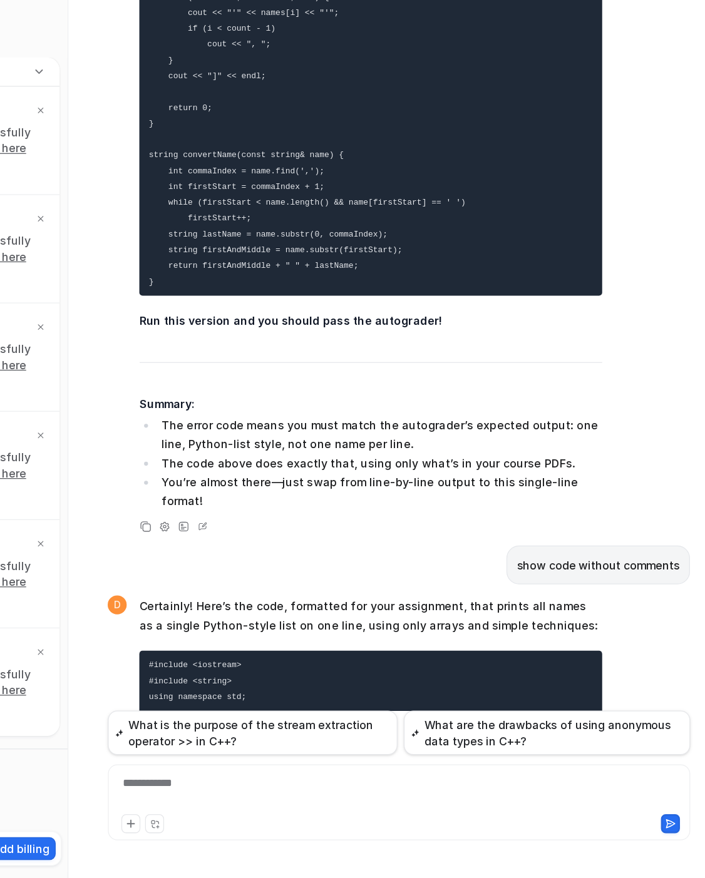
scroll to position [37670, 0]
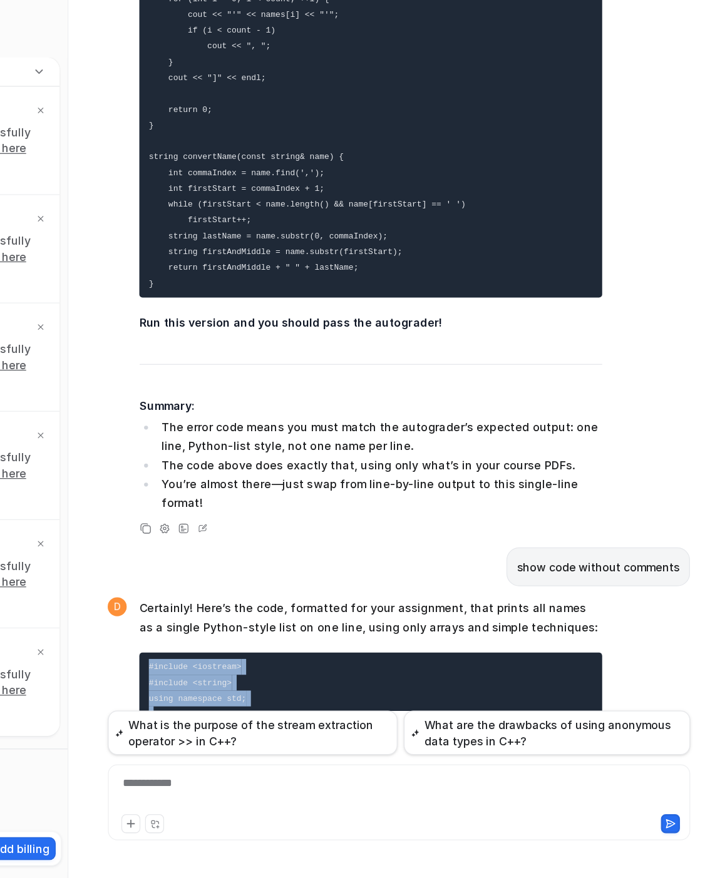
drag, startPoint x: 307, startPoint y: 680, endPoint x: 241, endPoint y: 245, distance: 440.0
copy code "#include <iostream> #include <string> using namespace std; string convertName(c…"
click at [300, 805] on div at bounding box center [442, 810] width 454 height 29
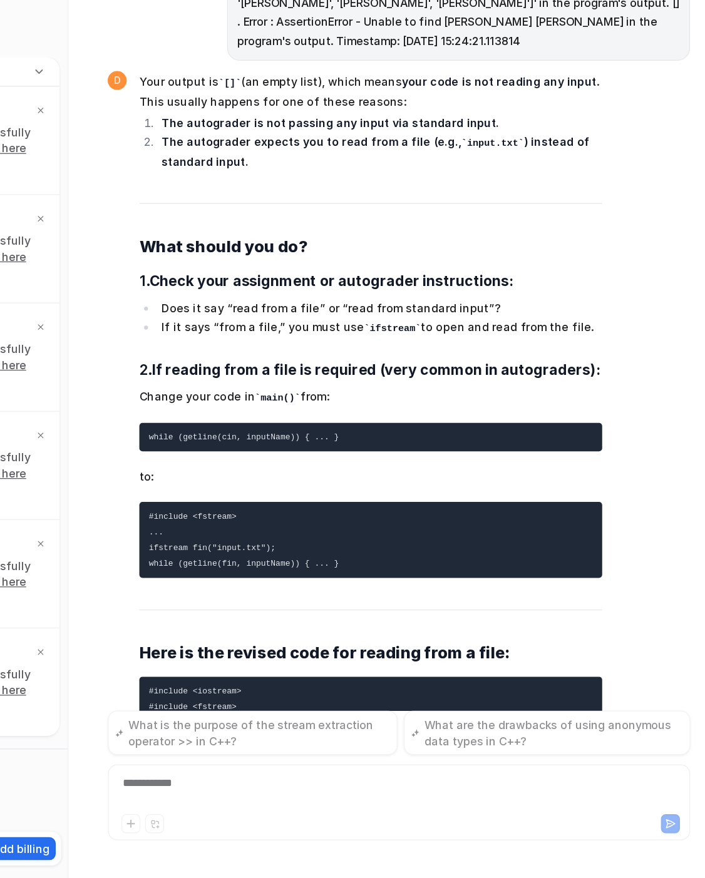
scroll to position [39522, 0]
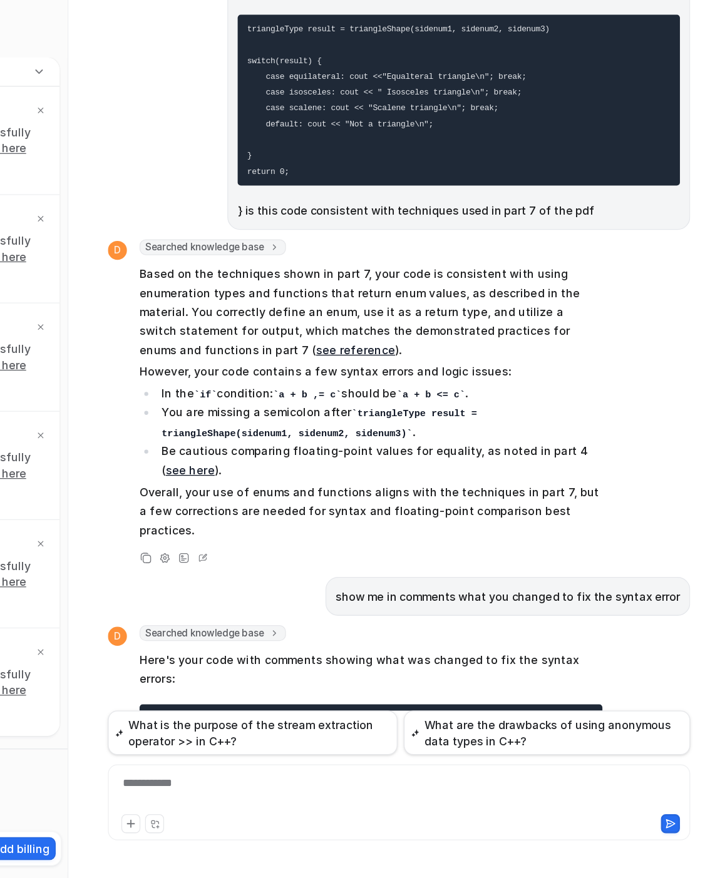
scroll to position [39604, 0]
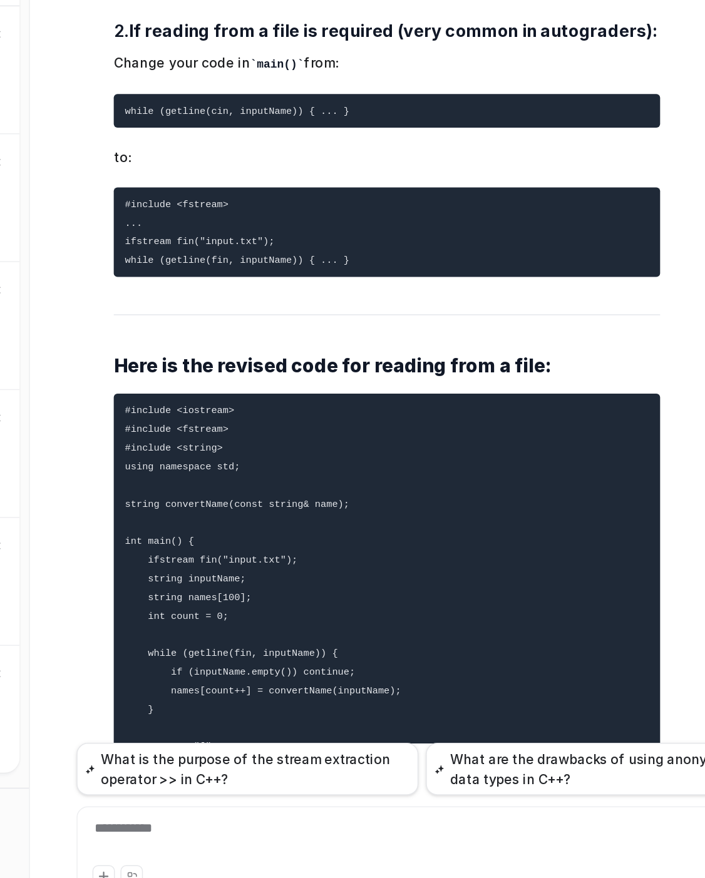
scroll to position [0, 0]
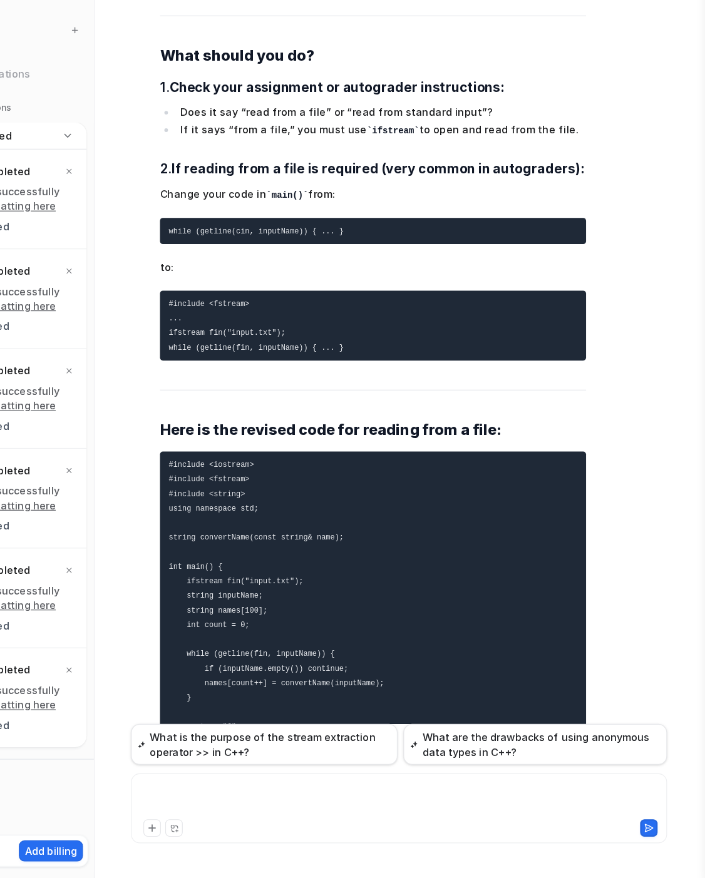
click at [324, 808] on div at bounding box center [442, 810] width 454 height 29
